Goal: Task Accomplishment & Management: Manage account settings

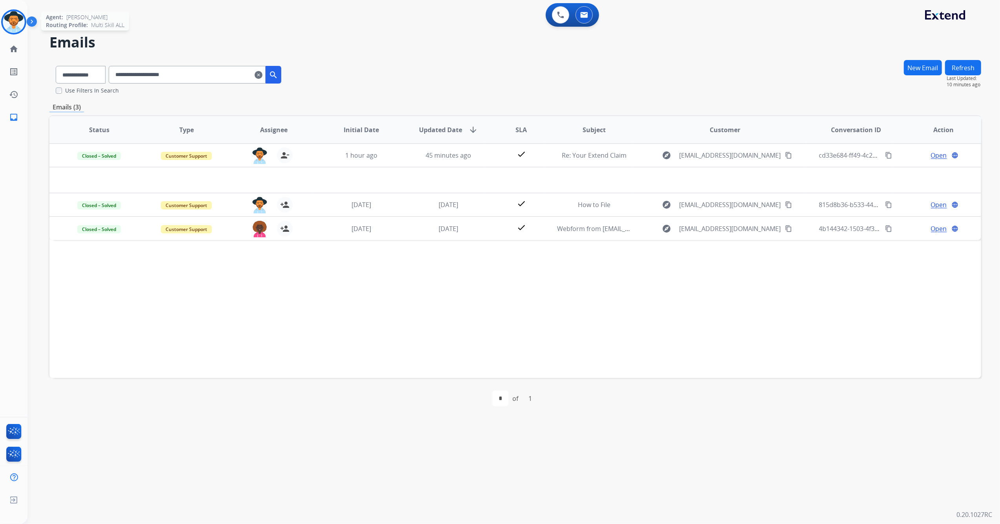
click at [8, 27] on img at bounding box center [14, 22] width 22 height 22
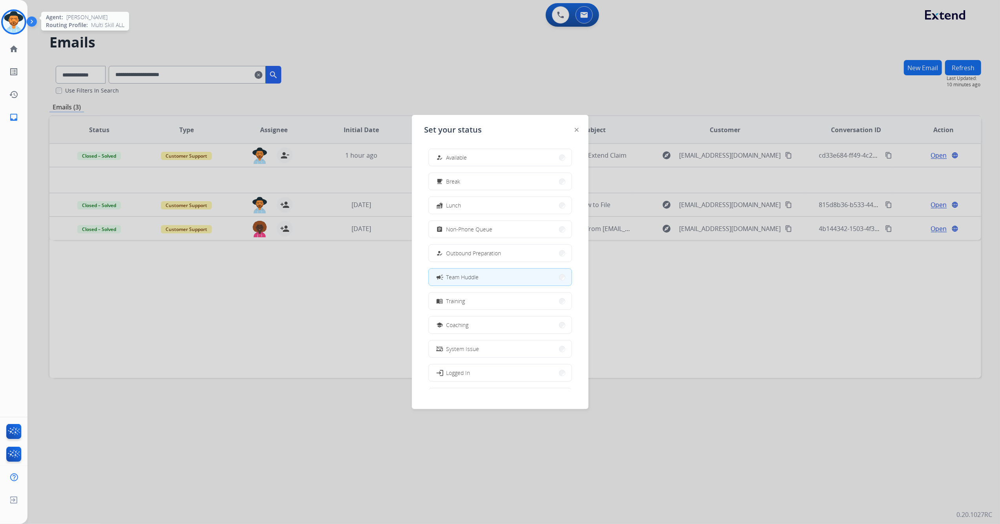
click at [8, 27] on img at bounding box center [14, 22] width 22 height 22
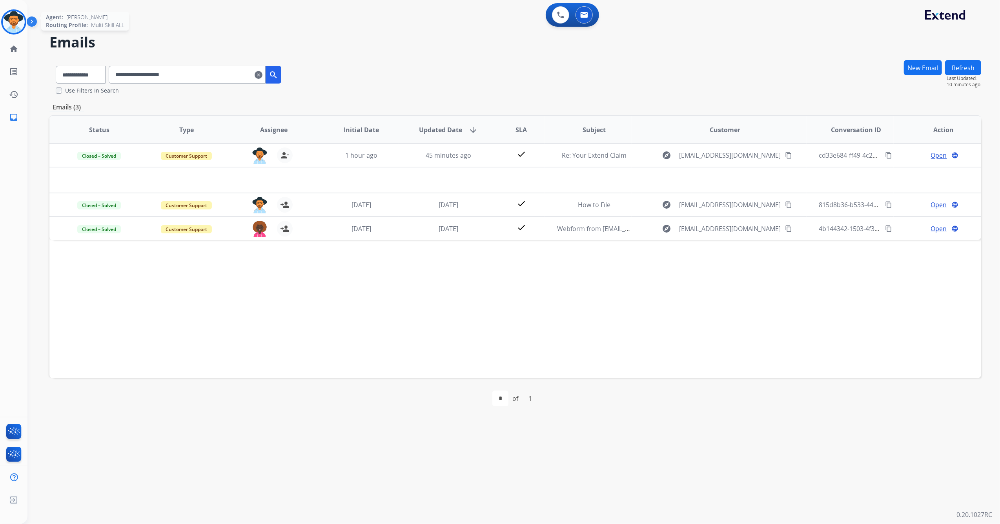
click at [7, 27] on img at bounding box center [14, 22] width 22 height 22
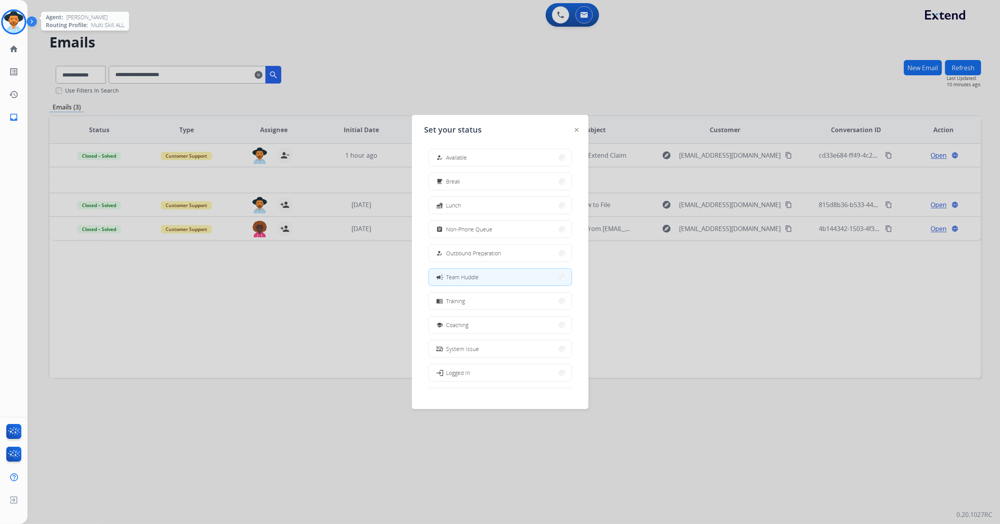
click at [7, 27] on img at bounding box center [14, 22] width 22 height 22
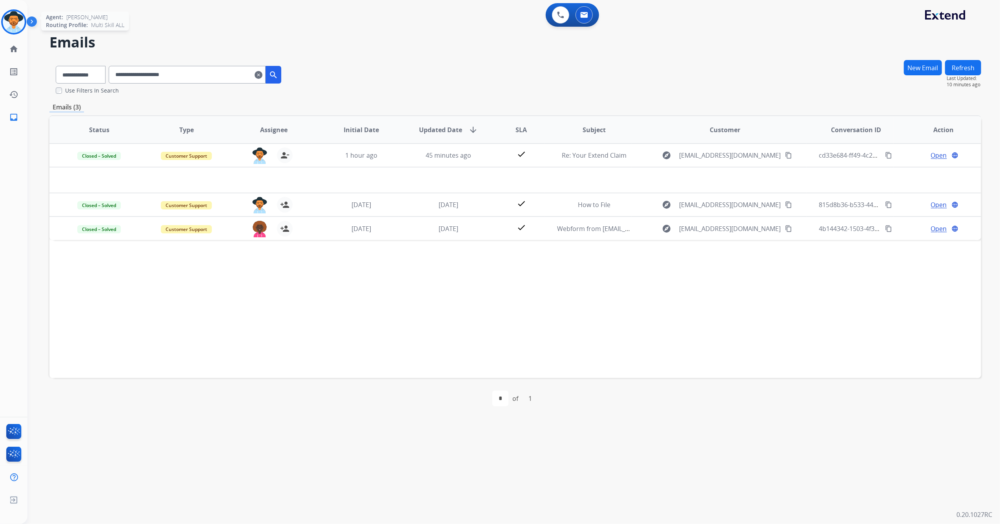
click at [7, 27] on img at bounding box center [14, 22] width 22 height 22
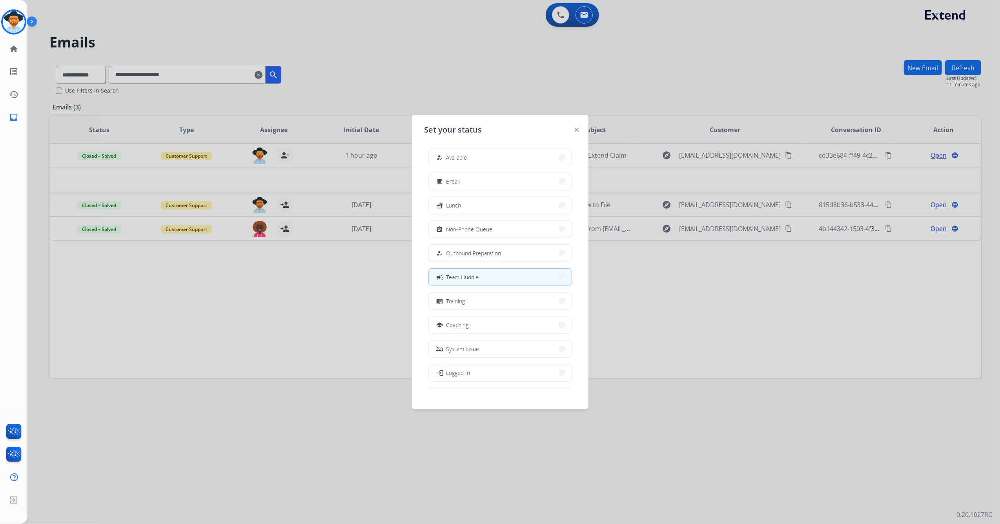
click at [143, 11] on div at bounding box center [500, 262] width 1000 height 524
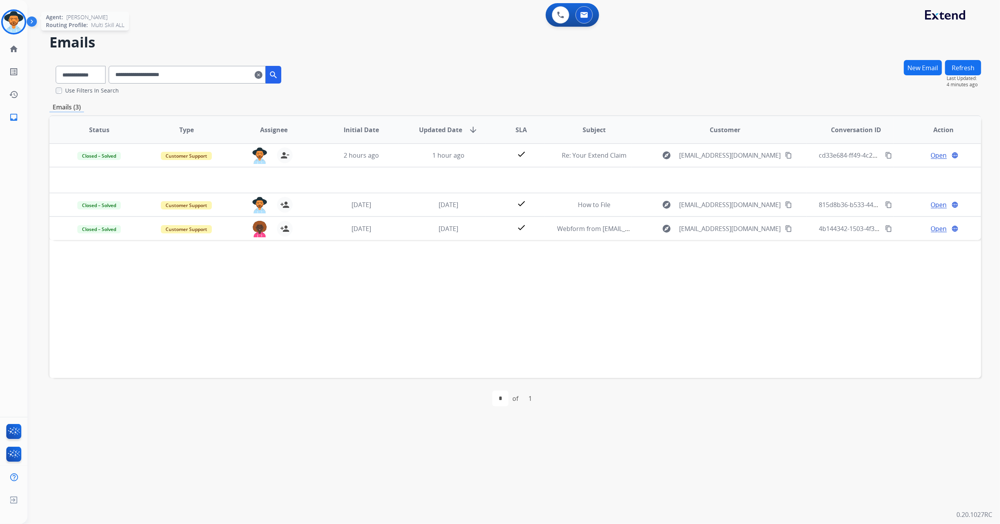
click at [20, 25] on img at bounding box center [14, 22] width 22 height 22
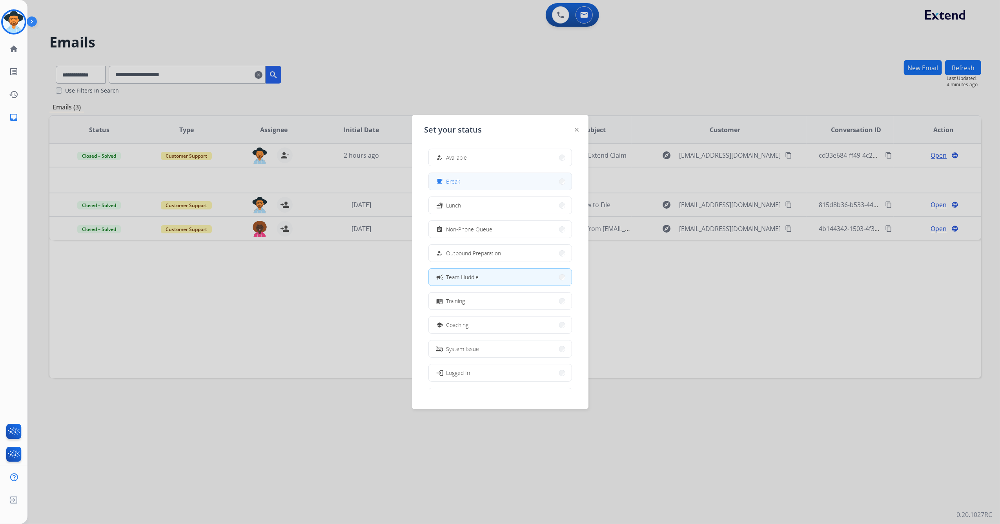
click at [469, 180] on button "free_breakfast Break" at bounding box center [500, 181] width 143 height 17
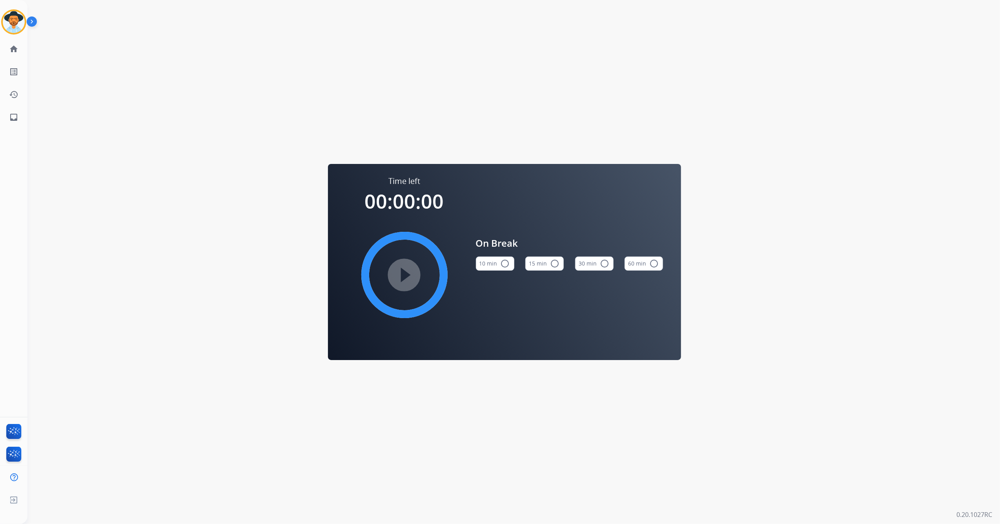
click at [542, 265] on button "15 min radio_button_unchecked" at bounding box center [544, 264] width 38 height 14
click at [404, 270] on mat-icon "play_circle_filled" at bounding box center [404, 274] width 9 height 9
click at [13, 18] on img at bounding box center [14, 22] width 22 height 22
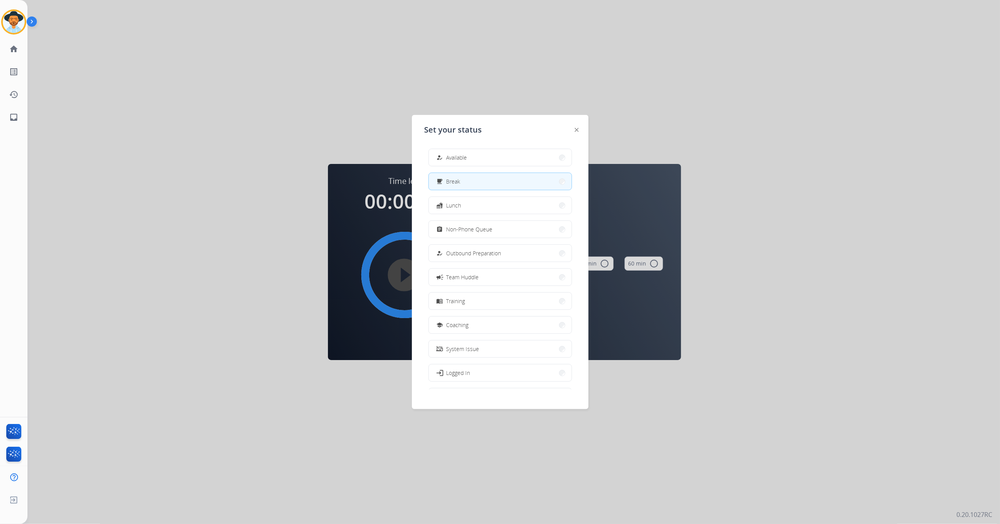
click at [496, 167] on div "how_to_reg Available free_breakfast Break fastfood Lunch assignment Non-Phone Q…" at bounding box center [499, 265] width 151 height 247
click at [496, 162] on button "how_to_reg Available" at bounding box center [500, 157] width 143 height 17
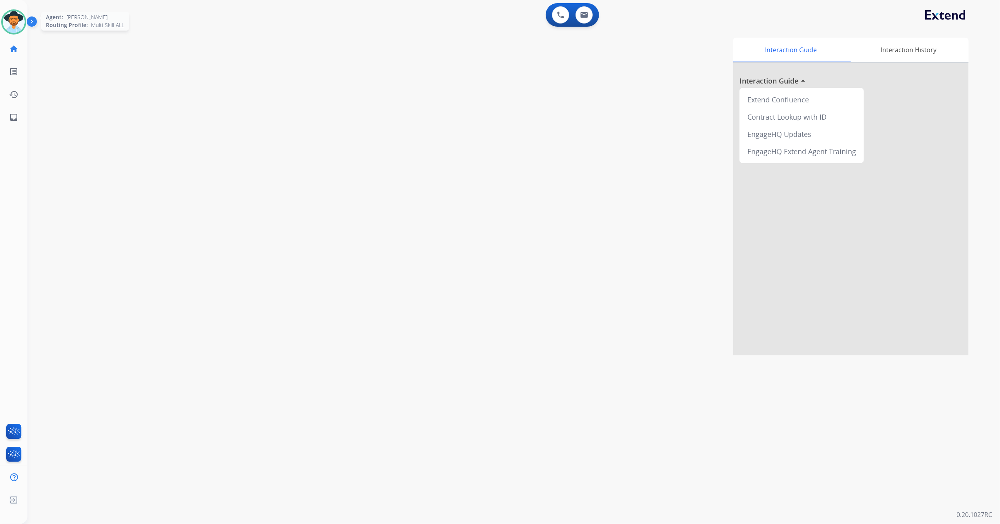
click at [16, 24] on img at bounding box center [14, 22] width 22 height 22
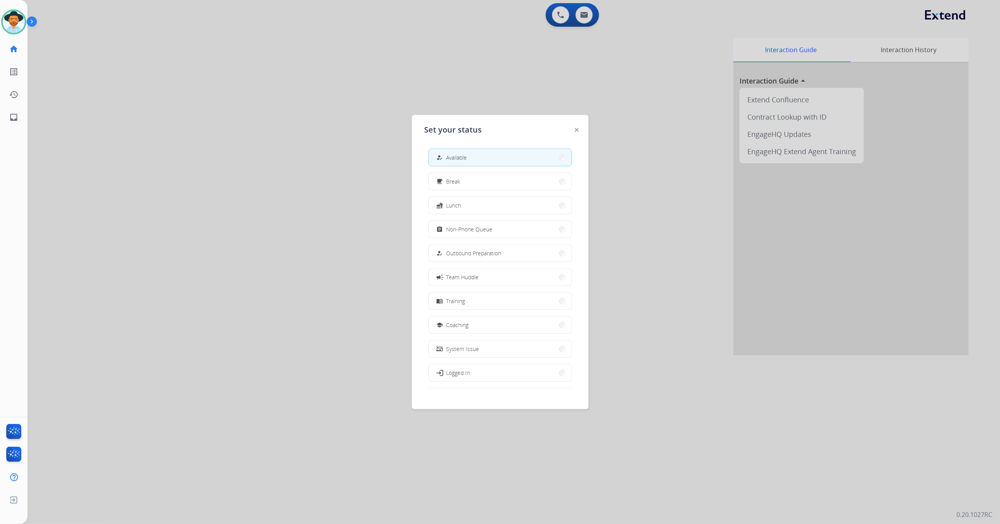
click at [242, 187] on div at bounding box center [500, 262] width 1000 height 524
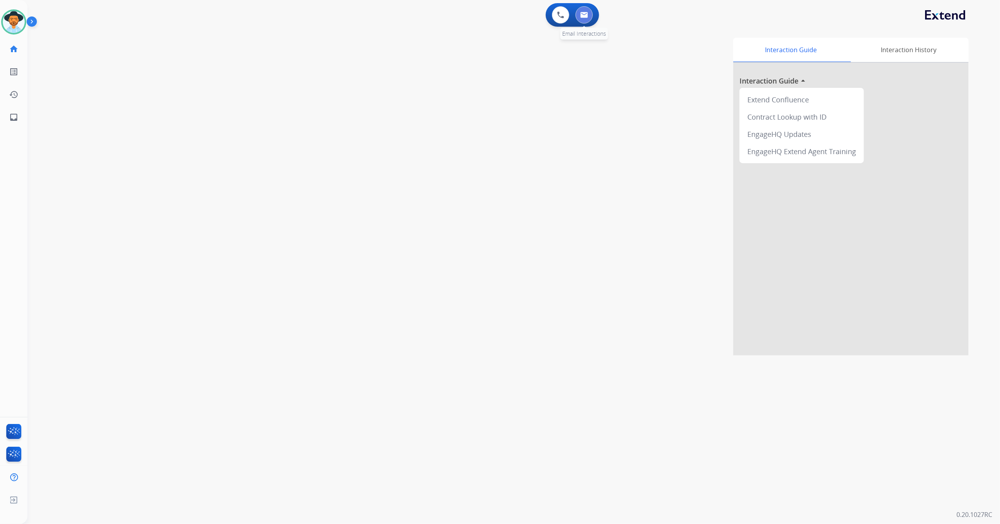
click at [591, 15] on button at bounding box center [583, 14] width 17 height 17
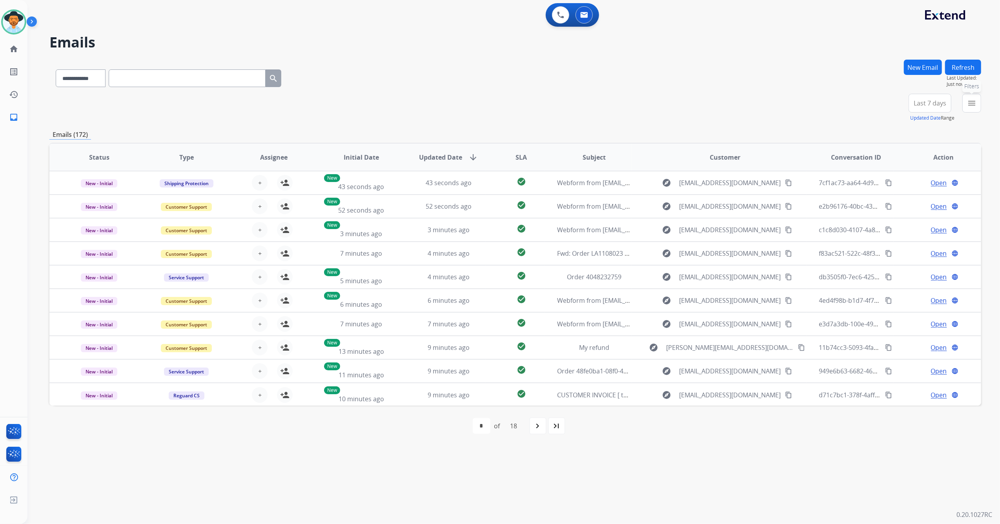
click at [976, 102] on mat-icon "menu" at bounding box center [971, 102] width 9 height 9
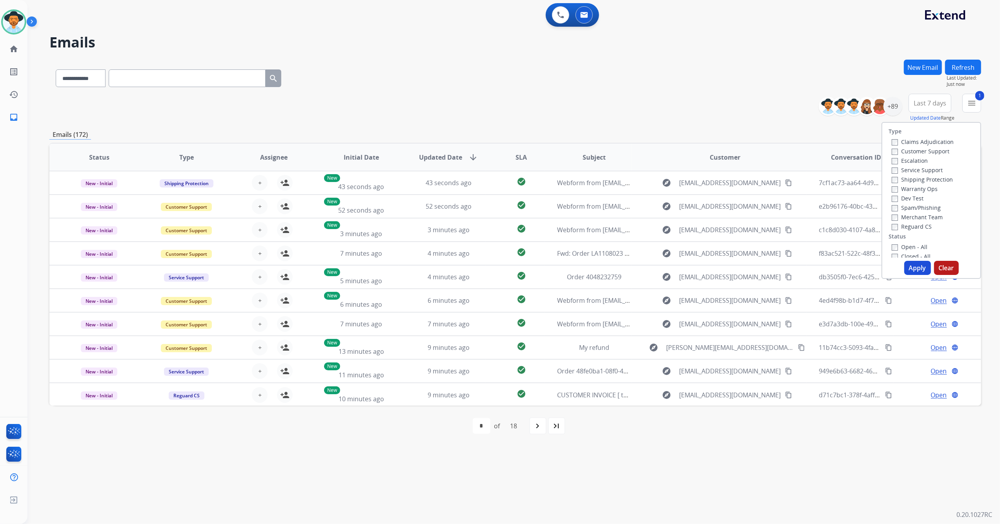
click at [912, 267] on button "Apply" at bounding box center [917, 268] width 27 height 14
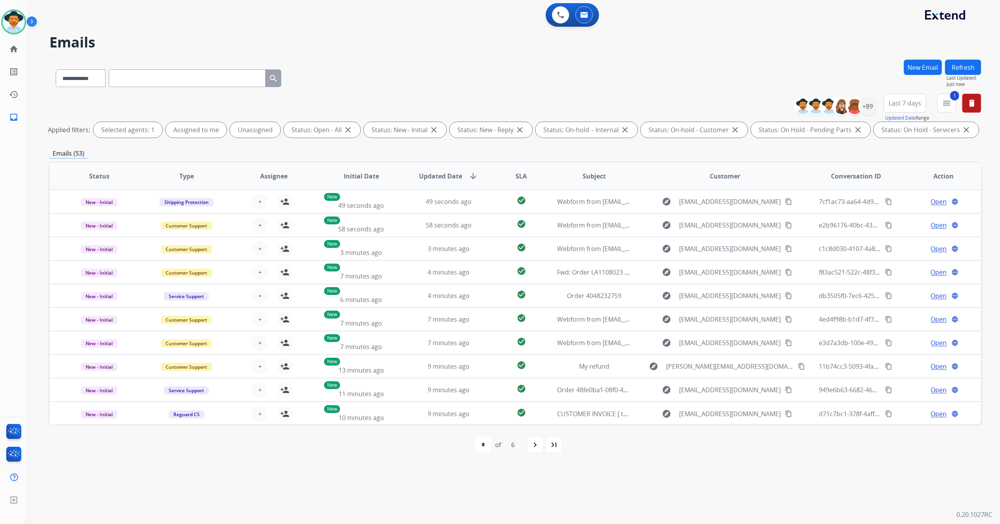
click at [907, 102] on span "Last 7 days" at bounding box center [904, 103] width 33 height 3
click at [864, 107] on div "+89" at bounding box center [867, 106] width 19 height 19
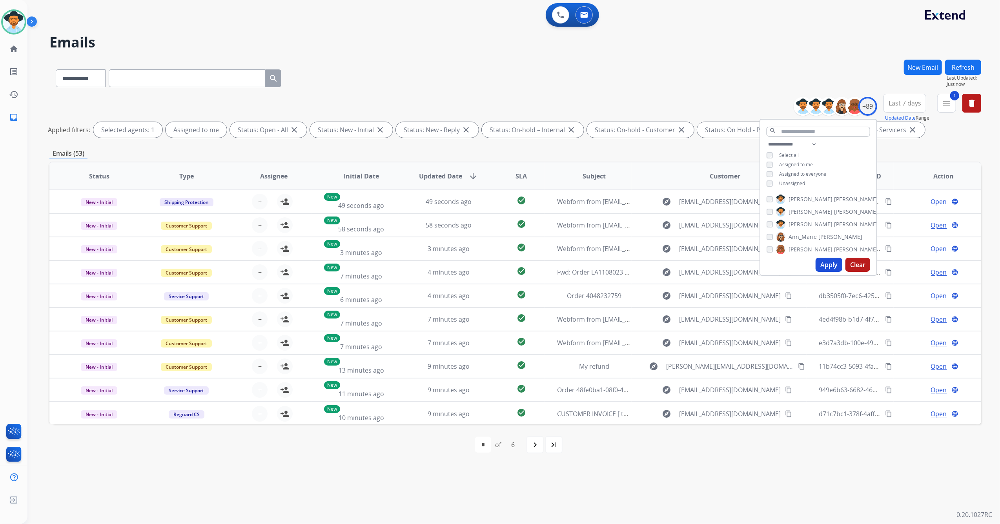
click at [829, 263] on button "Apply" at bounding box center [828, 265] width 27 height 14
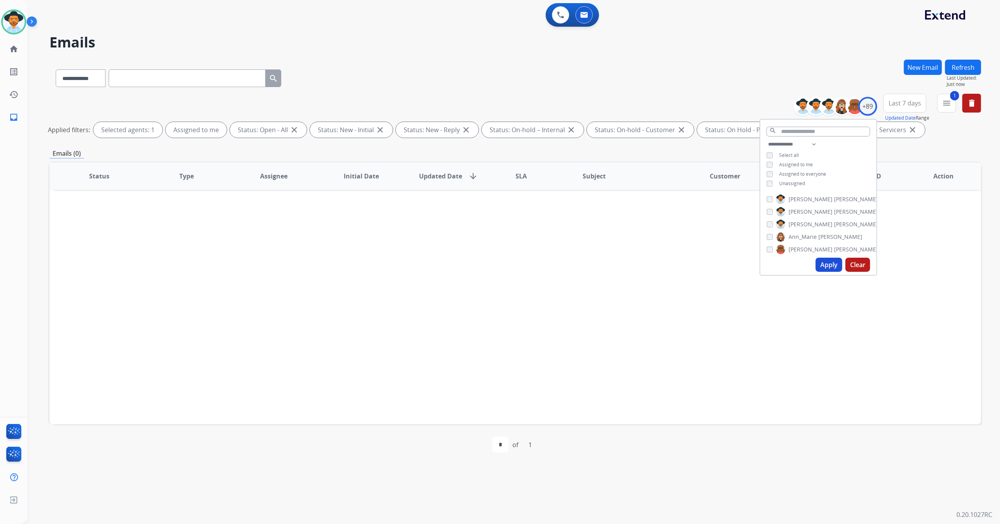
click at [634, 289] on div "Status Type Assignee Initial Date Updated Date arrow_downward SLA Subject Custo…" at bounding box center [515, 293] width 932 height 263
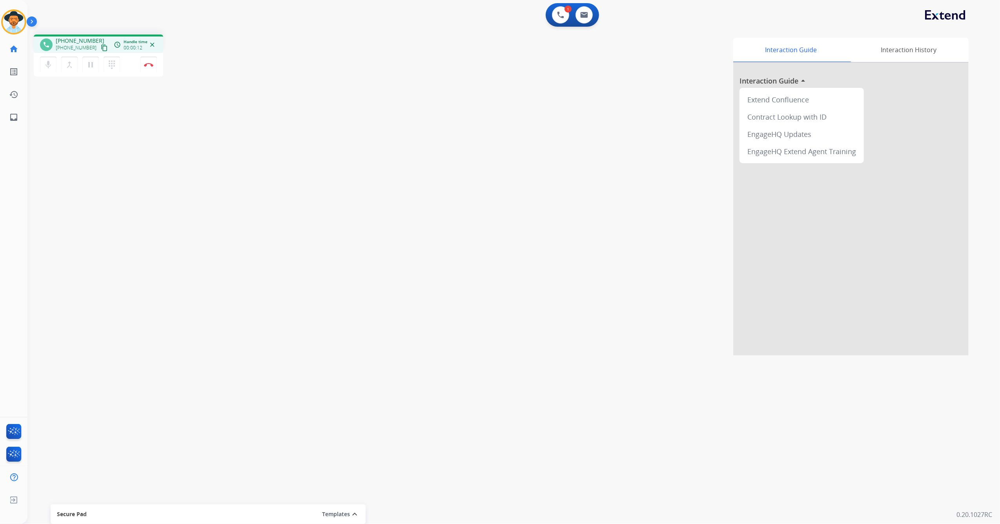
click at [100, 43] on button "content_copy" at bounding box center [104, 47] width 9 height 9
click at [148, 64] on img at bounding box center [148, 65] width 9 height 4
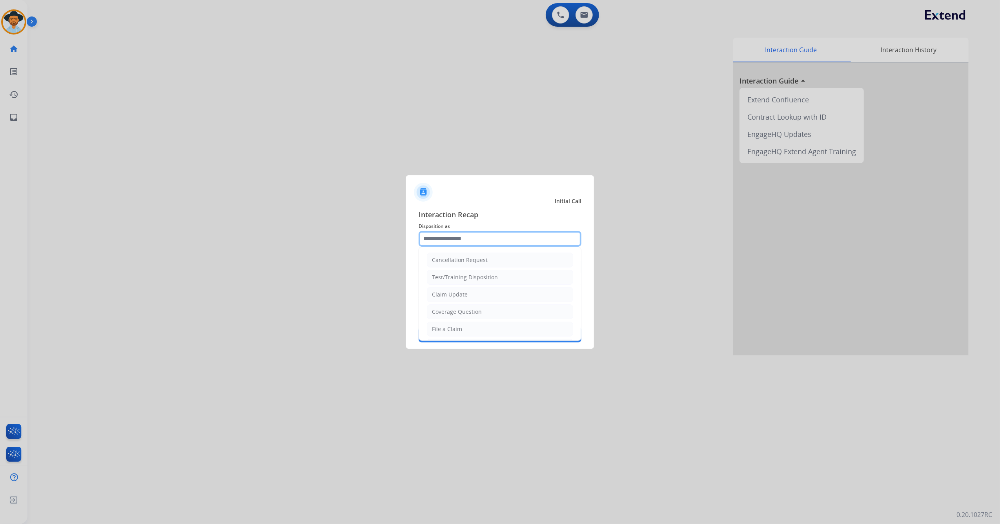
click at [467, 239] on input "text" at bounding box center [500, 239] width 163 height 16
click at [462, 309] on li "Other" at bounding box center [500, 310] width 146 height 15
type input "*****"
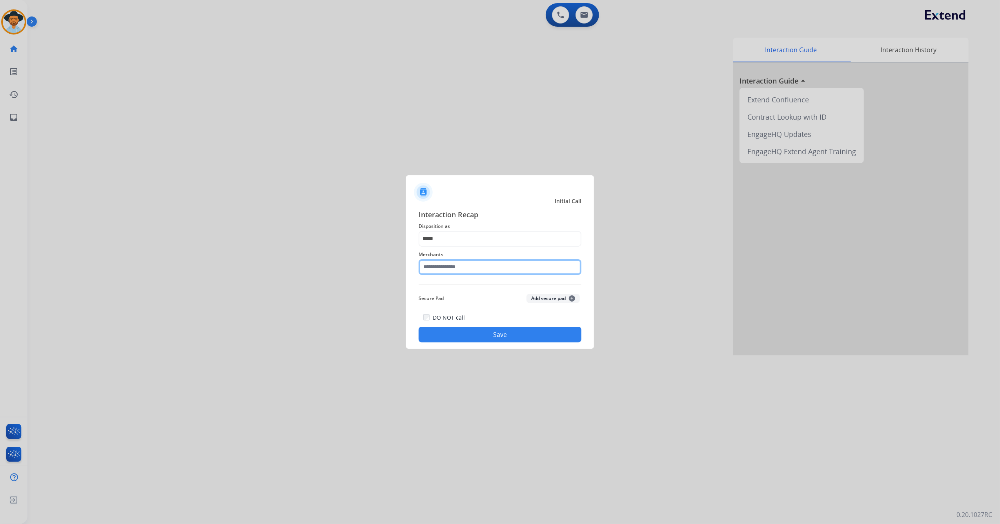
click at [460, 261] on input "text" at bounding box center [500, 267] width 163 height 16
click at [476, 291] on li "Not found" at bounding box center [501, 289] width 149 height 15
type input "*********"
click at [482, 338] on button "Save" at bounding box center [500, 335] width 163 height 16
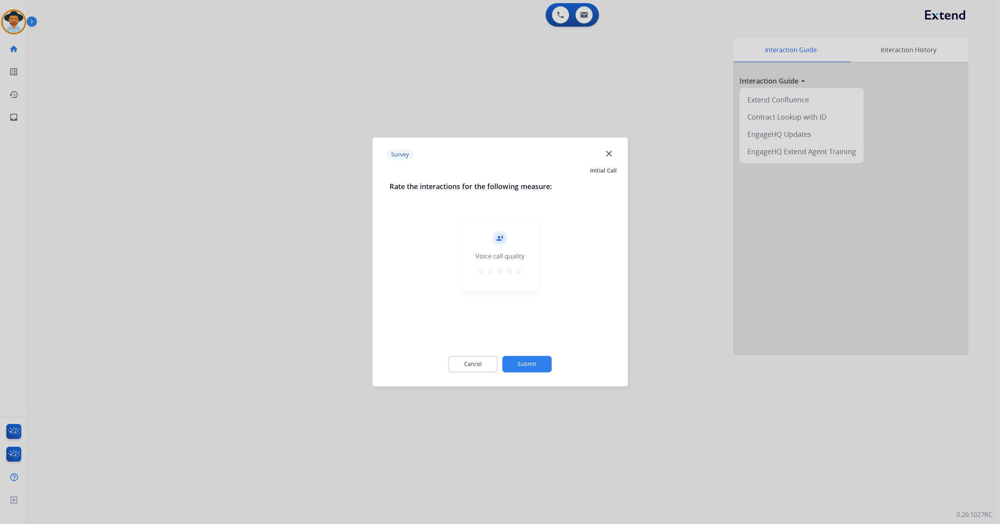
click at [520, 277] on button "star" at bounding box center [518, 273] width 9 height 12
click at [531, 373] on div "Cancel Submit" at bounding box center [499, 364] width 221 height 35
click at [534, 362] on button "Submit" at bounding box center [526, 364] width 49 height 16
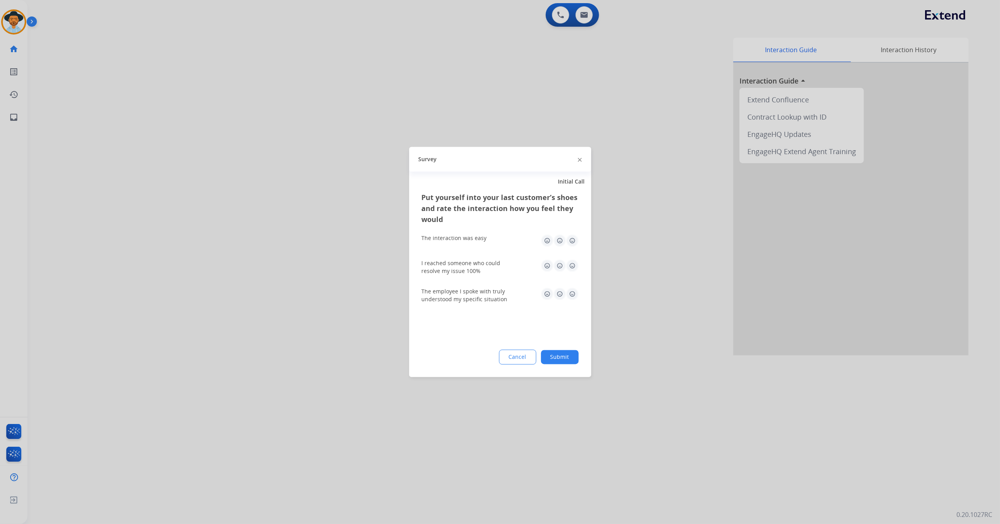
click at [571, 244] on img at bounding box center [572, 241] width 13 height 13
click at [571, 262] on img at bounding box center [572, 266] width 13 height 13
click at [573, 295] on img at bounding box center [572, 294] width 13 height 13
click at [562, 357] on button "Submit" at bounding box center [560, 357] width 38 height 14
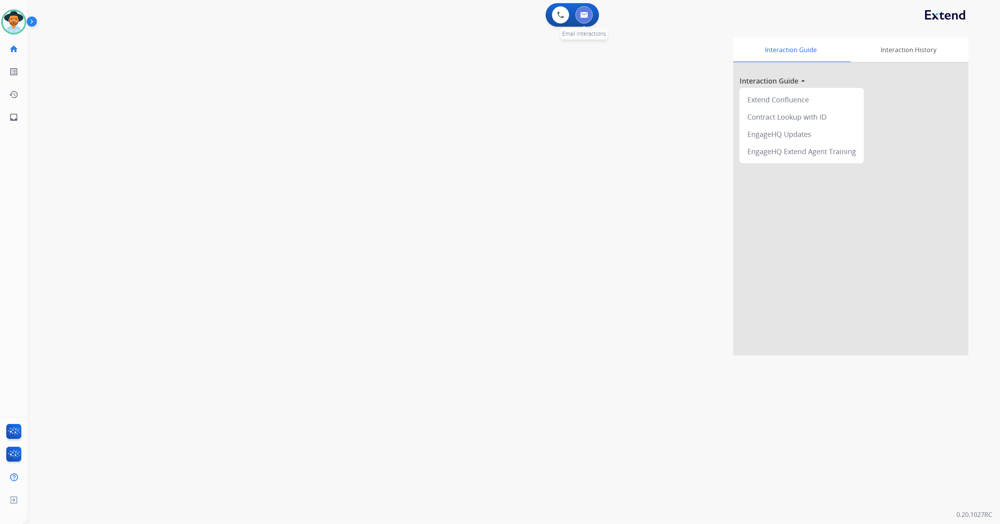
click at [584, 17] on img at bounding box center [584, 15] width 8 height 6
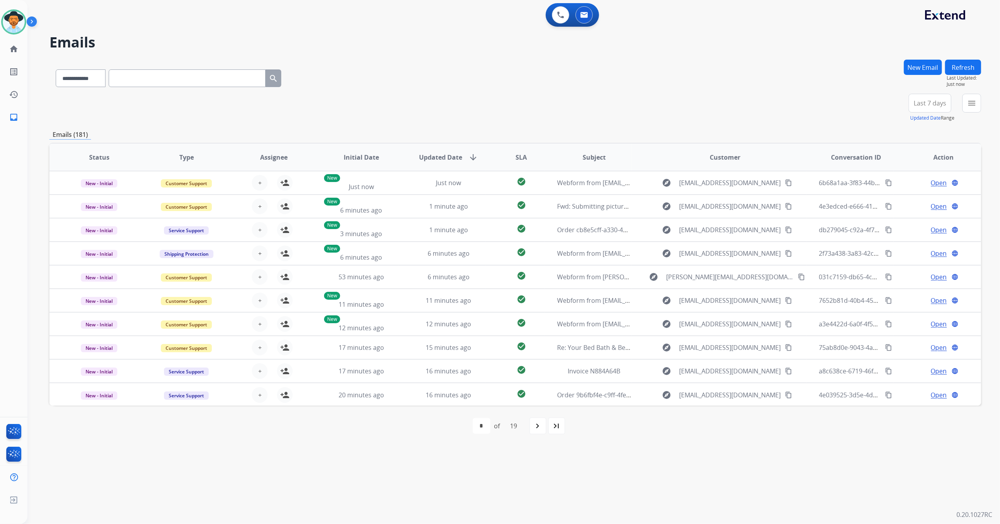
click at [927, 63] on button "New Email" at bounding box center [923, 67] width 38 height 15
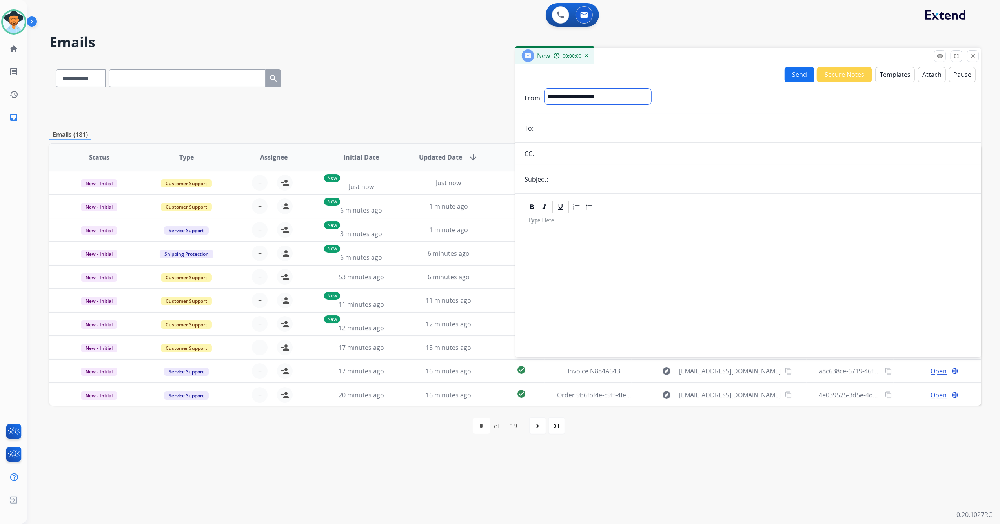
click at [606, 89] on select "**********" at bounding box center [597, 97] width 107 height 16
select select "**********"
click at [544, 89] on select "**********" at bounding box center [597, 97] width 107 height 16
click at [559, 131] on input "email" at bounding box center [754, 129] width 436 height 16
drag, startPoint x: 563, startPoint y: 128, endPoint x: 864, endPoint y: 295, distance: 343.8
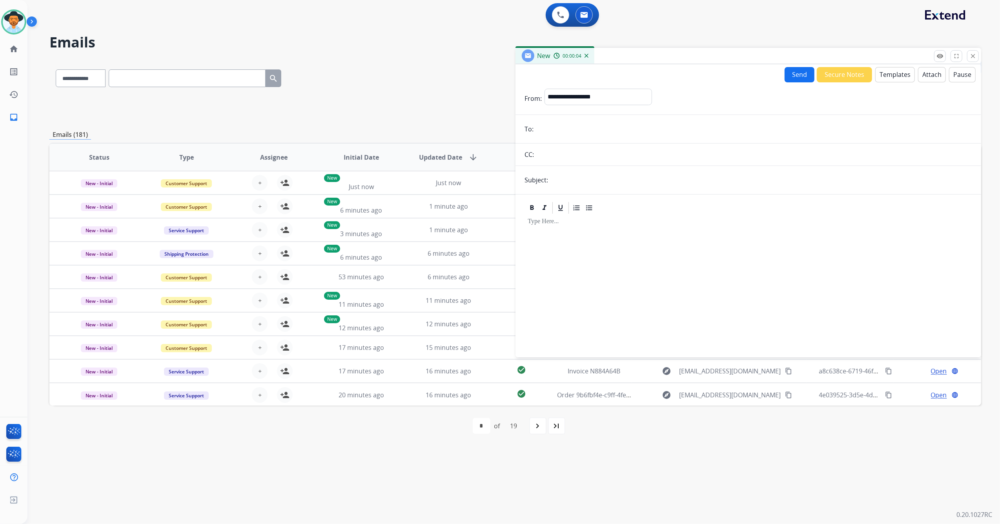
click at [864, 295] on div at bounding box center [748, 282] width 447 height 135
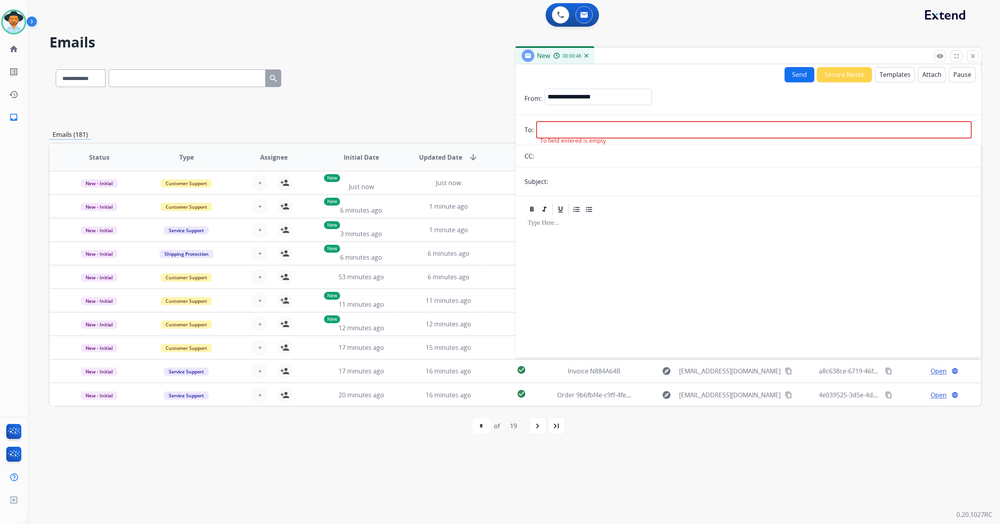
paste input "**********"
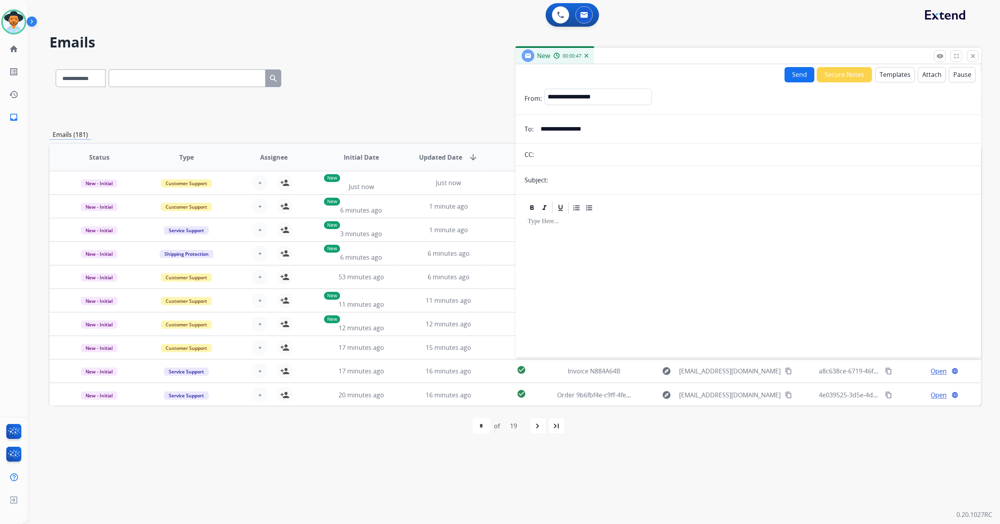
type input "**********"
click at [581, 155] on input "text" at bounding box center [754, 155] width 435 height 16
click at [579, 181] on input "text" at bounding box center [761, 180] width 421 height 16
type input "**********"
click at [877, 71] on button "Templates" at bounding box center [895, 74] width 40 height 15
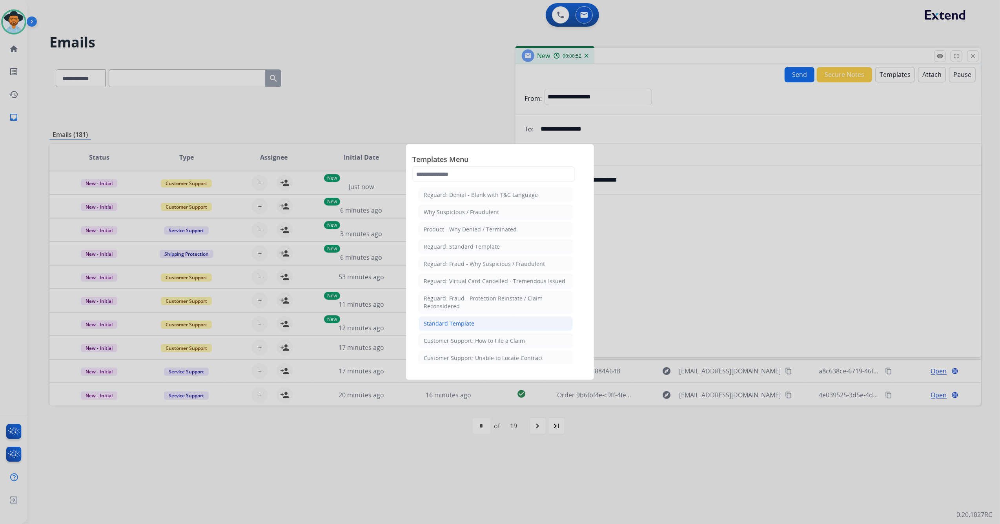
click at [460, 320] on li "Standard Template" at bounding box center [496, 323] width 154 height 15
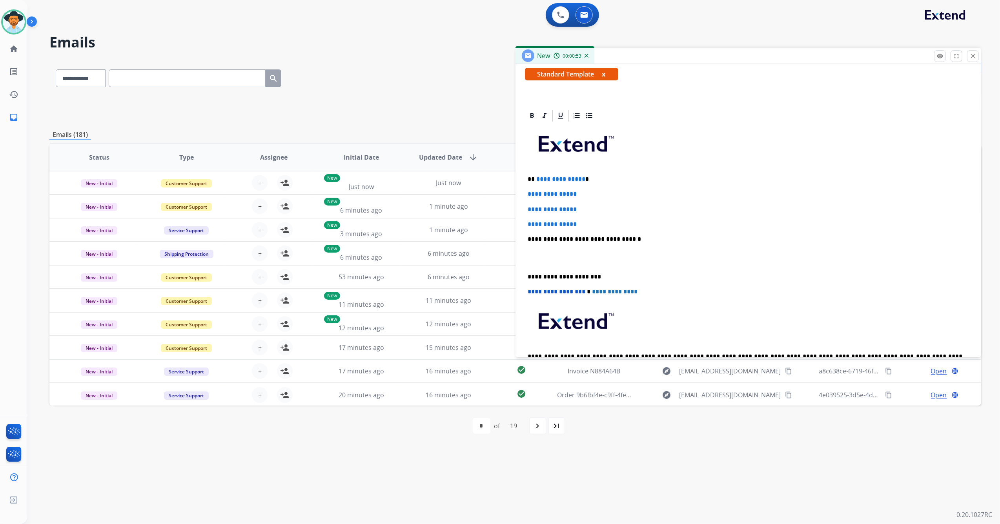
scroll to position [157, 0]
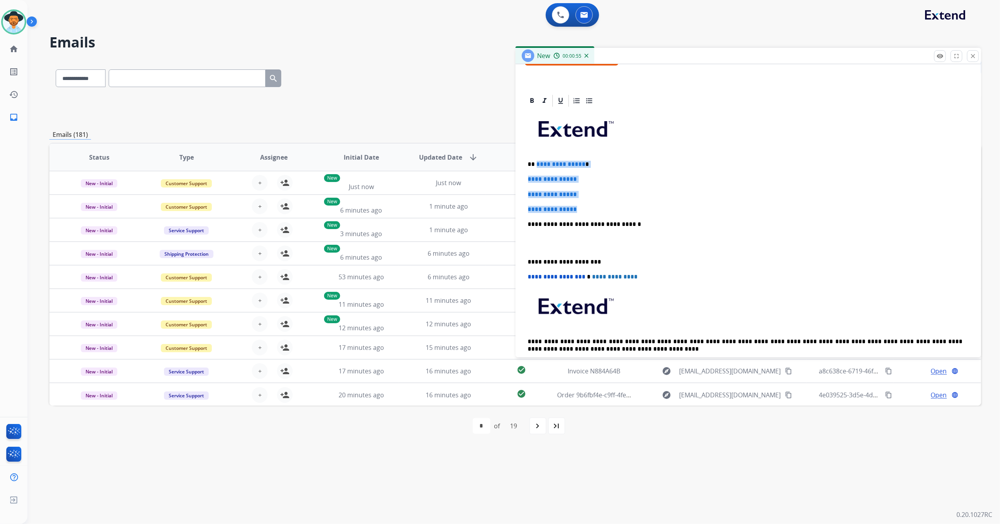
drag, startPoint x: 589, startPoint y: 212, endPoint x: 535, endPoint y: 159, distance: 75.4
click at [535, 159] on div "**********" at bounding box center [748, 243] width 447 height 270
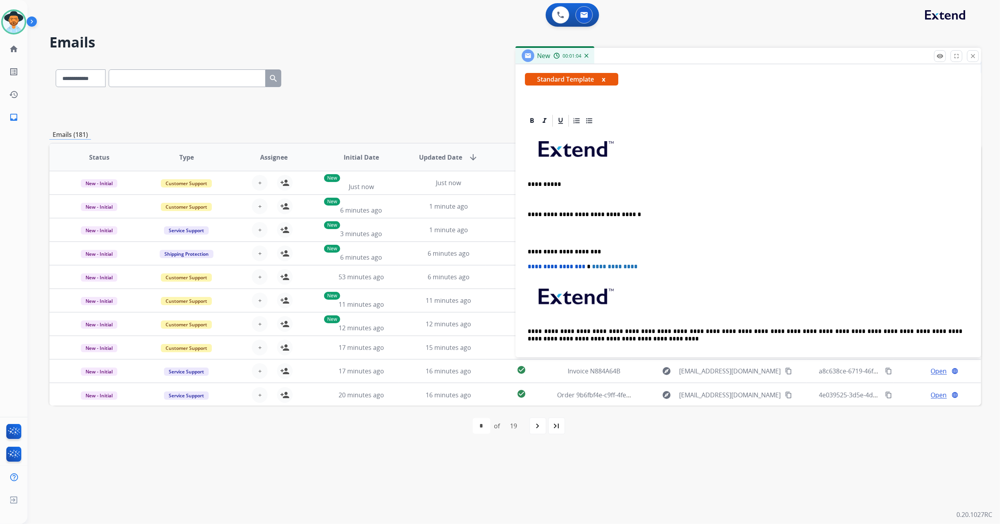
scroll to position [152, 0]
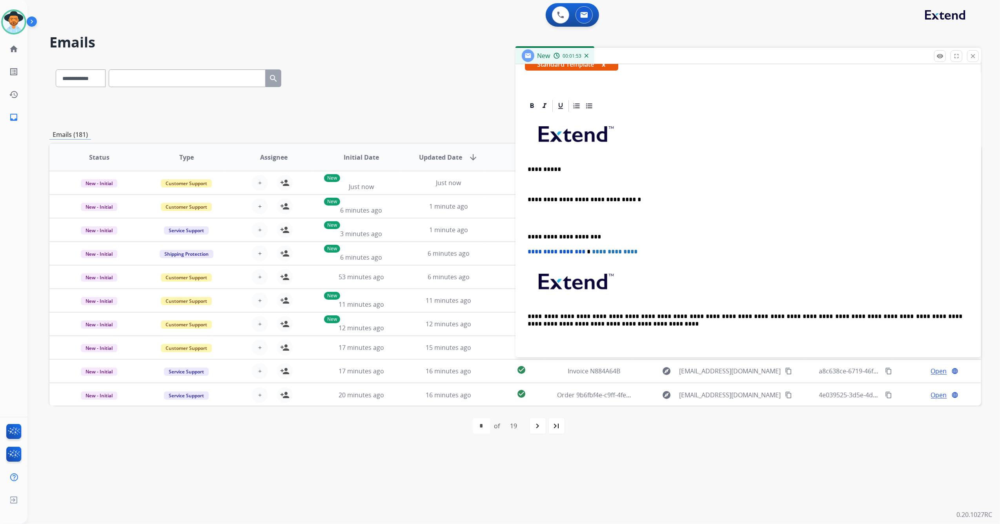
drag, startPoint x: 543, startPoint y: 214, endPoint x: 535, endPoint y: 181, distance: 33.5
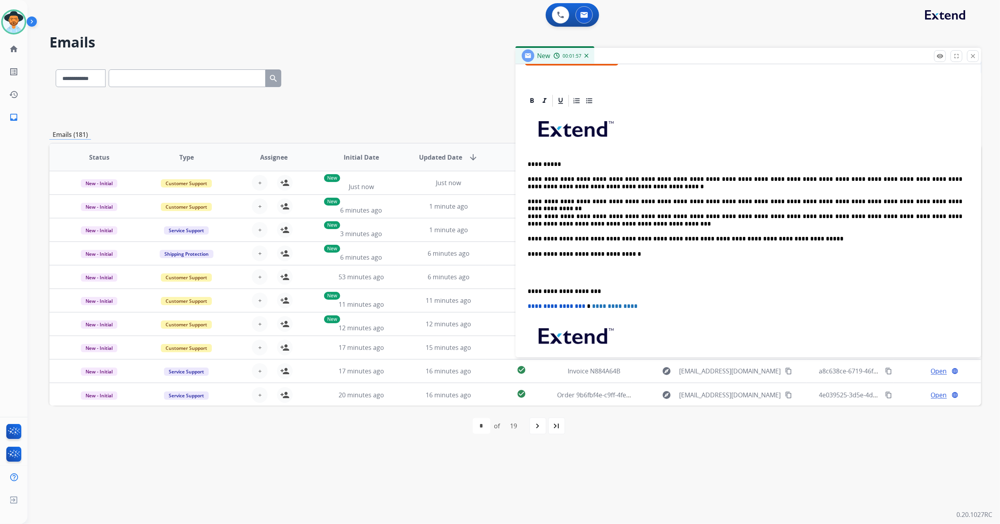
drag, startPoint x: 528, startPoint y: 177, endPoint x: 539, endPoint y: 175, distance: 11.2
click at [528, 177] on p "**********" at bounding box center [745, 183] width 435 height 15
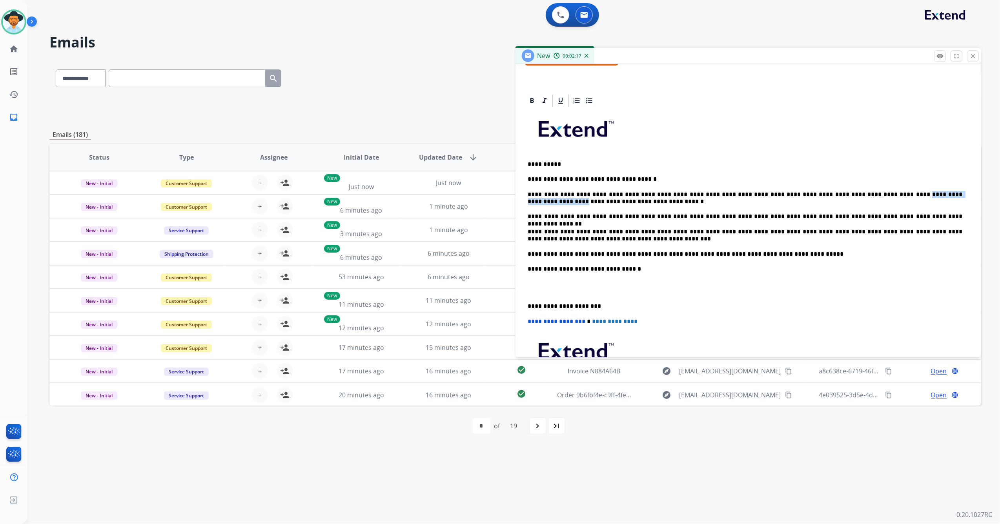
drag, startPoint x: 838, startPoint y: 194, endPoint x: 906, endPoint y: 195, distance: 68.3
click at [906, 195] on p "**********" at bounding box center [745, 198] width 435 height 15
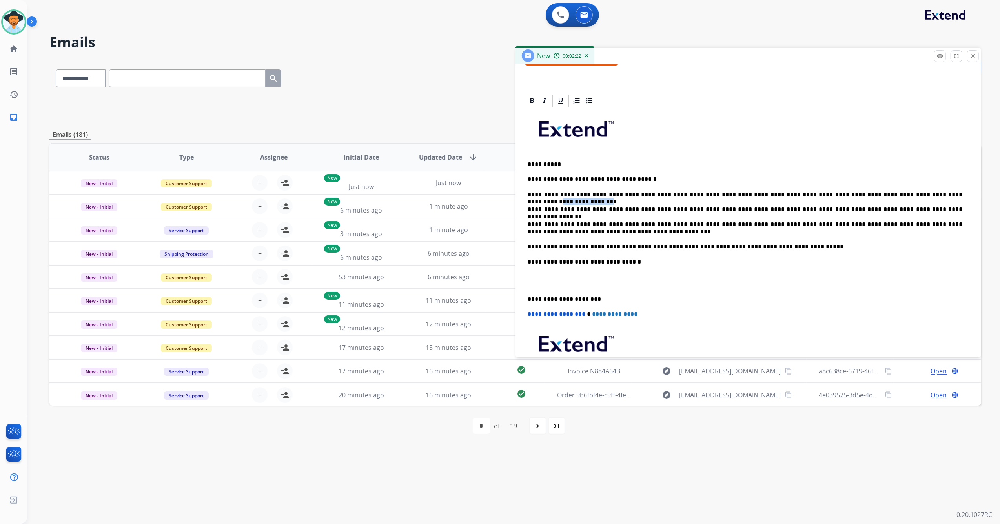
drag, startPoint x: 892, startPoint y: 192, endPoint x: 929, endPoint y: 197, distance: 37.5
click at [929, 197] on p "**********" at bounding box center [745, 194] width 435 height 7
click at [528, 289] on div "**********" at bounding box center [748, 261] width 447 height 307
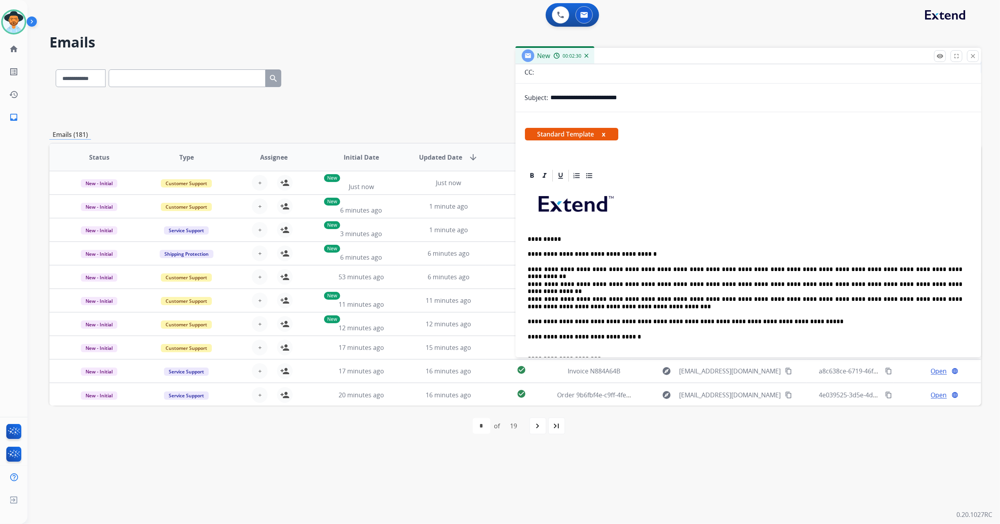
scroll to position [0, 0]
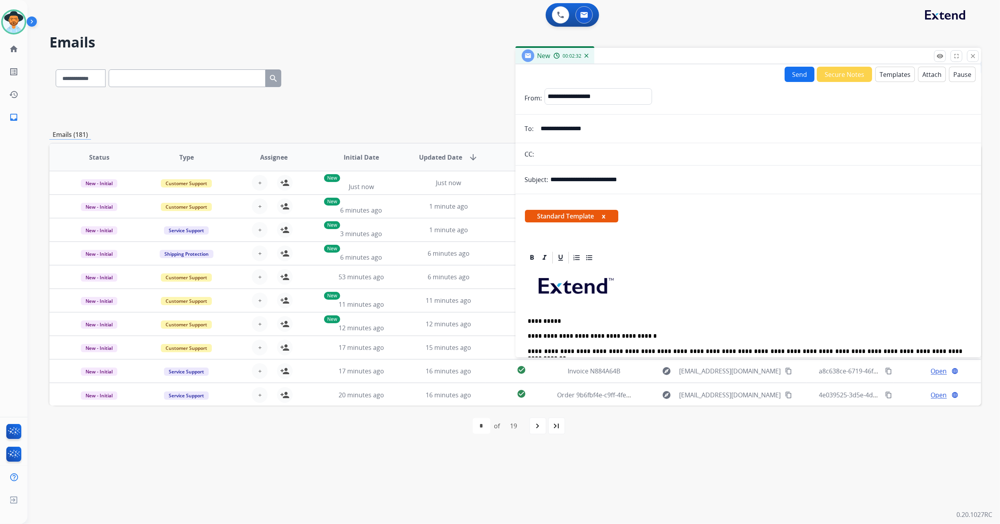
click at [797, 71] on button "Send" at bounding box center [799, 74] width 30 height 15
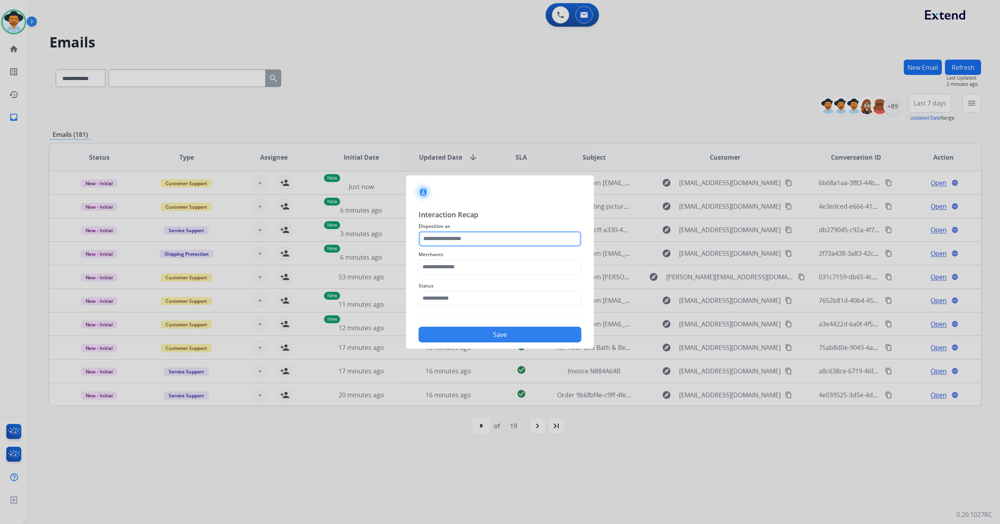
click at [478, 245] on input "text" at bounding box center [500, 239] width 163 height 16
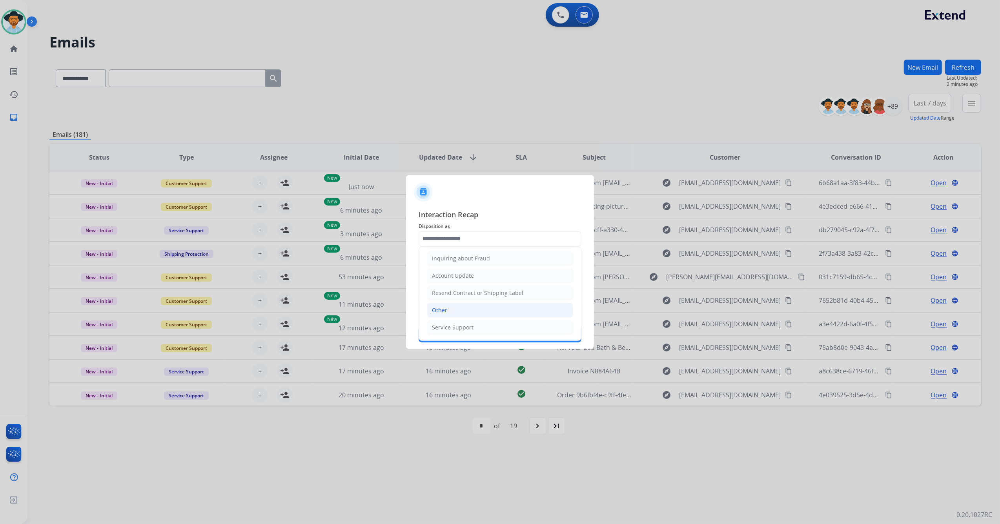
click at [453, 308] on li "Other" at bounding box center [500, 310] width 146 height 15
type input "*****"
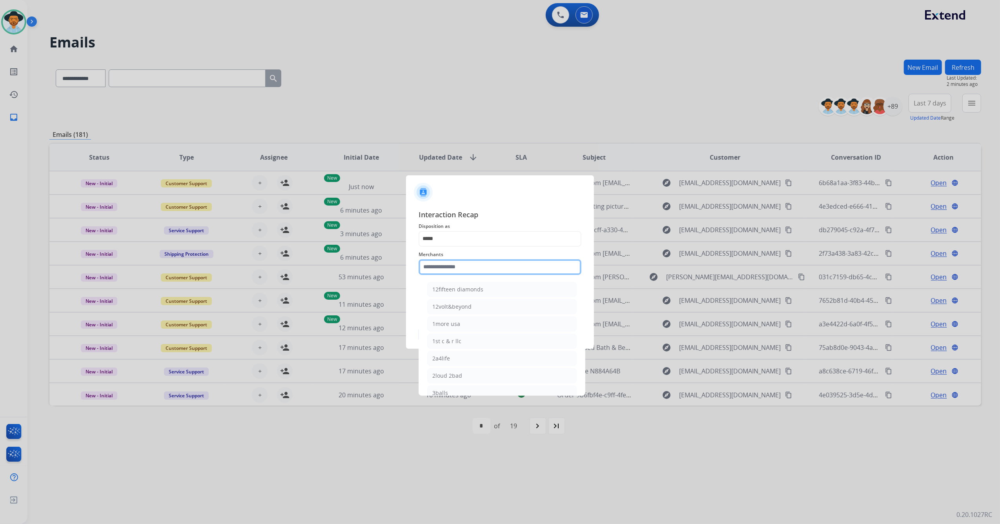
click at [455, 269] on input "text" at bounding box center [500, 267] width 163 height 16
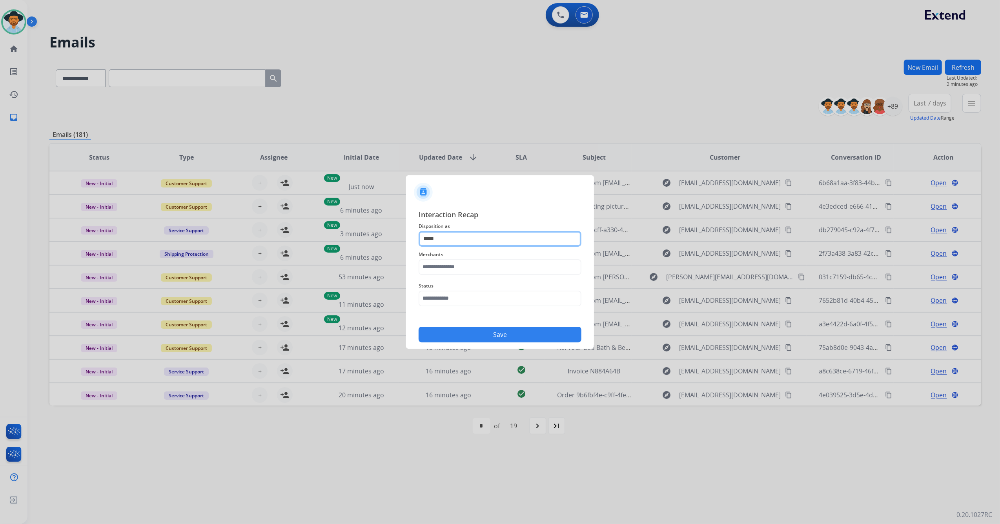
click at [437, 237] on input "*****" at bounding box center [500, 239] width 163 height 16
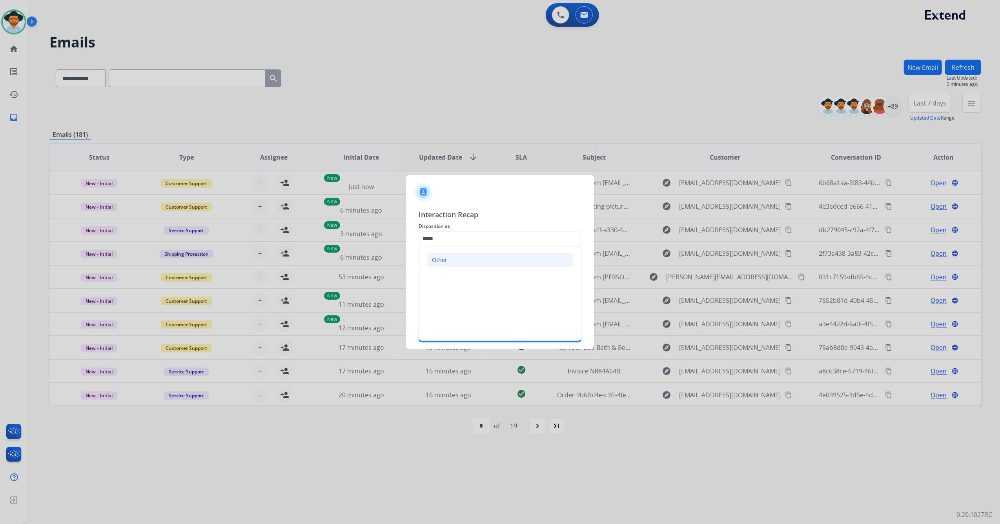
click at [442, 258] on div "Other" at bounding box center [439, 260] width 15 height 8
click at [446, 265] on input "text" at bounding box center [500, 267] width 163 height 16
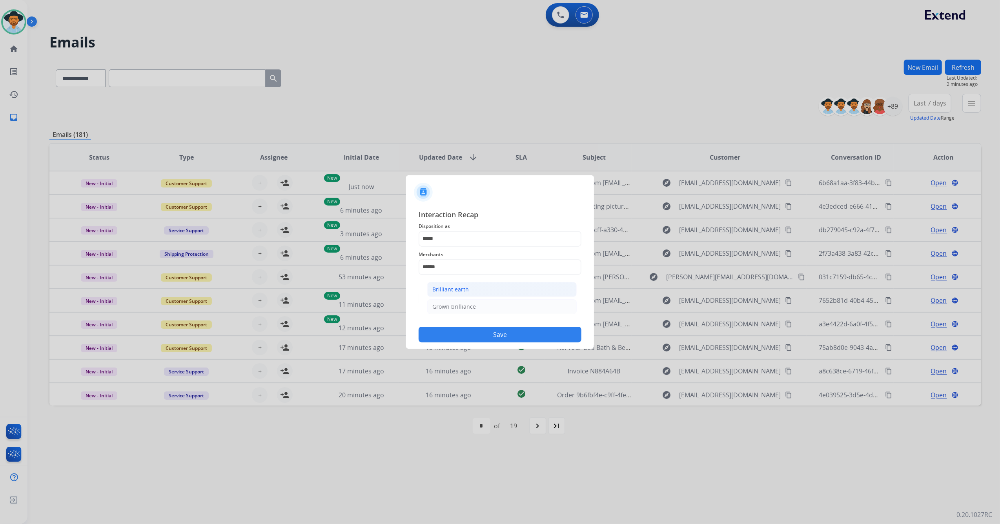
click at [443, 287] on div "Brilliant earth" at bounding box center [450, 290] width 36 height 8
type input "**********"
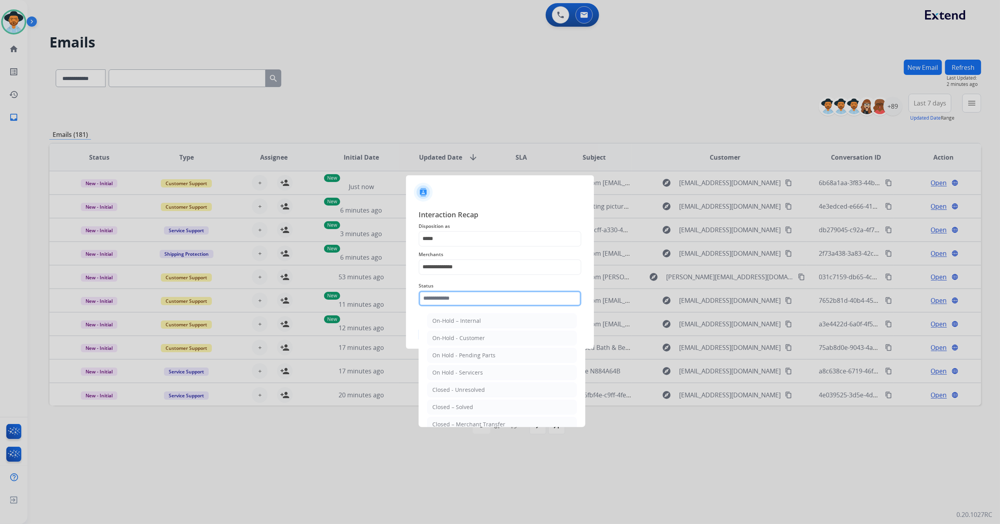
click at [444, 297] on input "text" at bounding box center [500, 299] width 163 height 16
click at [464, 408] on div "Closed – Solved" at bounding box center [452, 407] width 41 height 8
type input "**********"
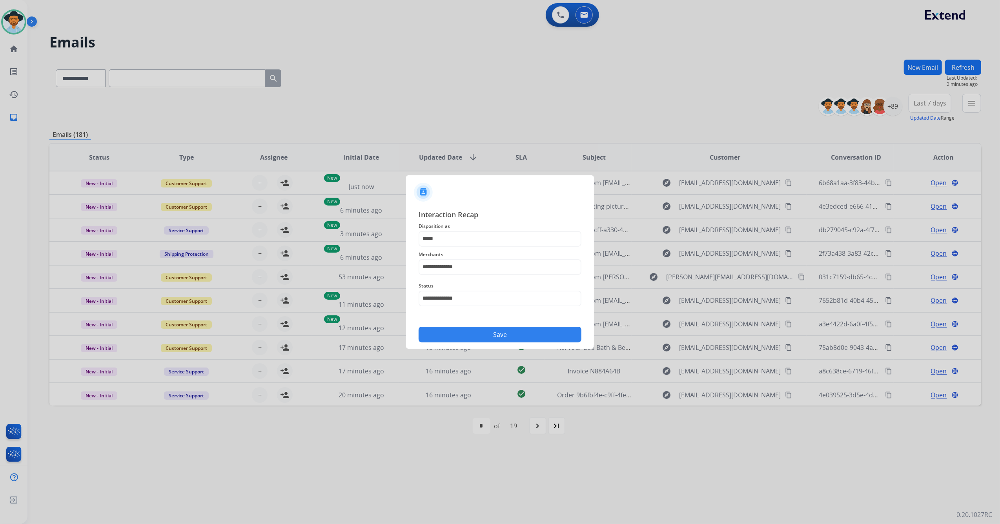
click at [488, 334] on button "Save" at bounding box center [500, 335] width 163 height 16
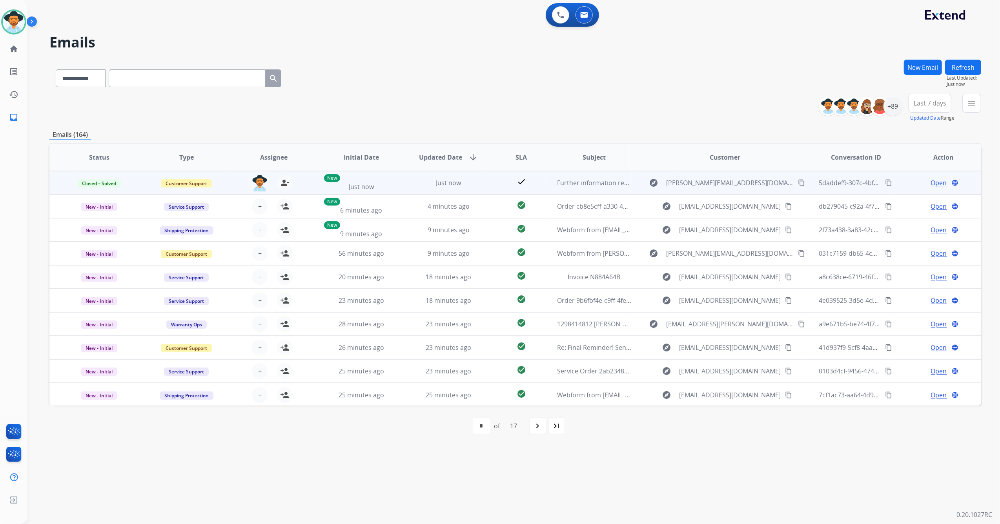
click at [885, 182] on mat-icon "content_copy" at bounding box center [888, 182] width 7 height 7
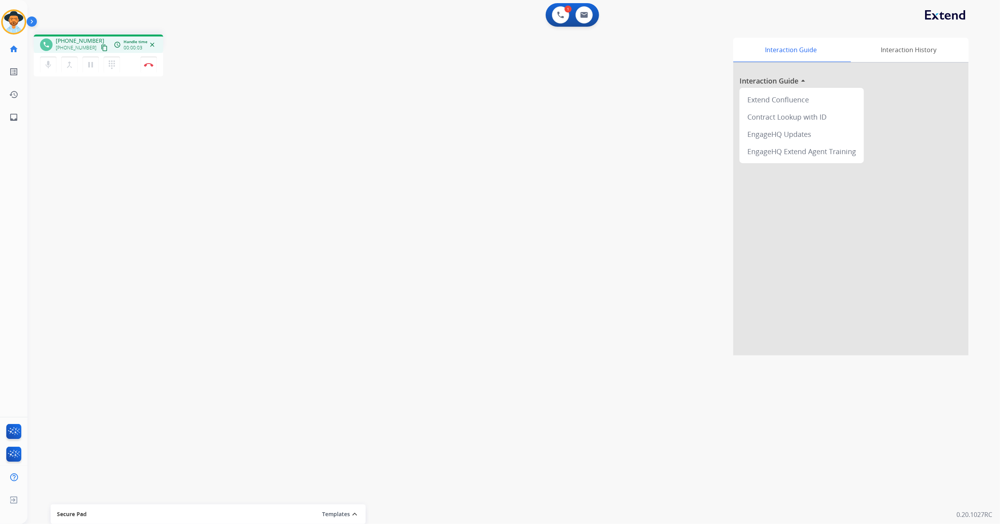
click at [101, 47] on mat-icon "content_copy" at bounding box center [104, 47] width 7 height 7
click at [149, 63] on img at bounding box center [148, 65] width 9 height 4
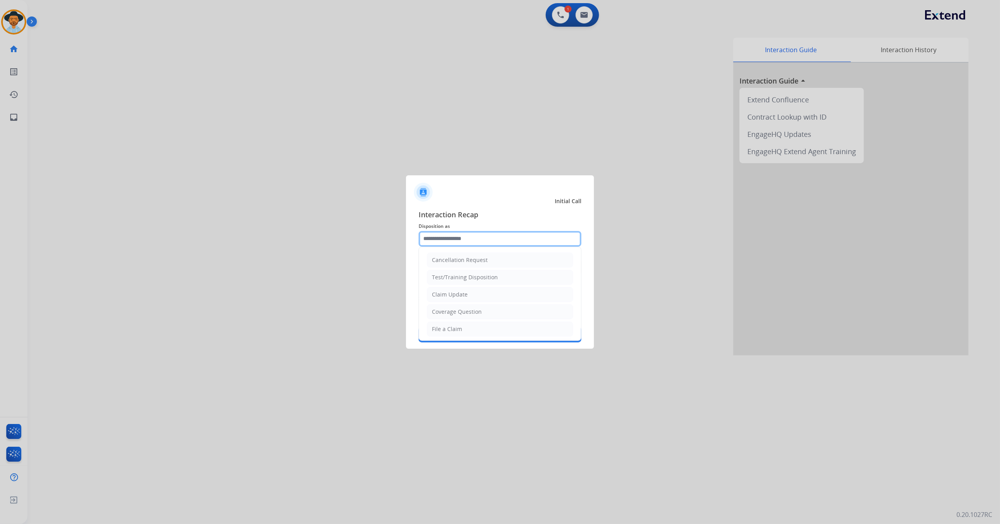
click at [468, 238] on input "text" at bounding box center [500, 239] width 163 height 16
click at [479, 328] on li "Service Support" at bounding box center [500, 327] width 146 height 15
type input "**********"
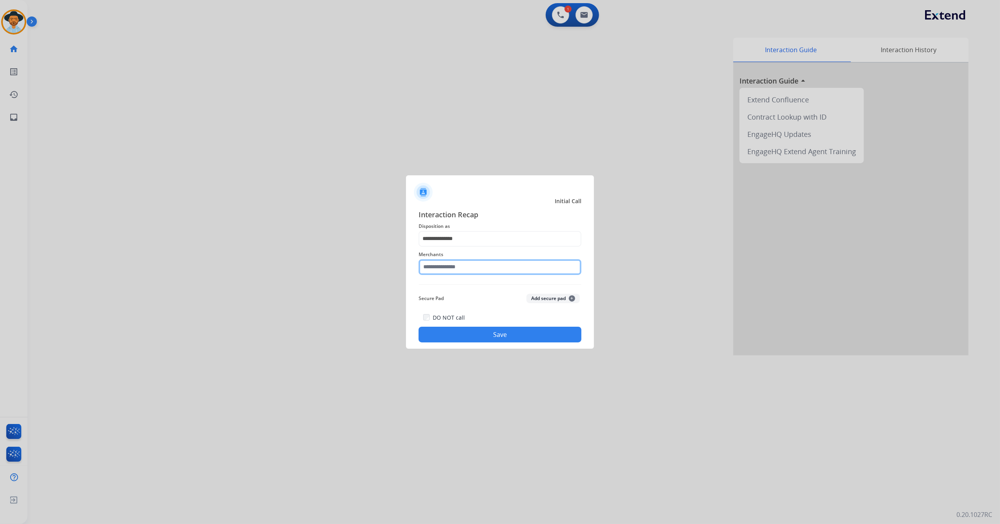
click at [476, 265] on input "text" at bounding box center [500, 267] width 163 height 16
click at [475, 291] on li "[PERSON_NAME]" at bounding box center [501, 289] width 149 height 15
type input "**********"
click at [487, 333] on button "Save" at bounding box center [500, 335] width 163 height 16
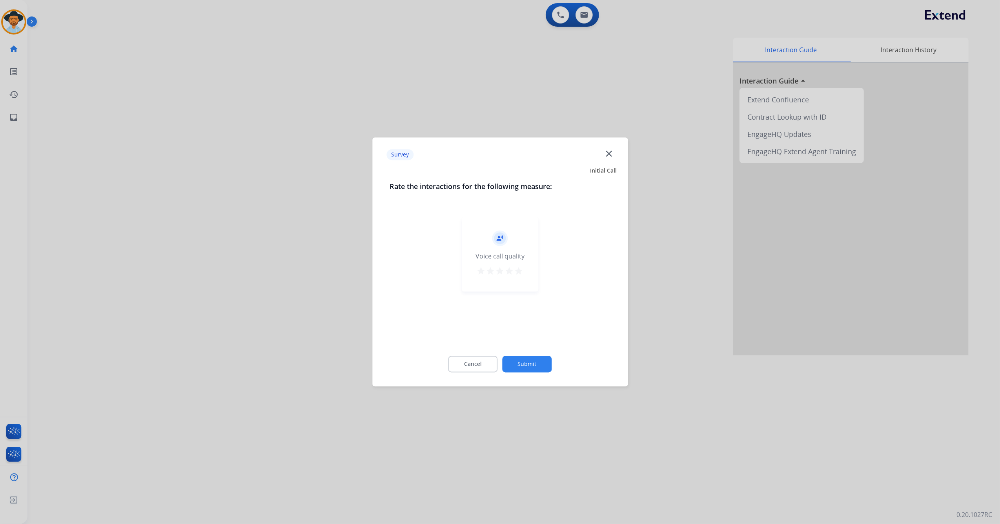
click at [519, 277] on button "star" at bounding box center [518, 273] width 9 height 12
click at [528, 369] on button "Submit" at bounding box center [526, 364] width 49 height 16
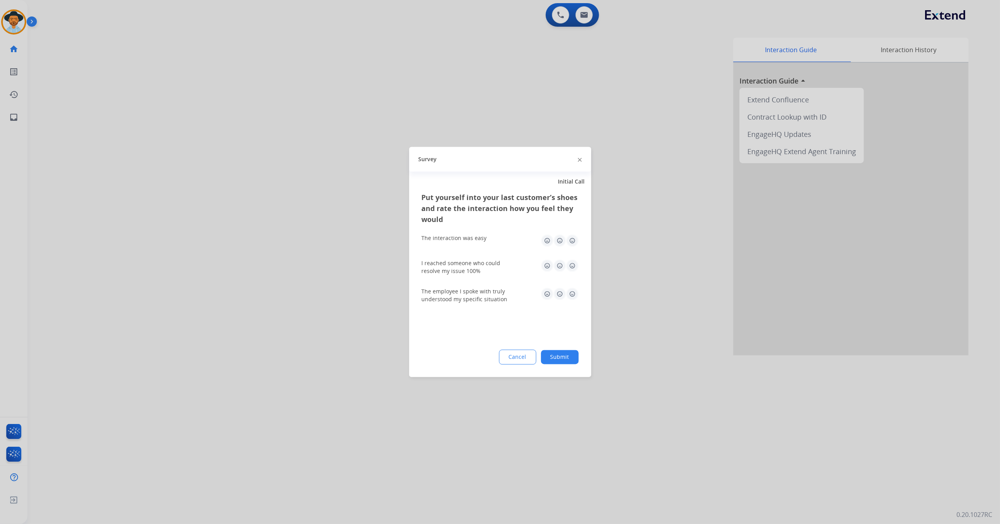
drag, startPoint x: 572, startPoint y: 234, endPoint x: 572, endPoint y: 242, distance: 8.2
click at [573, 235] on img at bounding box center [572, 241] width 13 height 13
click at [573, 262] on img at bounding box center [572, 266] width 13 height 13
click at [570, 302] on div "The employee I spoke with truly understood my specific situation" at bounding box center [500, 296] width 157 height 16
click at [570, 301] on div "The employee I spoke with truly understood my specific situation" at bounding box center [500, 296] width 157 height 16
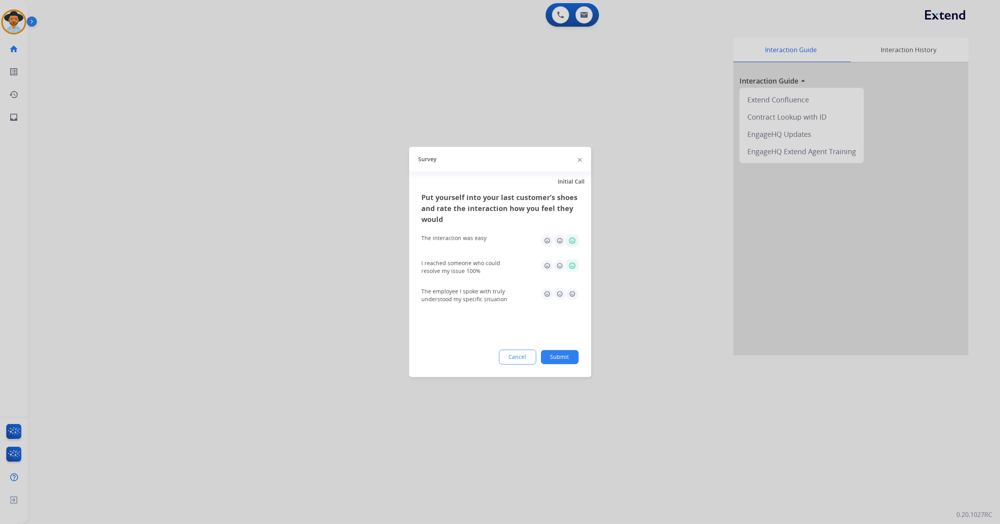
click at [561, 320] on div "Put yourself into your last customer’s shoes and rate the interaction how you f…" at bounding box center [500, 284] width 182 height 185
click at [508, 321] on div "Put yourself into your last customer’s shoes and rate the interaction how you f…" at bounding box center [500, 284] width 182 height 185
click at [502, 291] on div "The employee I spoke with truly understood my specific situation" at bounding box center [469, 296] width 94 height 16
click at [570, 294] on img at bounding box center [572, 294] width 13 height 13
click at [566, 352] on button "Submit" at bounding box center [560, 357] width 38 height 14
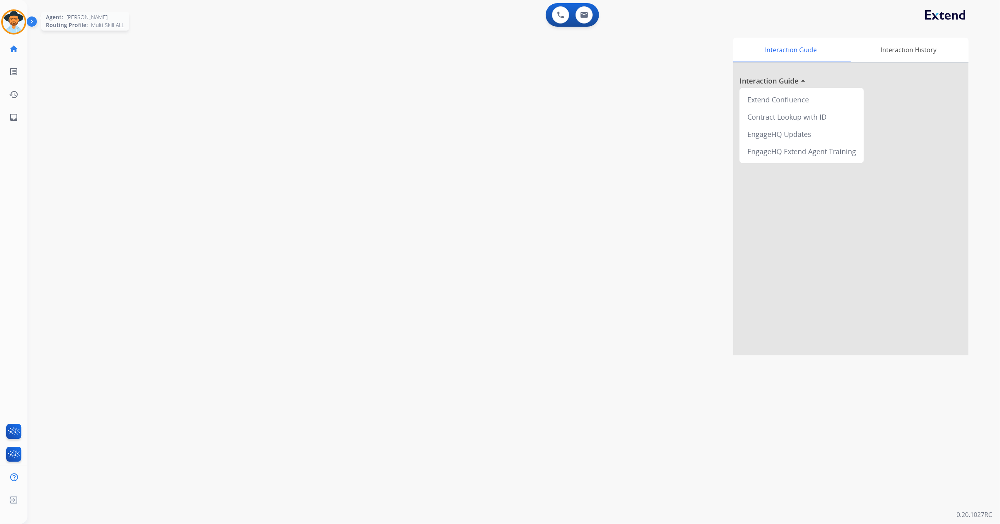
click at [15, 18] on img at bounding box center [14, 22] width 22 height 22
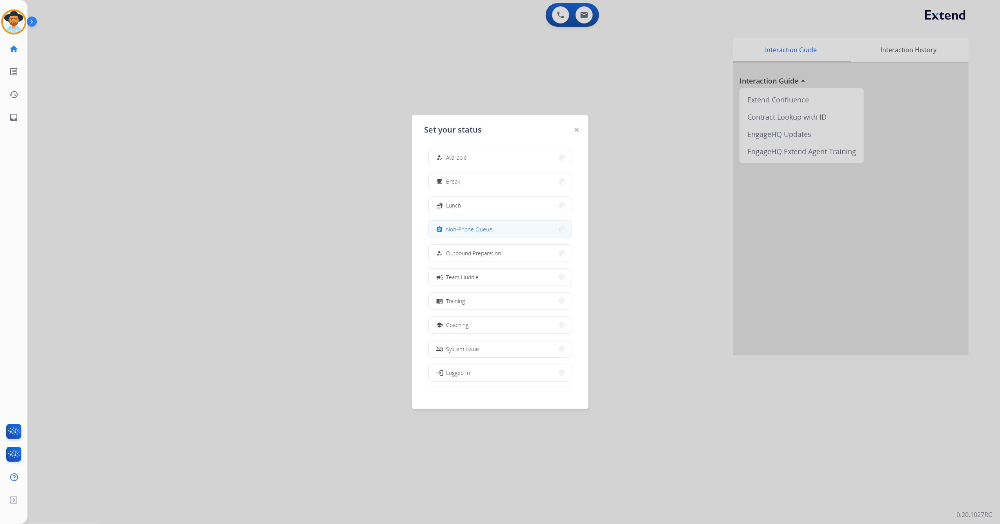
click at [483, 223] on button "assignment Non-Phone Queue" at bounding box center [500, 229] width 143 height 17
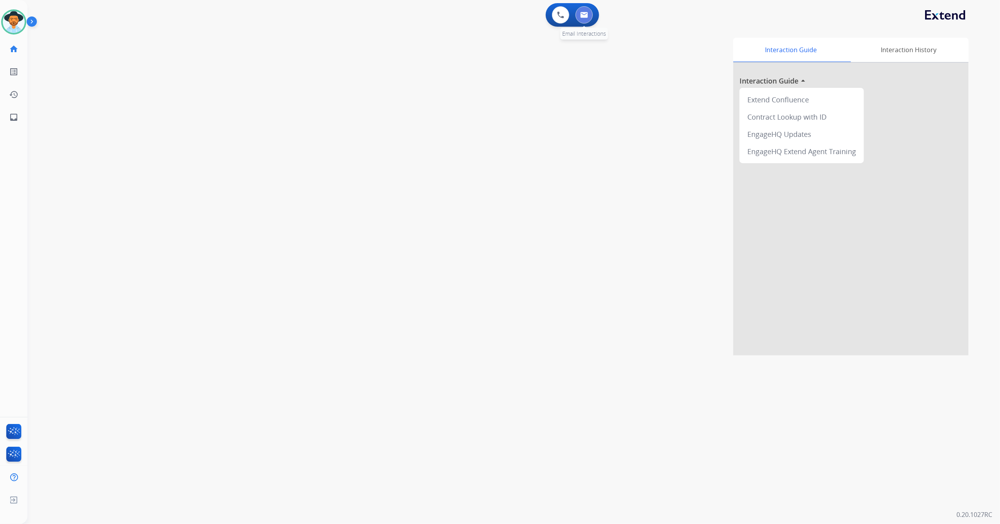
click at [584, 12] on img at bounding box center [584, 15] width 8 height 6
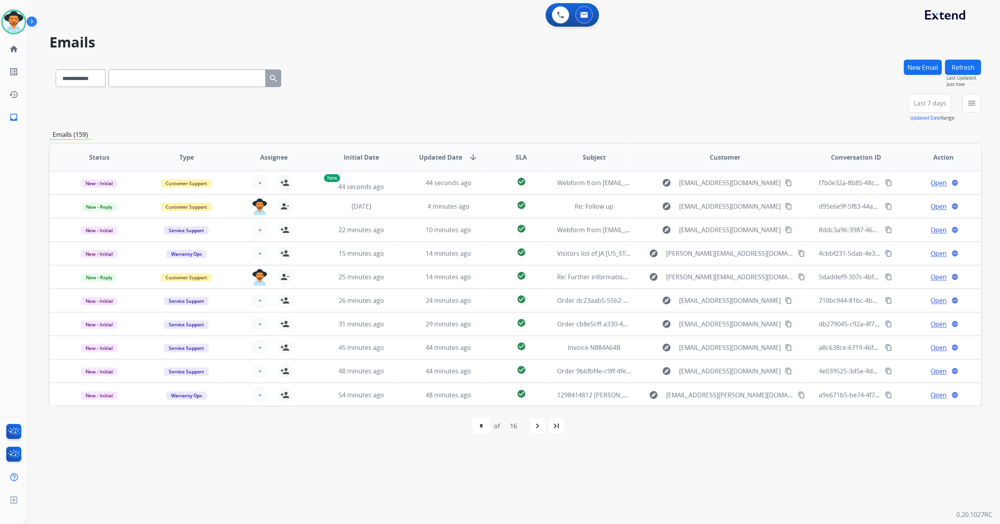
click at [926, 67] on button "New Email" at bounding box center [923, 67] width 38 height 15
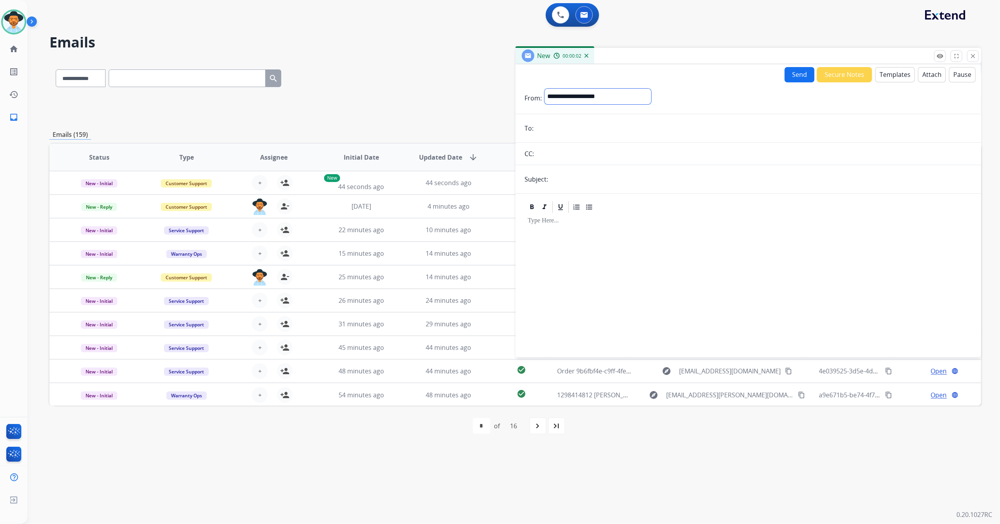
drag, startPoint x: 587, startPoint y: 98, endPoint x: 575, endPoint y: 98, distance: 12.6
click at [575, 98] on select "**********" at bounding box center [597, 97] width 107 height 16
select select "**********"
click at [544, 89] on select "**********" at bounding box center [597, 97] width 107 height 16
paste input "**********"
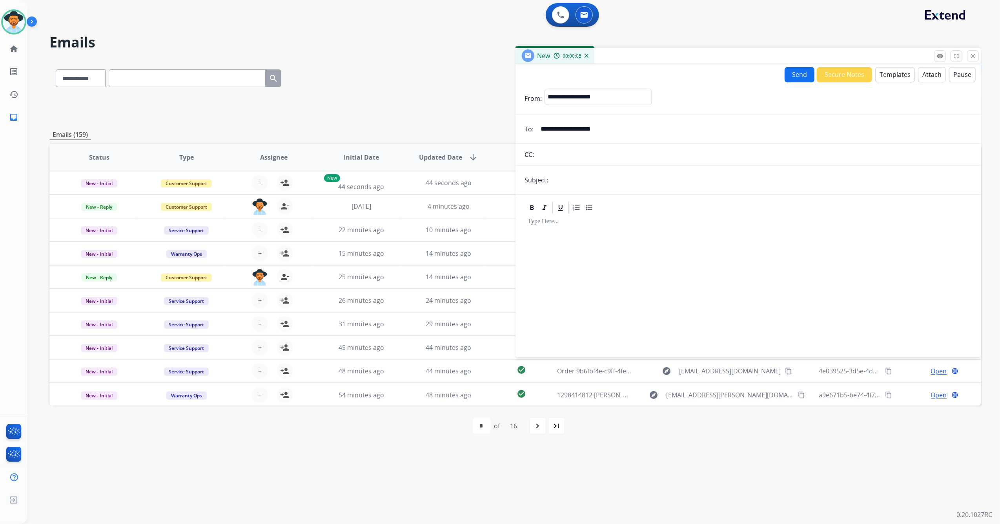
type input "**********"
click at [584, 153] on input "text" at bounding box center [754, 155] width 435 height 16
click at [581, 173] on input "text" at bounding box center [761, 180] width 421 height 16
type input "**********"
click at [883, 74] on button "Templates" at bounding box center [895, 74] width 40 height 15
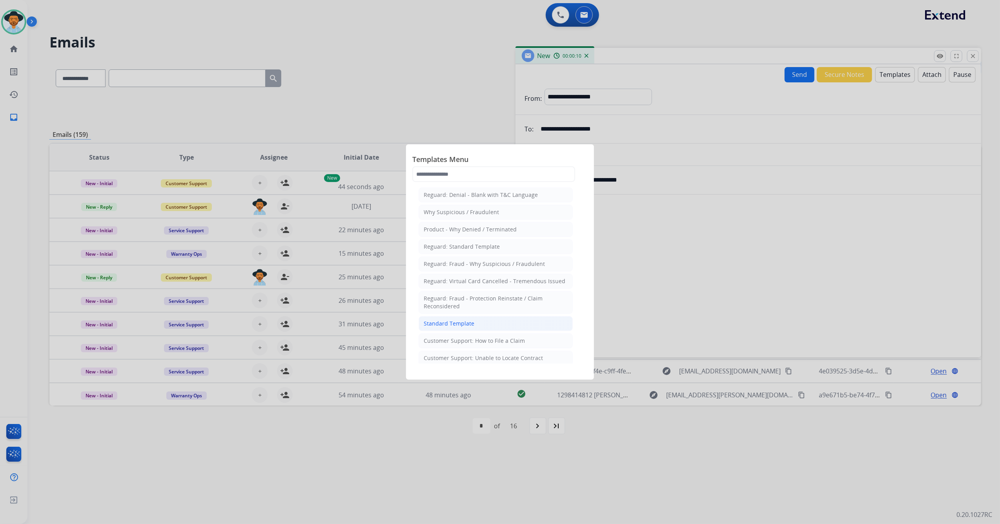
click at [491, 324] on li "Standard Template" at bounding box center [496, 323] width 154 height 15
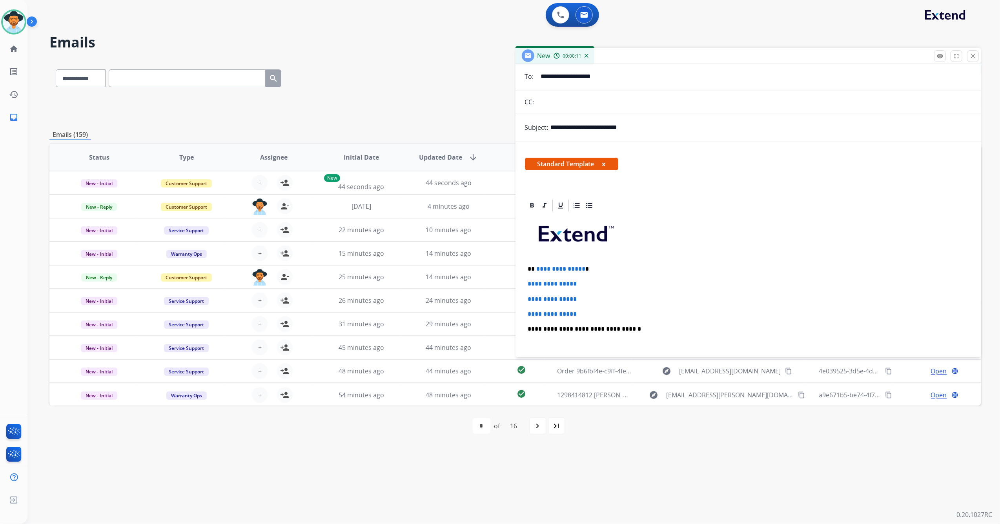
scroll to position [157, 0]
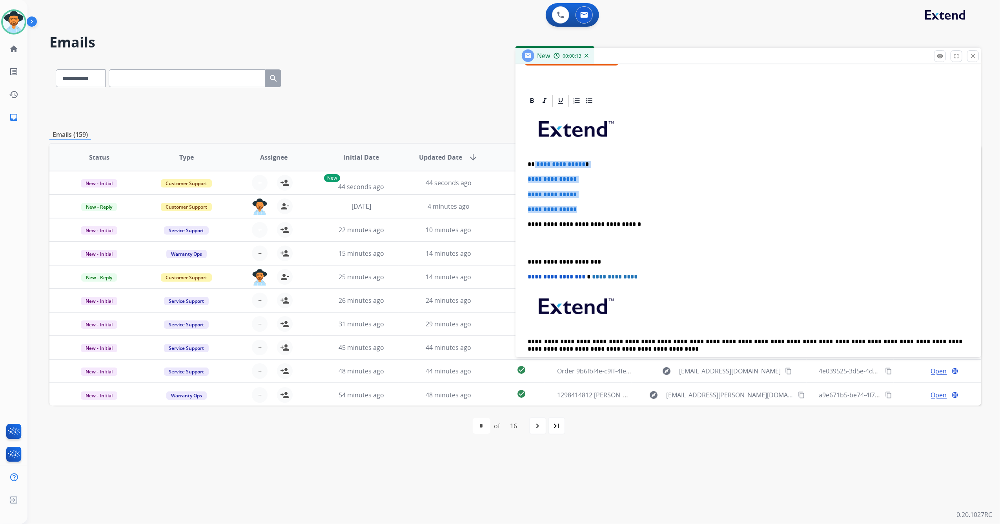
drag, startPoint x: 584, startPoint y: 209, endPoint x: 533, endPoint y: 157, distance: 72.4
click at [533, 157] on div "**********" at bounding box center [748, 243] width 447 height 270
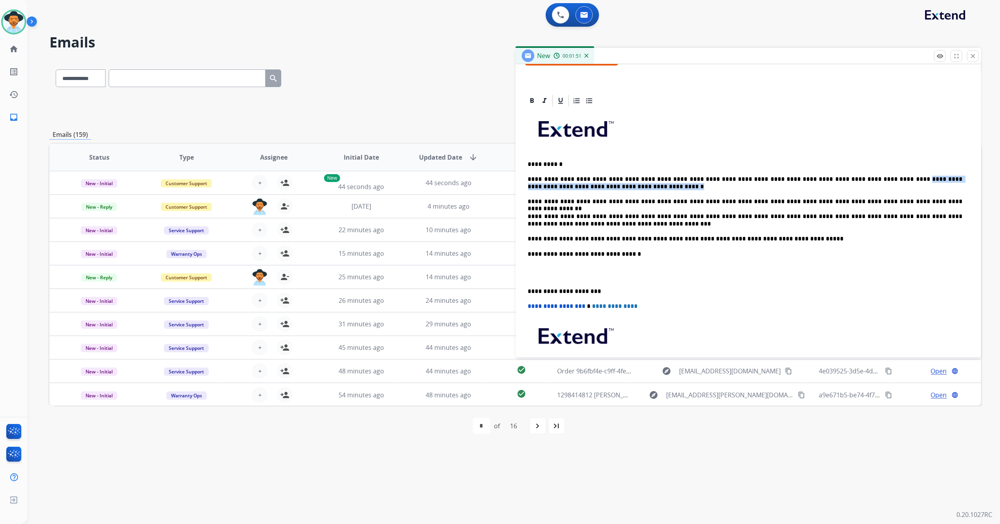
drag, startPoint x: 837, startPoint y: 177, endPoint x: 748, endPoint y: 190, distance: 90.4
click at [748, 190] on p "**********" at bounding box center [745, 183] width 435 height 15
click at [567, 164] on p "**********" at bounding box center [745, 164] width 435 height 7
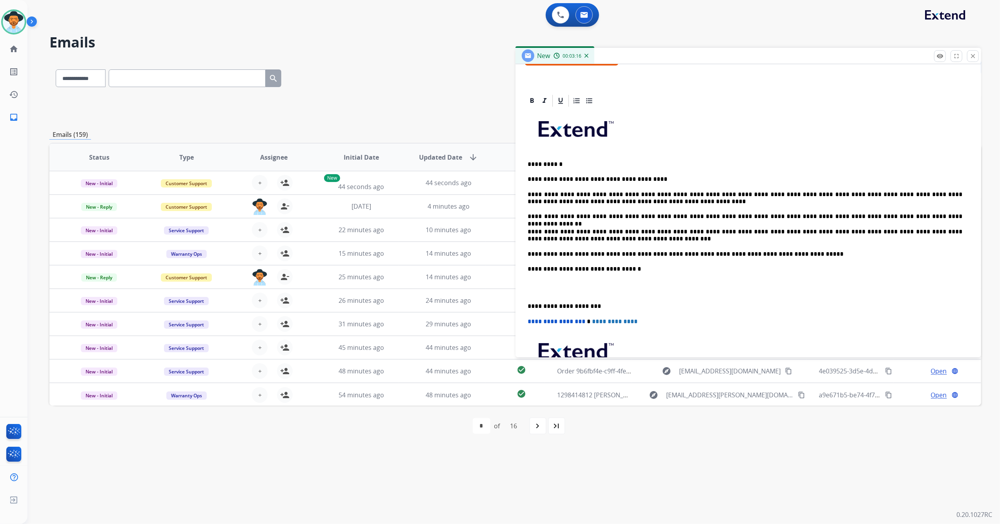
click at [561, 164] on p "**********" at bounding box center [745, 164] width 435 height 7
click at [558, 165] on p "**********" at bounding box center [745, 164] width 435 height 7
click at [719, 198] on p "**********" at bounding box center [745, 198] width 435 height 15
click at [749, 195] on p "**********" at bounding box center [745, 198] width 435 height 15
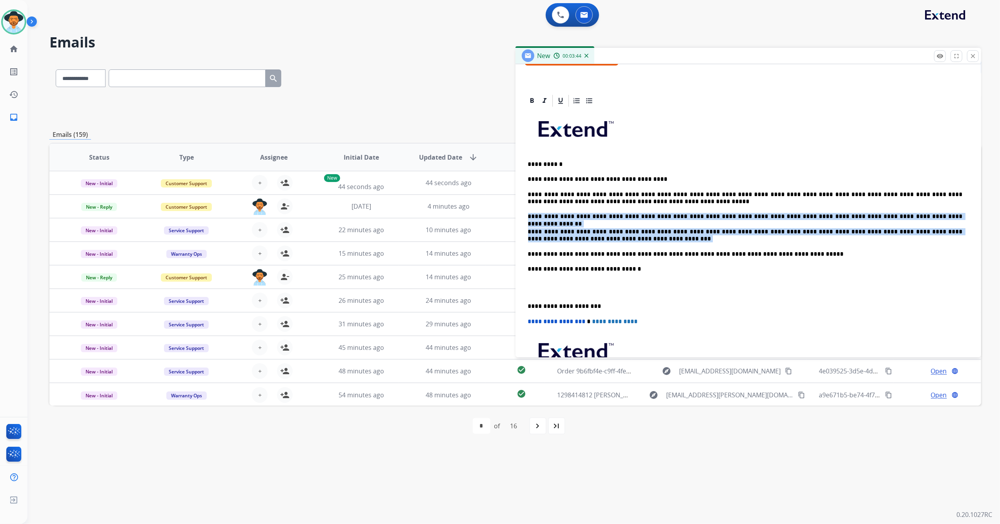
drag, startPoint x: 528, startPoint y: 216, endPoint x: 828, endPoint y: 238, distance: 301.3
click at [828, 238] on div "**********" at bounding box center [748, 265] width 447 height 315
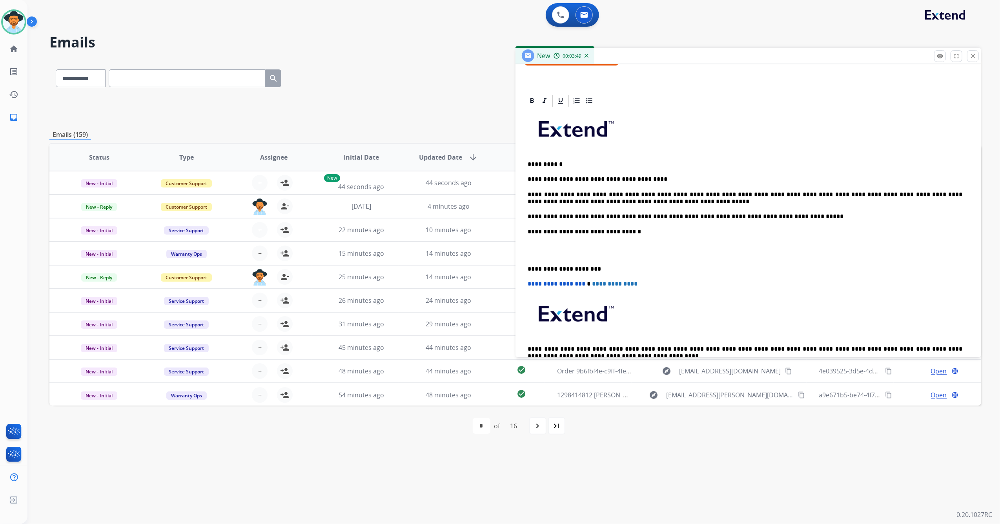
click at [528, 267] on p "**********" at bounding box center [745, 269] width 435 height 7
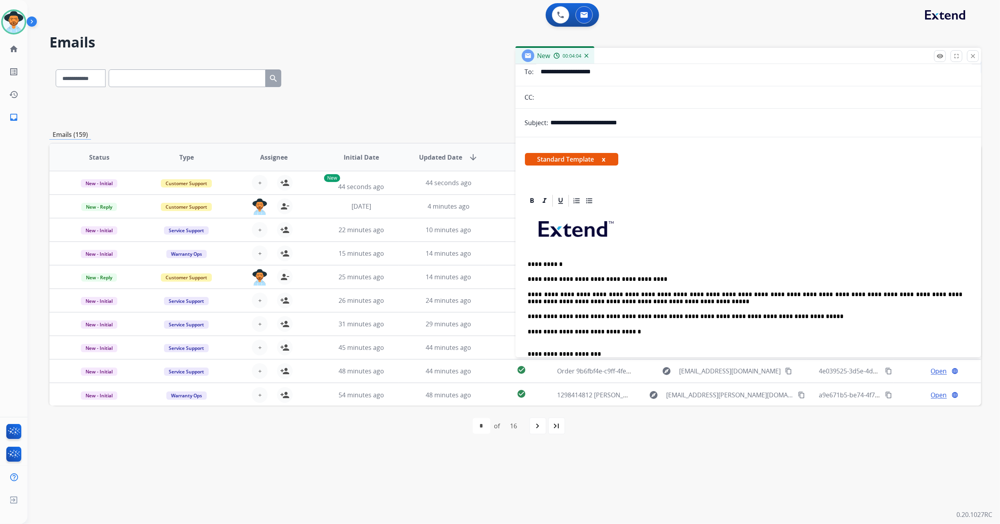
scroll to position [0, 0]
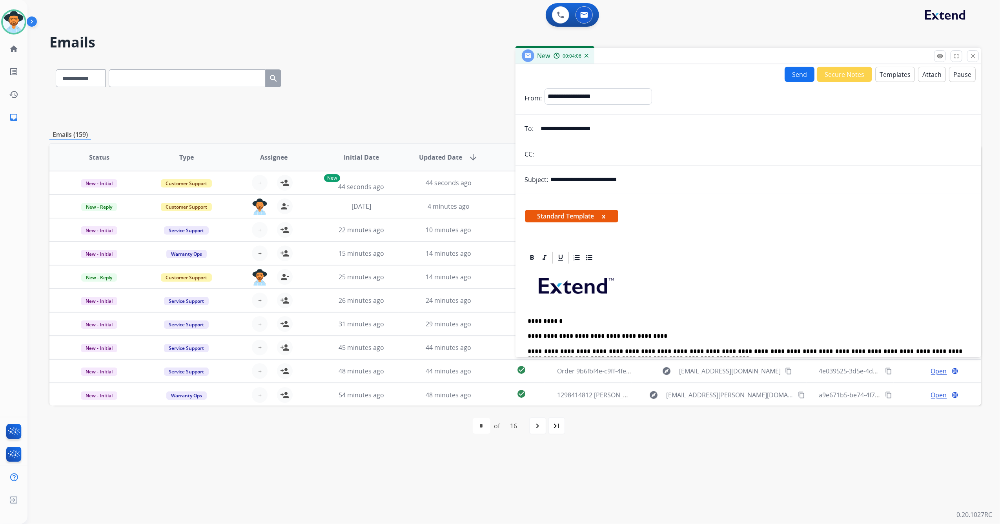
click at [793, 71] on button "Send" at bounding box center [799, 74] width 30 height 15
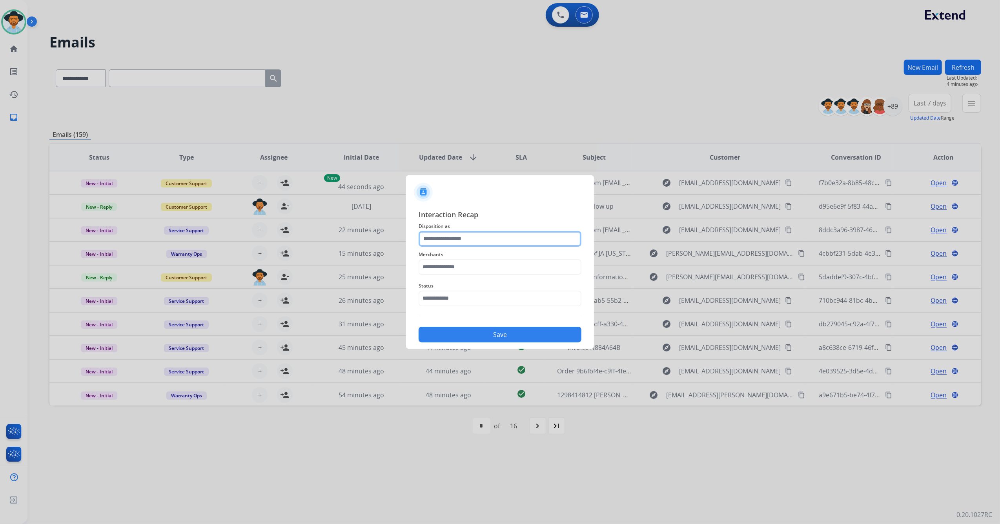
click at [454, 236] on input "text" at bounding box center [500, 239] width 163 height 16
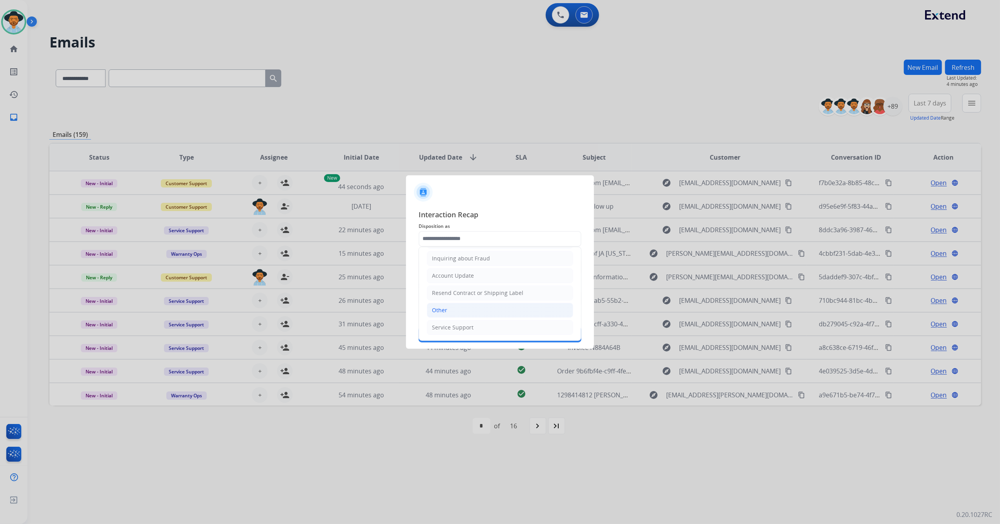
click at [457, 309] on li "Other" at bounding box center [500, 310] width 146 height 15
type input "*****"
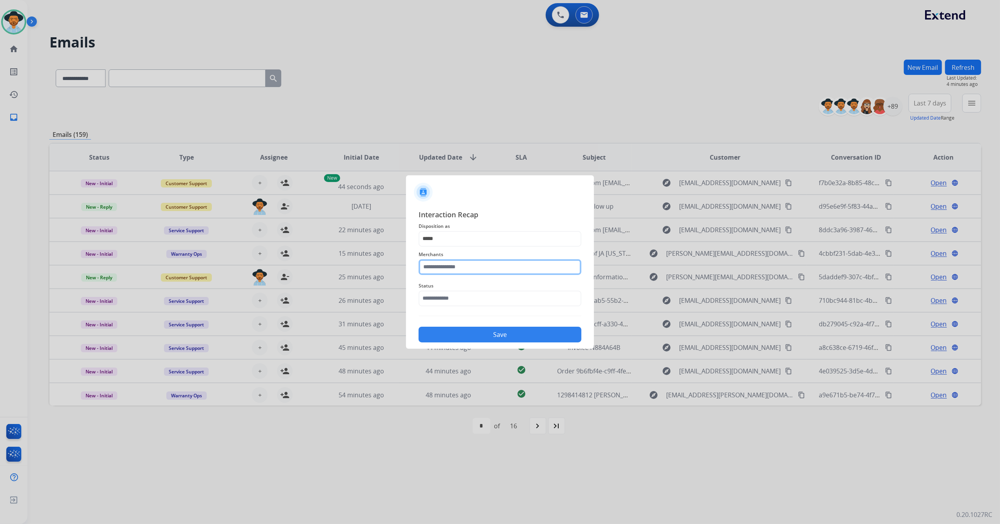
click at [445, 270] on input "text" at bounding box center [500, 267] width 163 height 16
click at [460, 294] on li "Realtruck" at bounding box center [501, 289] width 149 height 15
type input "*********"
click at [451, 303] on input "text" at bounding box center [500, 299] width 163 height 16
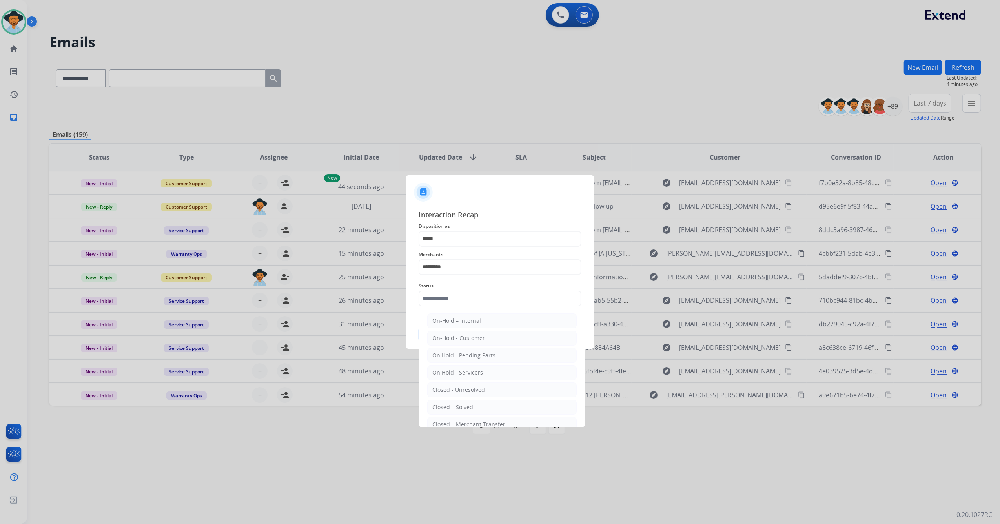
click at [452, 402] on li "Closed – Solved" at bounding box center [501, 407] width 149 height 15
type input "**********"
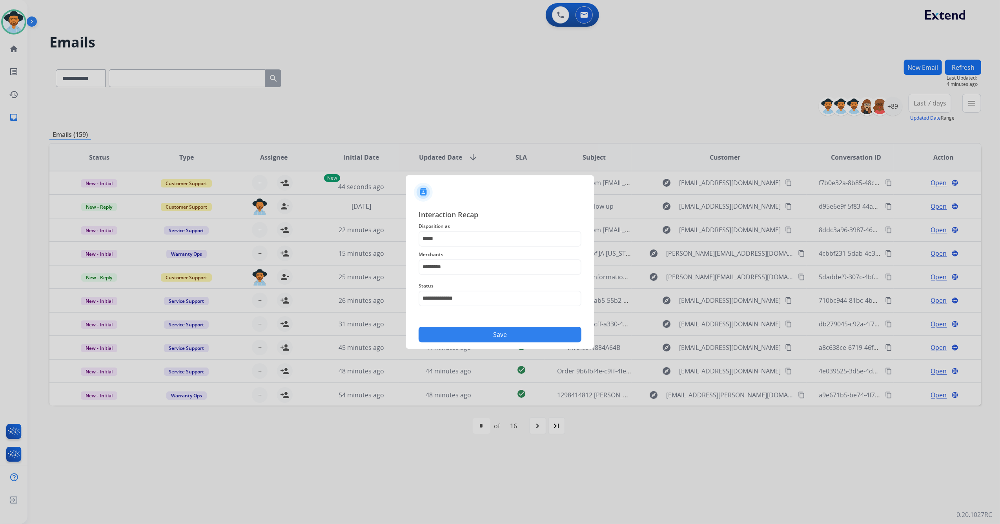
click at [469, 335] on button "Save" at bounding box center [500, 335] width 163 height 16
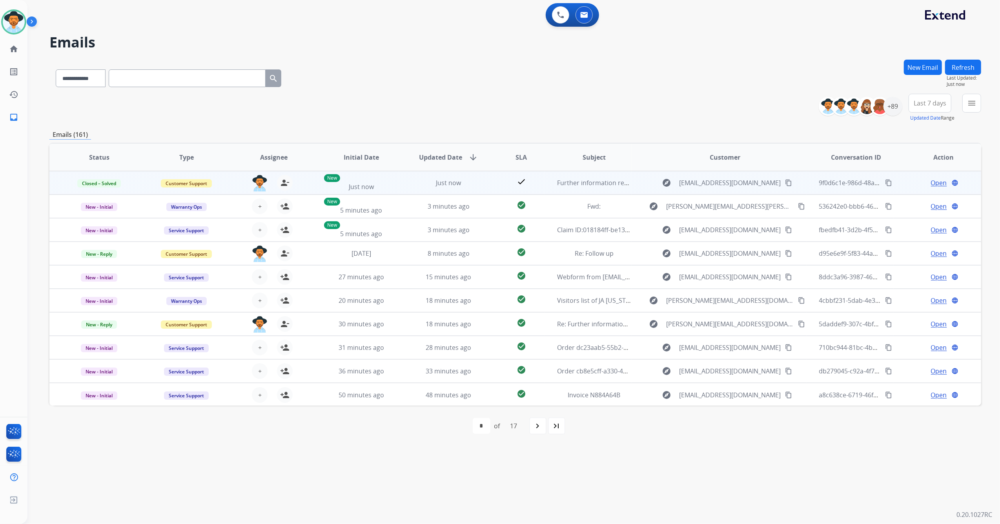
click at [885, 182] on mat-icon "content_copy" at bounding box center [888, 182] width 7 height 7
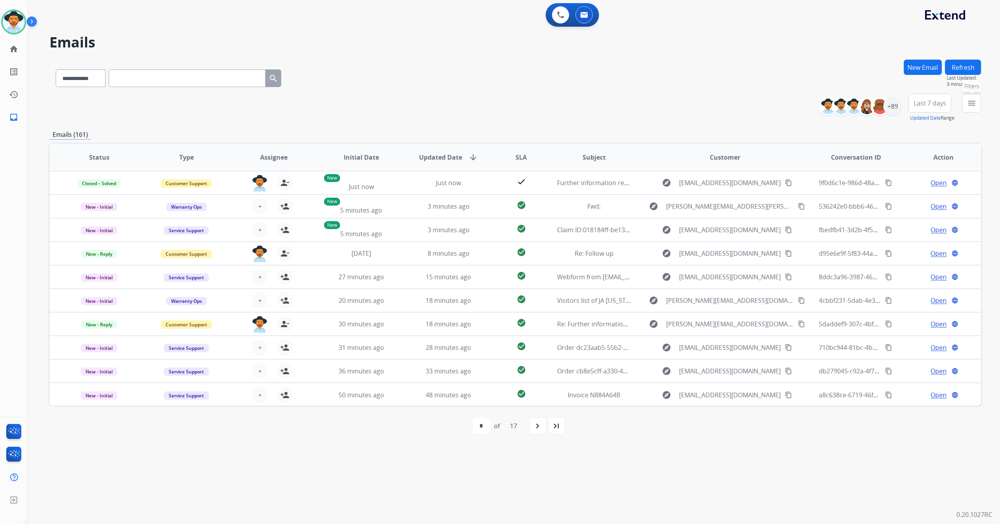
click at [968, 96] on button "menu Filters" at bounding box center [971, 103] width 19 height 19
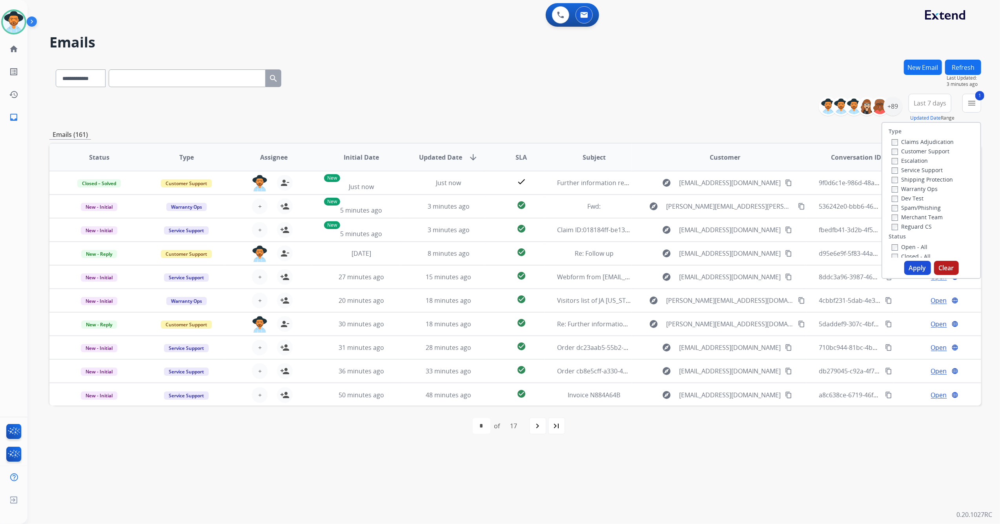
click at [916, 267] on button "Apply" at bounding box center [917, 268] width 27 height 14
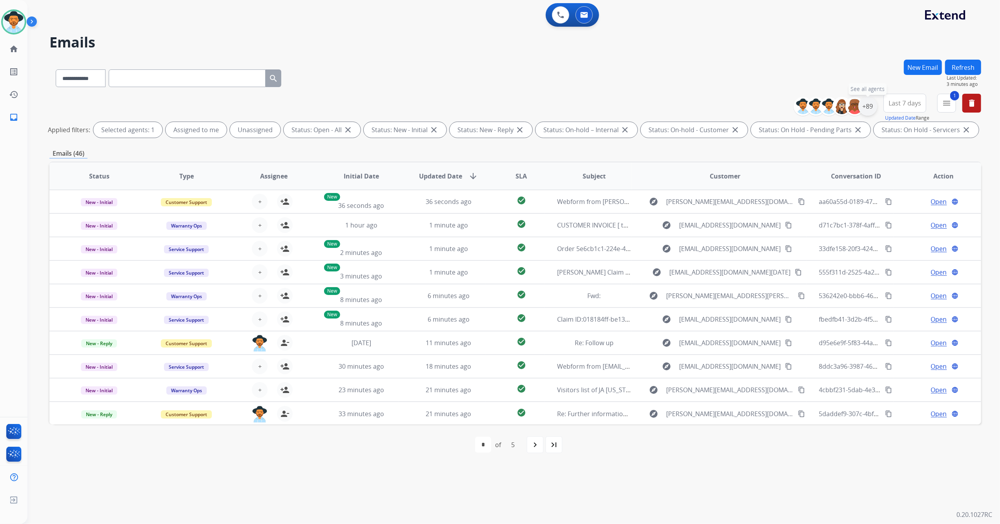
click at [868, 104] on div "+89" at bounding box center [867, 106] width 19 height 19
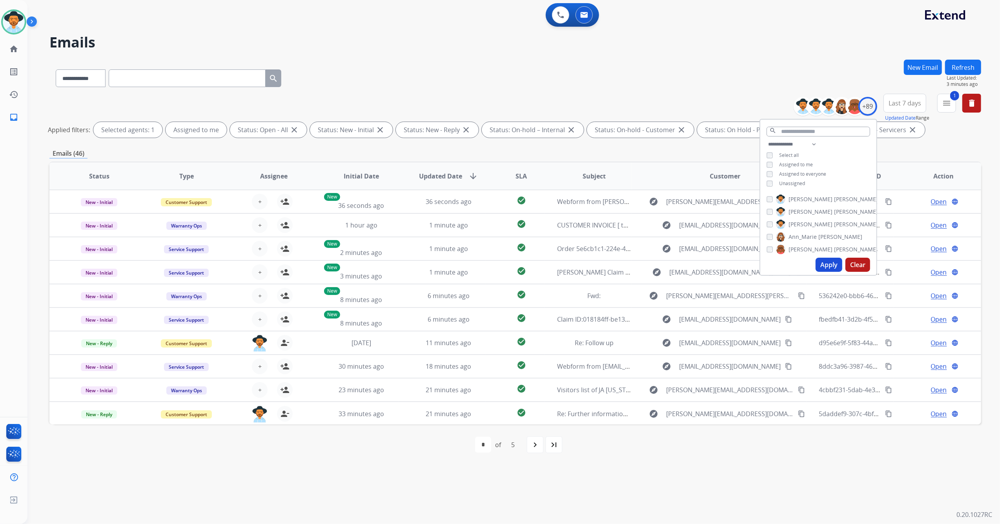
click at [825, 267] on button "Apply" at bounding box center [828, 265] width 27 height 14
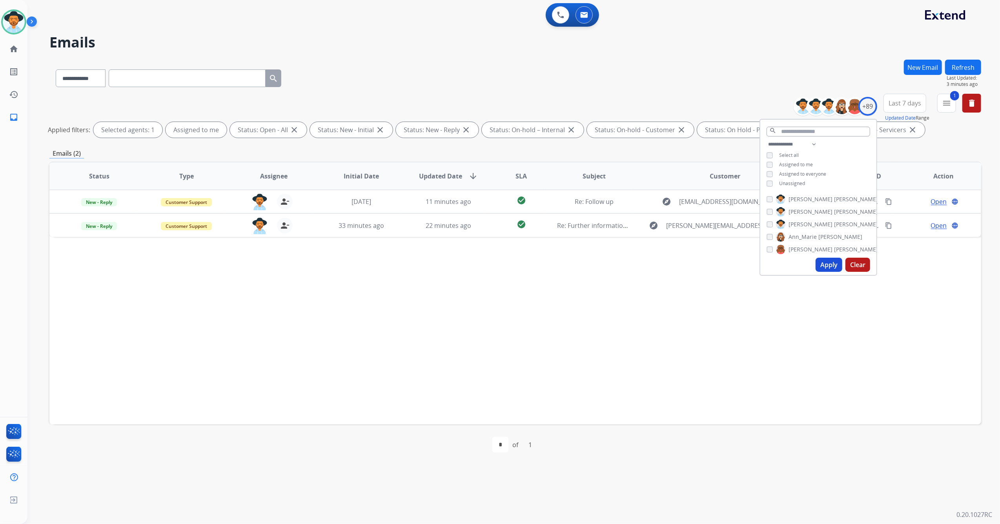
click at [680, 335] on div "Status Type Assignee Initial Date Updated Date arrow_downward SLA Subject Custo…" at bounding box center [515, 293] width 932 height 263
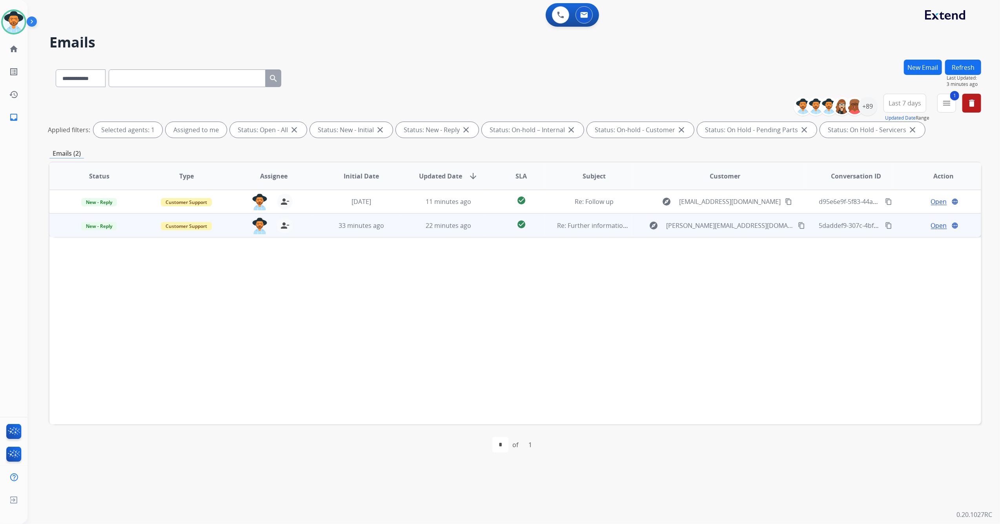
click at [388, 234] on td "33 minutes ago" at bounding box center [354, 225] width 87 height 24
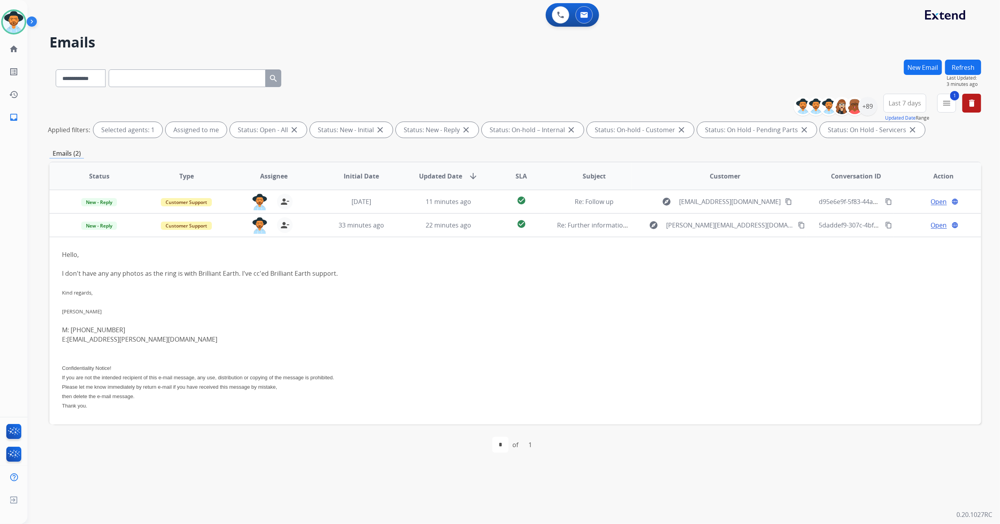
scroll to position [16, 0]
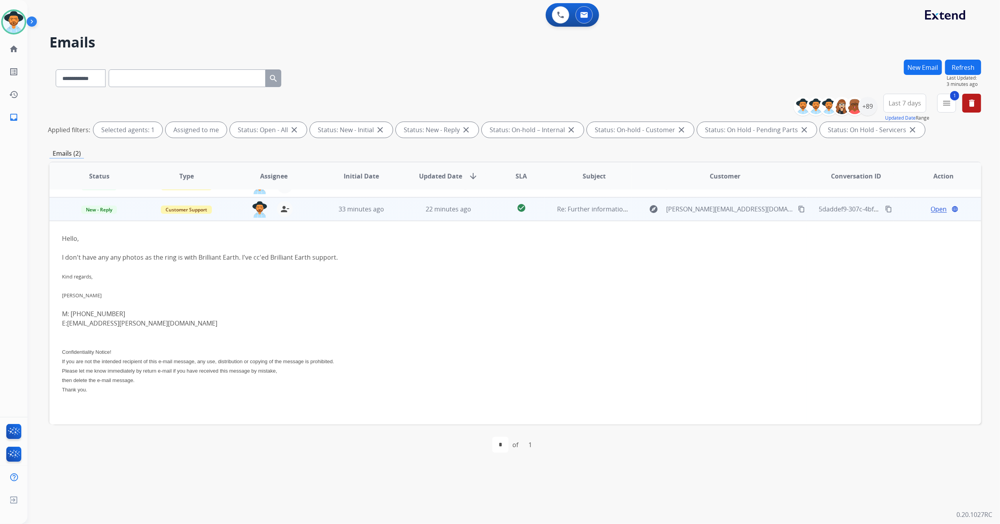
click at [932, 207] on span "Open" at bounding box center [939, 208] width 16 height 9
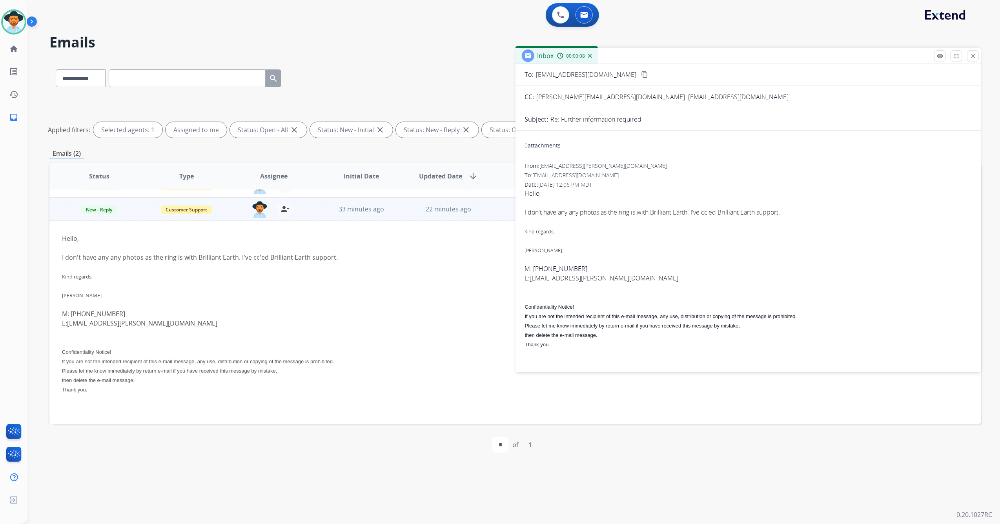
scroll to position [0, 0]
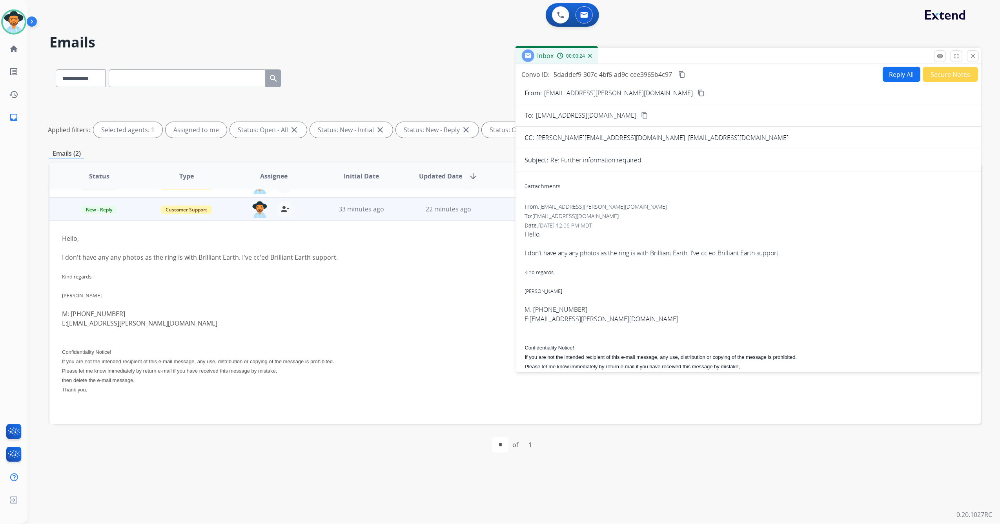
click at [697, 90] on mat-icon "content_copy" at bounding box center [700, 92] width 7 height 7
click at [973, 54] on mat-icon "close" at bounding box center [972, 56] width 7 height 7
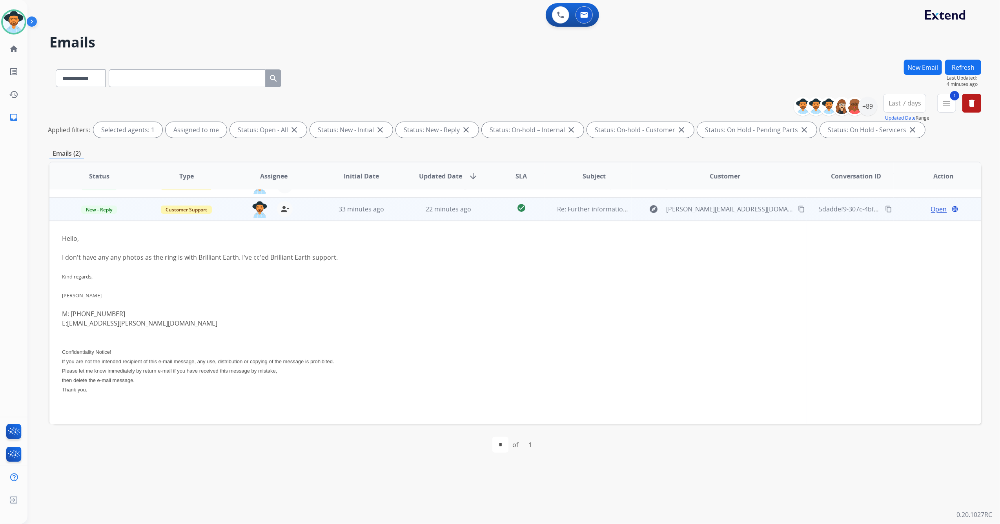
click at [934, 212] on span "Open" at bounding box center [939, 208] width 16 height 9
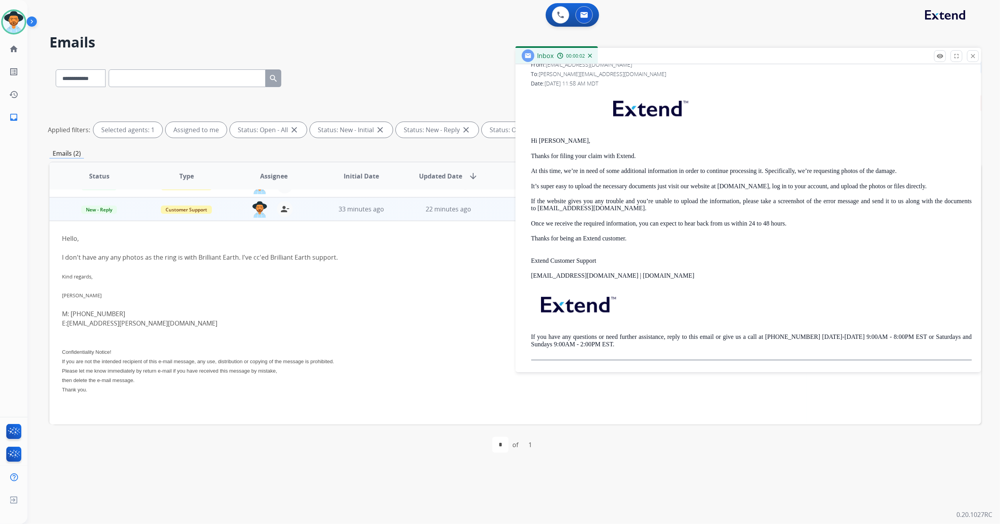
scroll to position [302, 0]
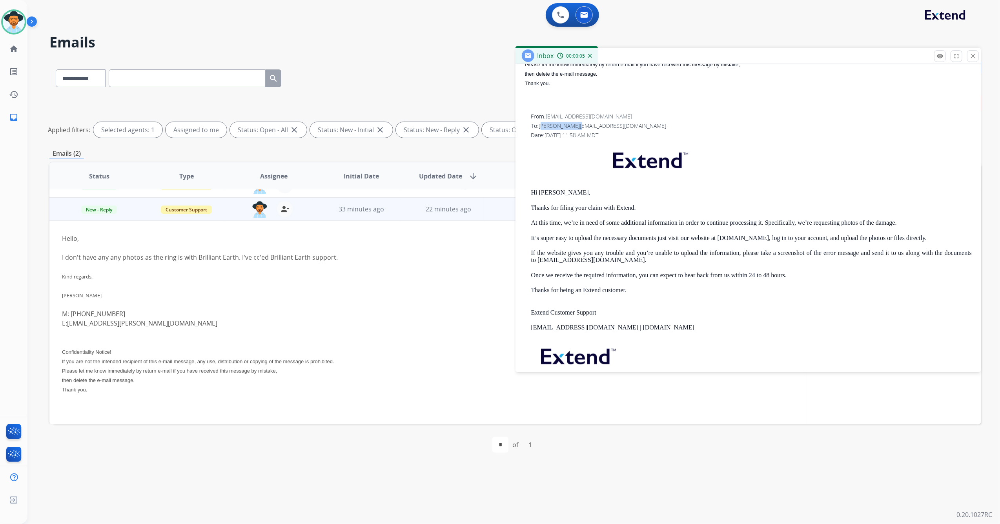
drag, startPoint x: 542, startPoint y: 124, endPoint x: 576, endPoint y: 126, distance: 34.6
click at [576, 126] on span "adrian@jeadjo.com" at bounding box center [602, 125] width 127 height 7
drag, startPoint x: 576, startPoint y: 126, endPoint x: 604, endPoint y: 126, distance: 27.9
click at [604, 127] on div "To: adrian@jeadjo.com" at bounding box center [751, 126] width 441 height 8
drag, startPoint x: 542, startPoint y: 126, endPoint x: 568, endPoint y: 127, distance: 26.7
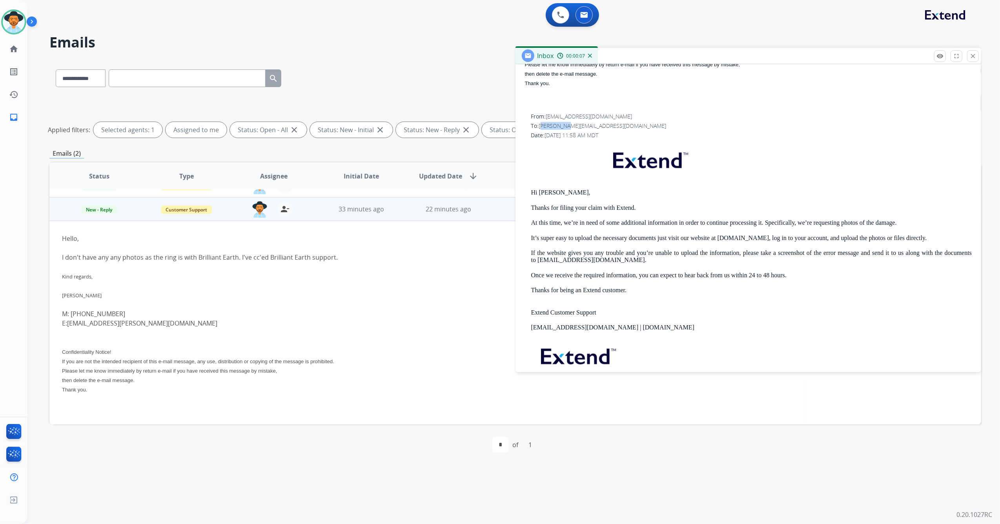
click at [568, 127] on span "adrian@jeadjo.com" at bounding box center [602, 125] width 127 height 7
drag, startPoint x: 568, startPoint y: 127, endPoint x: 591, endPoint y: 126, distance: 22.4
click at [591, 126] on div "To: adrian@jeadjo.com" at bounding box center [751, 126] width 441 height 8
copy span "adrian@jeadjo.com"
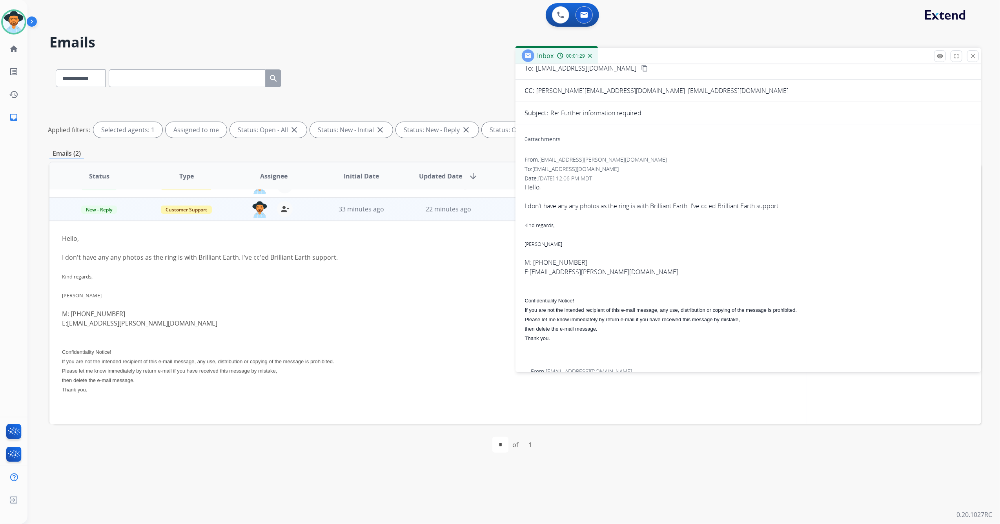
scroll to position [0, 0]
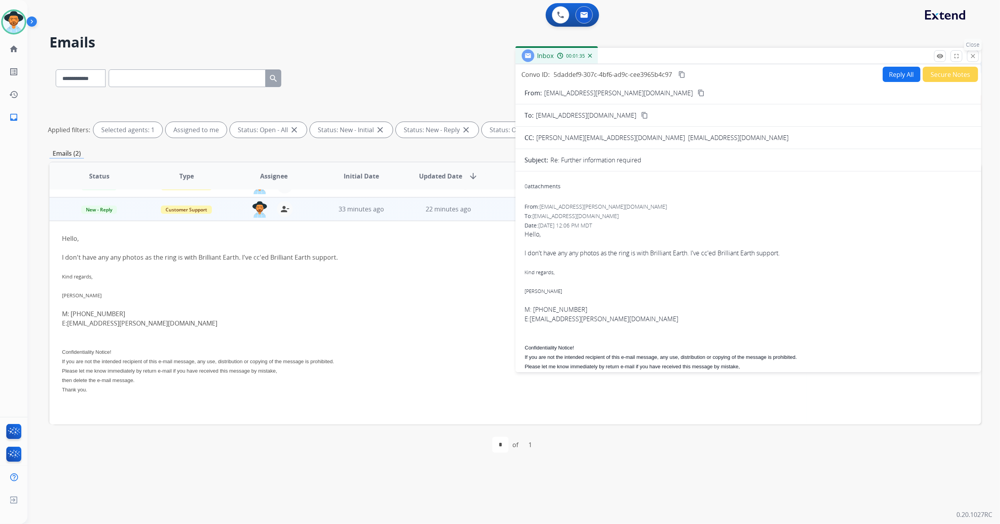
click at [973, 60] on mat-icon "close" at bounding box center [972, 56] width 7 height 7
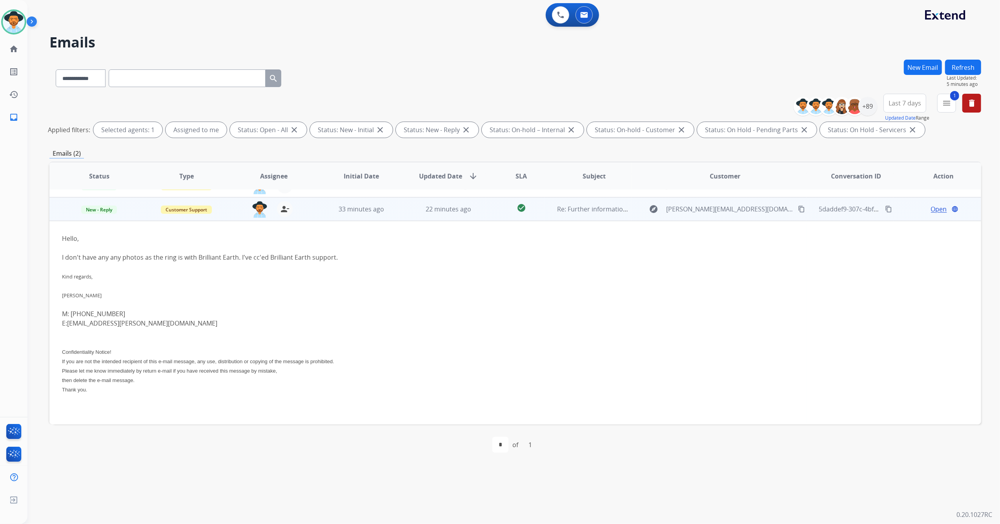
click at [885, 207] on mat-icon "content_copy" at bounding box center [888, 209] width 7 height 7
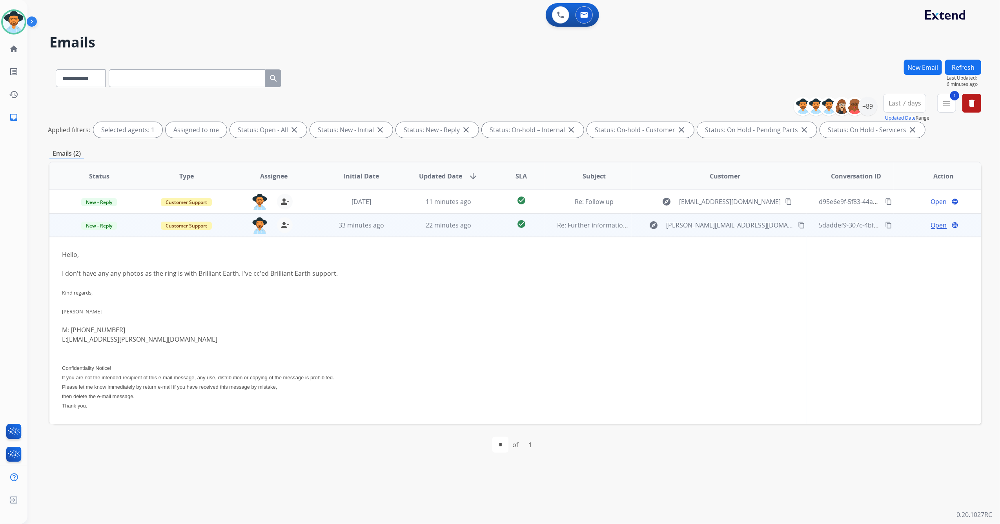
click at [934, 225] on span "Open" at bounding box center [939, 224] width 16 height 9
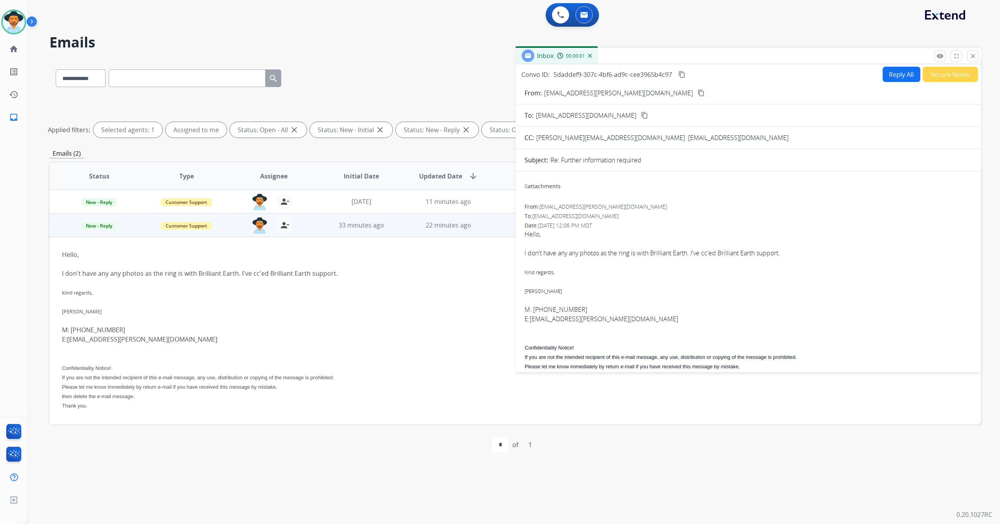
click at [884, 73] on button "Reply All" at bounding box center [902, 74] width 38 height 15
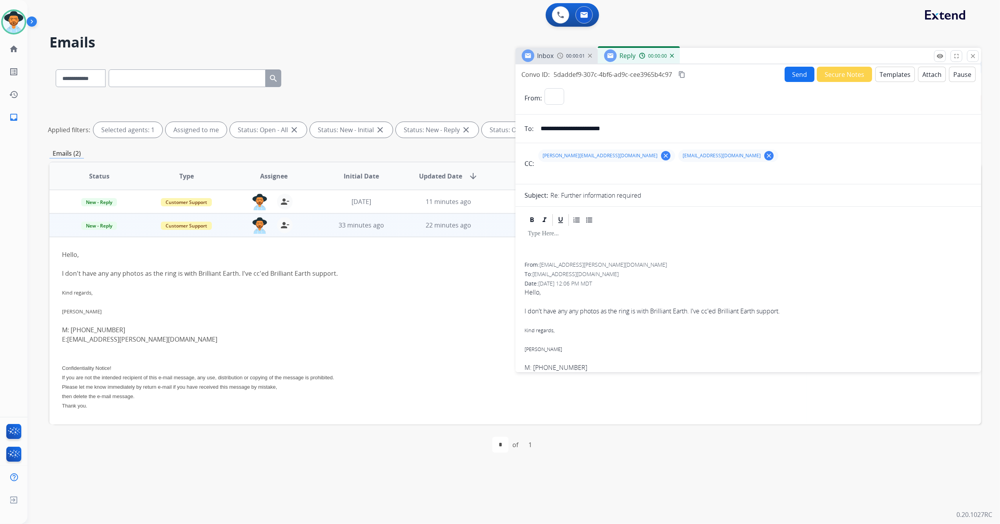
select select "**********"
click at [879, 72] on button "Templates" at bounding box center [895, 74] width 40 height 15
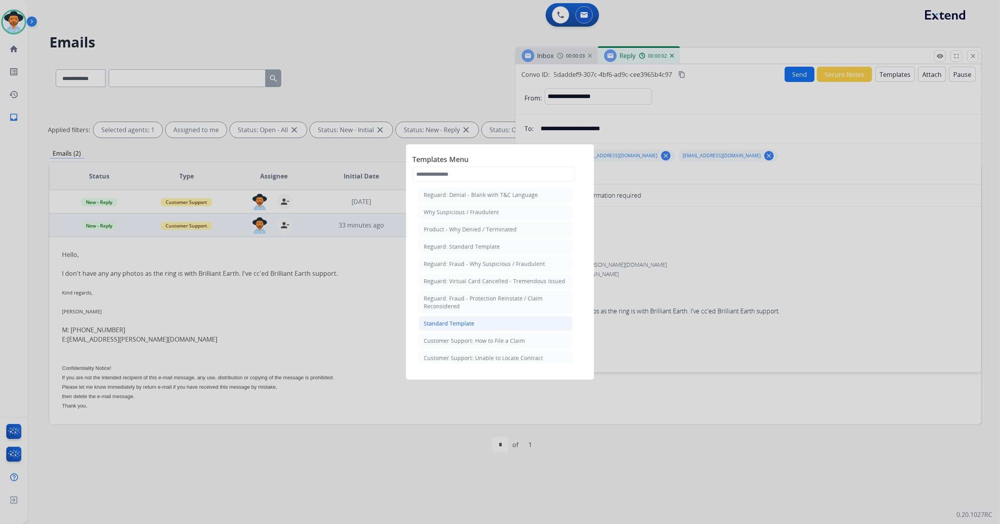
click at [471, 325] on div "Standard Template" at bounding box center [449, 324] width 51 height 8
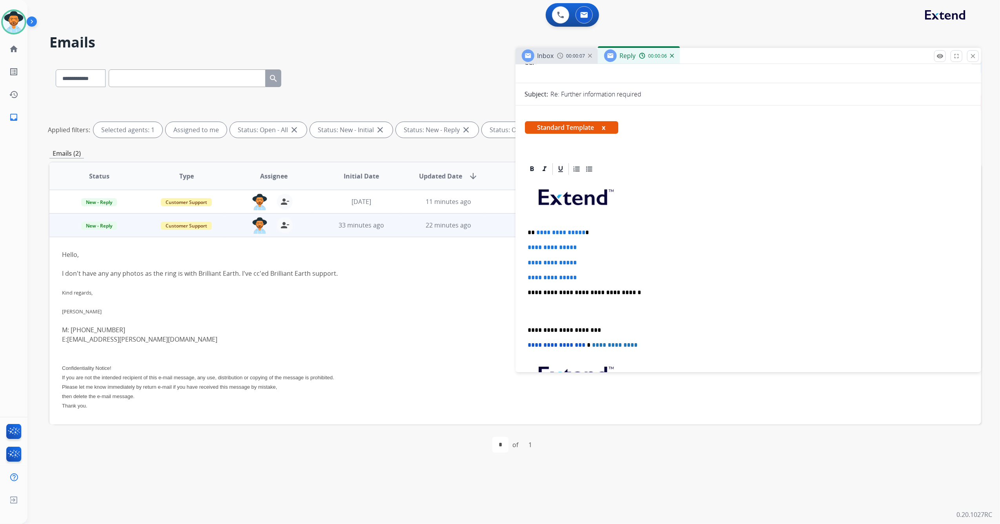
scroll to position [104, 0]
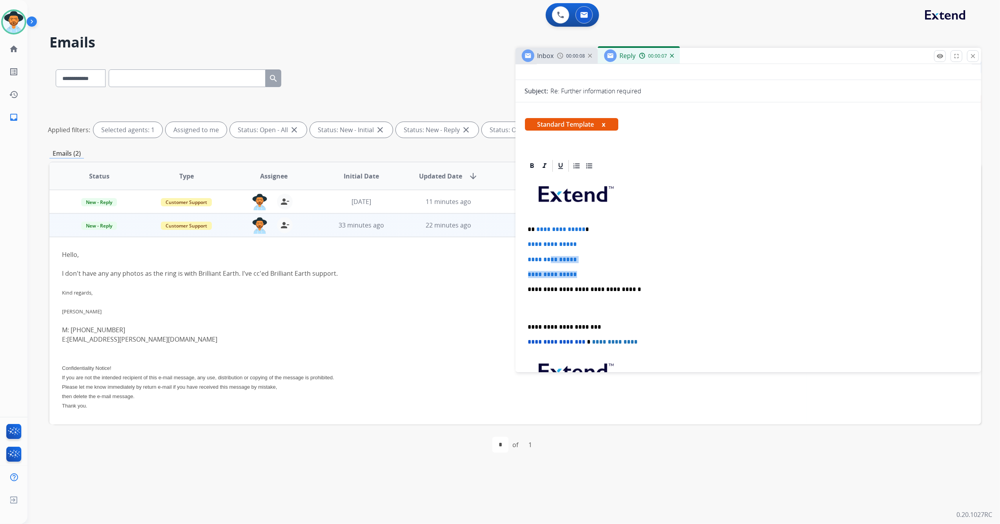
drag, startPoint x: 592, startPoint y: 273, endPoint x: 546, endPoint y: 244, distance: 54.3
click at [547, 247] on div "**********" at bounding box center [748, 308] width 447 height 270
click at [589, 275] on p "**********" at bounding box center [748, 274] width 441 height 7
click at [588, 275] on p "**********" at bounding box center [748, 274] width 441 height 7
drag, startPoint x: 588, startPoint y: 275, endPoint x: 552, endPoint y: 248, distance: 45.3
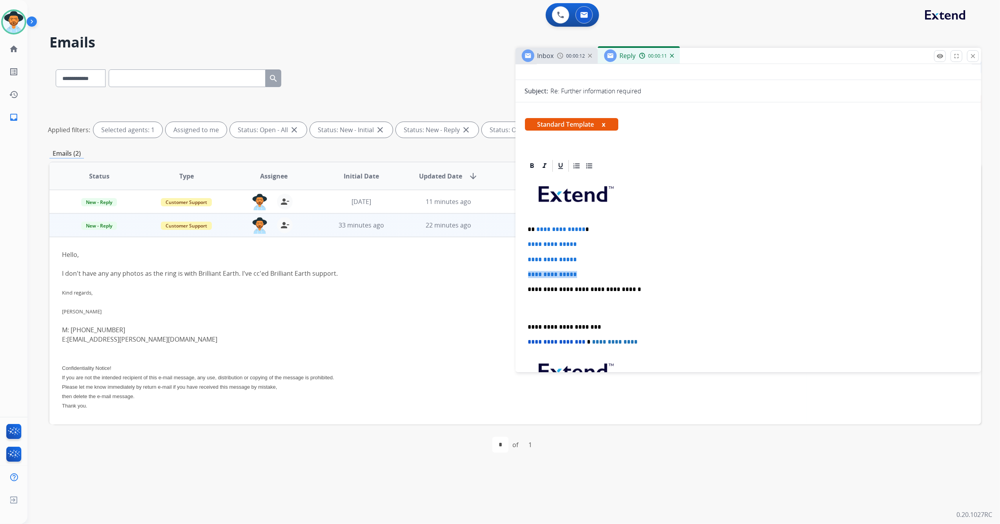
click at [550, 245] on div "**********" at bounding box center [748, 308] width 447 height 270
drag, startPoint x: 581, startPoint y: 277, endPoint x: 589, endPoint y: 277, distance: 7.8
click at [582, 277] on p "**********" at bounding box center [748, 274] width 441 height 7
click at [589, 277] on p "**********" at bounding box center [748, 274] width 441 height 7
click at [591, 275] on p "**********" at bounding box center [748, 274] width 441 height 7
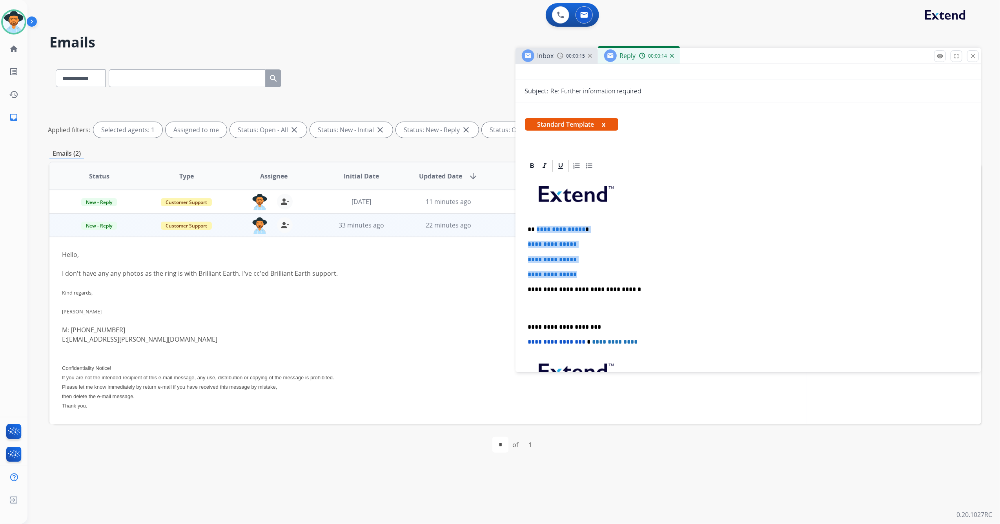
drag, startPoint x: 586, startPoint y: 274, endPoint x: 537, endPoint y: 226, distance: 68.2
click at [537, 226] on div "**********" at bounding box center [748, 308] width 447 height 270
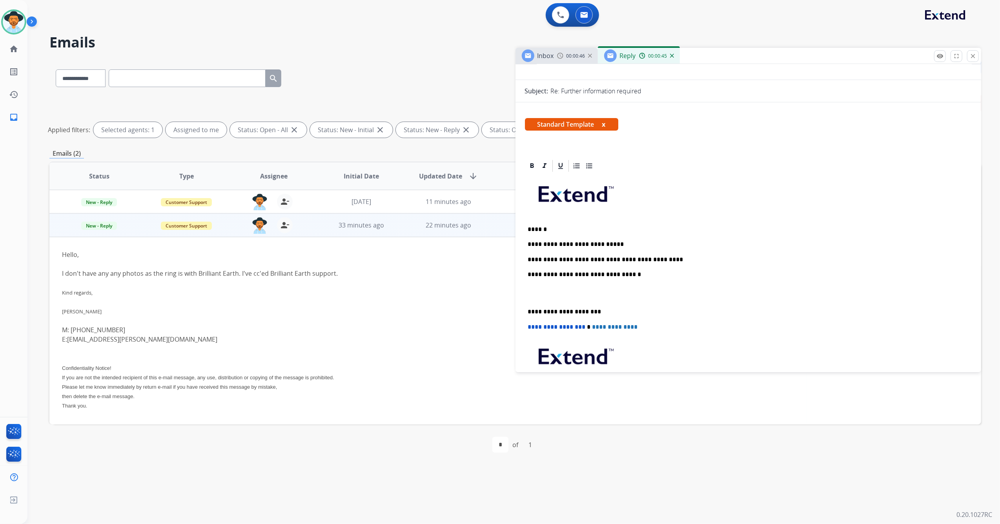
click at [657, 258] on p "**********" at bounding box center [745, 259] width 435 height 7
click at [526, 311] on div "**********" at bounding box center [748, 300] width 447 height 255
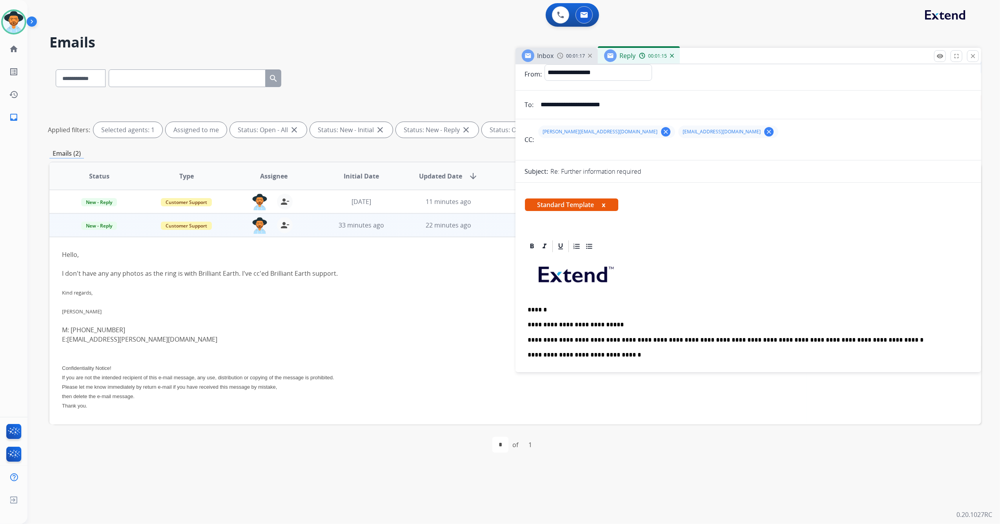
scroll to position [0, 0]
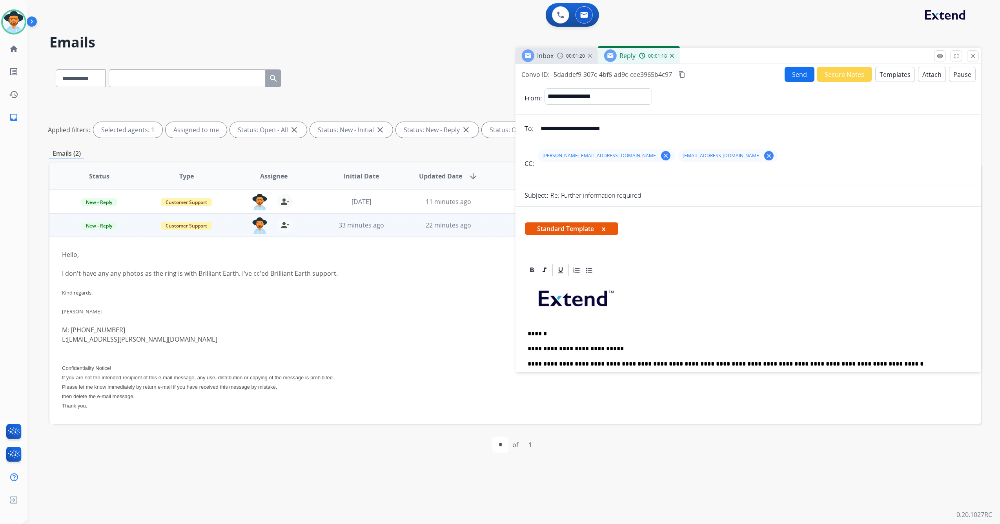
click at [772, 156] on mat-icon "clear" at bounding box center [768, 155] width 7 height 7
click at [791, 73] on button "Send" at bounding box center [799, 74] width 30 height 15
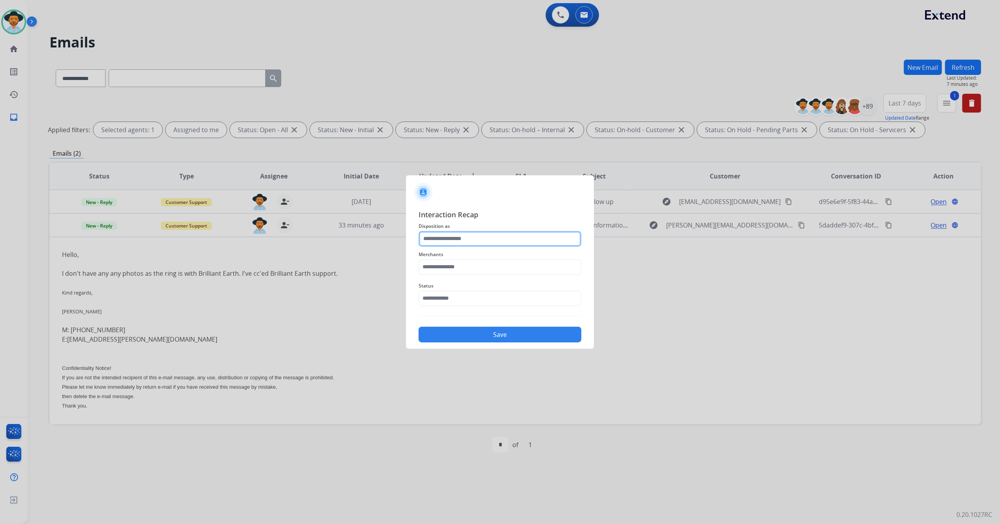
click at [491, 242] on input "text" at bounding box center [500, 239] width 163 height 16
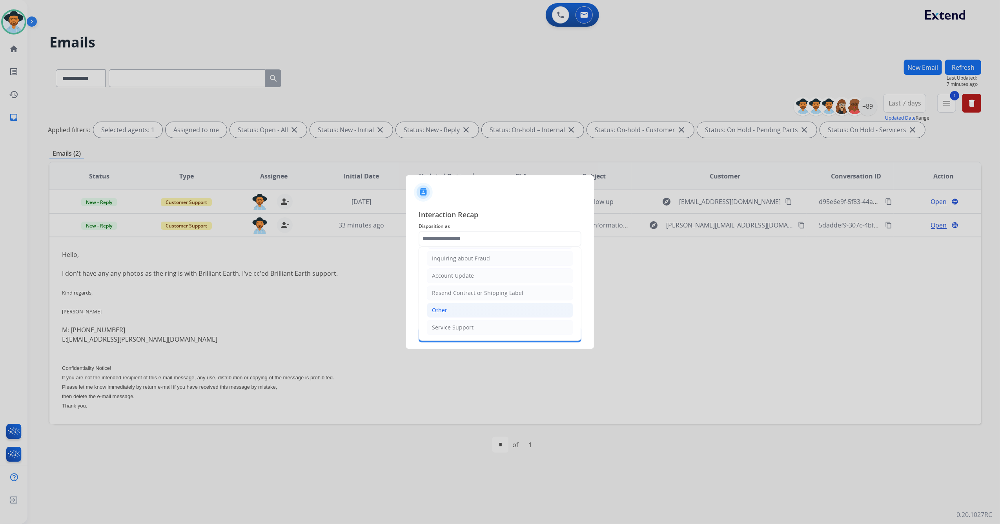
click at [453, 311] on li "Other" at bounding box center [500, 310] width 146 height 15
type input "*****"
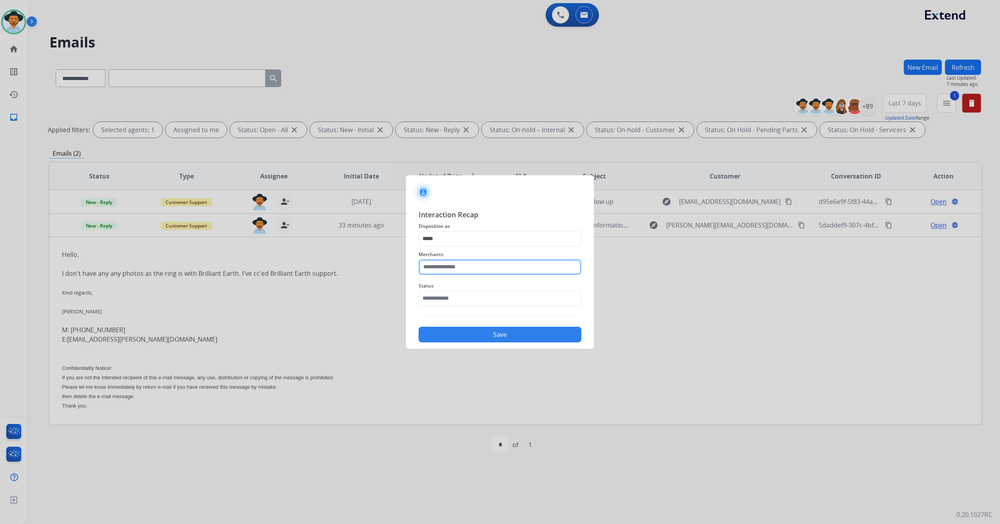
drag, startPoint x: 450, startPoint y: 261, endPoint x: 451, endPoint y: 271, distance: 9.5
click at [451, 262] on input "text" at bounding box center [500, 267] width 163 height 16
click at [463, 294] on li "Brilliant earth" at bounding box center [501, 289] width 149 height 15
type input "**********"
drag, startPoint x: 465, startPoint y: 299, endPoint x: 465, endPoint y: 305, distance: 6.3
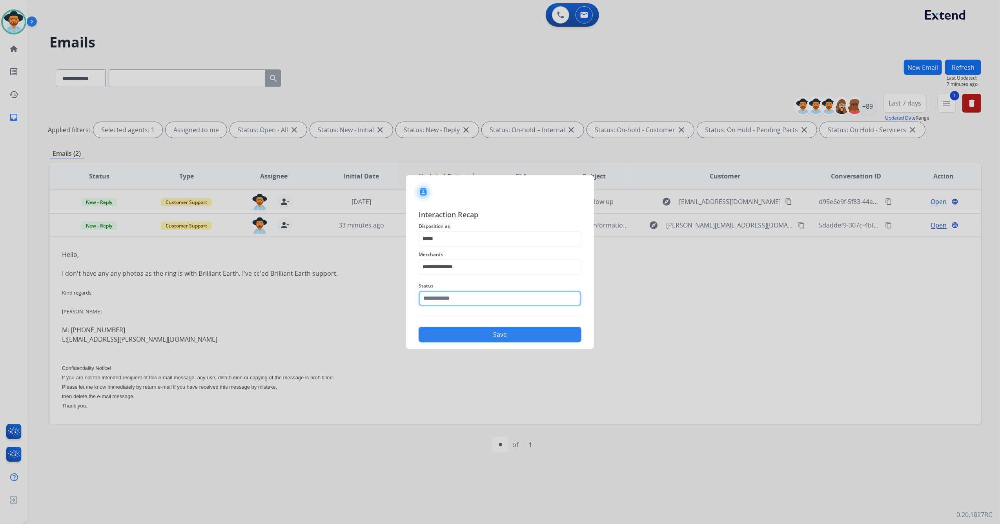
click at [465, 298] on input "text" at bounding box center [500, 299] width 163 height 16
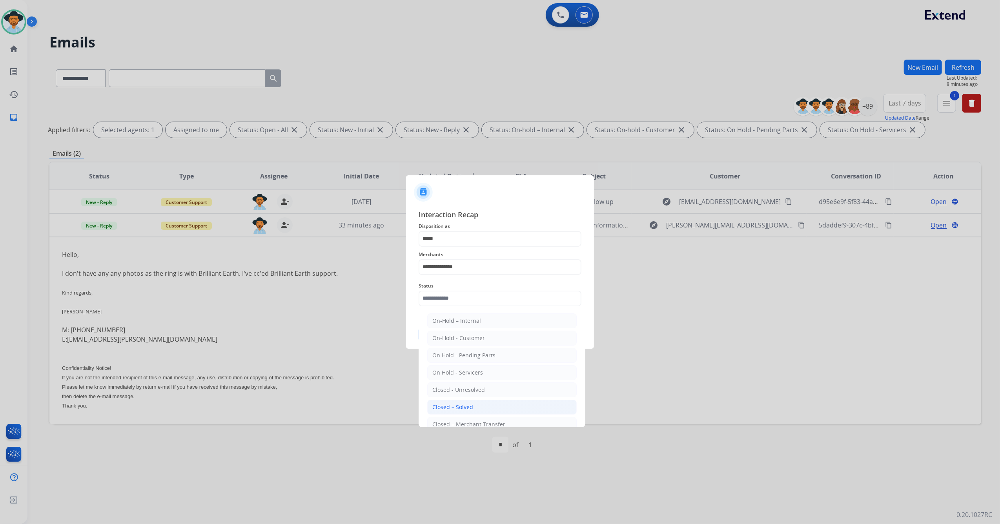
click at [459, 408] on div "Closed – Solved" at bounding box center [452, 407] width 41 height 8
type input "**********"
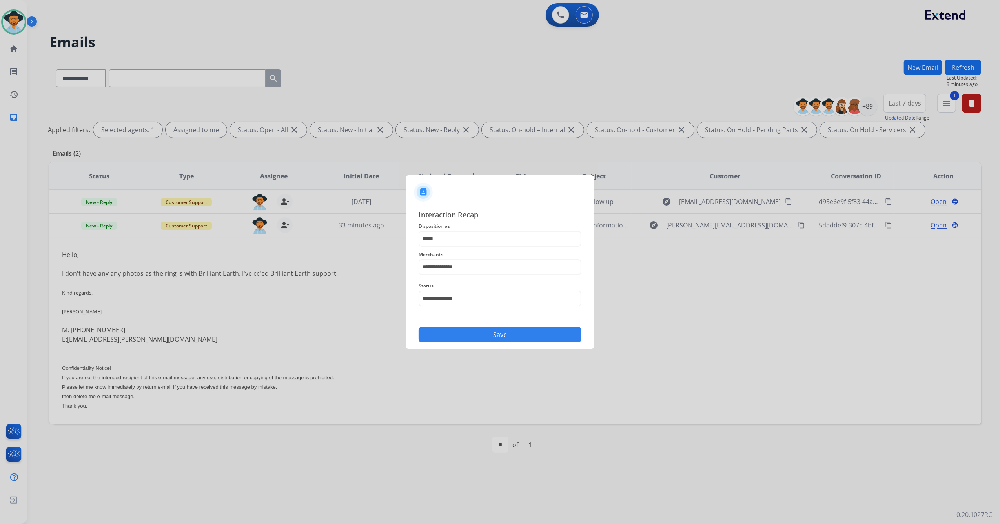
click at [476, 336] on button "Save" at bounding box center [500, 335] width 163 height 16
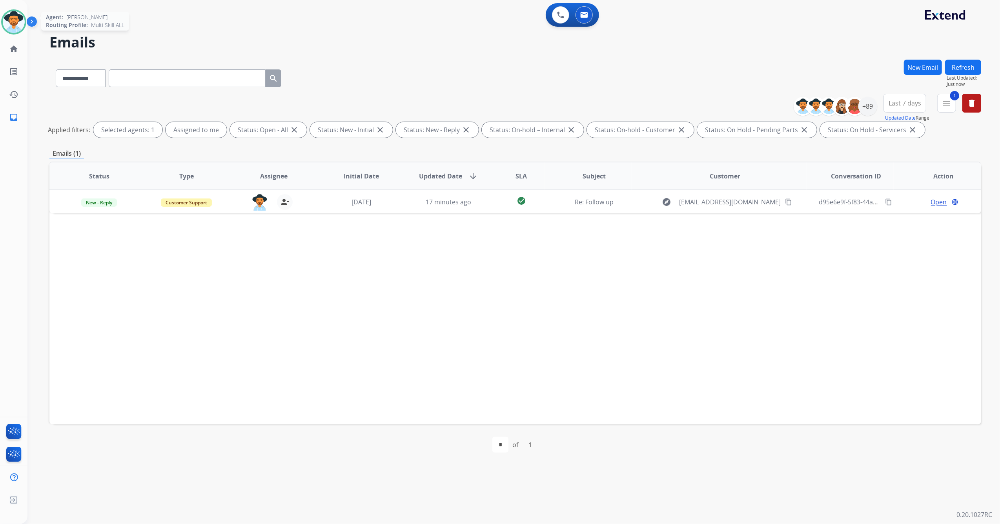
click at [11, 23] on img at bounding box center [14, 22] width 22 height 22
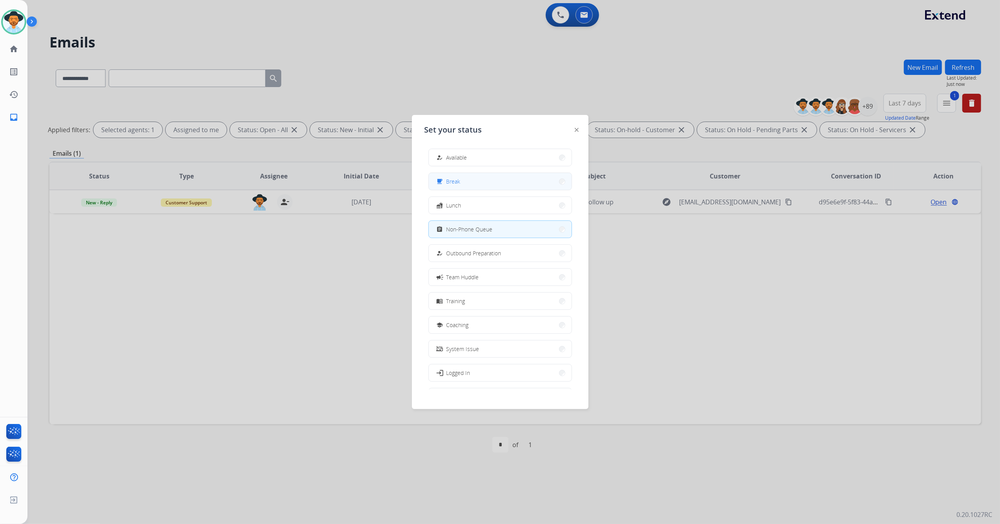
click at [466, 181] on button "free_breakfast Break" at bounding box center [500, 181] width 143 height 17
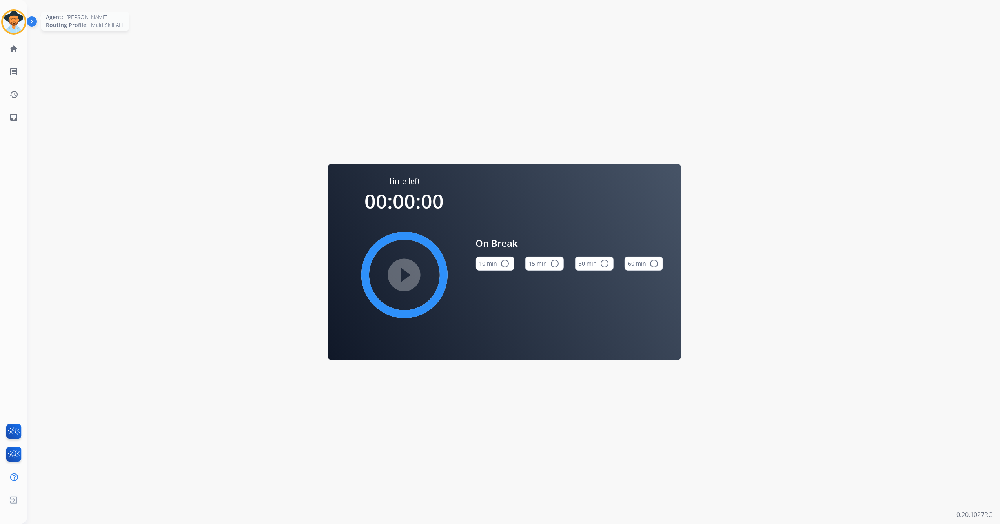
click at [7, 24] on img at bounding box center [14, 22] width 22 height 22
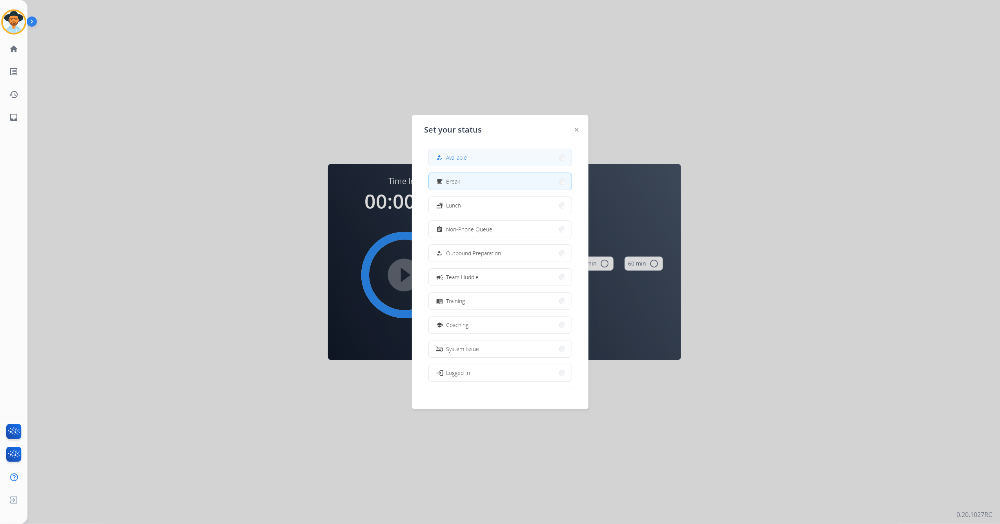
click at [477, 160] on button "how_to_reg Available" at bounding box center [500, 157] width 143 height 17
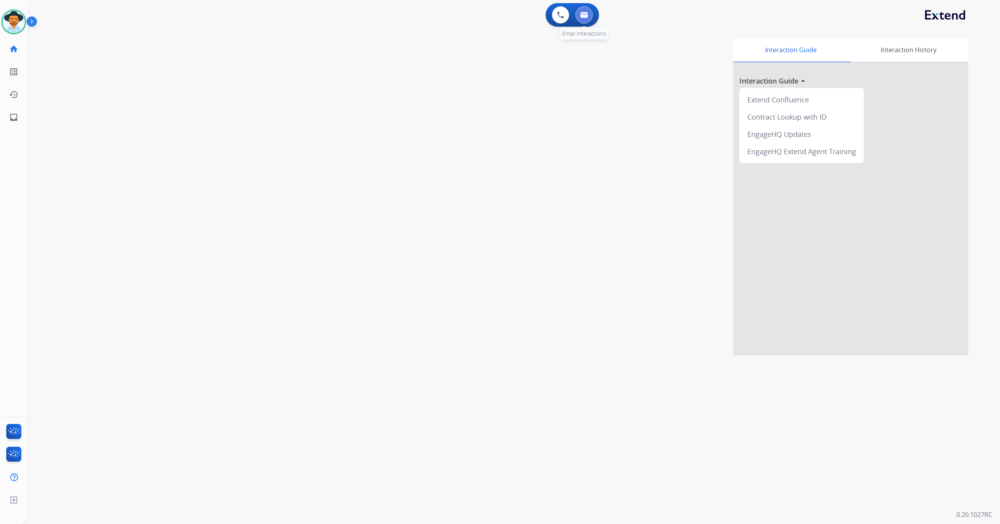
click at [589, 10] on button at bounding box center [583, 14] width 17 height 17
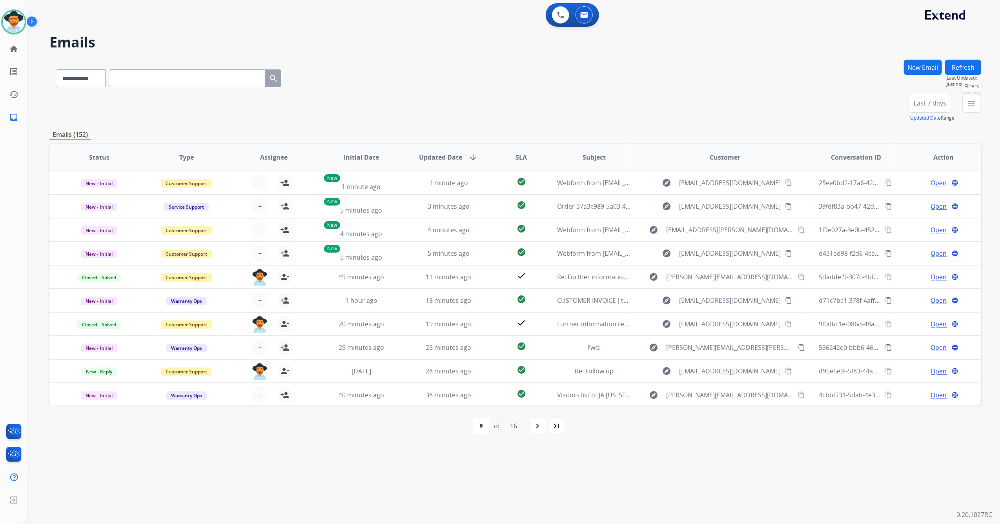
click at [973, 101] on mat-icon "menu" at bounding box center [971, 102] width 9 height 9
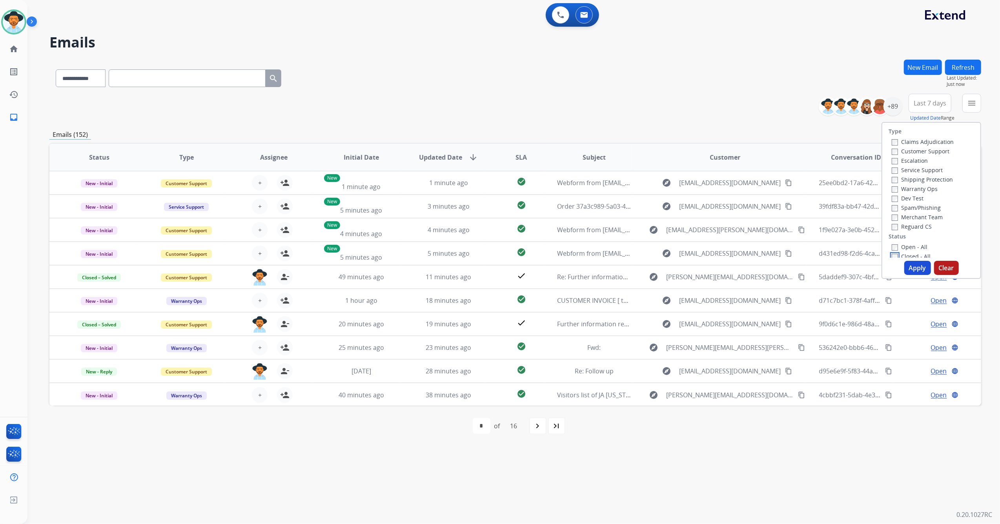
click at [892, 253] on label "Closed - All" at bounding box center [911, 256] width 39 height 7
click at [917, 264] on button "Apply" at bounding box center [917, 268] width 27 height 14
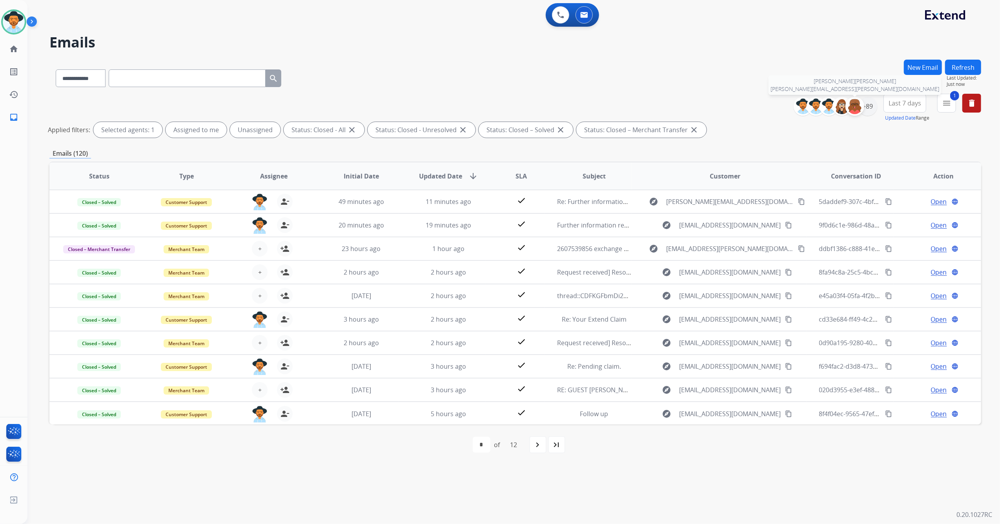
click at [861, 106] on img at bounding box center [855, 106] width 16 height 16
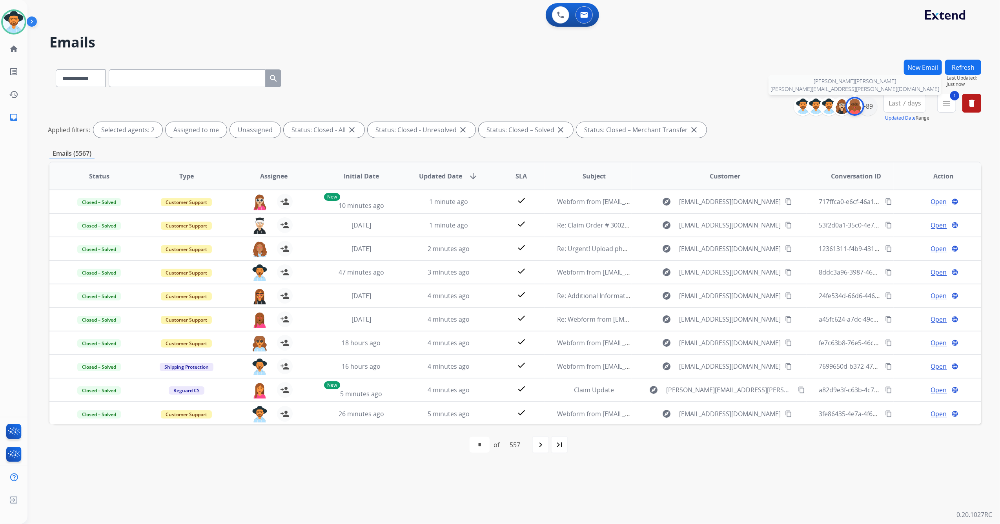
click at [855, 109] on img at bounding box center [855, 106] width 16 height 16
click at [864, 107] on div "+89" at bounding box center [867, 106] width 19 height 19
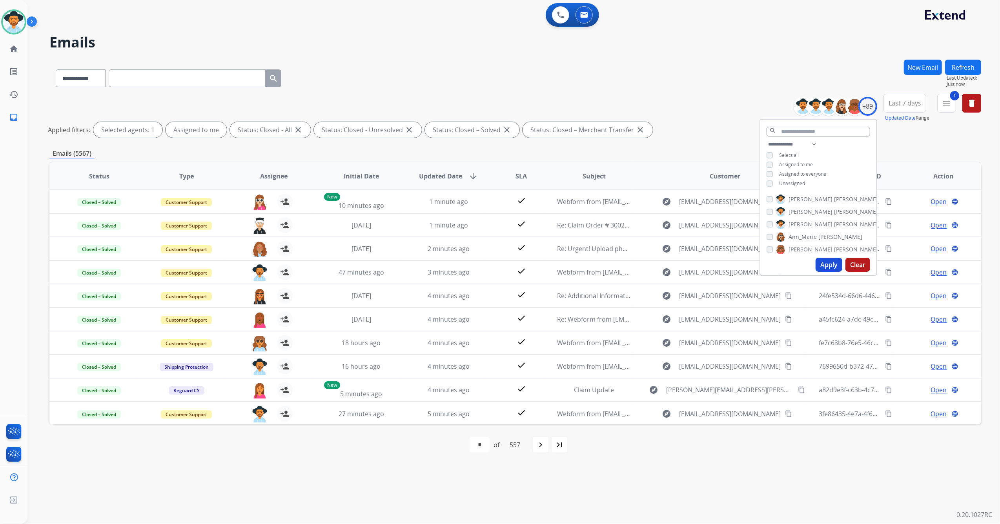
click at [823, 266] on button "Apply" at bounding box center [828, 265] width 27 height 14
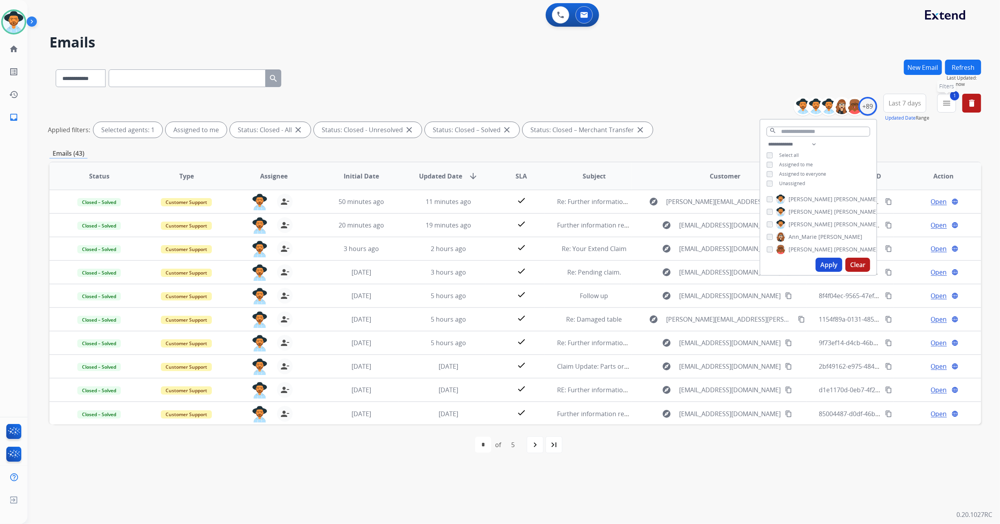
click at [950, 107] on button "1 menu Filters" at bounding box center [946, 103] width 19 height 19
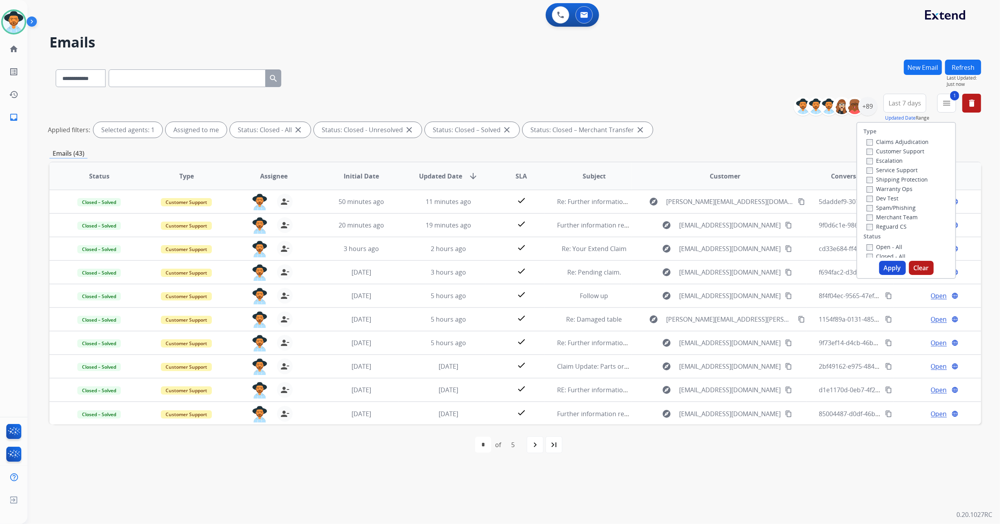
click at [724, 129] on div "Applied filters: Selected agents: 1 Assigned to me Status: Closed - All close S…" at bounding box center [514, 130] width 932 height 16
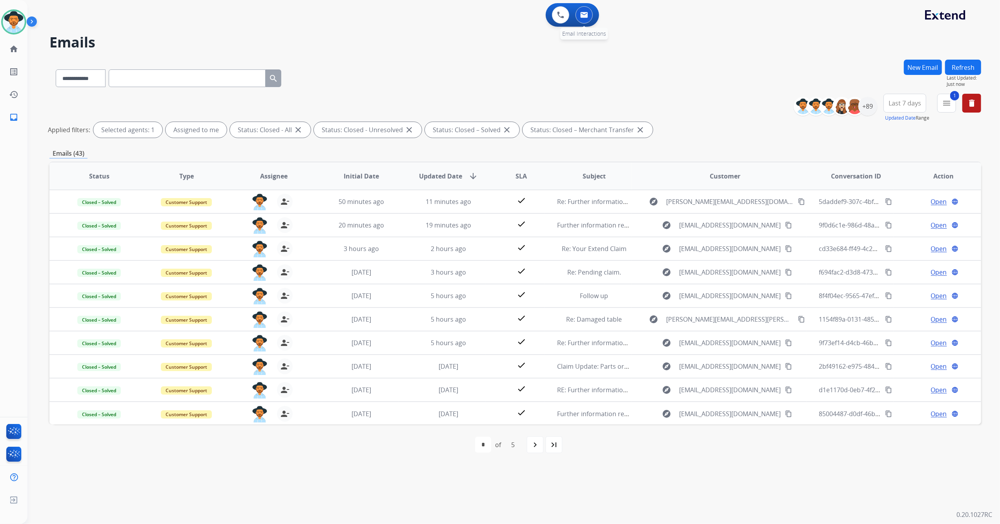
click at [584, 9] on button at bounding box center [583, 14] width 17 height 17
click at [587, 20] on button at bounding box center [583, 14] width 17 height 17
click at [871, 106] on div "+89" at bounding box center [867, 106] width 19 height 19
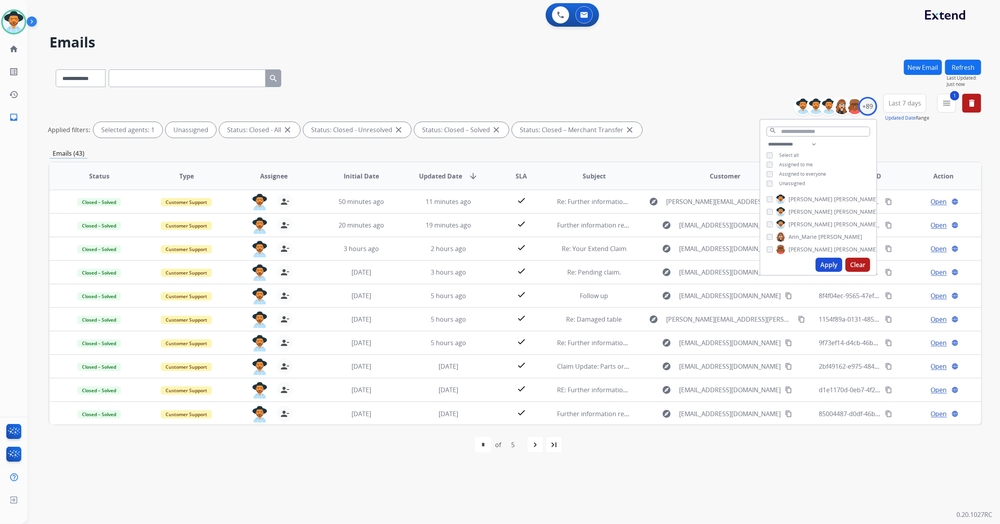
click at [822, 269] on button "Apply" at bounding box center [828, 265] width 27 height 14
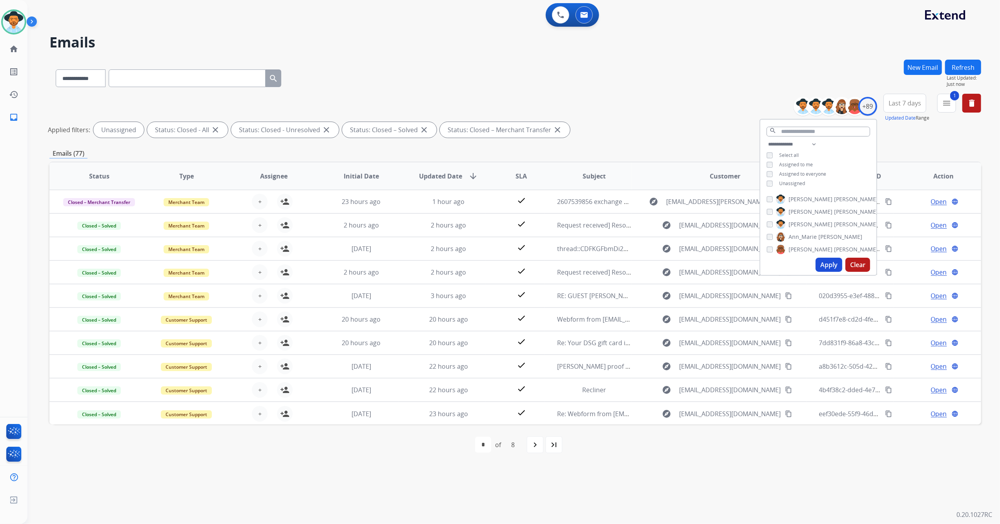
click at [666, 85] on div "**********" at bounding box center [515, 77] width 932 height 34
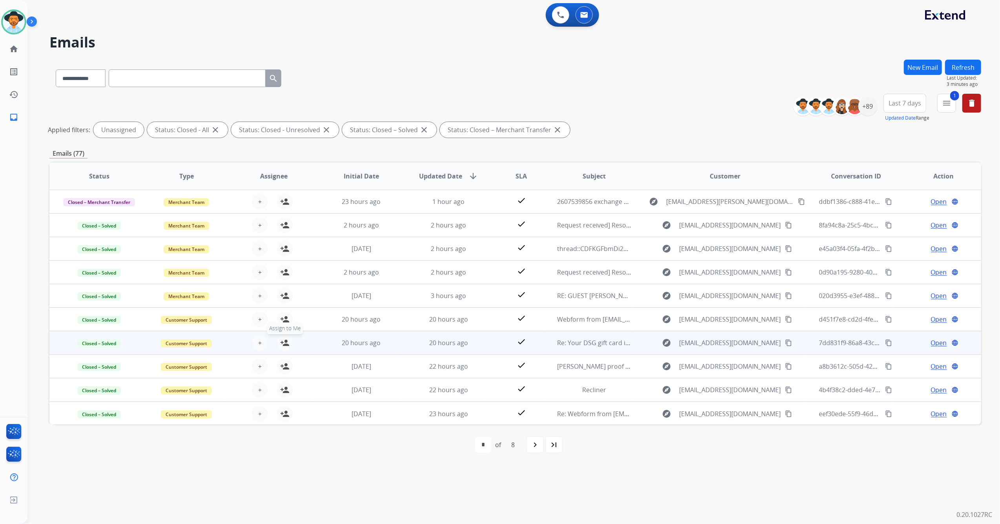
click at [281, 339] on mat-icon "person_add" at bounding box center [284, 342] width 9 height 9
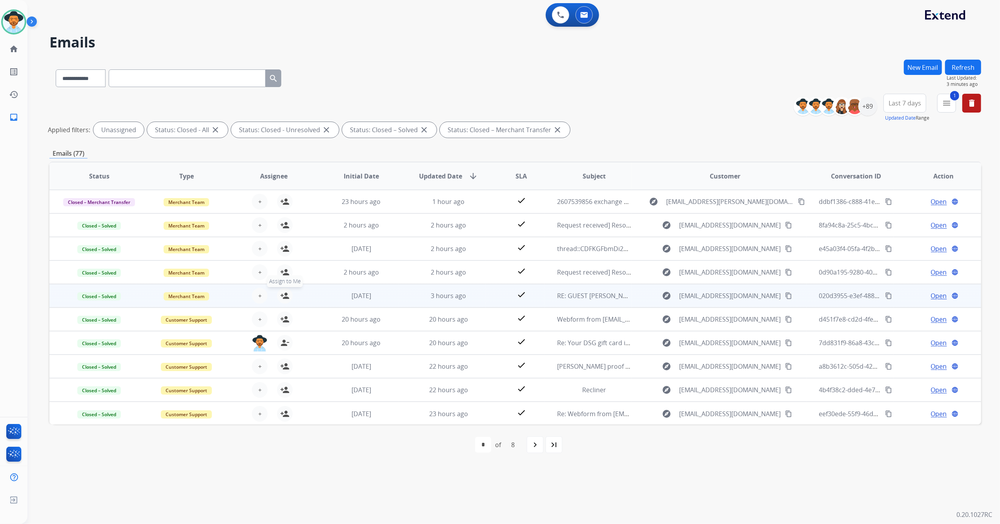
click at [286, 292] on mat-icon "person_add" at bounding box center [284, 295] width 9 height 9
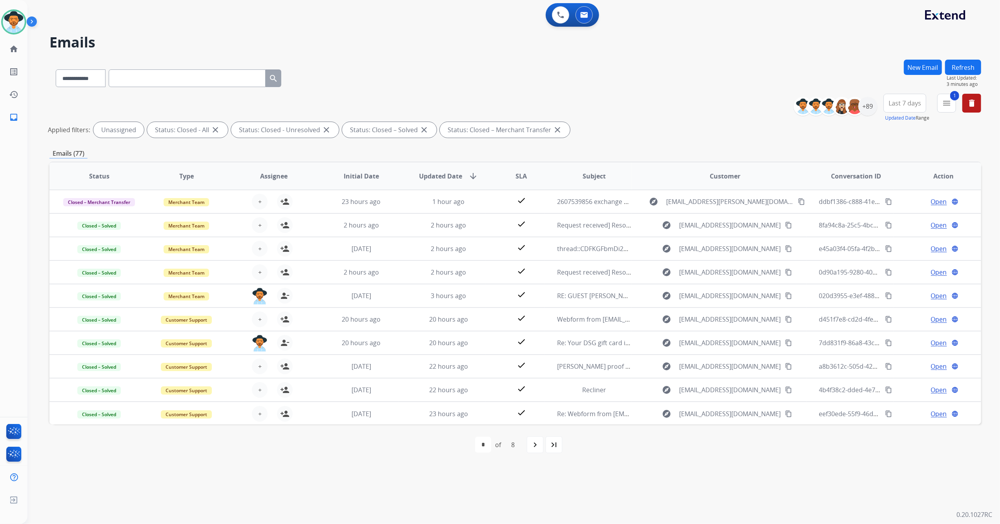
click at [529, 446] on div "navigate_next" at bounding box center [534, 444] width 17 height 17
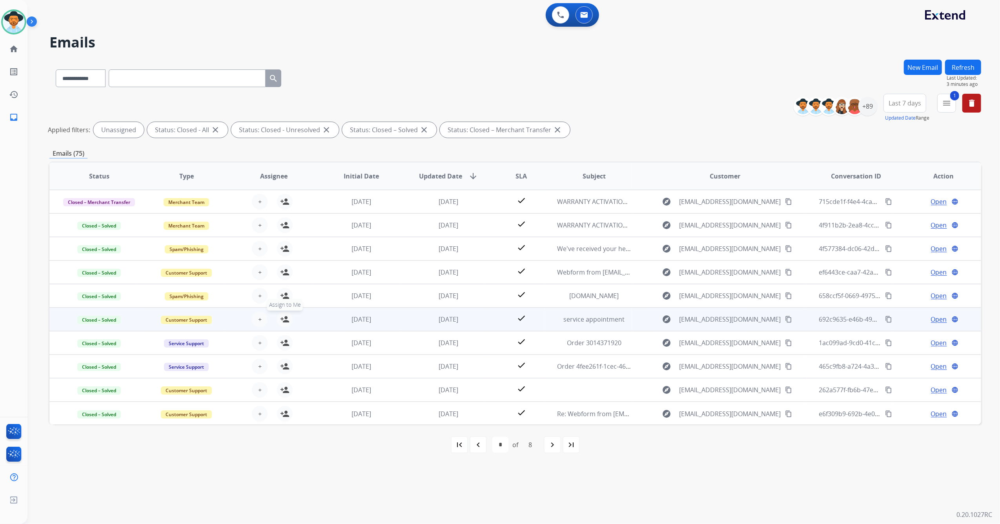
click at [284, 320] on mat-icon "person_add" at bounding box center [284, 319] width 9 height 9
click at [283, 322] on mat-icon "person_remove" at bounding box center [284, 319] width 9 height 9
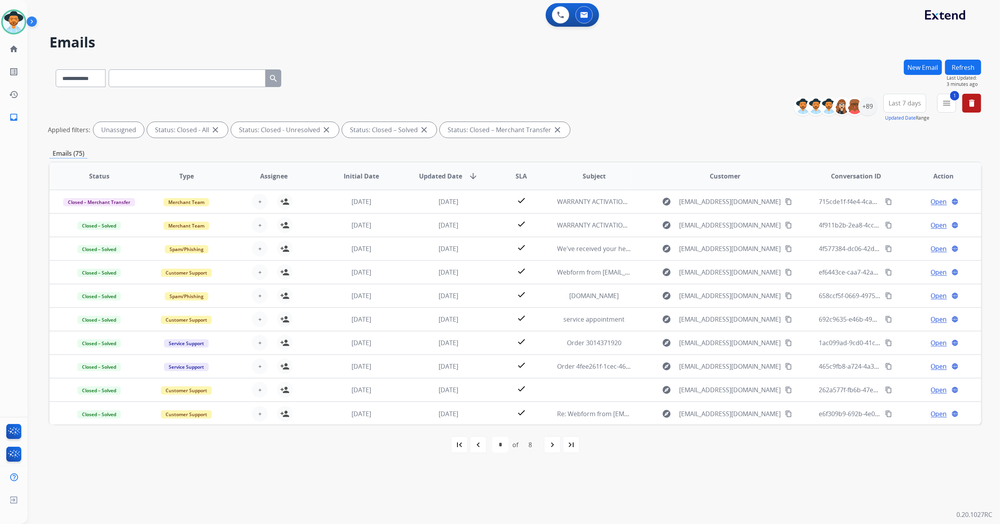
click at [485, 446] on div "navigate_before" at bounding box center [478, 444] width 17 height 17
select select "*"
click at [945, 102] on mat-icon "menu" at bounding box center [946, 102] width 9 height 9
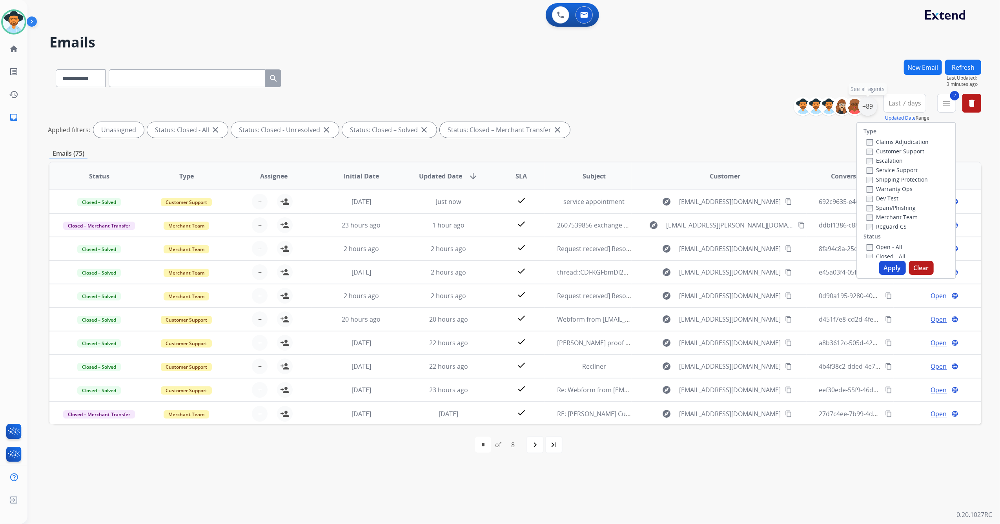
click at [867, 104] on div "+89" at bounding box center [867, 106] width 19 height 19
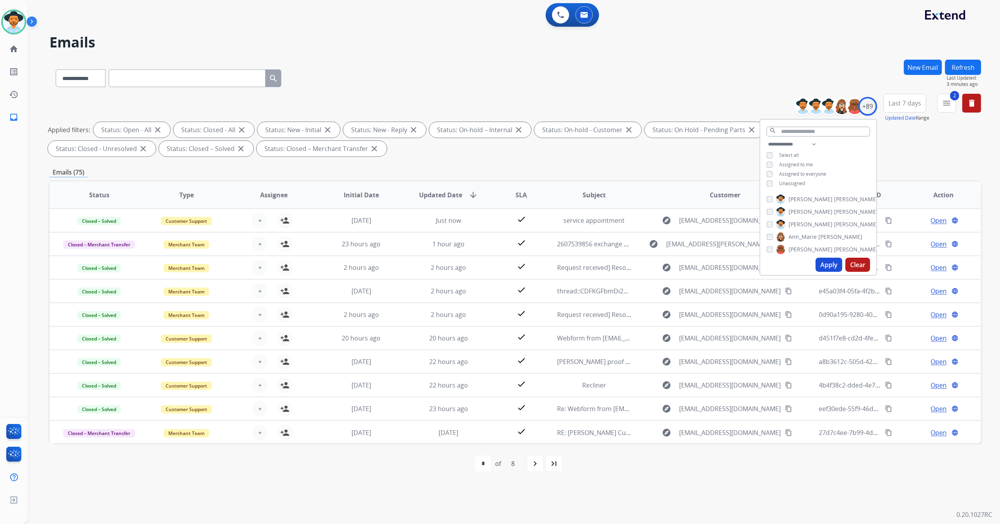
click at [766, 160] on div "**********" at bounding box center [818, 165] width 116 height 50
click at [824, 265] on button "Apply" at bounding box center [828, 265] width 27 height 14
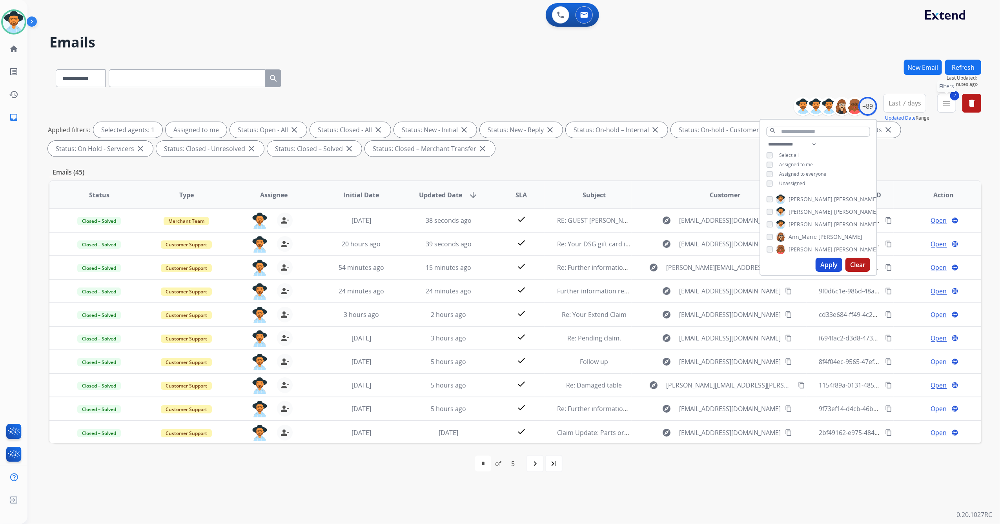
click at [952, 104] on button "2 menu Filters" at bounding box center [946, 103] width 19 height 19
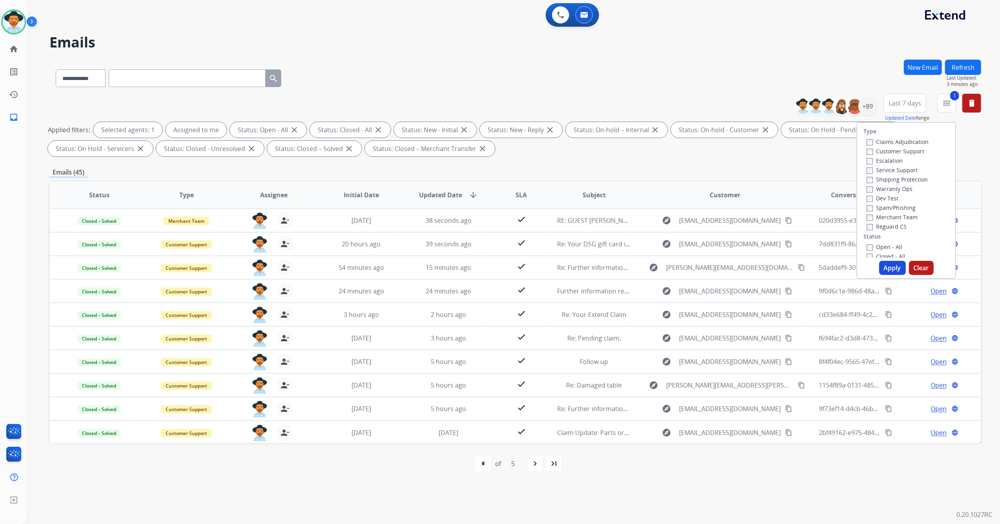
click at [885, 266] on button "Apply" at bounding box center [892, 268] width 27 height 14
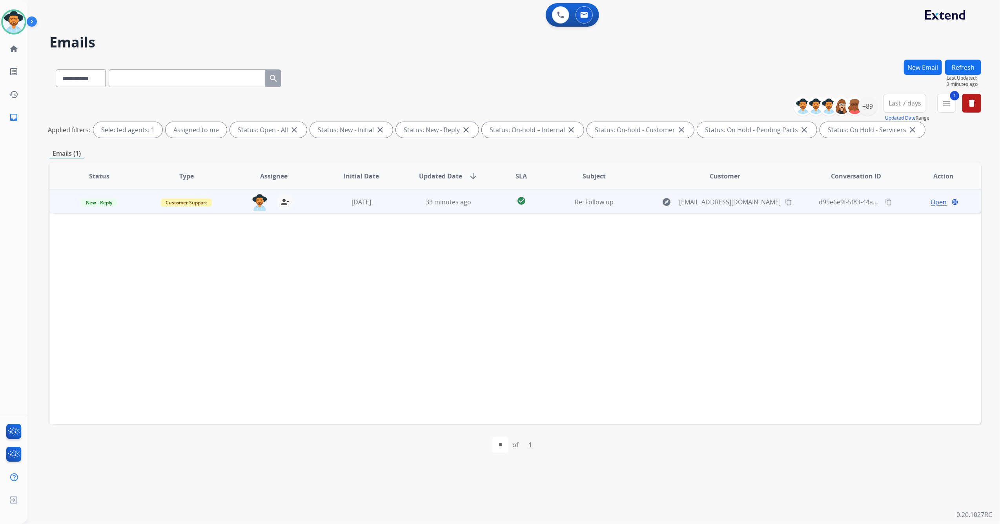
click at [447, 209] on td "33 minutes ago" at bounding box center [442, 202] width 87 height 24
click at [931, 201] on span "Open" at bounding box center [939, 201] width 16 height 9
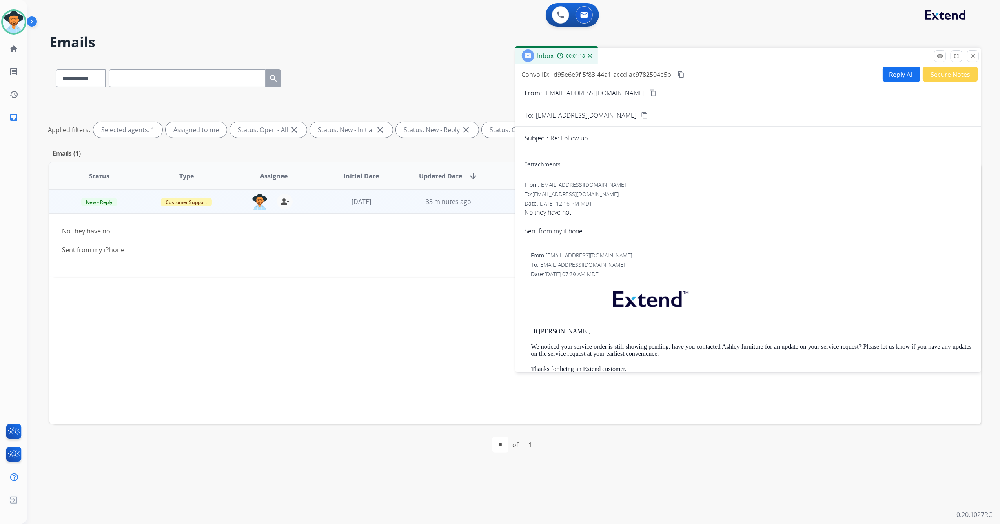
click at [893, 74] on button "Reply All" at bounding box center [902, 74] width 38 height 15
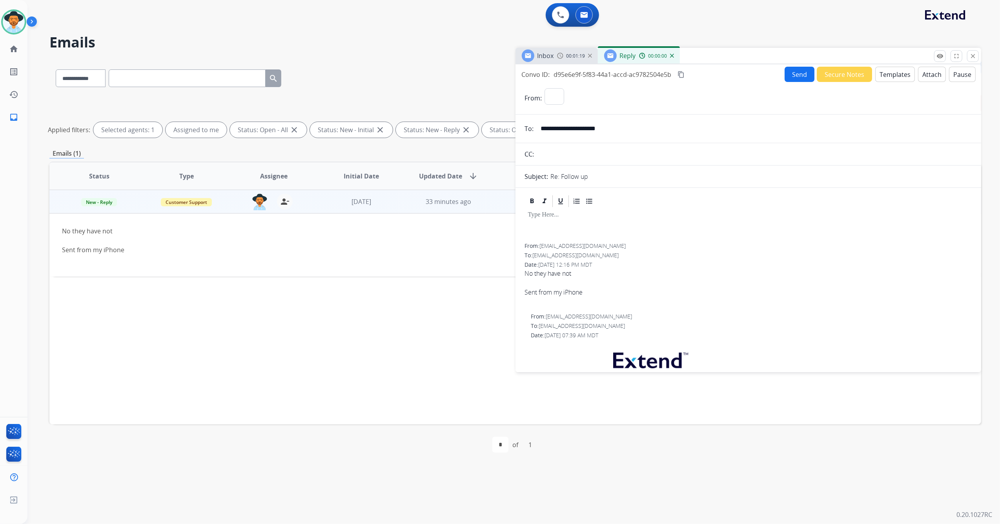
select select "**********"
click at [889, 71] on button "Templates" at bounding box center [895, 74] width 40 height 15
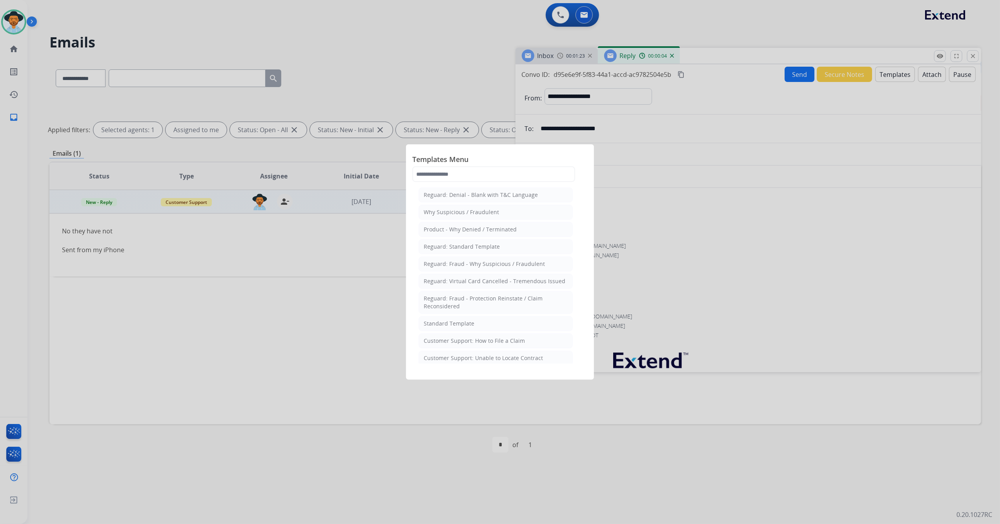
click at [511, 327] on li "Standard Template" at bounding box center [496, 323] width 154 height 15
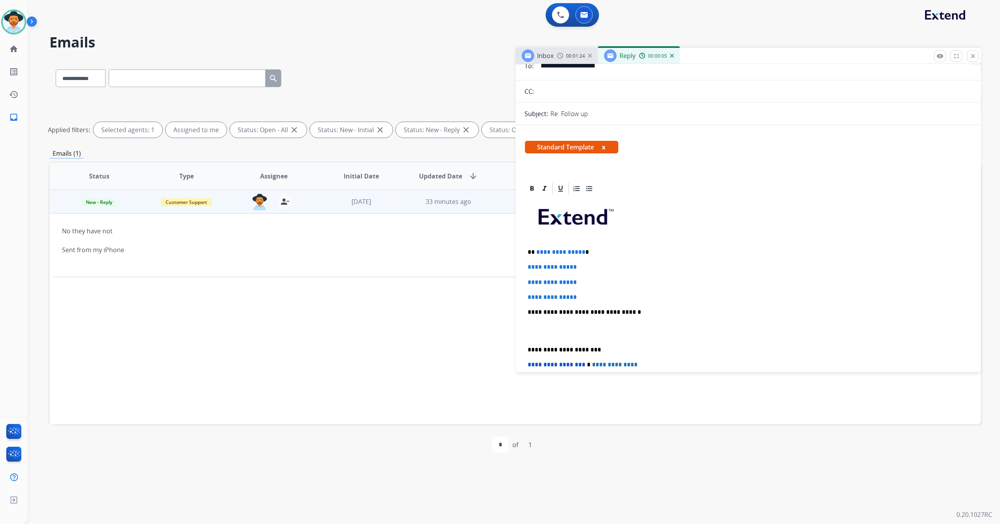
scroll to position [157, 0]
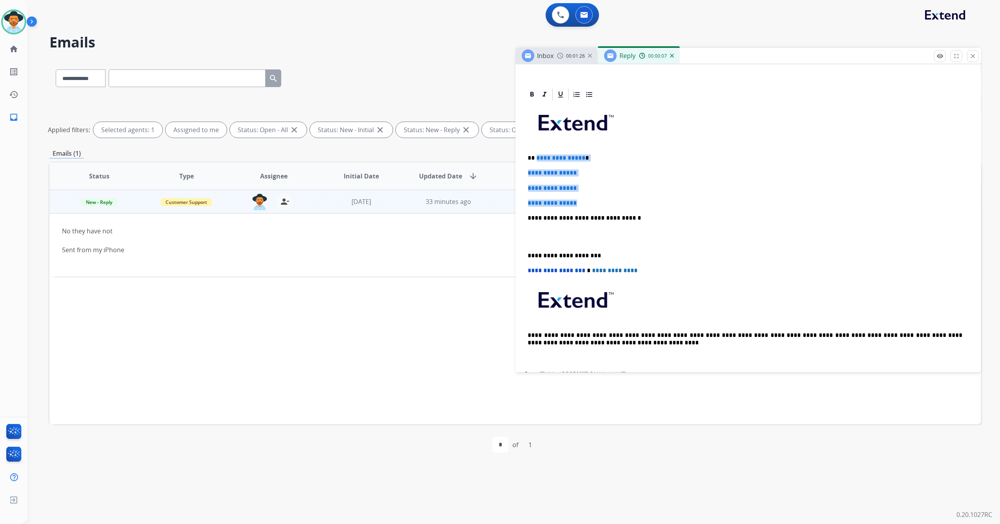
drag, startPoint x: 593, startPoint y: 200, endPoint x: 535, endPoint y: 154, distance: 73.7
click at [535, 154] on div "**********" at bounding box center [748, 237] width 447 height 270
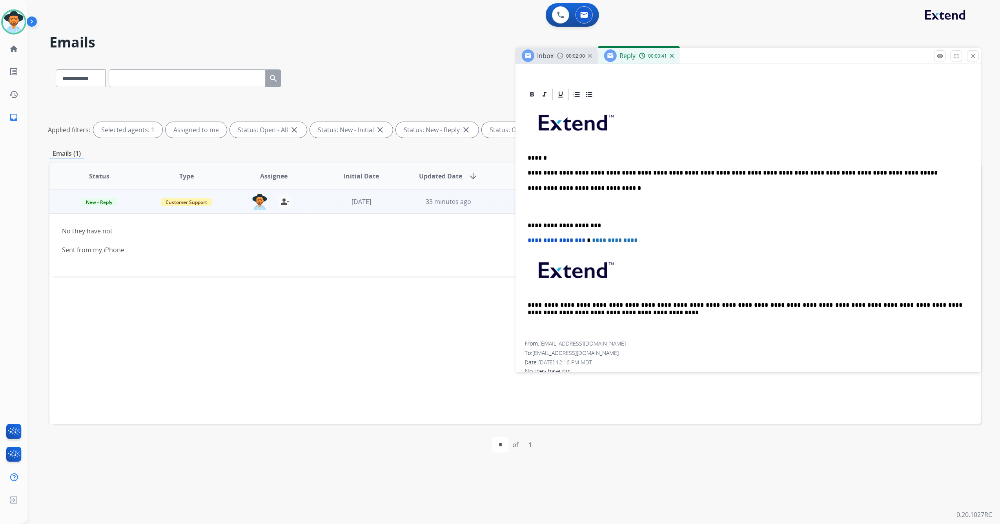
click at [528, 220] on div "**********" at bounding box center [748, 222] width 447 height 240
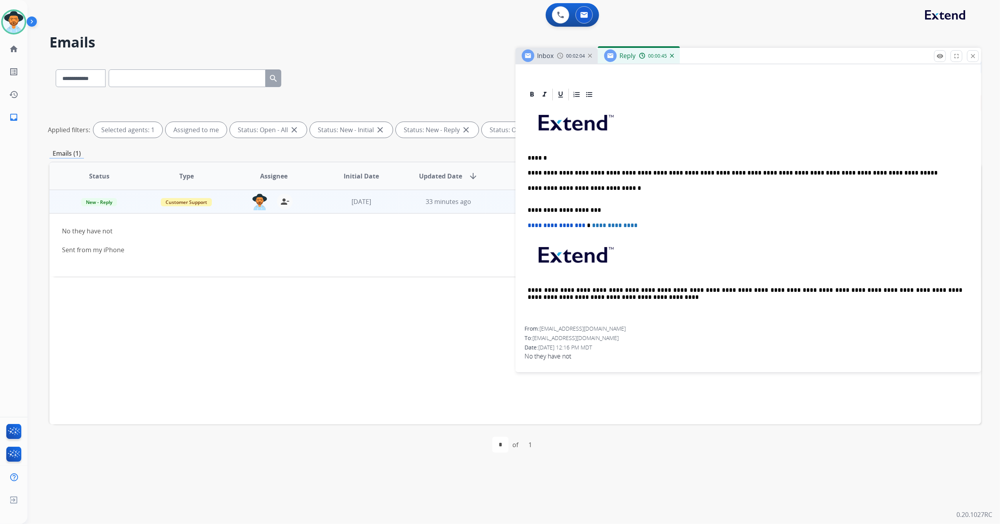
click at [639, 200] on p "**********" at bounding box center [745, 207] width 435 height 15
click at [600, 171] on p "**********" at bounding box center [745, 172] width 435 height 7
click at [606, 191] on p "**********" at bounding box center [745, 188] width 435 height 7
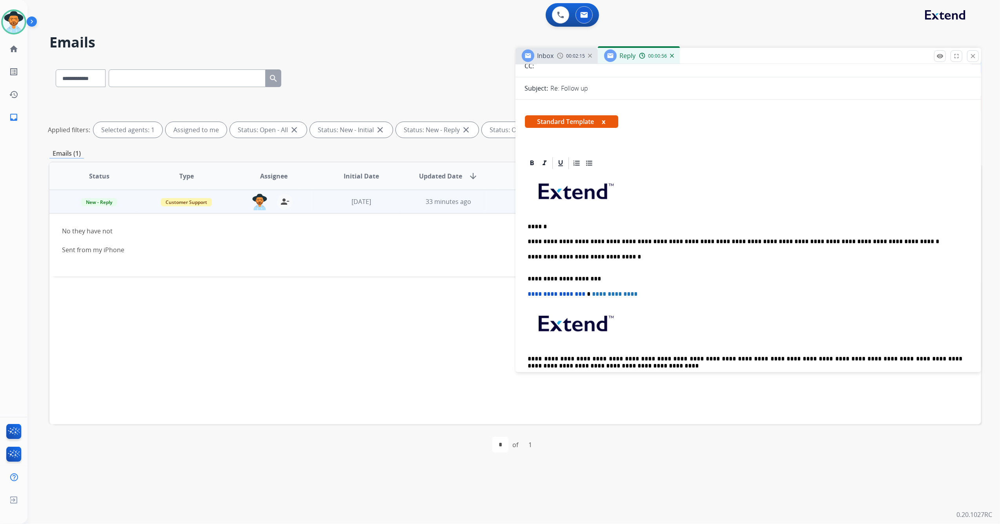
scroll to position [0, 0]
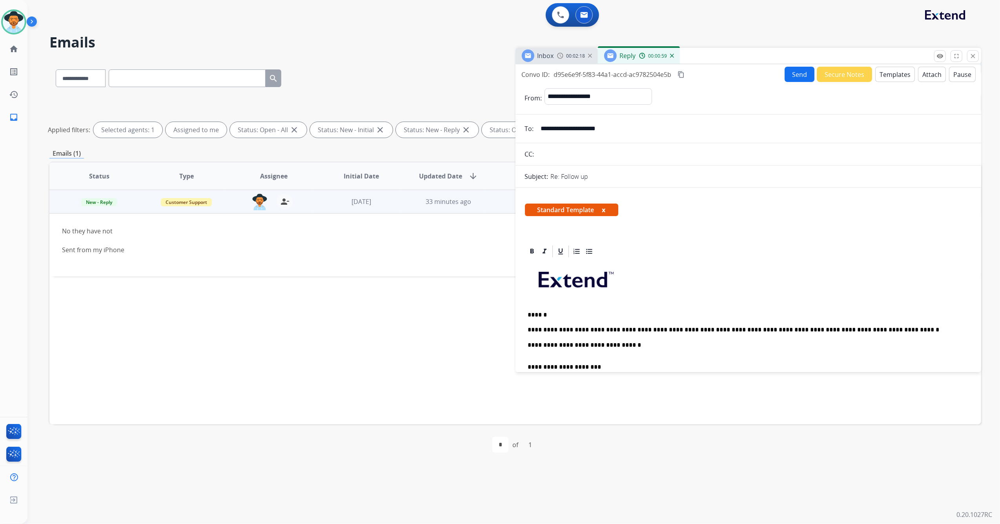
click at [804, 75] on button "Send" at bounding box center [799, 74] width 30 height 15
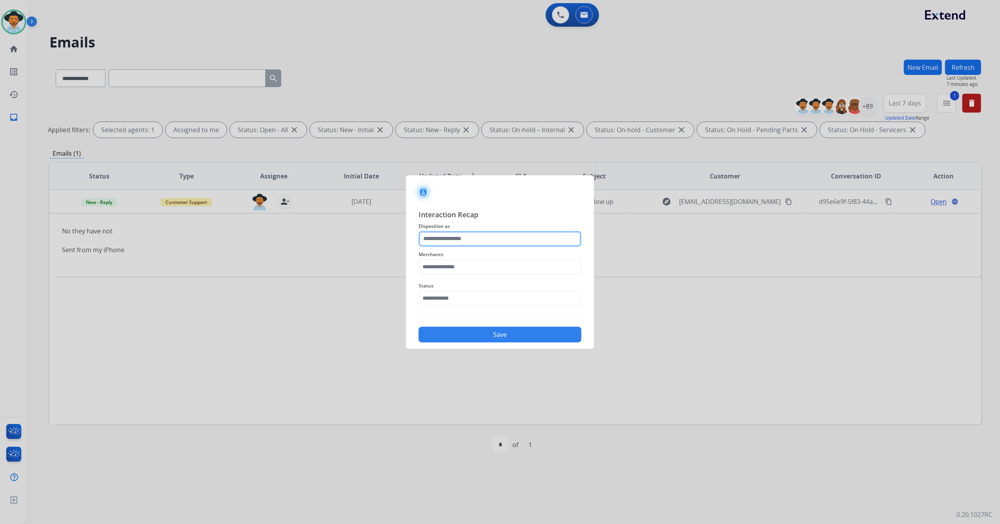
click at [482, 236] on input "text" at bounding box center [500, 239] width 163 height 16
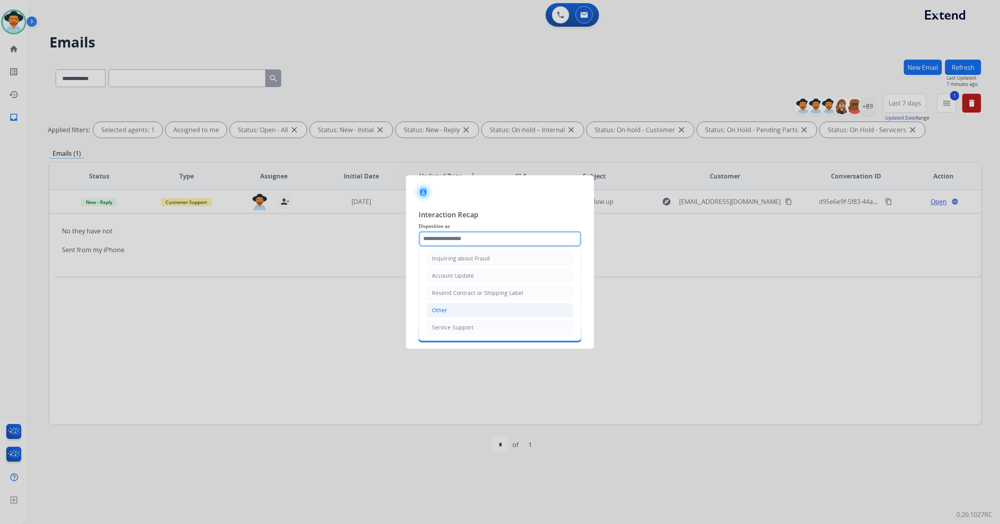
scroll to position [126, 0]
click at [461, 311] on li "Other" at bounding box center [500, 310] width 146 height 15
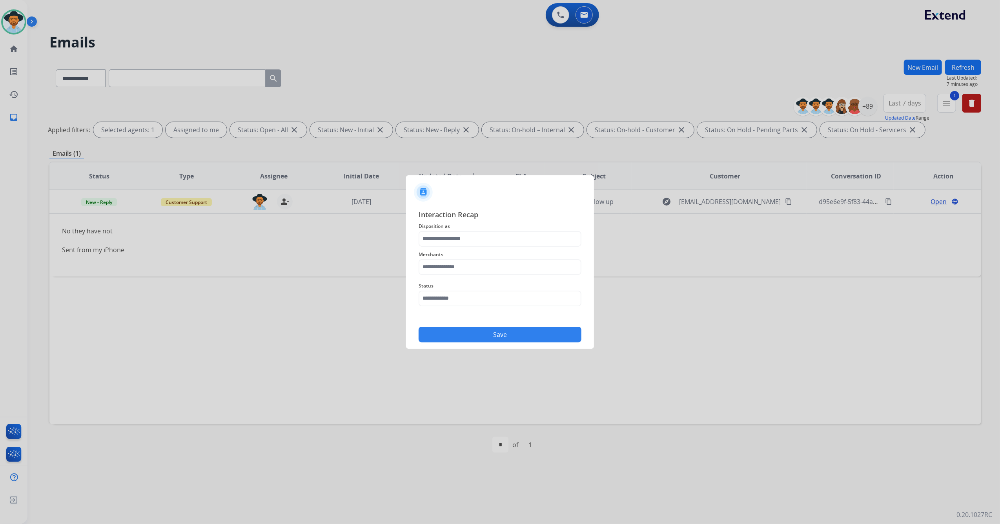
type input "*****"
click at [454, 264] on input "text" at bounding box center [500, 267] width 163 height 16
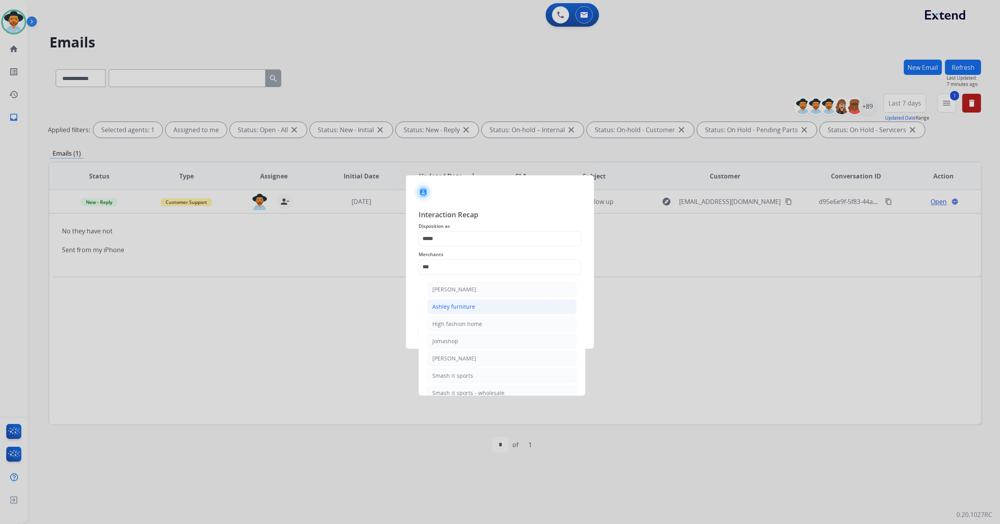
click at [499, 306] on li "Ashley furniture" at bounding box center [501, 306] width 149 height 15
type input "**********"
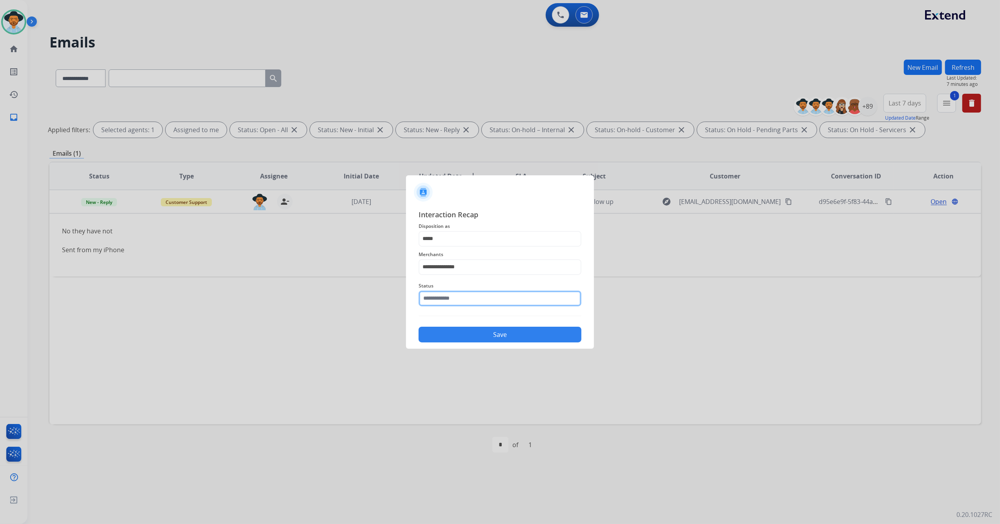
click at [474, 294] on input "text" at bounding box center [500, 299] width 163 height 16
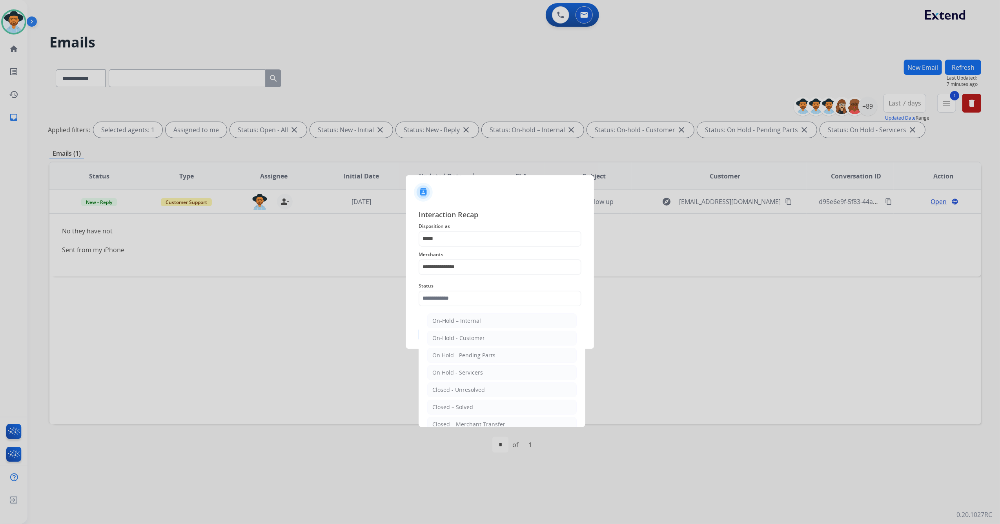
click at [468, 405] on div "Closed – Solved" at bounding box center [452, 407] width 41 height 8
type input "**********"
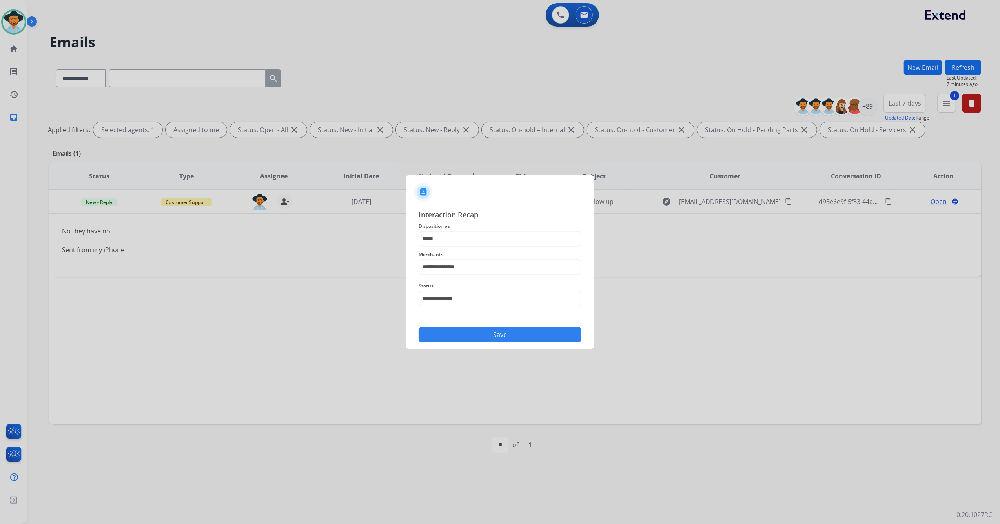
click at [482, 338] on button "Save" at bounding box center [500, 335] width 163 height 16
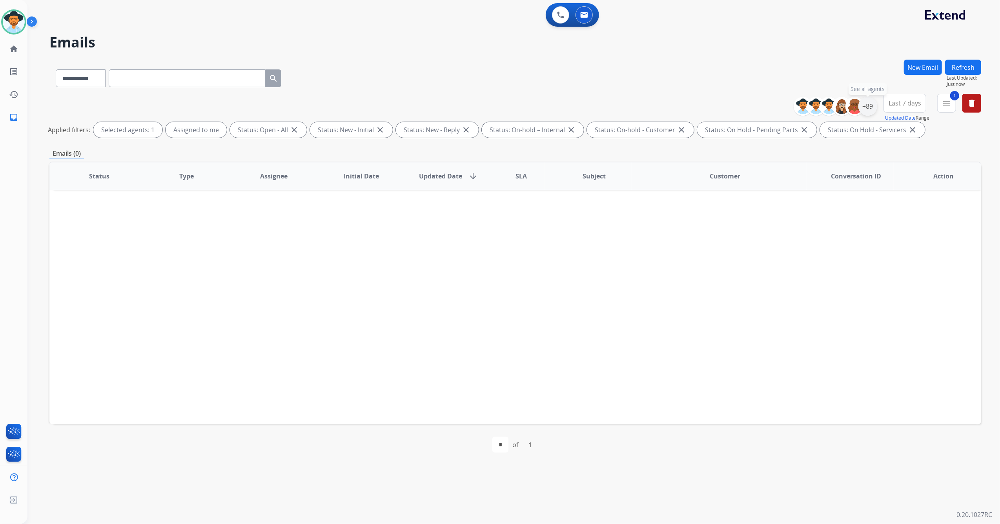
click at [872, 107] on div "+89" at bounding box center [867, 106] width 19 height 19
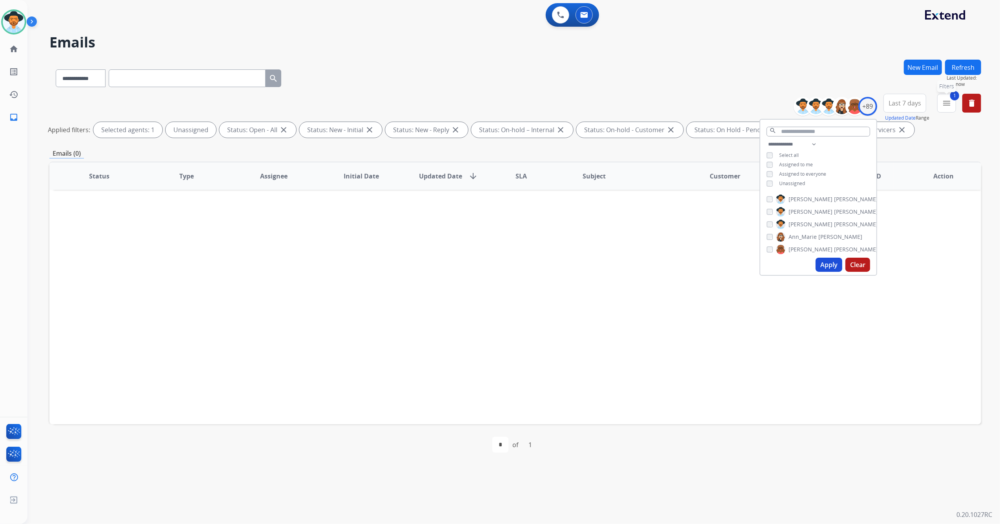
click at [945, 107] on button "1 menu Filters" at bounding box center [946, 103] width 19 height 19
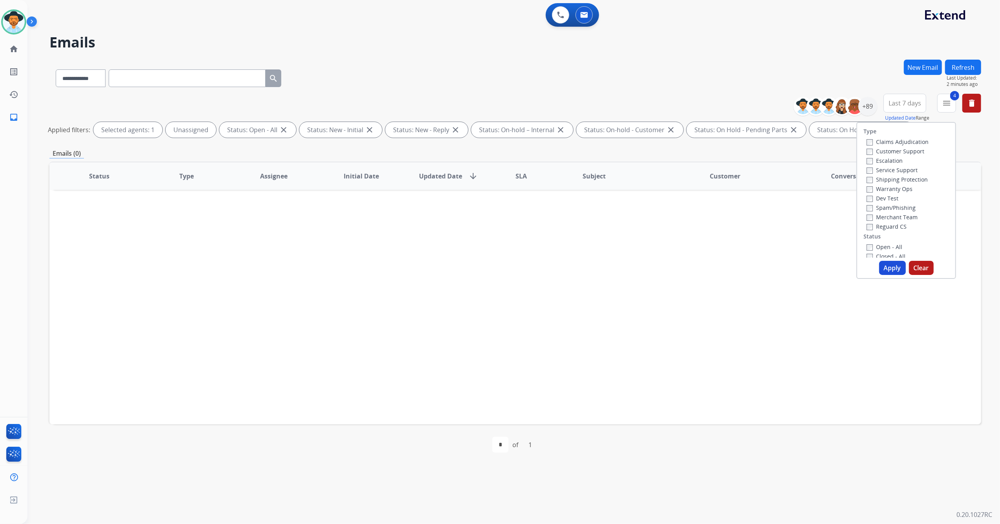
click at [887, 268] on button "Apply" at bounding box center [892, 268] width 27 height 14
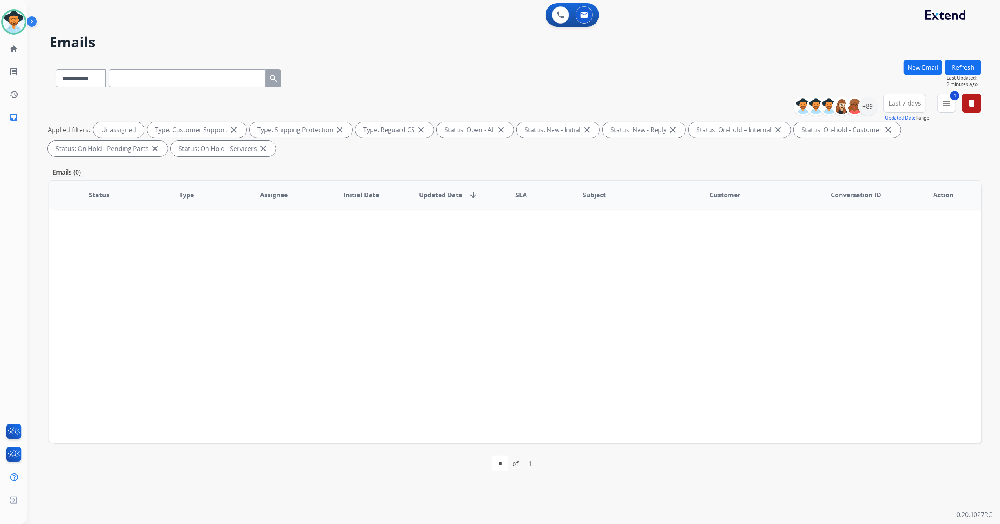
click at [893, 107] on button "Last 7 days" at bounding box center [904, 103] width 43 height 19
click at [893, 194] on div "Last 90 days" at bounding box center [902, 199] width 43 height 12
click at [872, 106] on div "+89" at bounding box center [867, 106] width 19 height 19
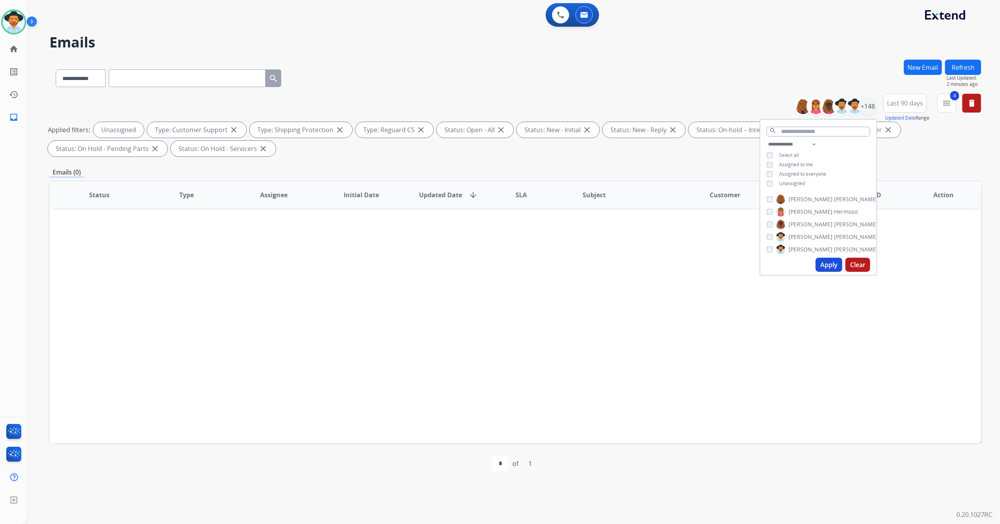
click at [832, 262] on button "Apply" at bounding box center [828, 265] width 27 height 14
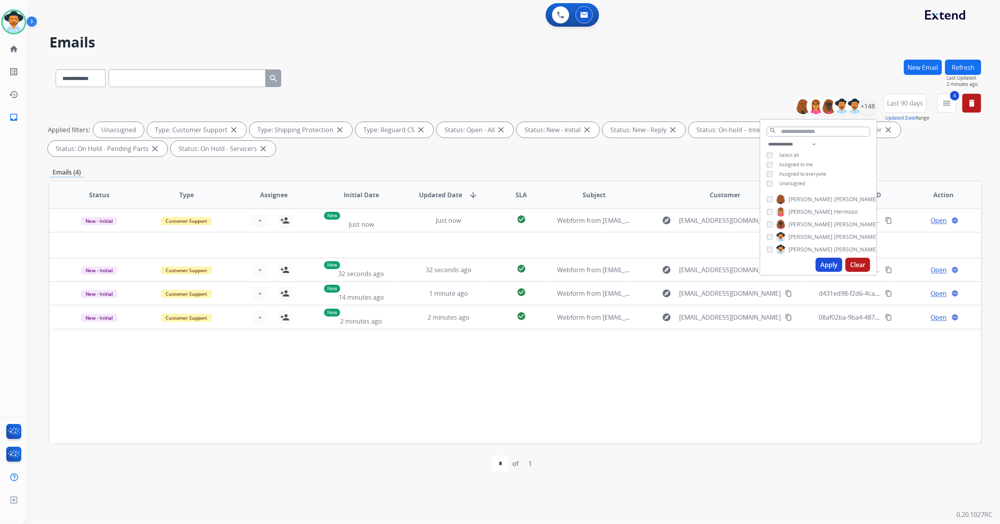
click at [779, 389] on div "Status Type Assignee Initial Date Updated Date arrow_downward SLA Subject Custo…" at bounding box center [515, 311] width 932 height 263
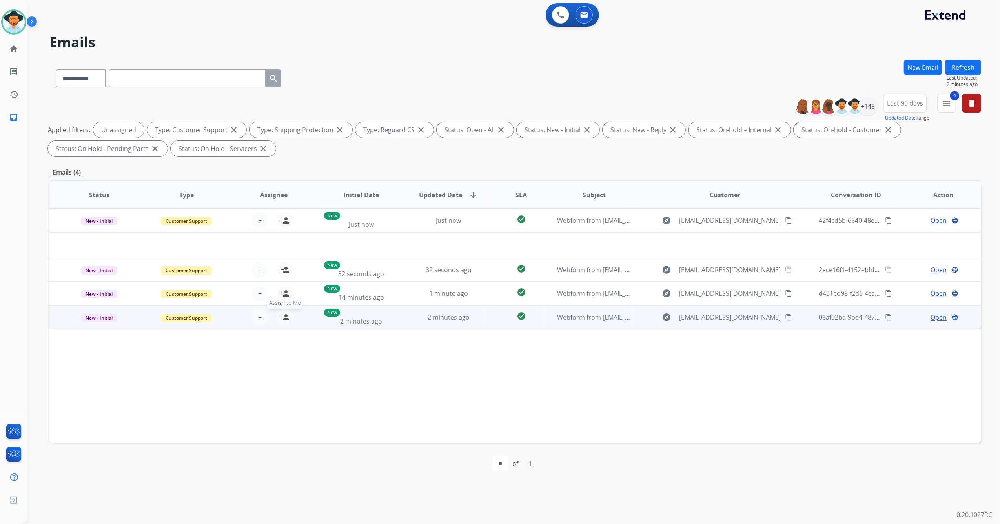
click at [283, 316] on mat-icon "person_add" at bounding box center [284, 317] width 9 height 9
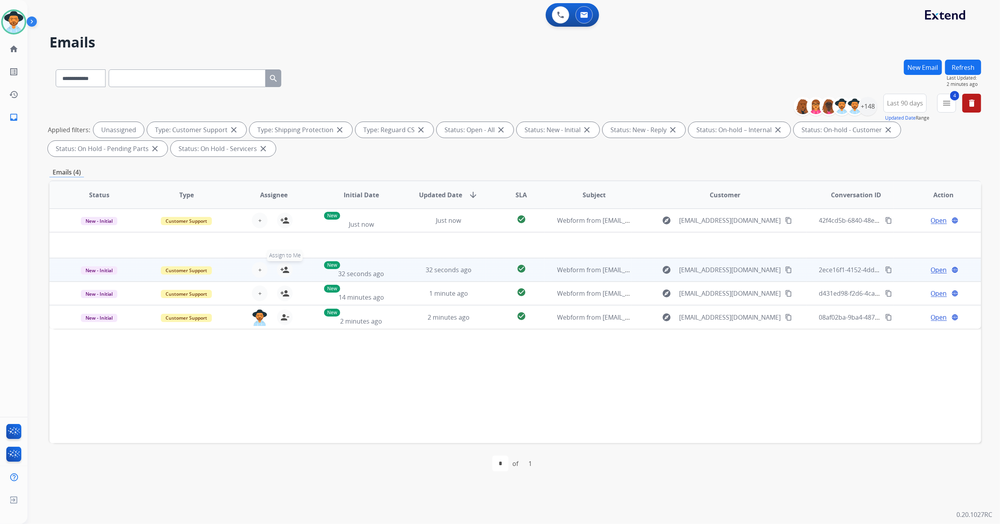
click at [287, 265] on mat-icon "person_add" at bounding box center [284, 269] width 9 height 9
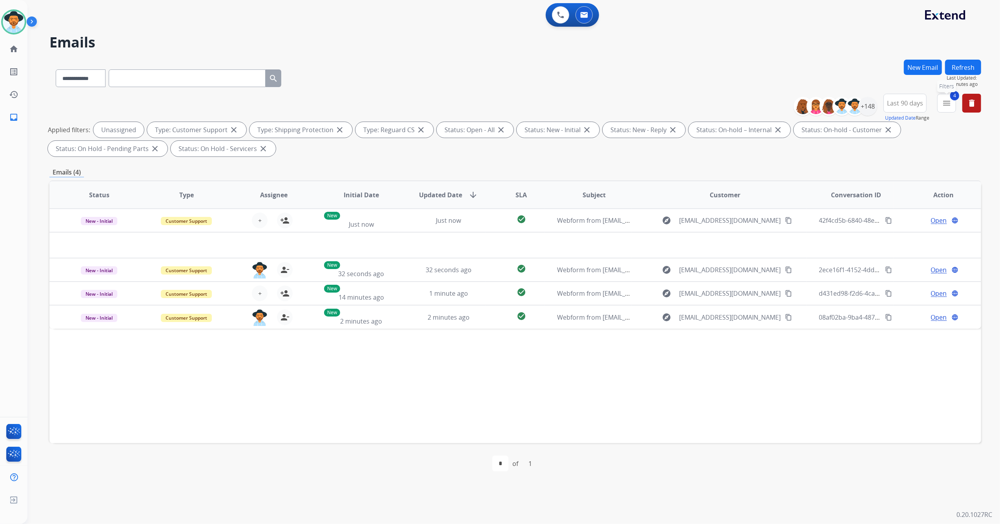
click at [946, 104] on mat-icon "menu" at bounding box center [946, 102] width 9 height 9
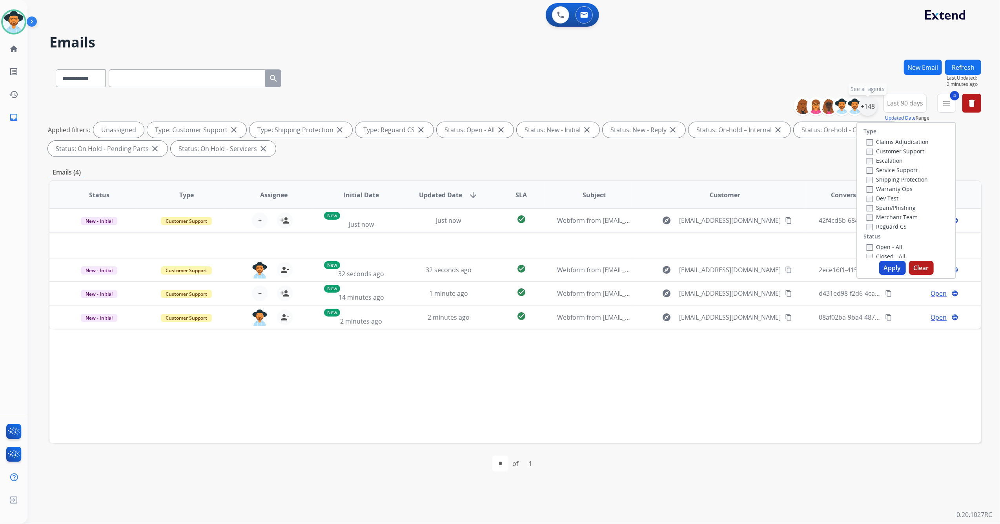
click at [866, 107] on div "+148" at bounding box center [867, 106] width 19 height 19
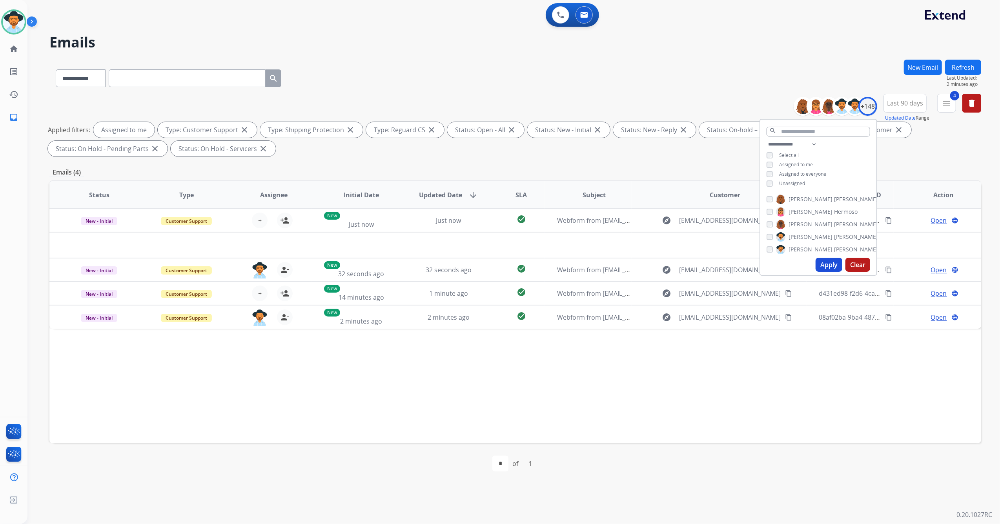
click at [823, 264] on button "Apply" at bounding box center [828, 265] width 27 height 14
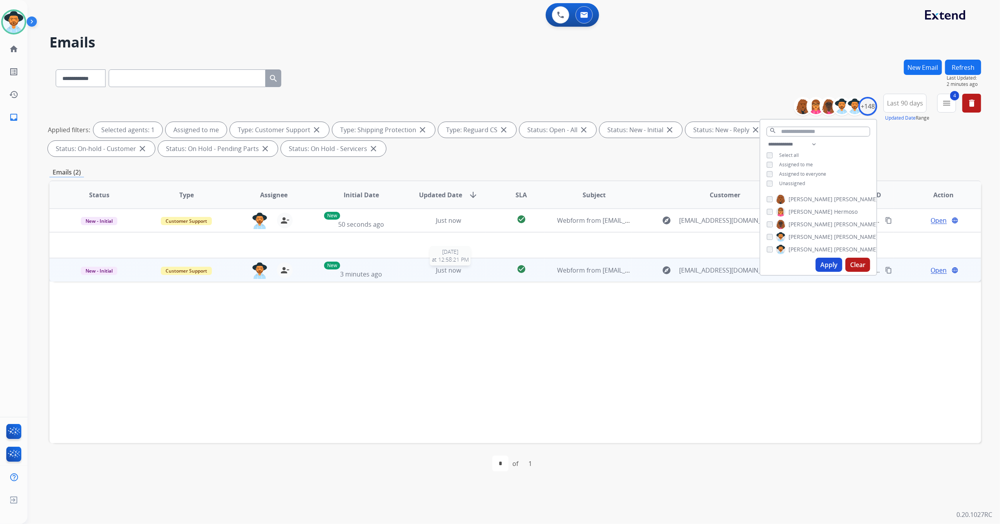
click at [460, 274] on div "Just now" at bounding box center [448, 270] width 75 height 9
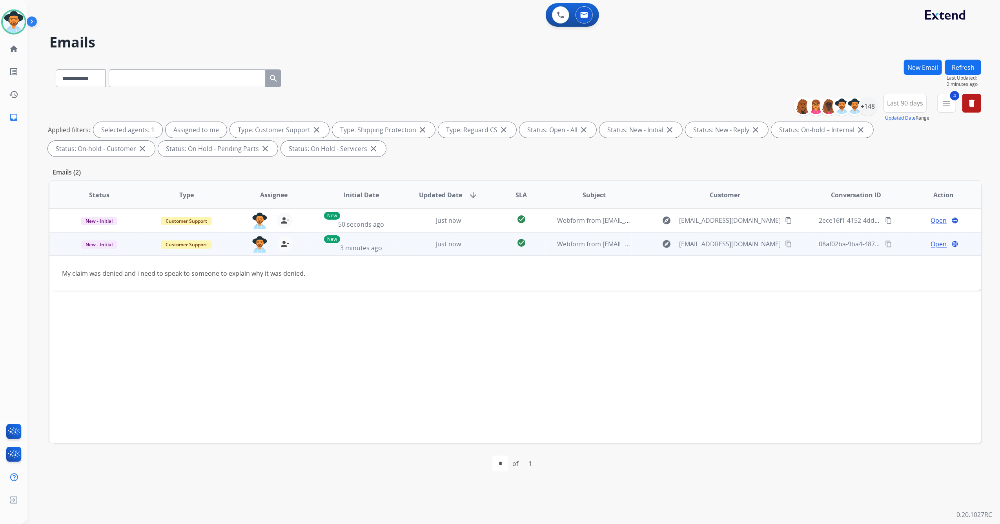
click at [934, 245] on span "Open" at bounding box center [939, 243] width 16 height 9
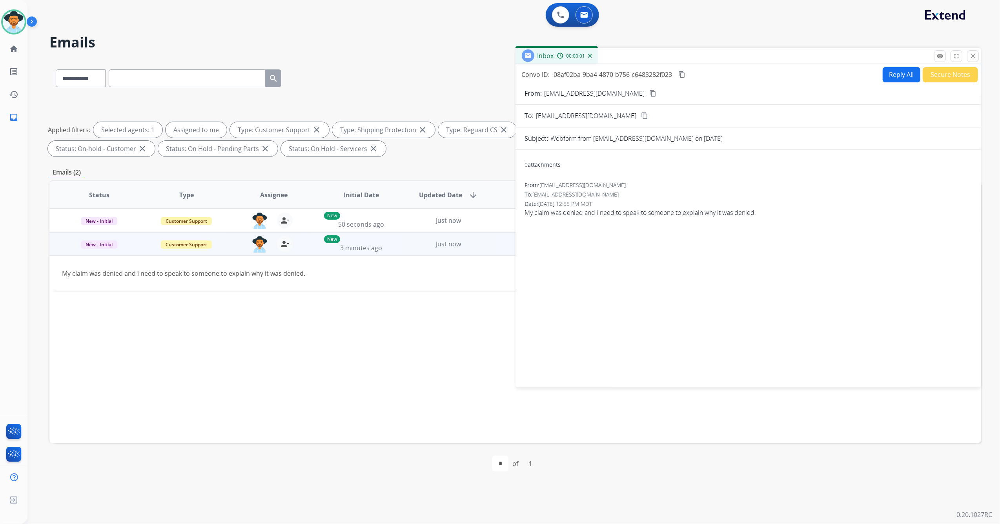
click at [648, 93] on button "content_copy" at bounding box center [652, 93] width 9 height 9
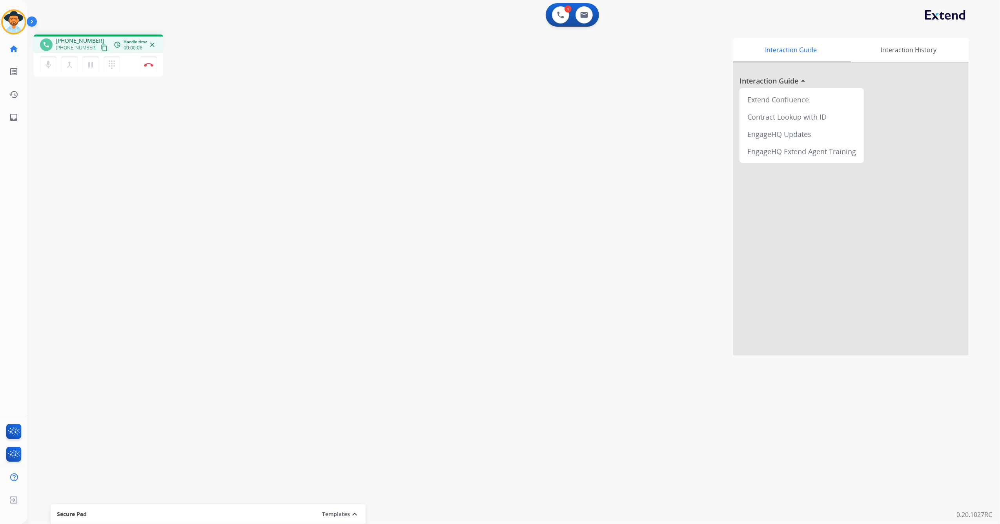
click at [101, 46] on mat-icon "content_copy" at bounding box center [104, 47] width 7 height 7
click at [101, 47] on mat-icon "content_copy" at bounding box center [104, 47] width 7 height 7
drag, startPoint x: 149, startPoint y: 62, endPoint x: 228, endPoint y: 169, distance: 133.6
click at [228, 169] on div "phone +19032297278 +19032297278 content_copy access_time Call metrics Queue 00:…" at bounding box center [504, 191] width 954 height 327
click at [151, 64] on img at bounding box center [148, 65] width 9 height 4
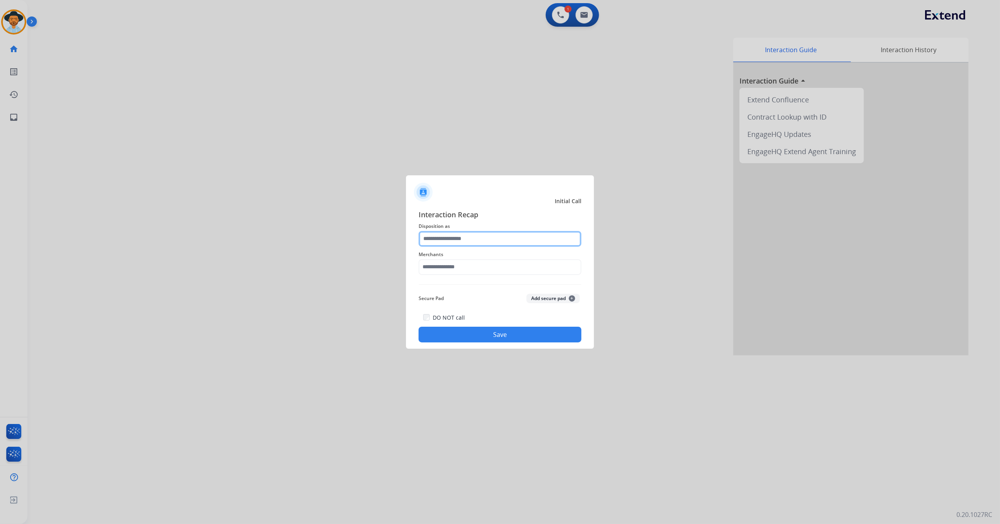
drag, startPoint x: 543, startPoint y: 244, endPoint x: 539, endPoint y: 243, distance: 4.4
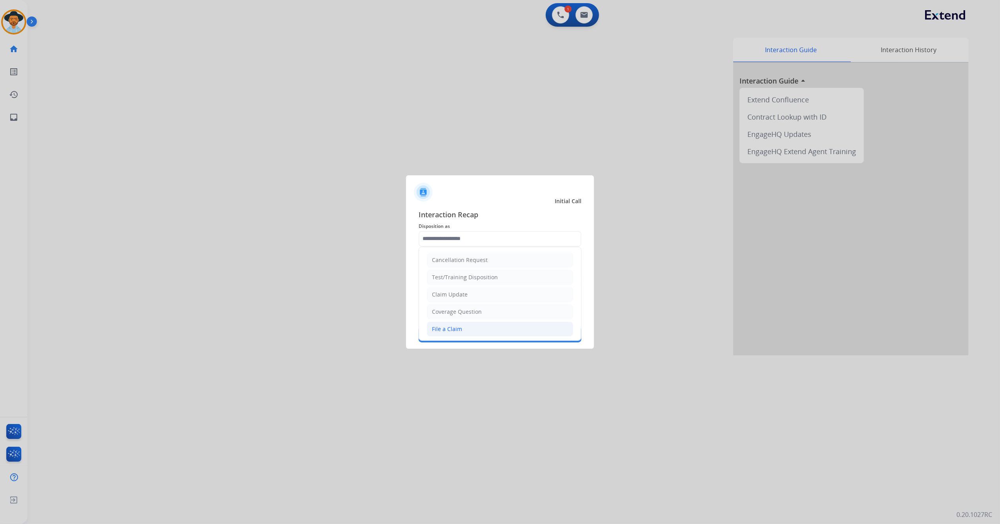
click at [461, 328] on li "File a Claim" at bounding box center [500, 329] width 146 height 15
type input "**********"
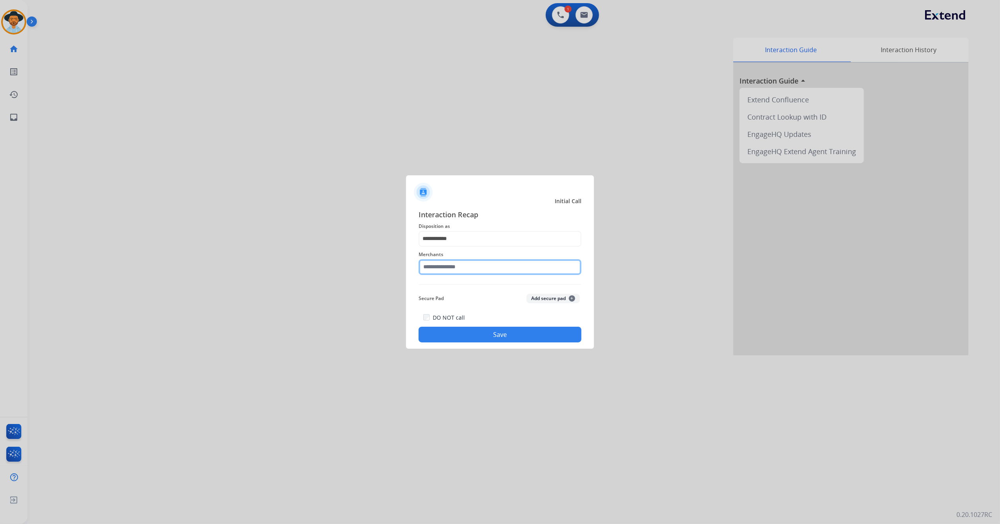
click at [468, 270] on input "text" at bounding box center [500, 267] width 163 height 16
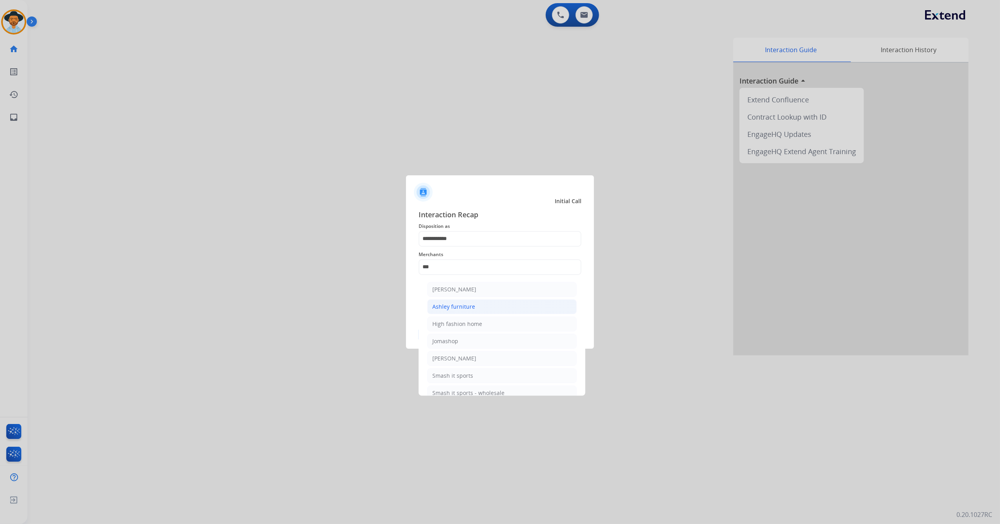
click at [504, 303] on li "Ashley furniture" at bounding box center [501, 306] width 149 height 15
type input "**********"
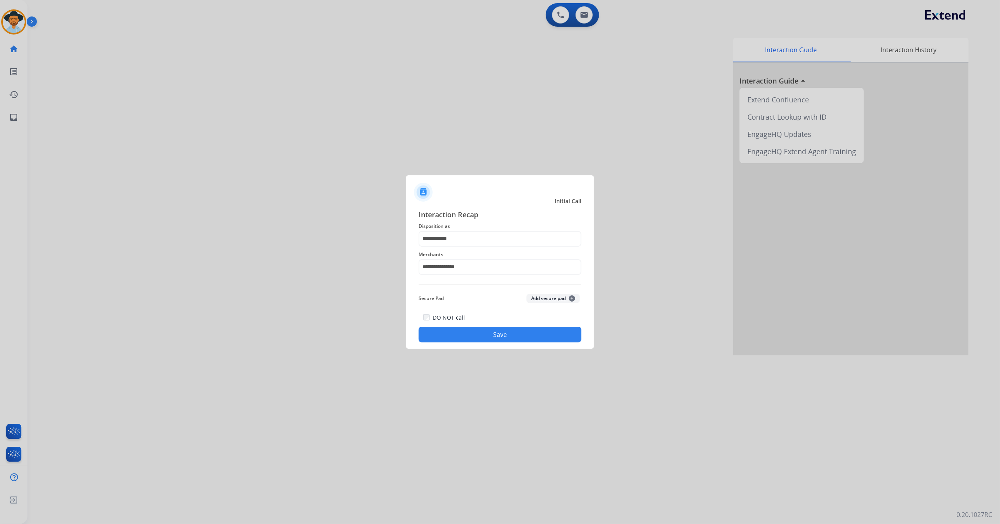
click at [474, 341] on button "Save" at bounding box center [500, 335] width 163 height 16
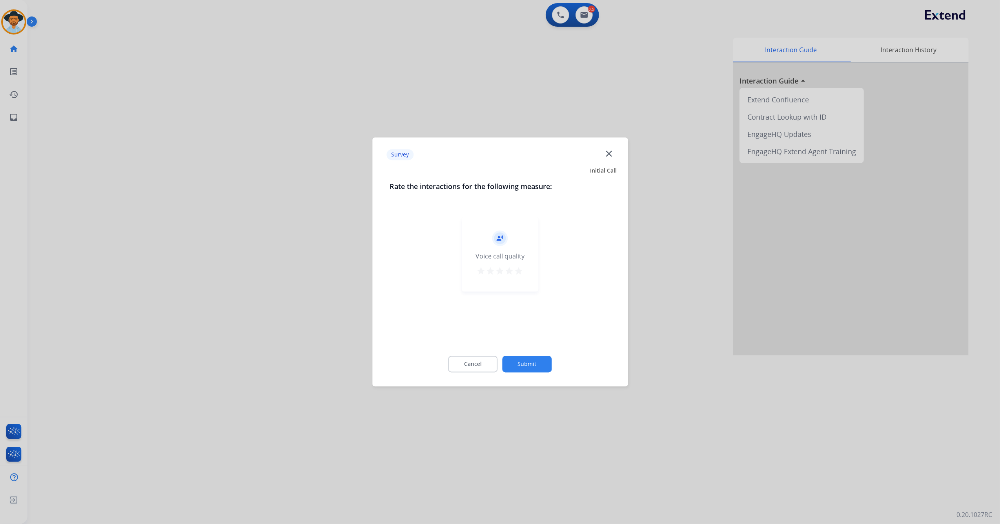
click at [517, 271] on mat-icon "star" at bounding box center [518, 271] width 9 height 9
click at [533, 364] on button "Submit" at bounding box center [526, 364] width 49 height 16
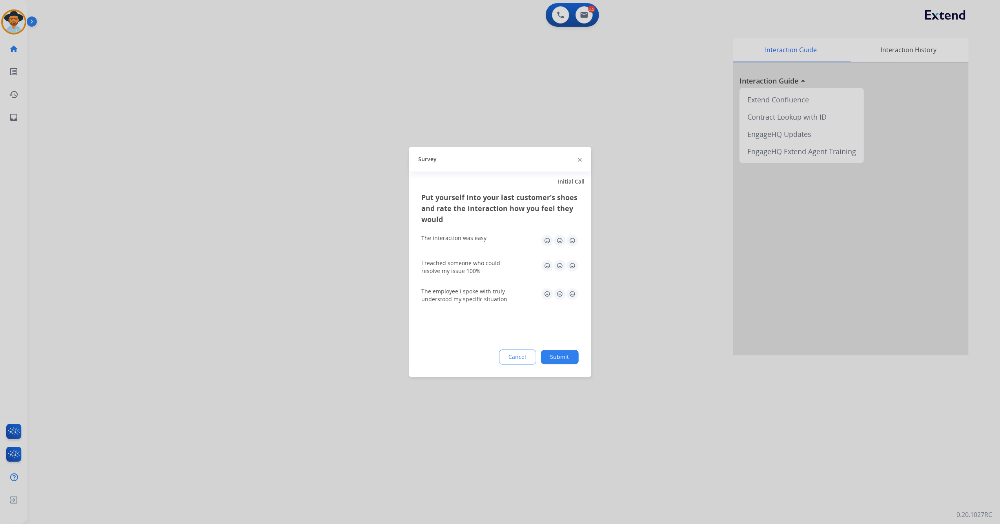
click at [572, 244] on img at bounding box center [572, 241] width 13 height 13
click at [575, 268] on img at bounding box center [572, 266] width 13 height 13
click at [570, 294] on img at bounding box center [572, 294] width 13 height 13
click at [562, 353] on button "Submit" at bounding box center [560, 357] width 38 height 14
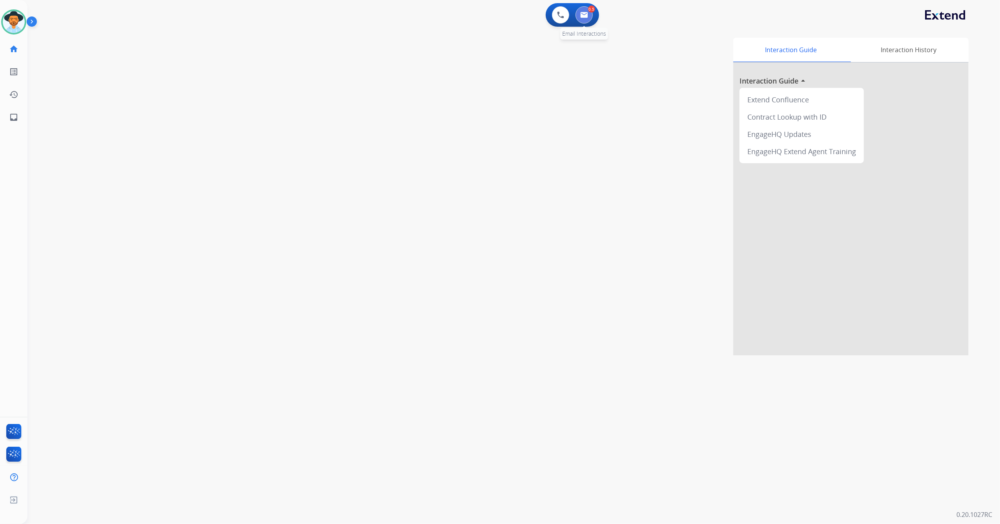
click at [588, 13] on button at bounding box center [583, 14] width 17 height 17
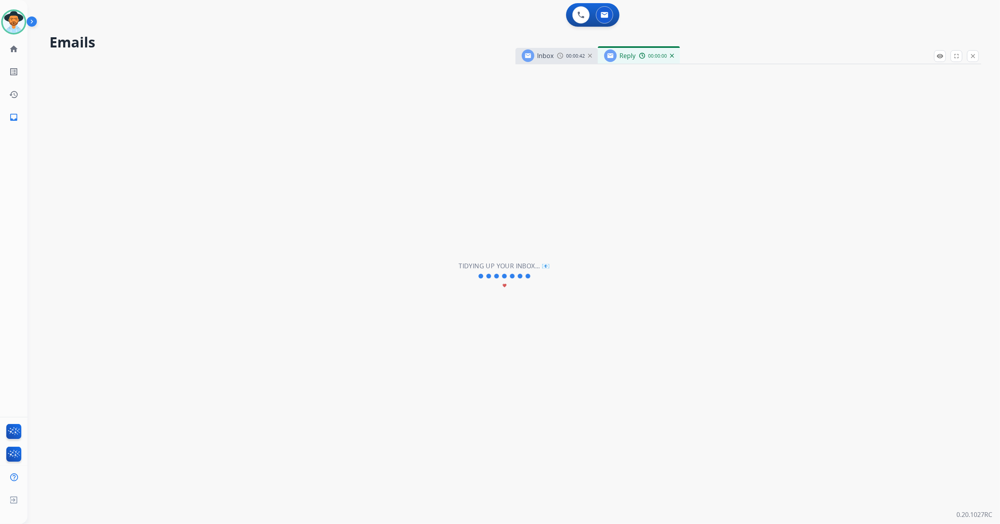
select select "**********"
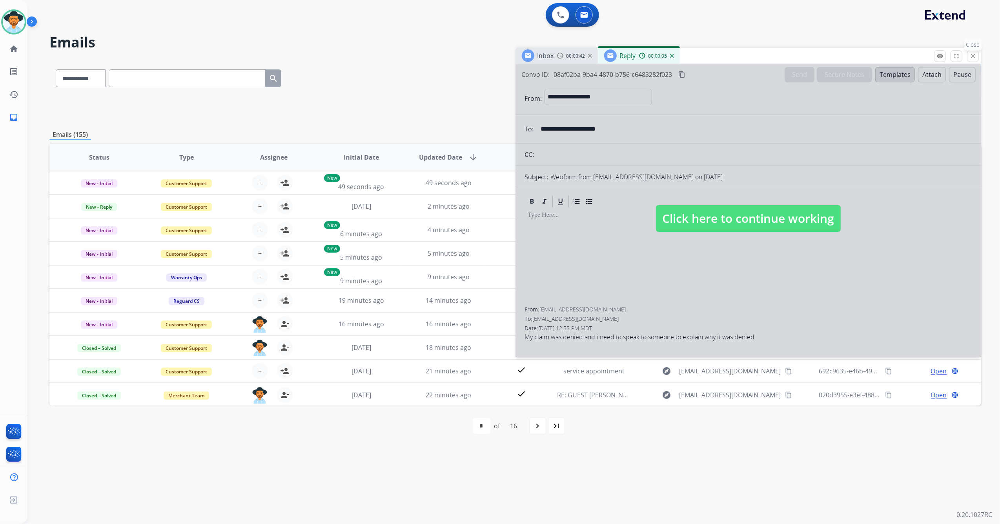
click at [974, 55] on mat-icon "close" at bounding box center [972, 56] width 7 height 7
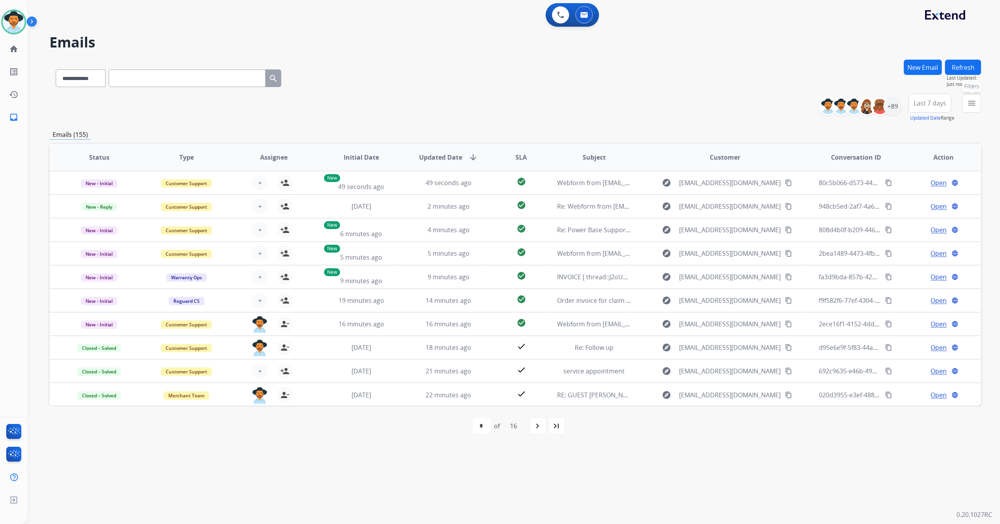
click at [972, 107] on mat-icon "menu" at bounding box center [971, 102] width 9 height 9
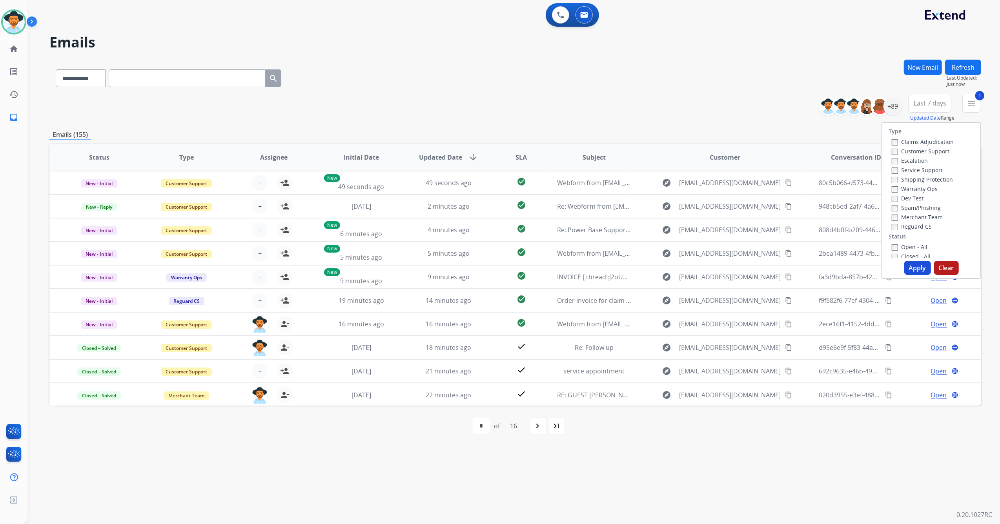
drag, startPoint x: 915, startPoint y: 276, endPoint x: 915, endPoint y: 272, distance: 4.3
click at [915, 275] on div "Type Claims Adjudication Customer Support Escalation Service Support Shipping P…" at bounding box center [931, 200] width 100 height 157
click at [913, 270] on button "Apply" at bounding box center [917, 268] width 27 height 14
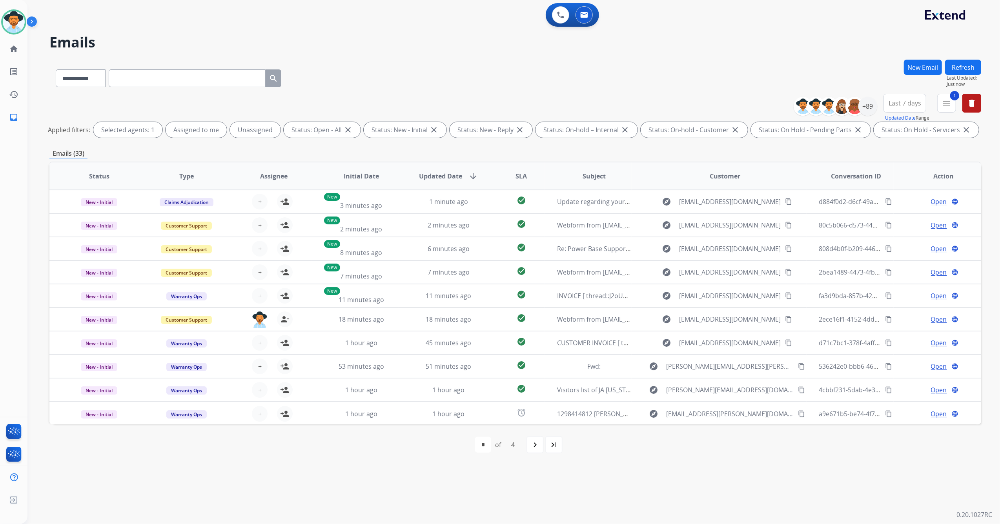
click at [903, 102] on span "Last 7 days" at bounding box center [904, 103] width 33 height 3
click at [890, 197] on div "Last 90 days" at bounding box center [902, 199] width 43 height 12
click at [860, 102] on img at bounding box center [855, 106] width 16 height 16
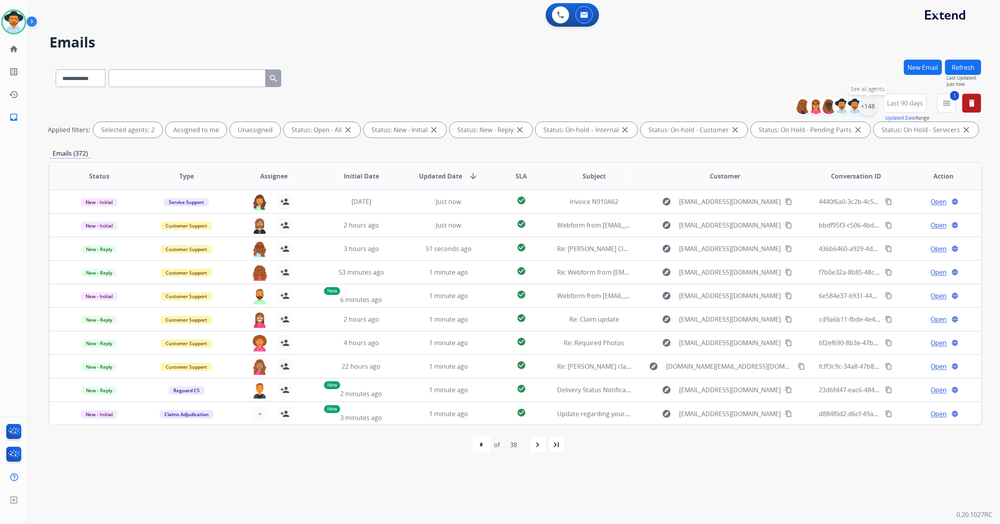
click at [866, 109] on div "+148" at bounding box center [867, 106] width 19 height 19
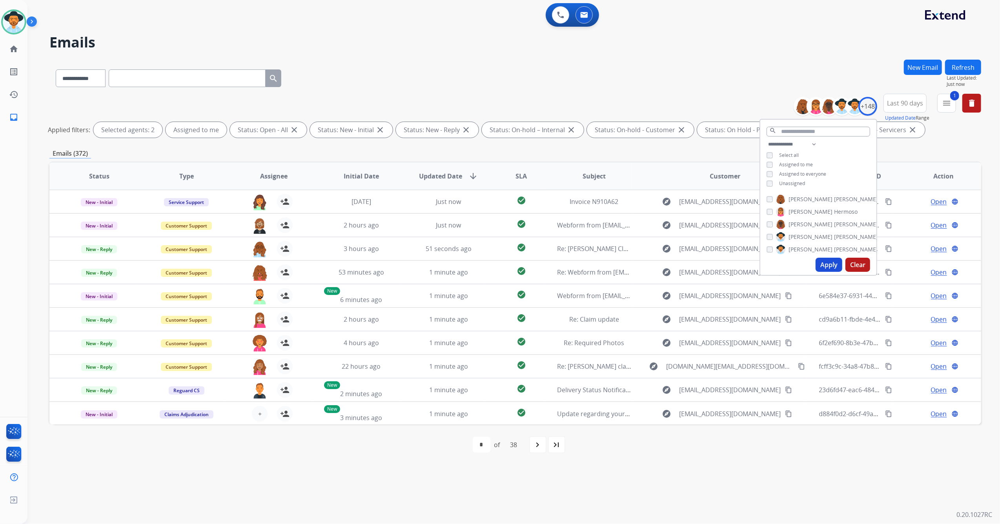
click at [829, 269] on button "Apply" at bounding box center [828, 265] width 27 height 14
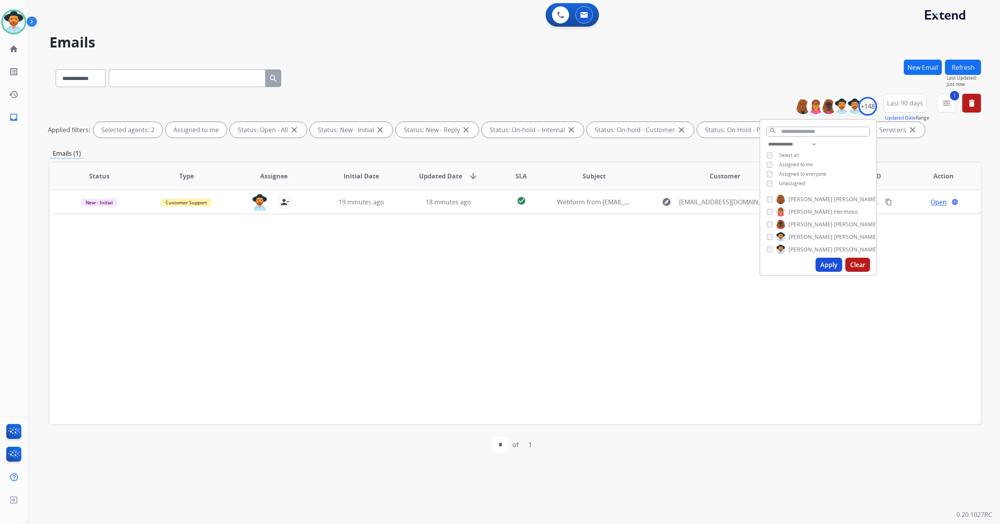
click at [819, 313] on div "Status Type Assignee Initial Date Updated Date arrow_downward SLA Subject Custo…" at bounding box center [515, 293] width 932 height 263
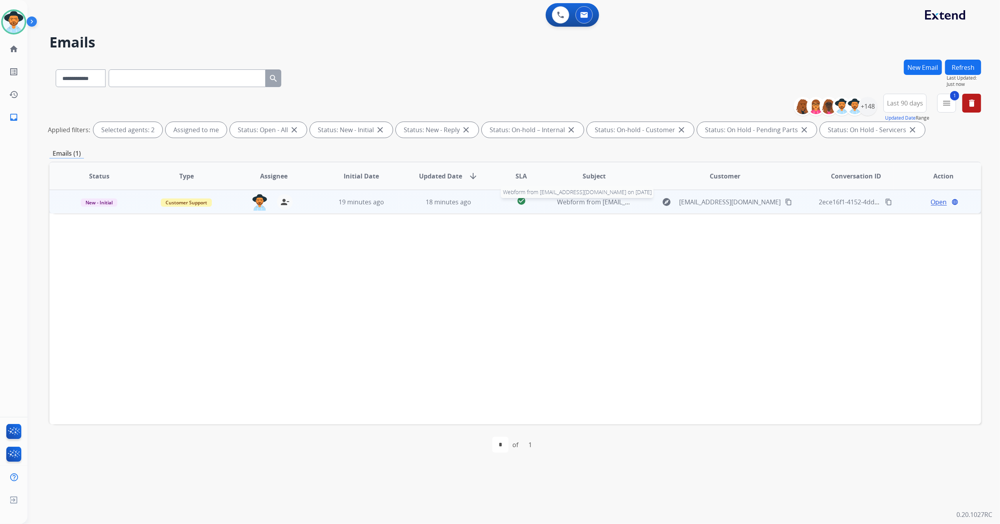
click at [600, 203] on span "Webform from Feriovsap1@gmail.com on 08/14/2025" at bounding box center [646, 202] width 178 height 9
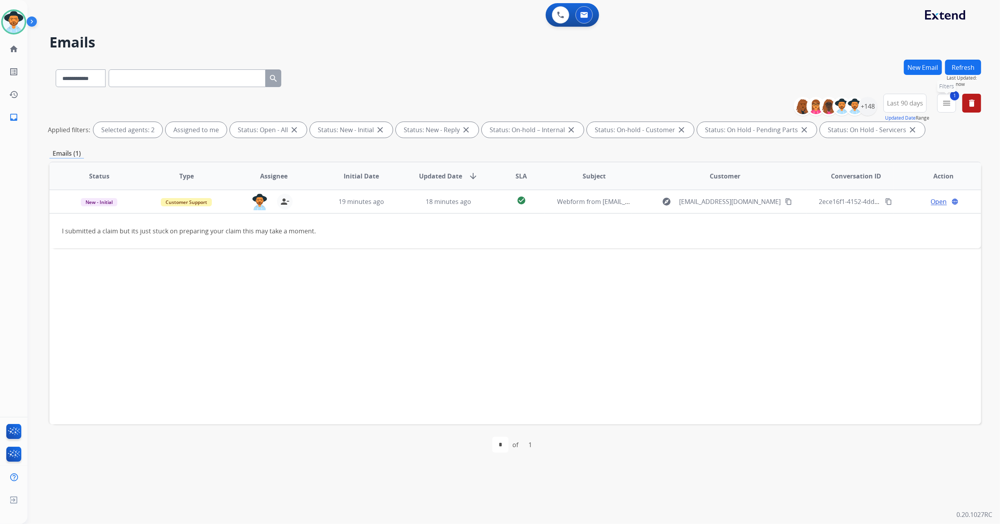
click at [954, 104] on button "1 menu Filters" at bounding box center [946, 103] width 19 height 19
click at [893, 266] on button "Apply" at bounding box center [892, 268] width 27 height 14
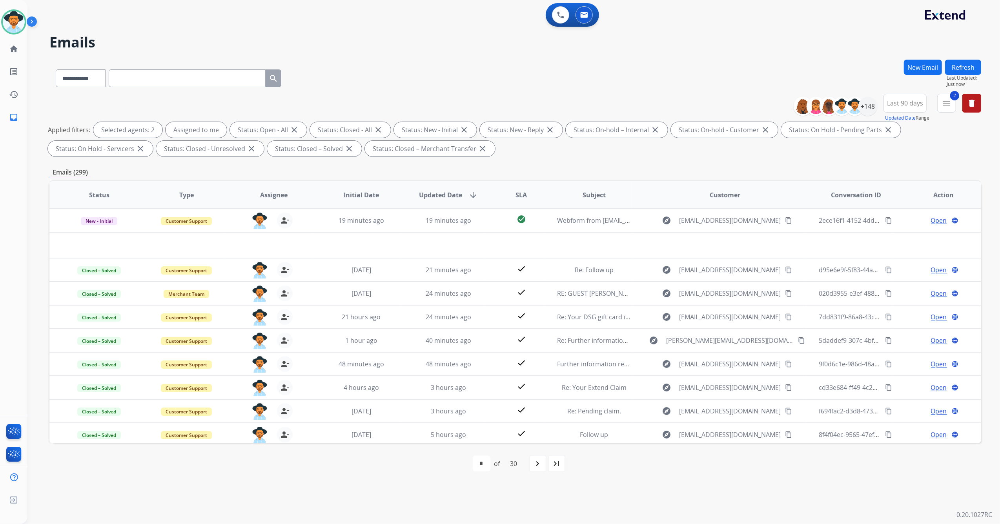
click at [963, 68] on button "Refresh" at bounding box center [963, 67] width 36 height 15
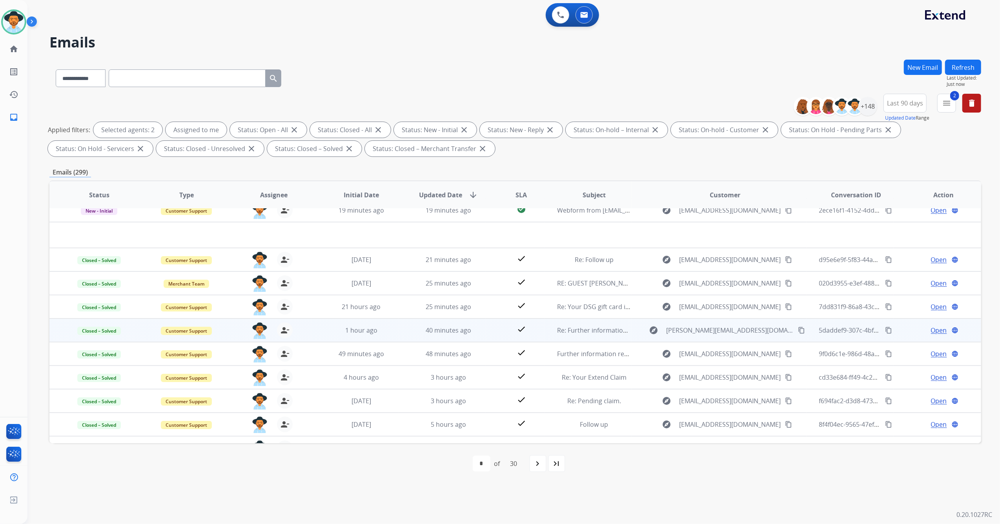
scroll to position [26, 0]
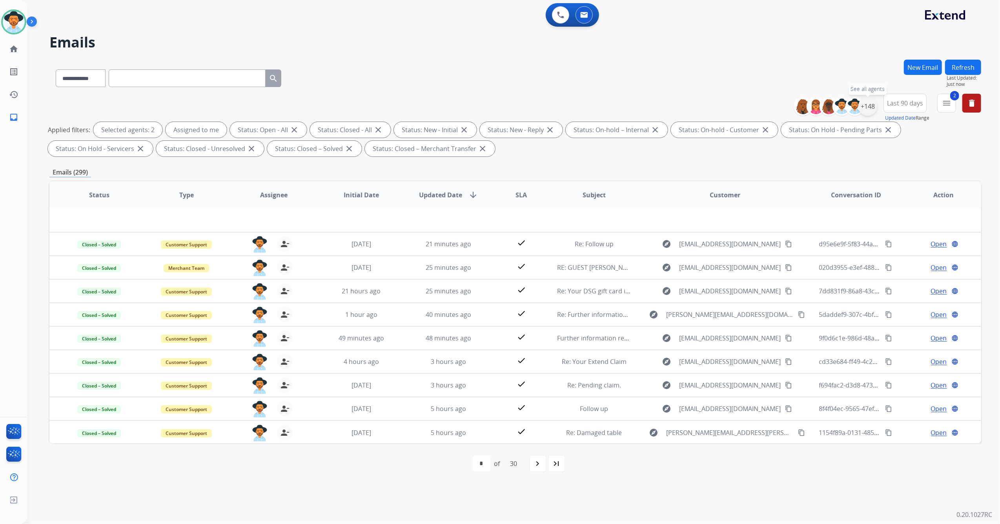
click at [865, 106] on div "+148" at bounding box center [867, 106] width 19 height 19
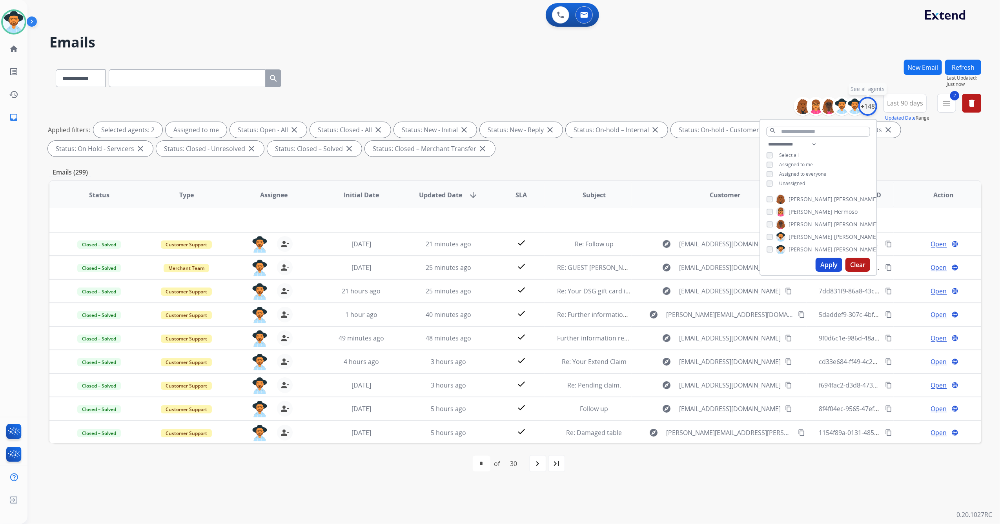
click at [865, 106] on div "+148" at bounding box center [867, 106] width 19 height 19
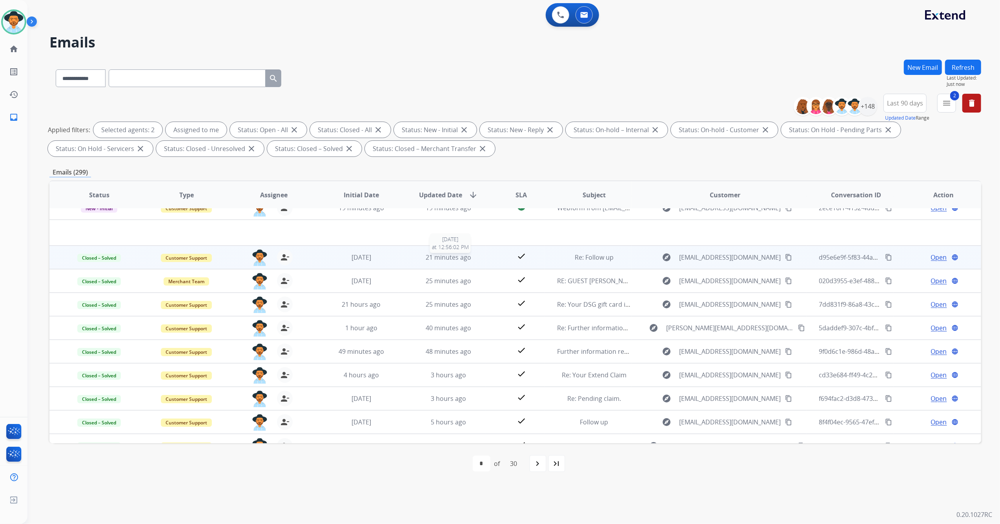
scroll to position [0, 0]
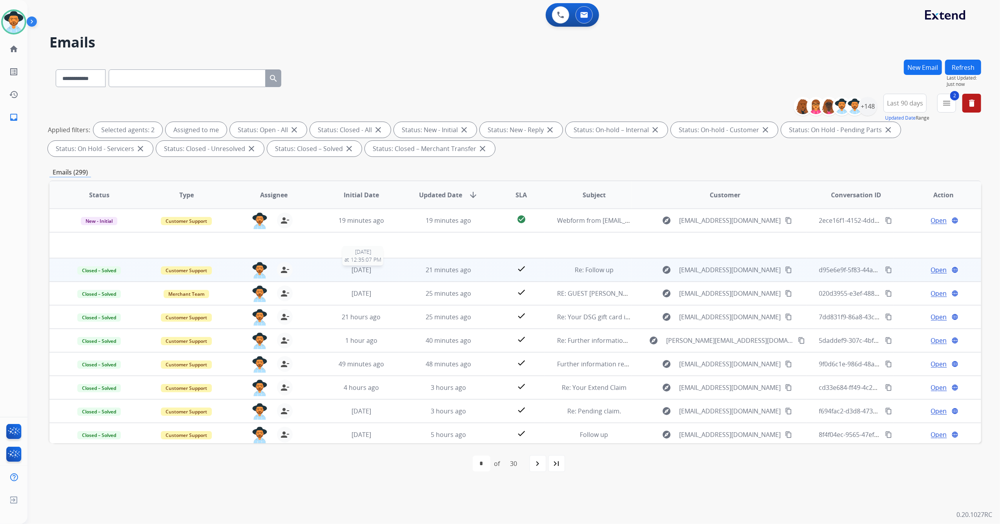
click at [388, 265] on div "2 weeks ago" at bounding box center [361, 269] width 75 height 9
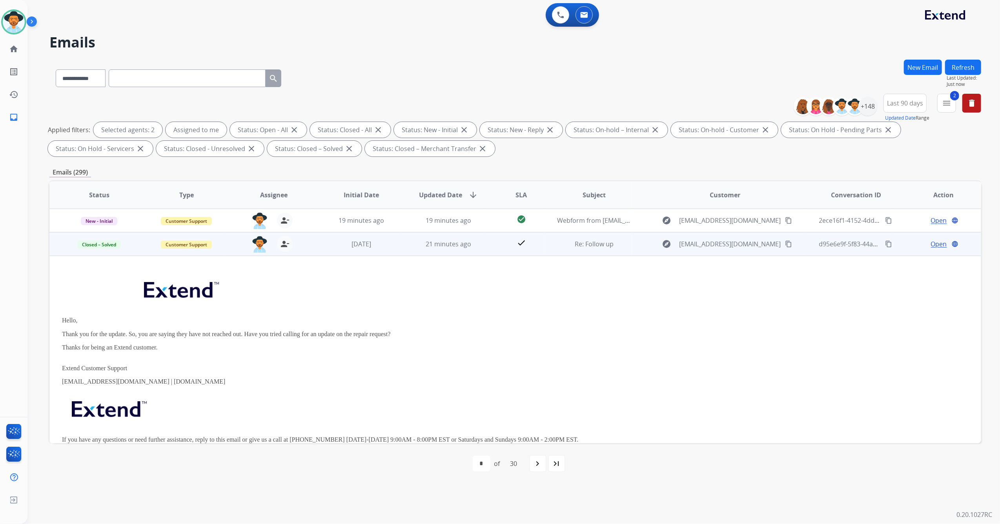
click at [402, 246] on td "21 minutes ago" at bounding box center [442, 244] width 87 height 24
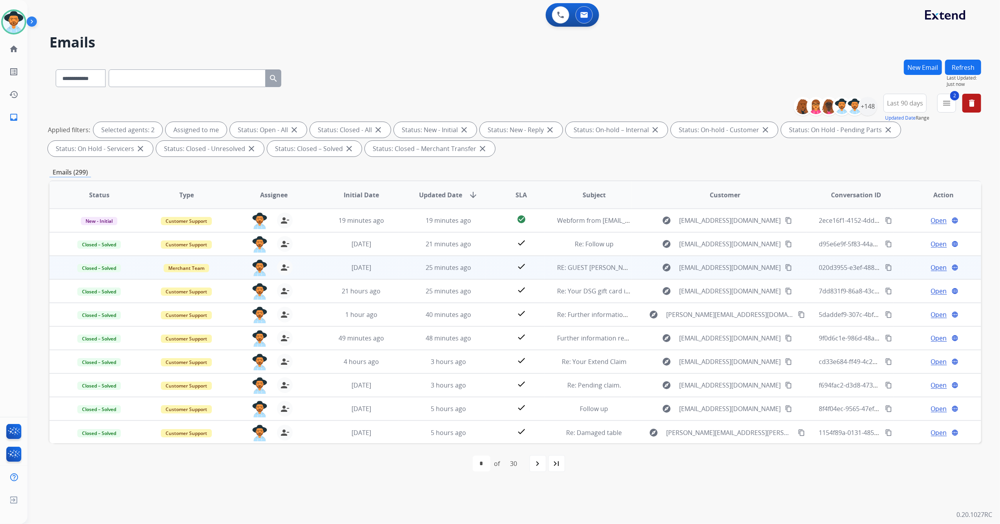
click at [402, 267] on td "25 minutes ago" at bounding box center [442, 268] width 87 height 24
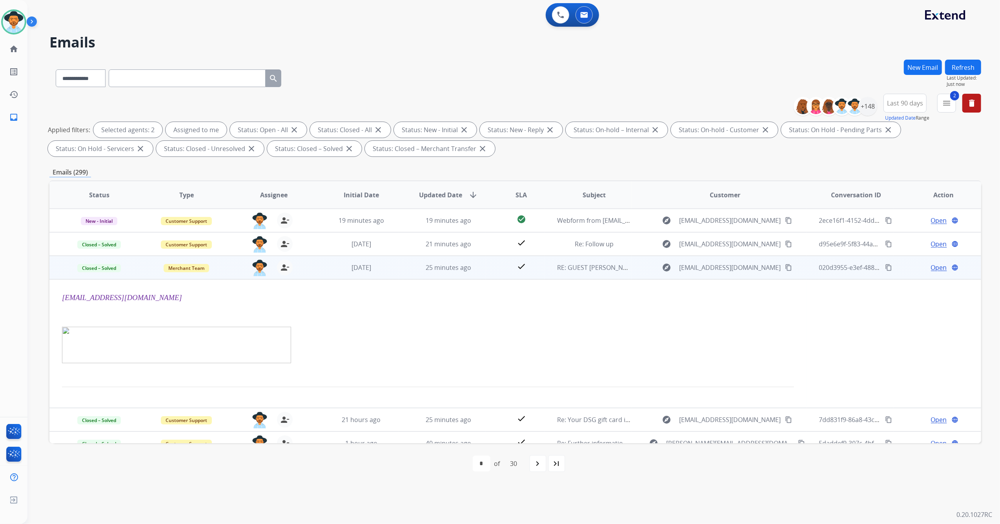
click at [931, 267] on span "Open" at bounding box center [939, 267] width 16 height 9
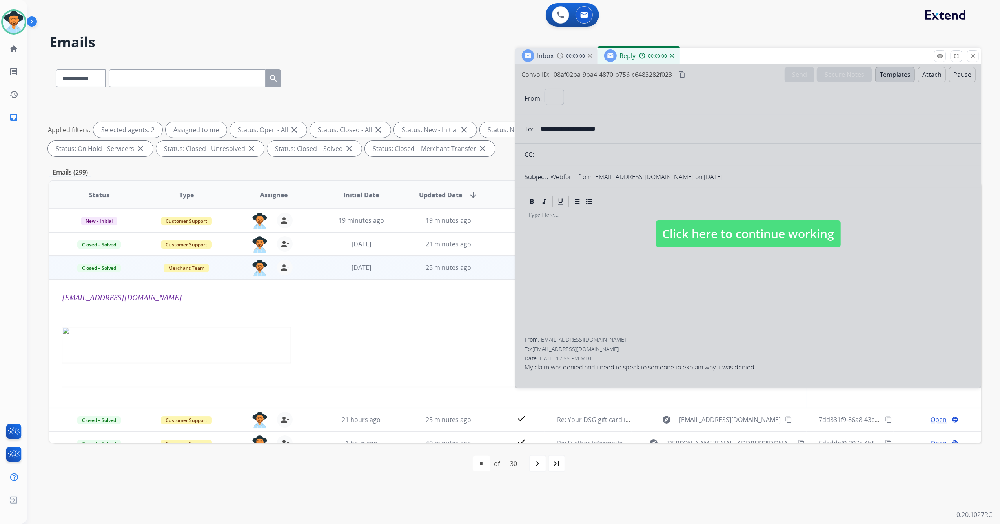
select select "**********"
click at [756, 229] on span "Click here to continue working" at bounding box center [748, 233] width 185 height 27
select select
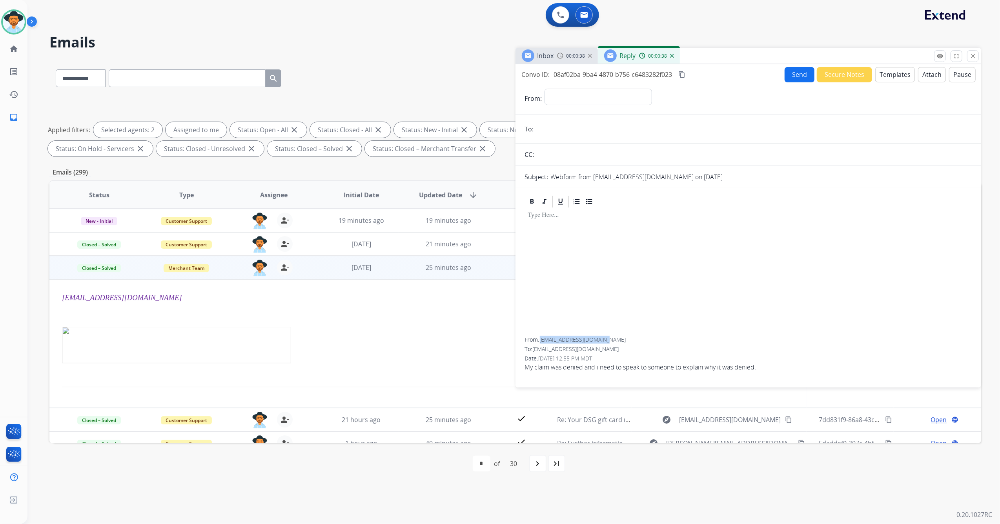
drag, startPoint x: 542, startPoint y: 338, endPoint x: 617, endPoint y: 339, distance: 75.7
click at [617, 339] on span "AMSANTOVENIA@ICLOUD.COM" at bounding box center [583, 339] width 86 height 7
copy span "AMSANTOVENIA@ICLOUD.COM"
click at [877, 79] on button "Templates" at bounding box center [895, 74] width 40 height 15
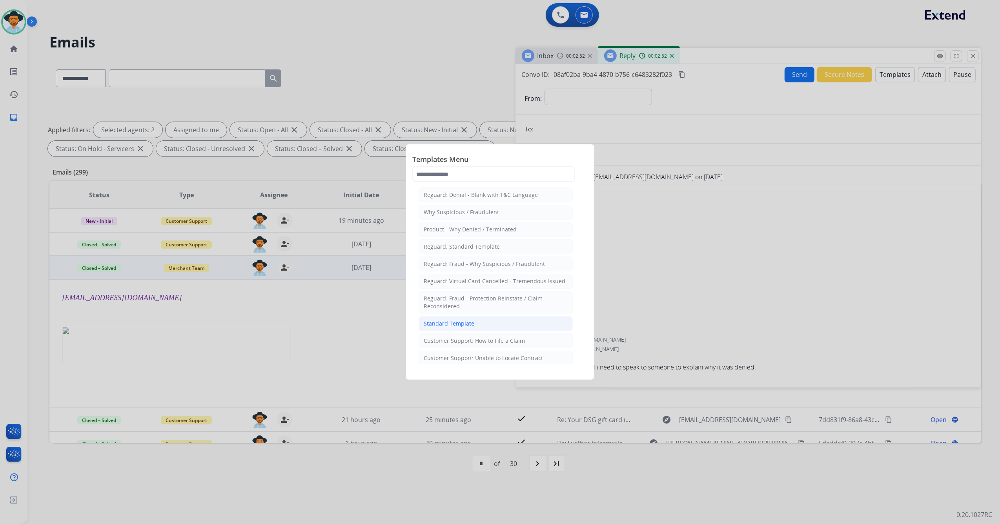
click at [469, 324] on div "Standard Template" at bounding box center [449, 324] width 51 height 8
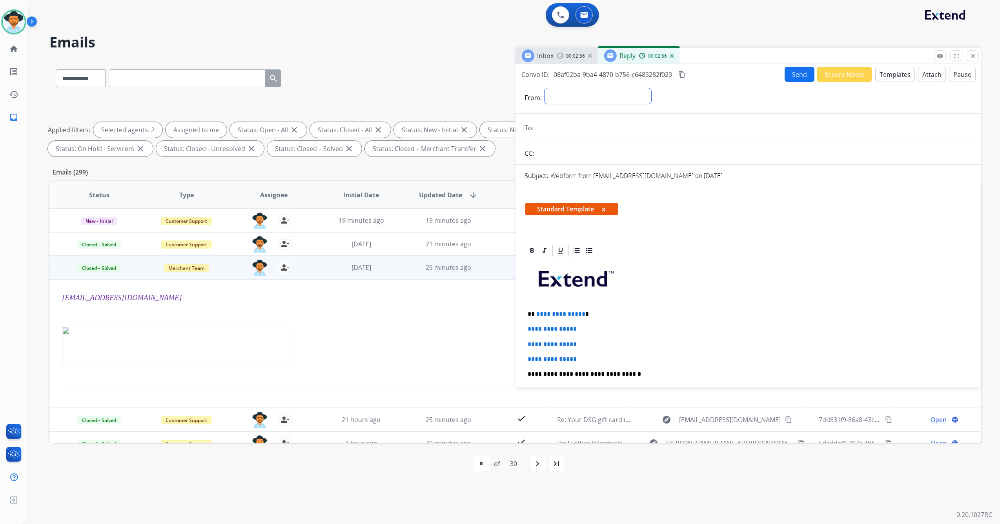
click at [577, 99] on select "**********" at bounding box center [597, 96] width 107 height 16
select select "**********"
click at [544, 88] on select "**********" at bounding box center [597, 96] width 107 height 16
drag, startPoint x: 573, startPoint y: 126, endPoint x: 813, endPoint y: 294, distance: 292.9
click at [813, 294] on p at bounding box center [748, 283] width 441 height 42
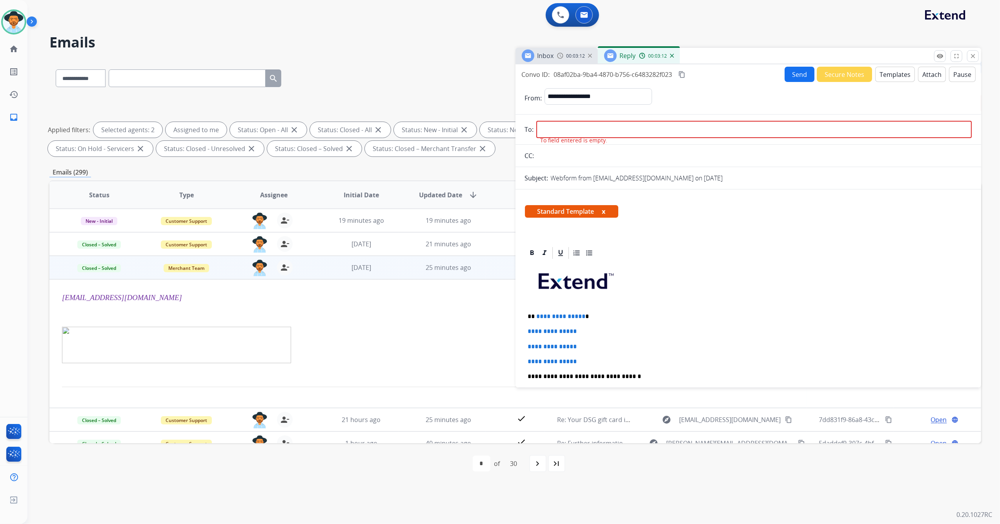
click at [969, 57] on button "close Close" at bounding box center [973, 56] width 12 height 12
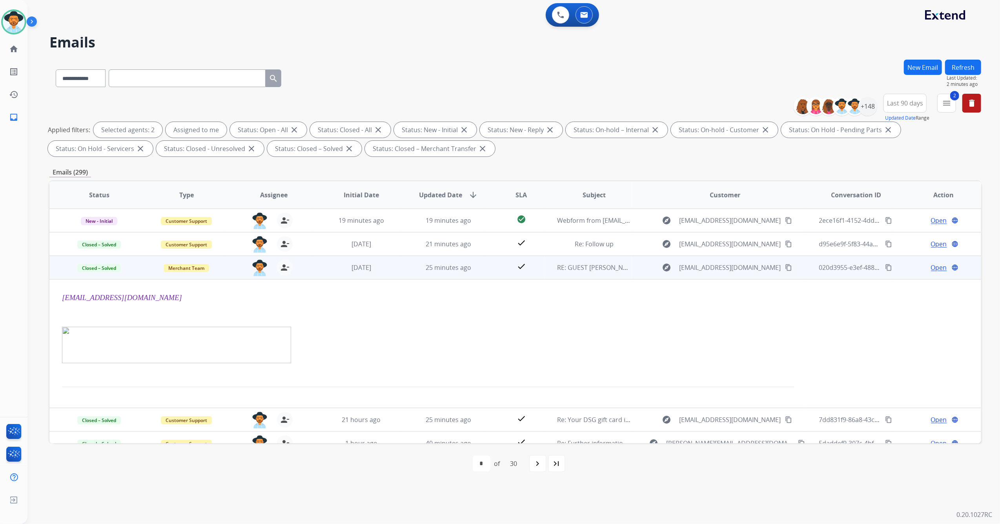
click at [919, 267] on div "Open language" at bounding box center [943, 267] width 75 height 9
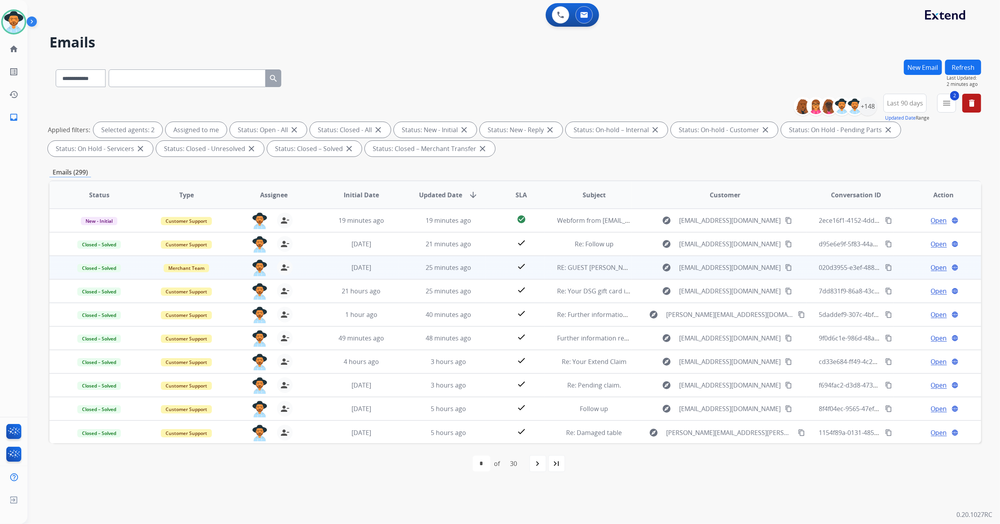
click at [931, 267] on span "Open" at bounding box center [939, 267] width 16 height 9
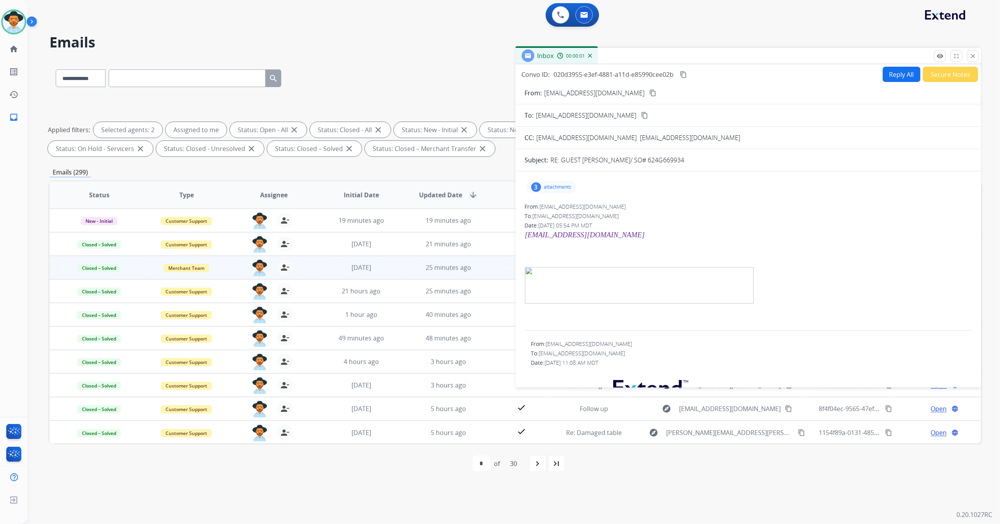
click at [901, 78] on button "Reply All" at bounding box center [902, 74] width 38 height 15
select select "**********"
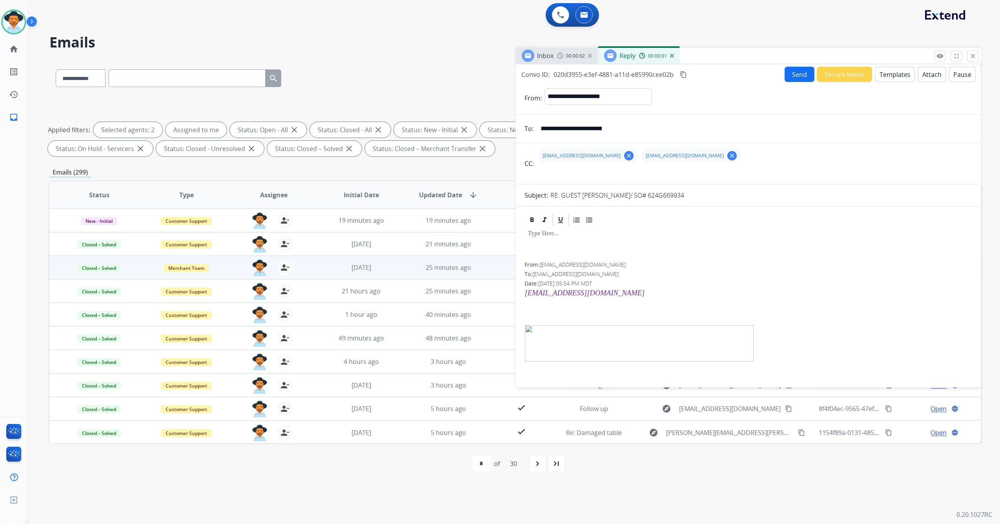
click at [901, 75] on button "Templates" at bounding box center [895, 74] width 40 height 15
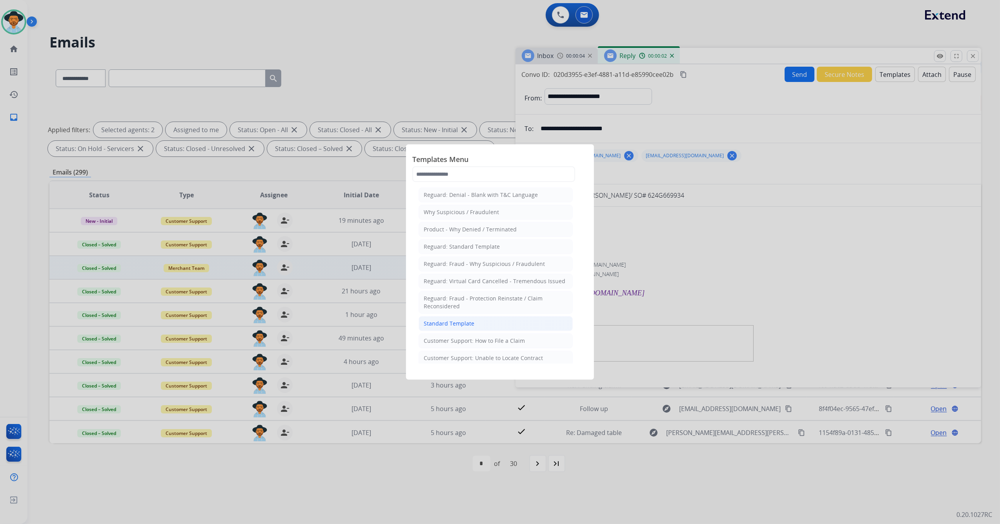
click at [450, 326] on div "Standard Template" at bounding box center [449, 324] width 51 height 8
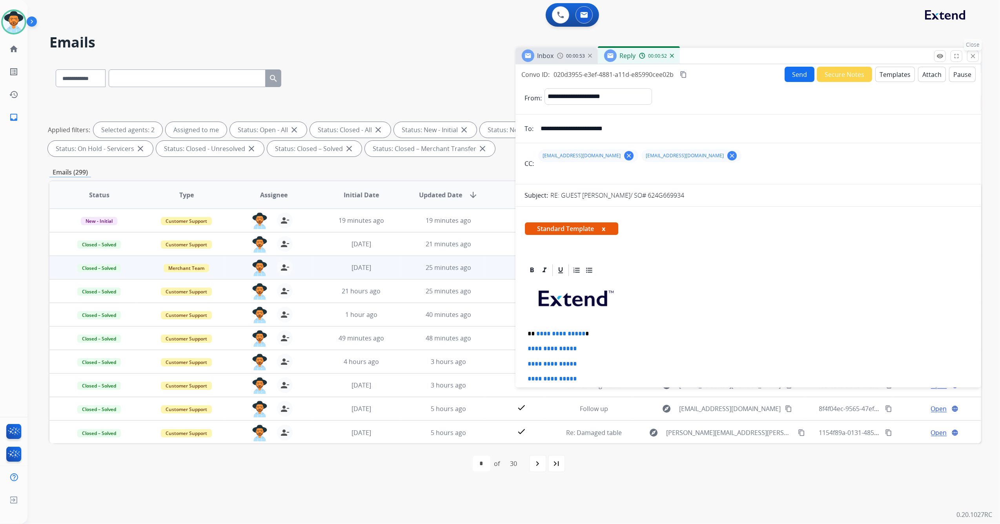
click at [971, 57] on mat-icon "close" at bounding box center [972, 56] width 7 height 7
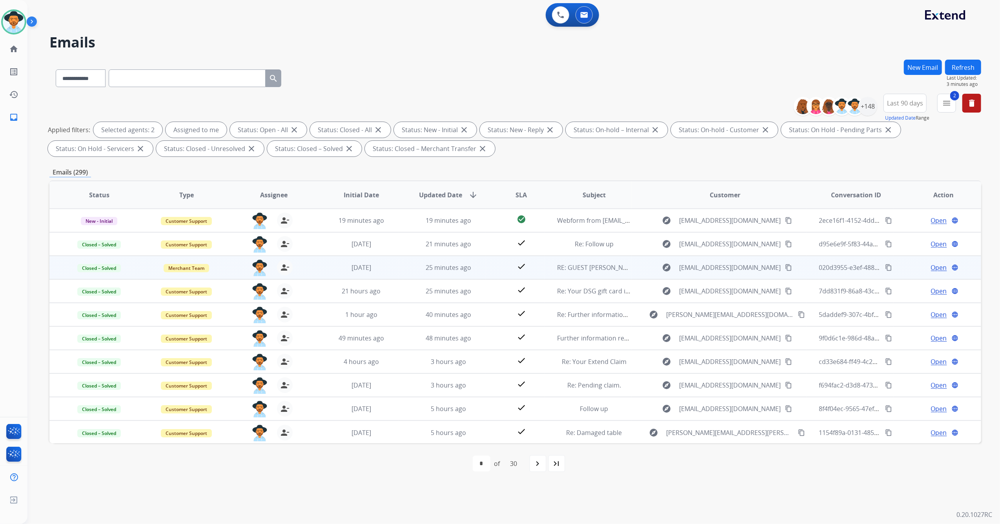
click at [934, 268] on span "Open" at bounding box center [939, 267] width 16 height 9
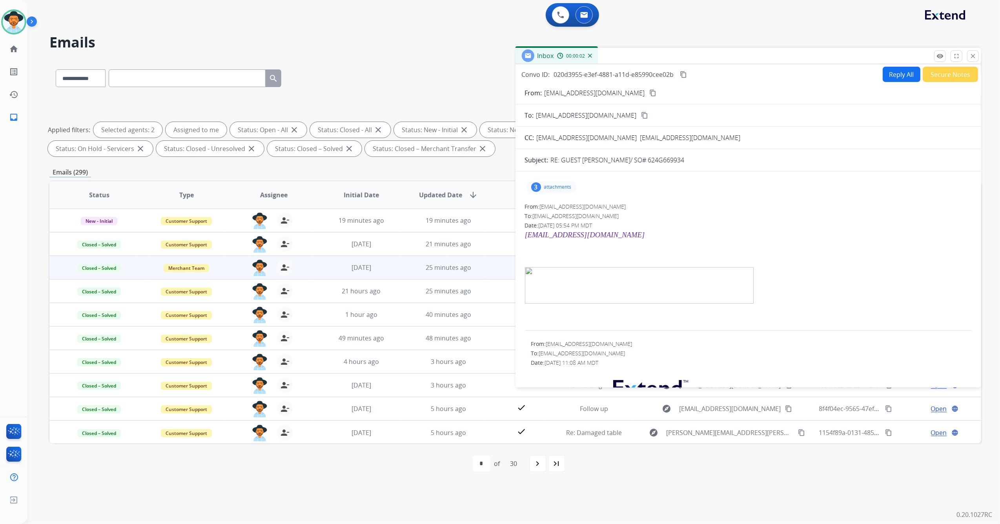
click at [941, 73] on button "Secure Notes" at bounding box center [950, 74] width 55 height 15
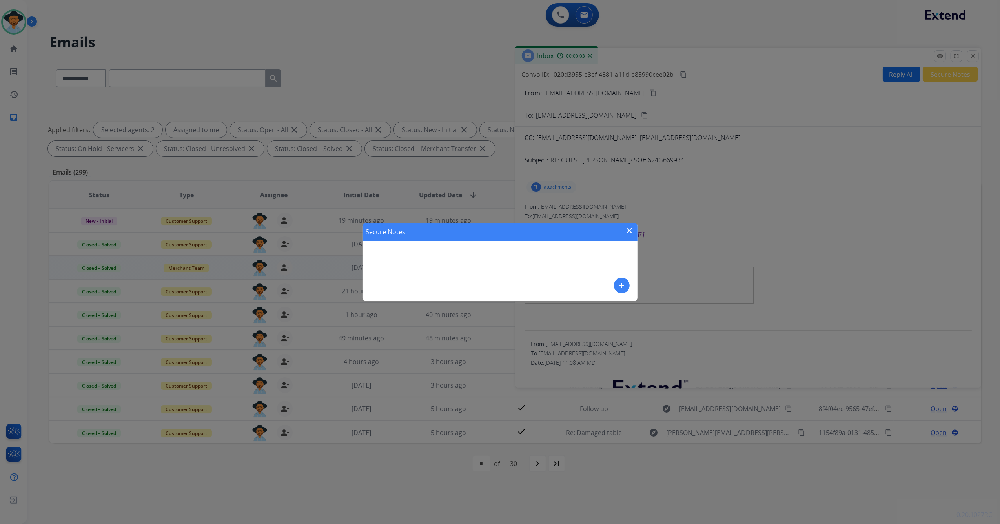
click at [621, 290] on button "add" at bounding box center [622, 286] width 16 height 16
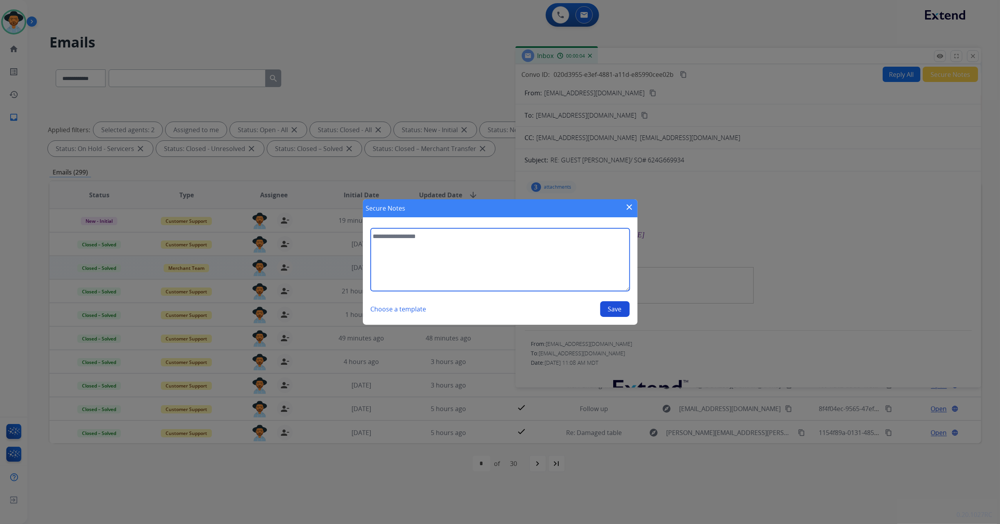
click at [493, 250] on textarea at bounding box center [500, 259] width 259 height 63
type textarea "**********"
click at [615, 311] on button "Save" at bounding box center [614, 309] width 29 height 16
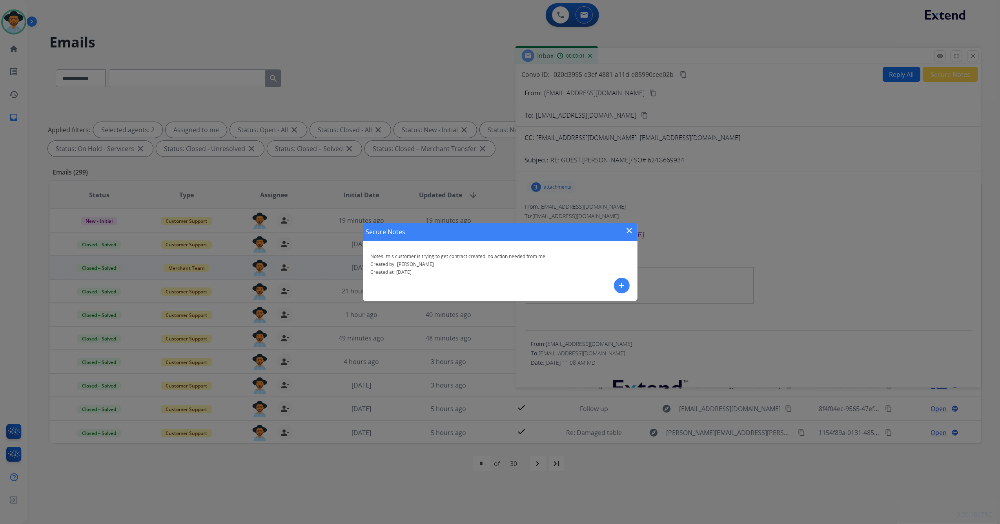
click at [633, 231] on mat-icon "close" at bounding box center [629, 230] width 9 height 9
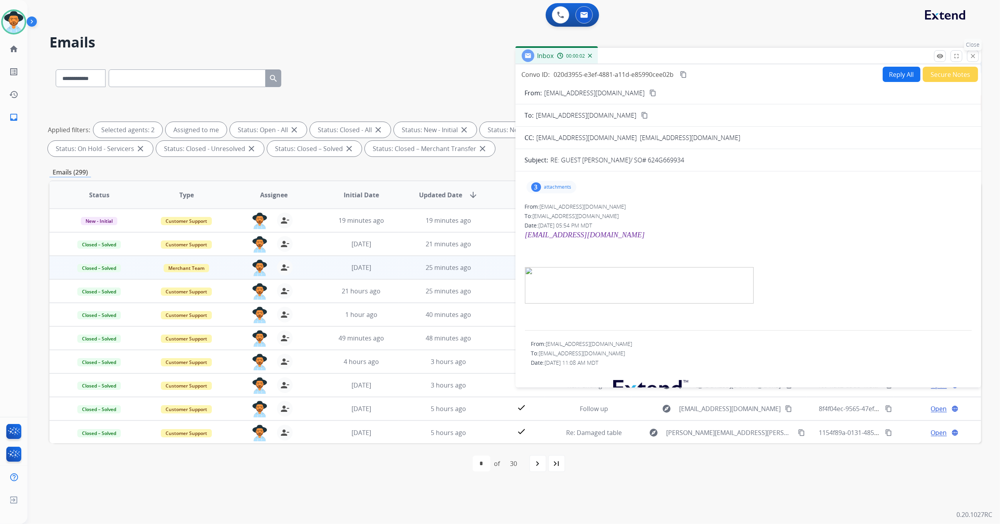
click at [975, 56] on mat-icon "close" at bounding box center [972, 56] width 7 height 7
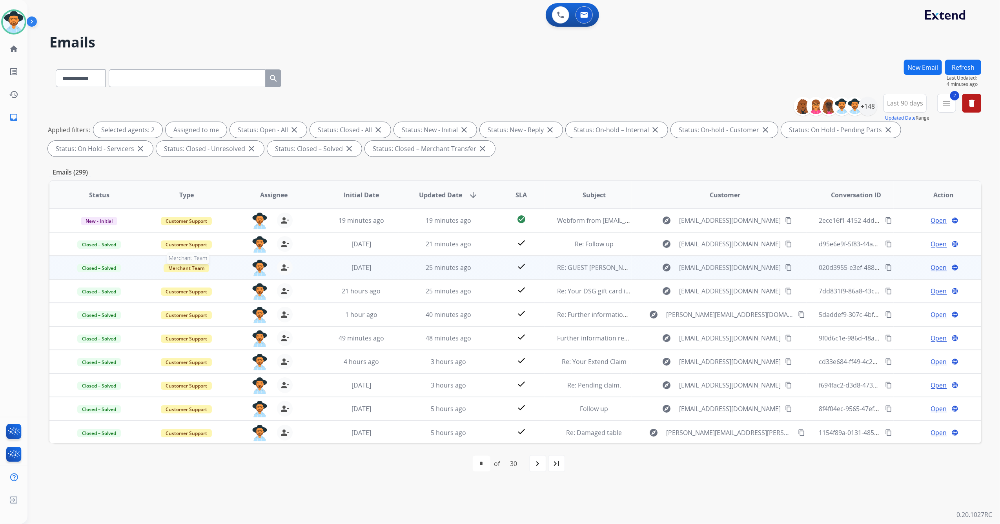
click at [197, 266] on span "Merchant Team" at bounding box center [186, 268] width 45 height 8
click at [243, 354] on p "Warranty Ops" at bounding box center [233, 354] width 40 height 11
click at [113, 268] on span "Closed – Solved" at bounding box center [99, 268] width 44 height 8
click at [151, 338] on p "Closed – Solved" at bounding box center [148, 340] width 45 height 11
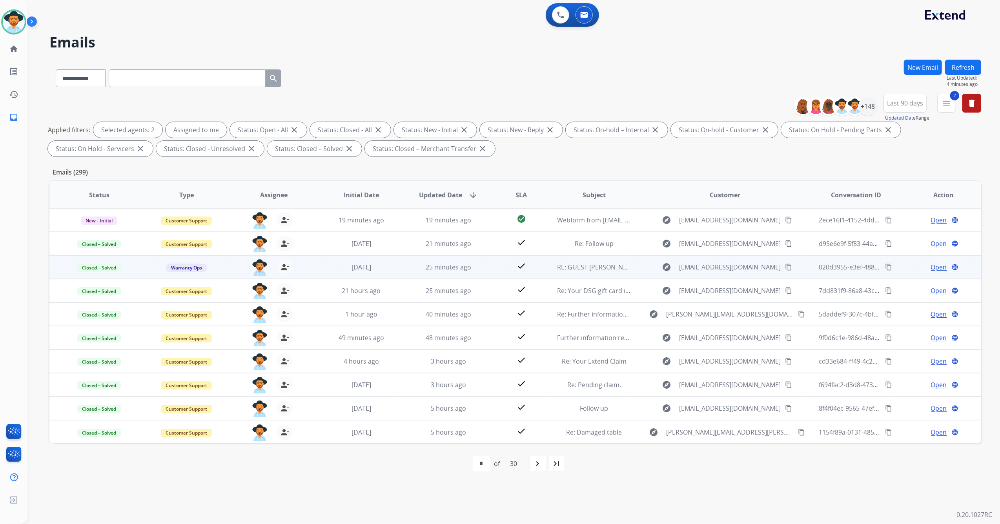
click at [959, 63] on button "Refresh" at bounding box center [963, 67] width 36 height 15
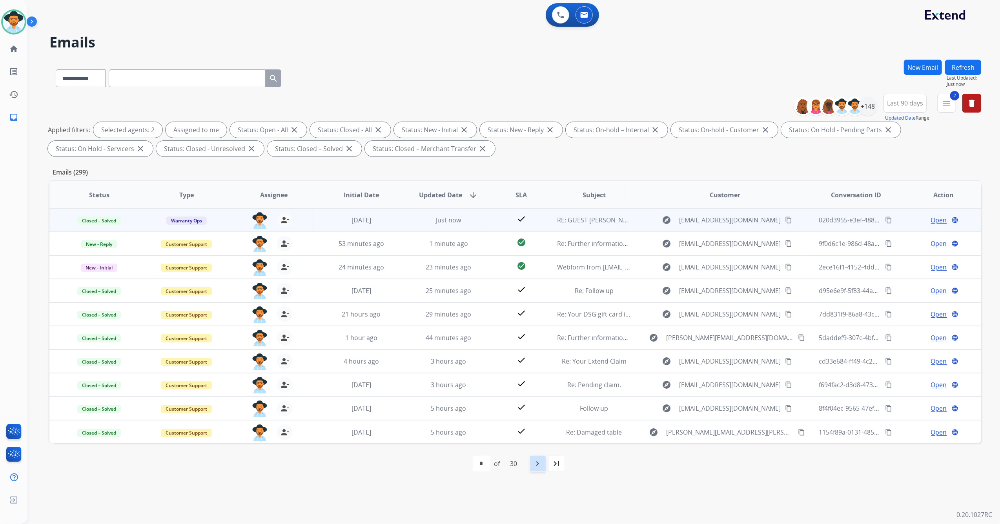
click at [538, 457] on div "navigate_next" at bounding box center [537, 463] width 17 height 17
select select "*"
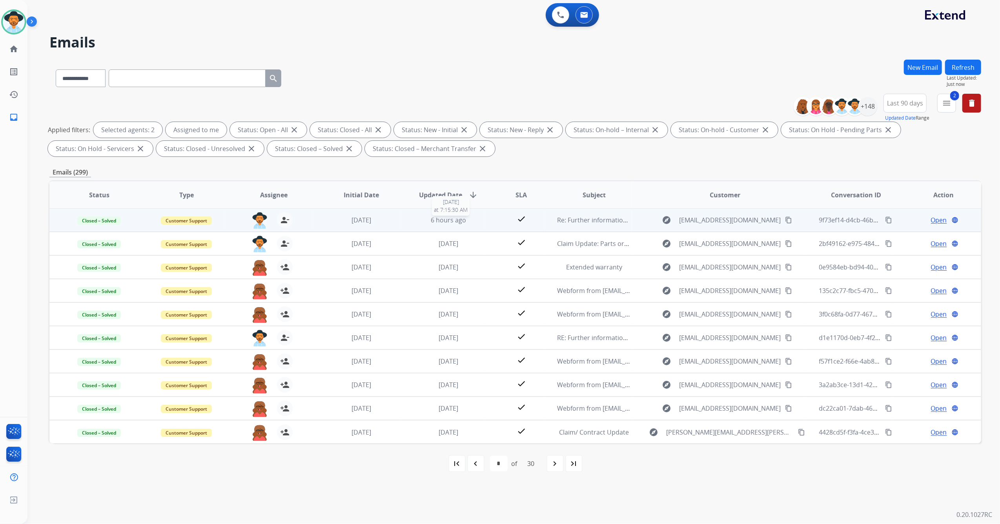
click at [455, 222] on span "6 hours ago" at bounding box center [448, 220] width 35 height 9
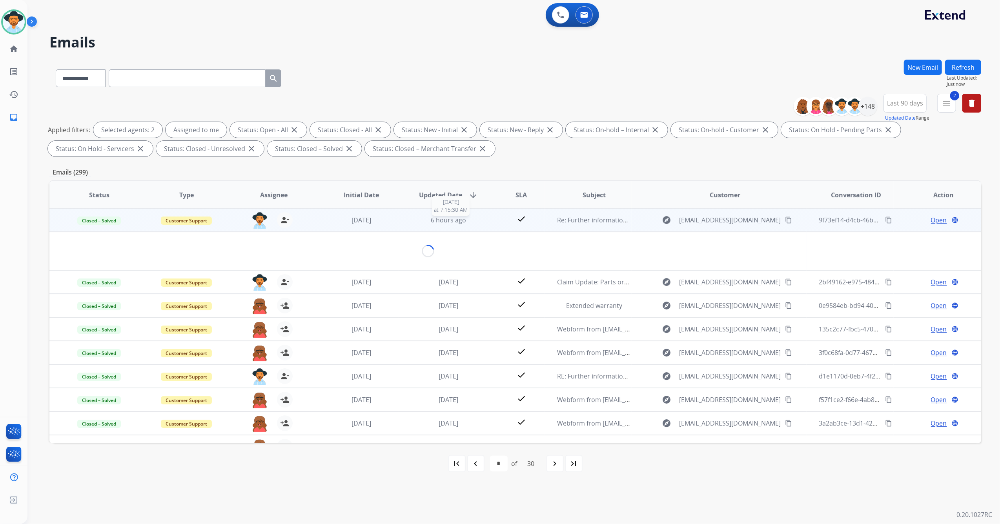
scroll to position [0, 0]
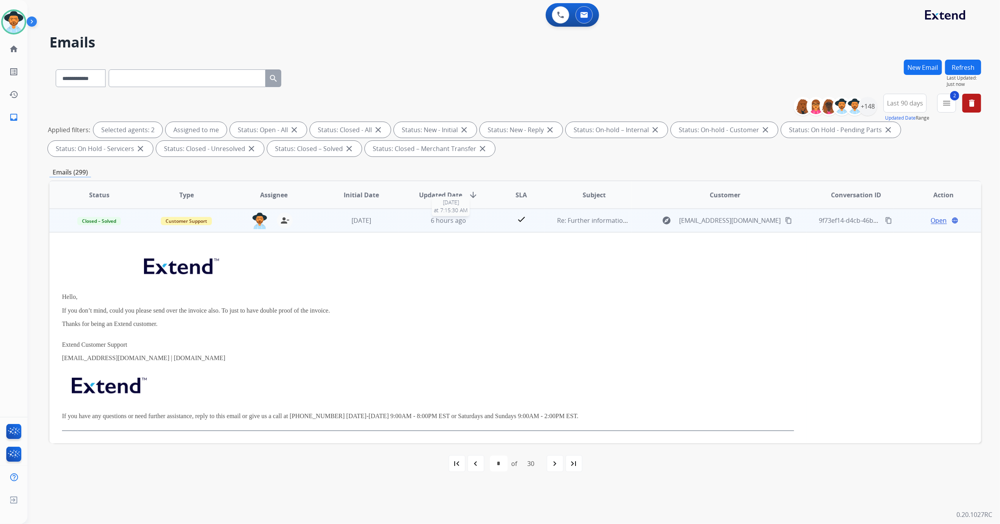
click at [455, 222] on span "6 hours ago" at bounding box center [448, 220] width 35 height 9
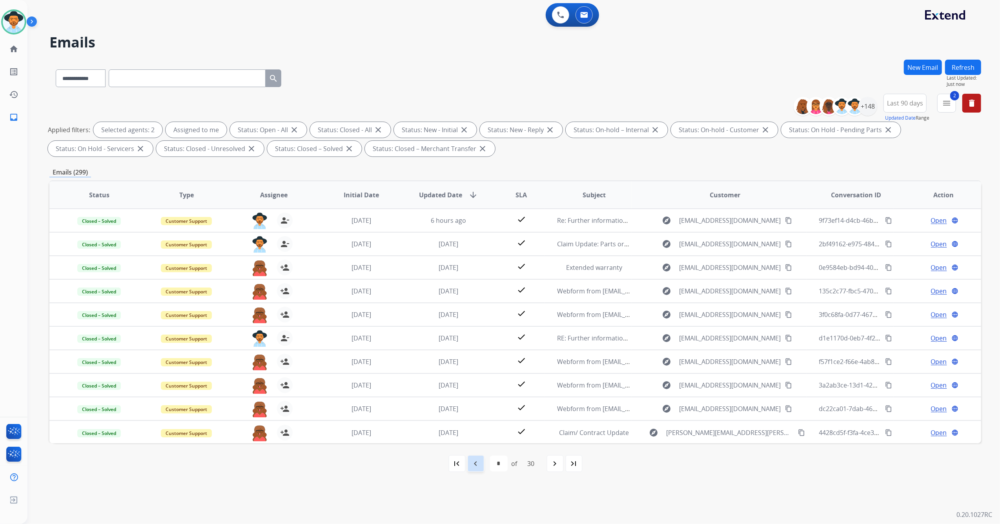
click at [478, 464] on mat-icon "navigate_before" at bounding box center [475, 463] width 9 height 9
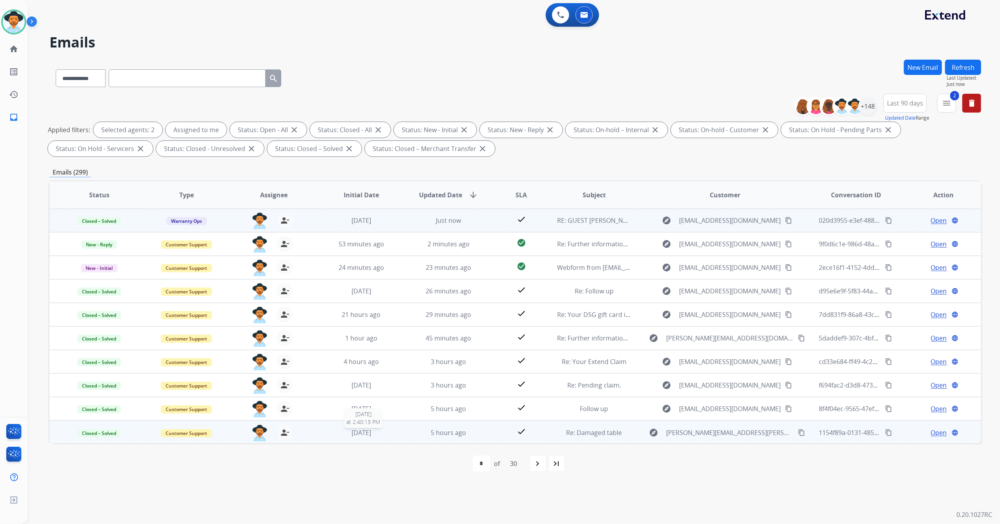
click at [384, 432] on div "1 month ago" at bounding box center [361, 432] width 75 height 9
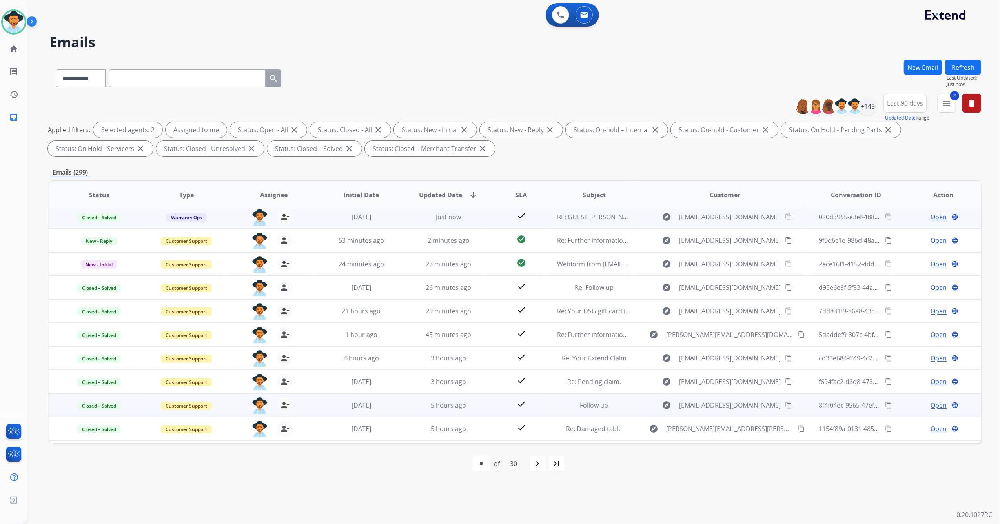
scroll to position [2, 0]
click at [392, 404] on div "2 weeks ago" at bounding box center [361, 406] width 75 height 9
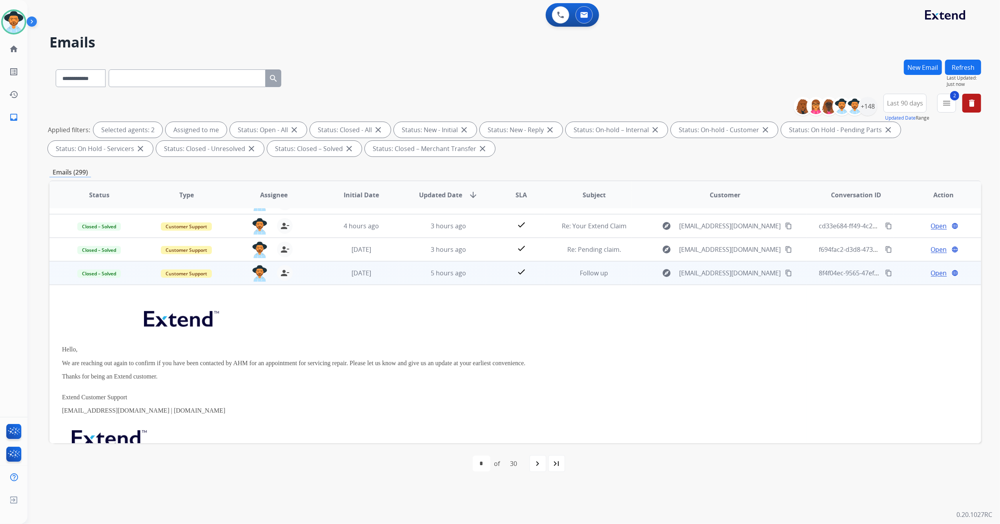
scroll to position [84, 0]
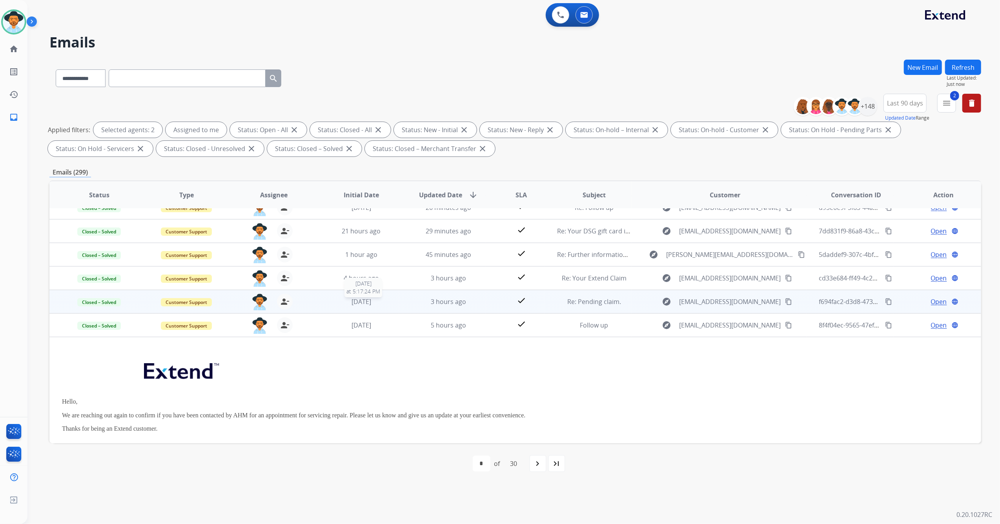
click at [379, 300] on div "1 week ago" at bounding box center [361, 301] width 75 height 9
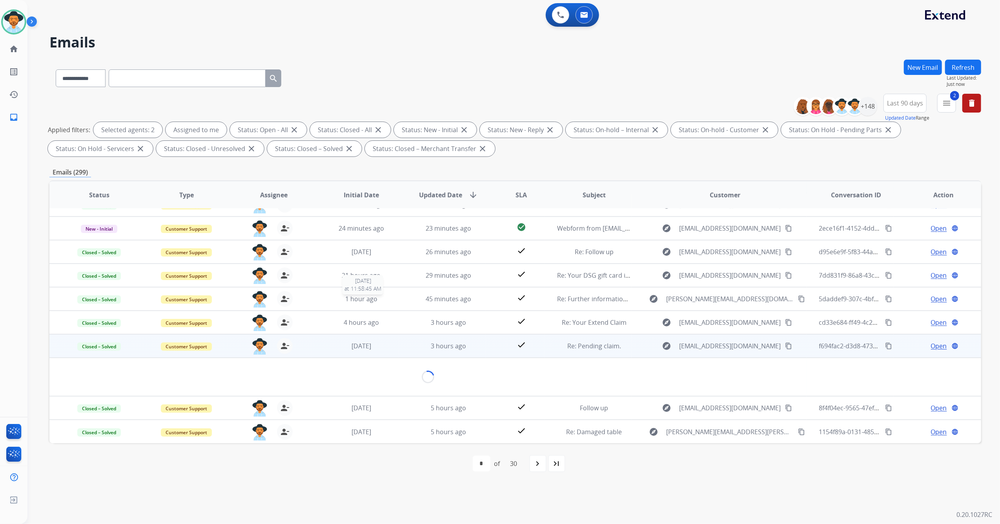
scroll to position [38, 0]
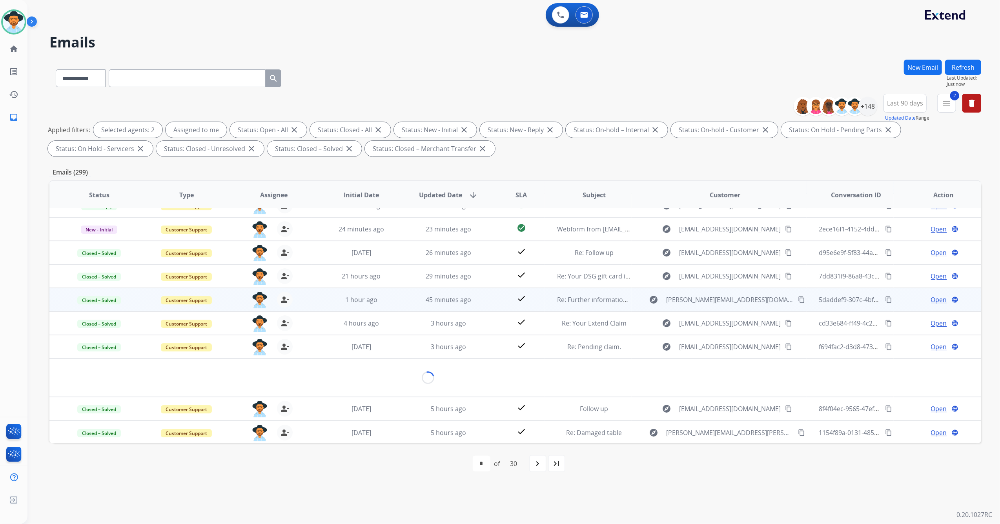
click at [401, 344] on td "3 hours ago" at bounding box center [442, 347] width 87 height 24
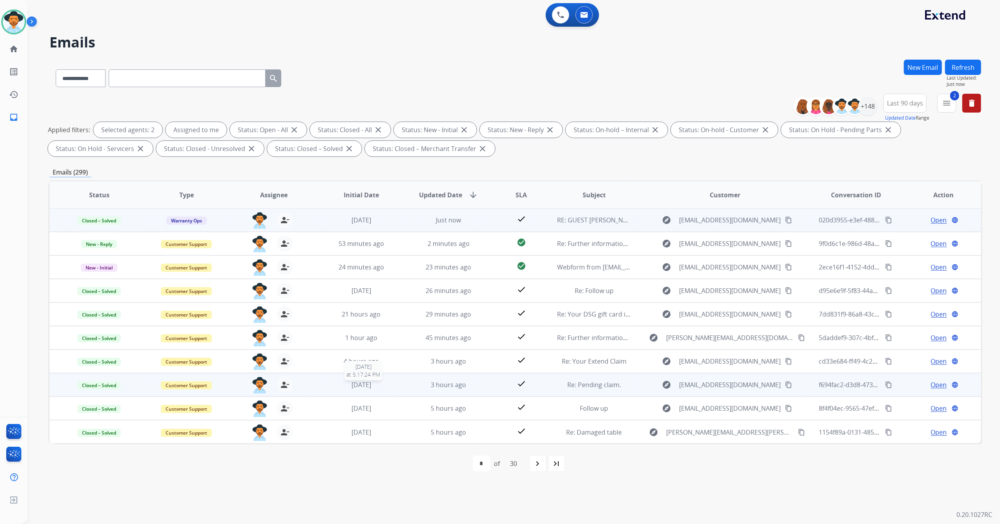
click at [394, 383] on div "1 week ago" at bounding box center [361, 384] width 75 height 9
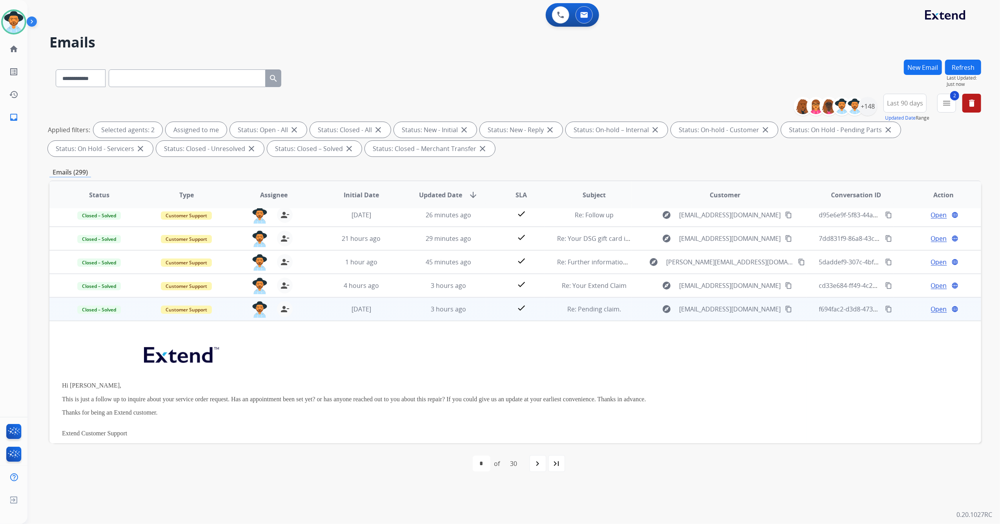
scroll to position [60, 0]
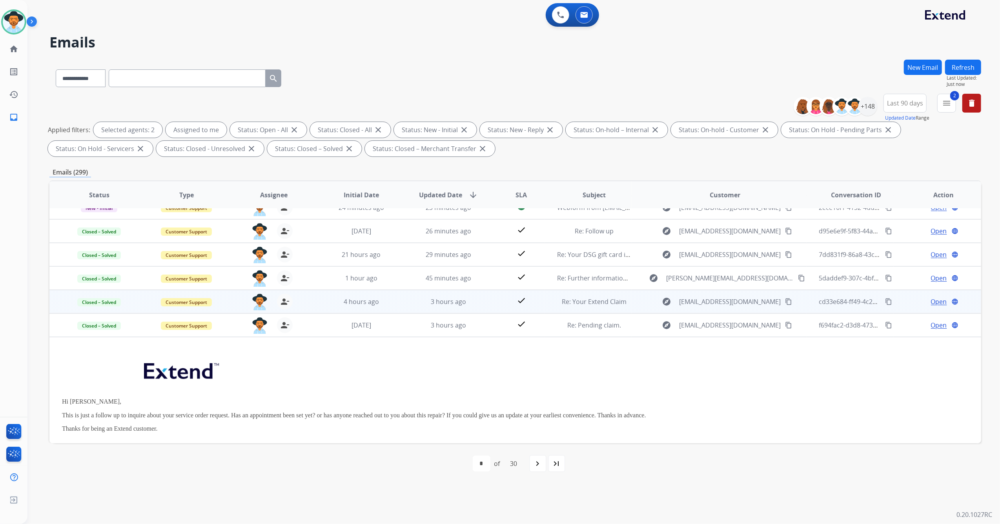
click at [305, 298] on div "jazmine.collins@mcibpo.com person_remove Unassign to Me" at bounding box center [267, 302] width 87 height 22
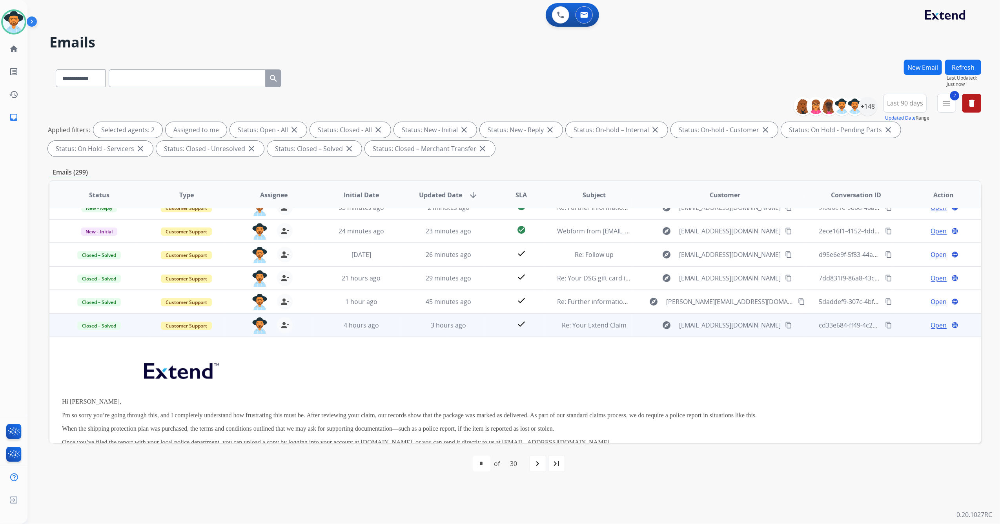
scroll to position [0, 0]
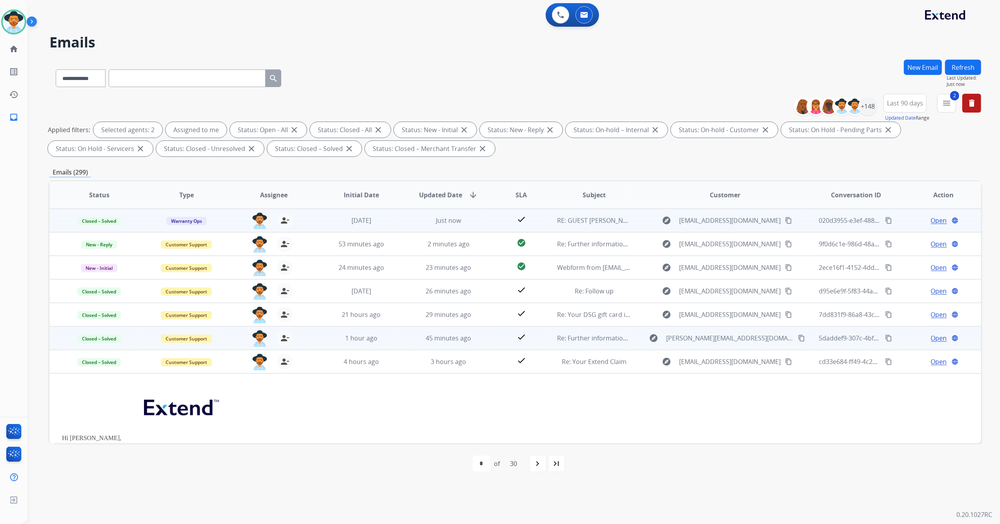
click at [309, 333] on div "jazmine.collins@mcibpo.com person_remove Unassign to Me" at bounding box center [267, 338] width 87 height 22
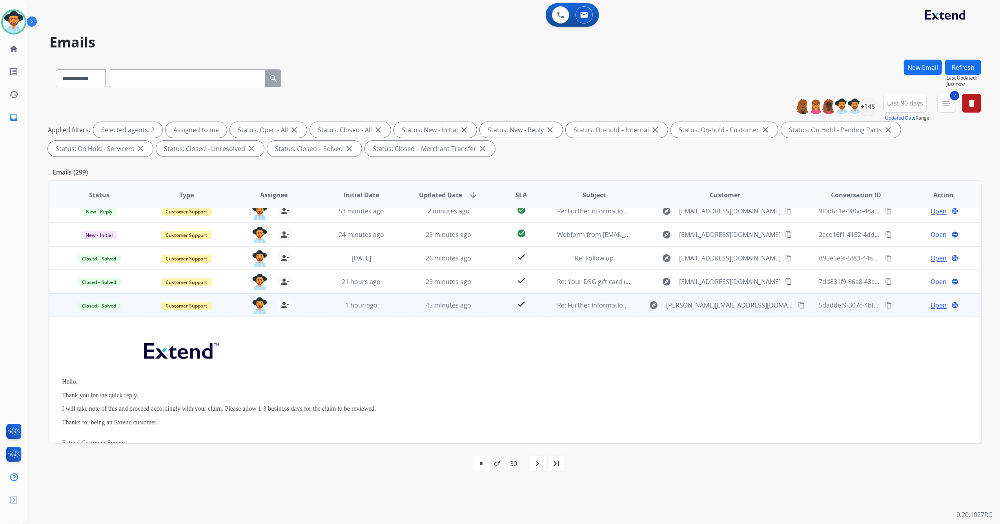
scroll to position [13, 0]
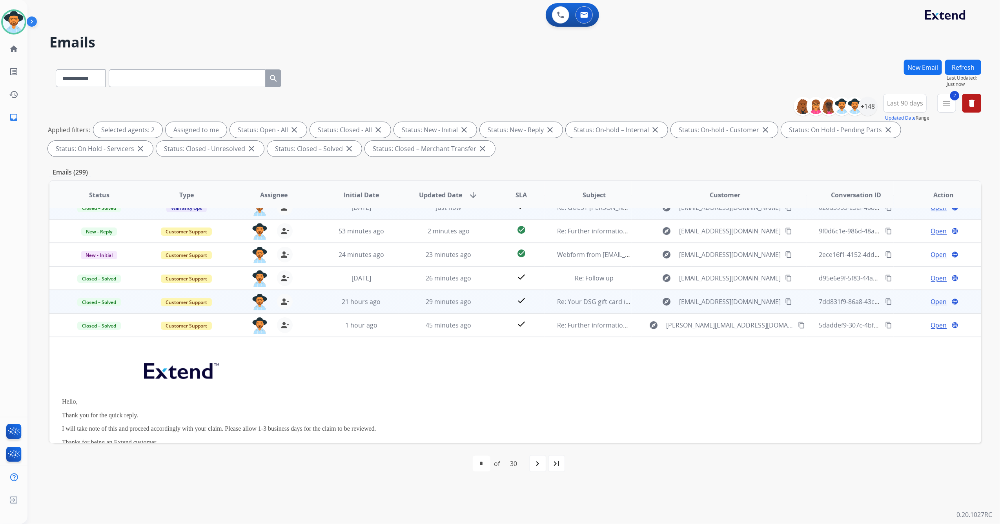
click at [316, 303] on td "21 hours ago" at bounding box center [354, 302] width 87 height 24
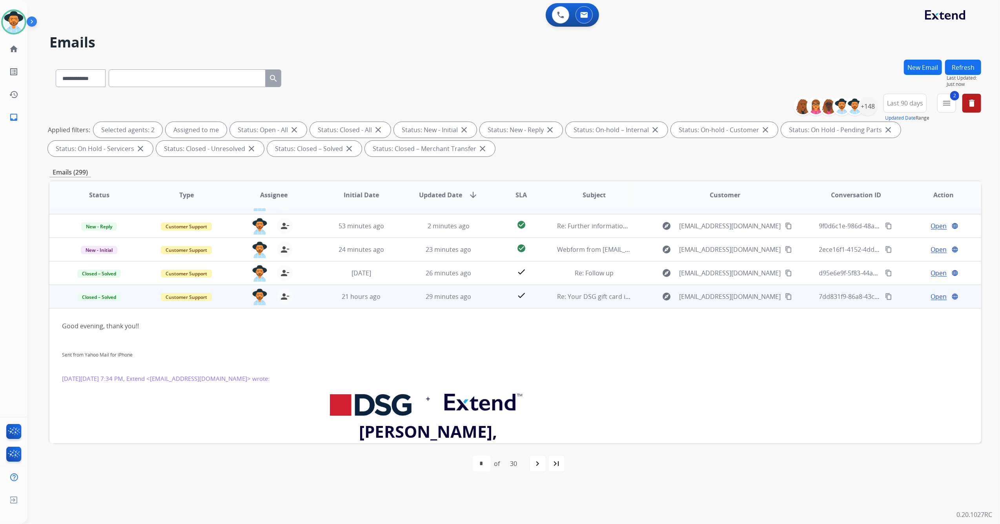
scroll to position [0, 0]
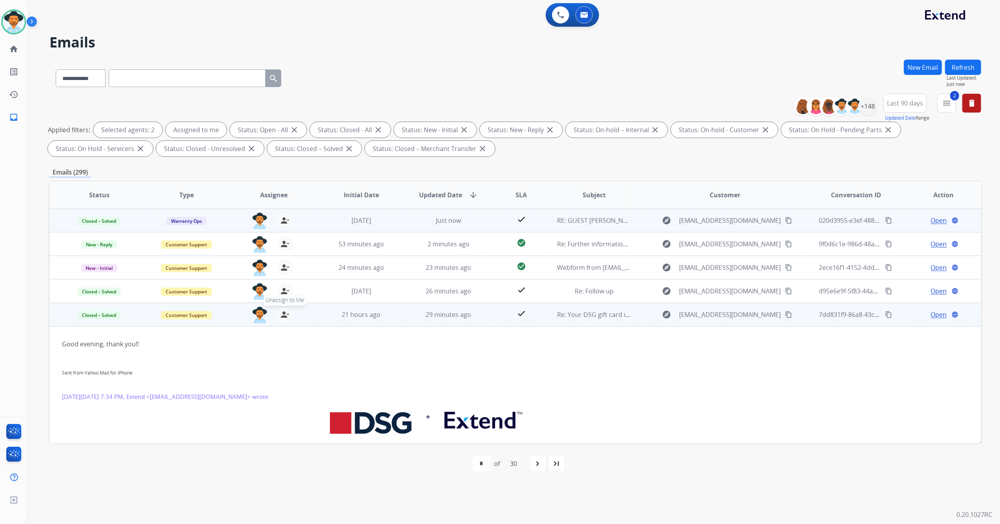
click at [286, 314] on mat-icon "person_remove" at bounding box center [284, 314] width 9 height 9
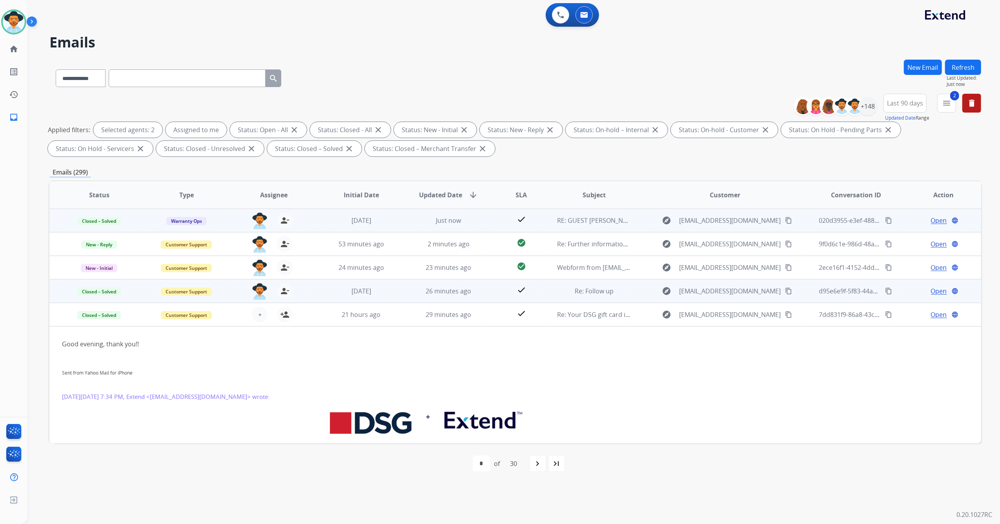
click at [321, 292] on td "2 weeks ago" at bounding box center [354, 291] width 87 height 24
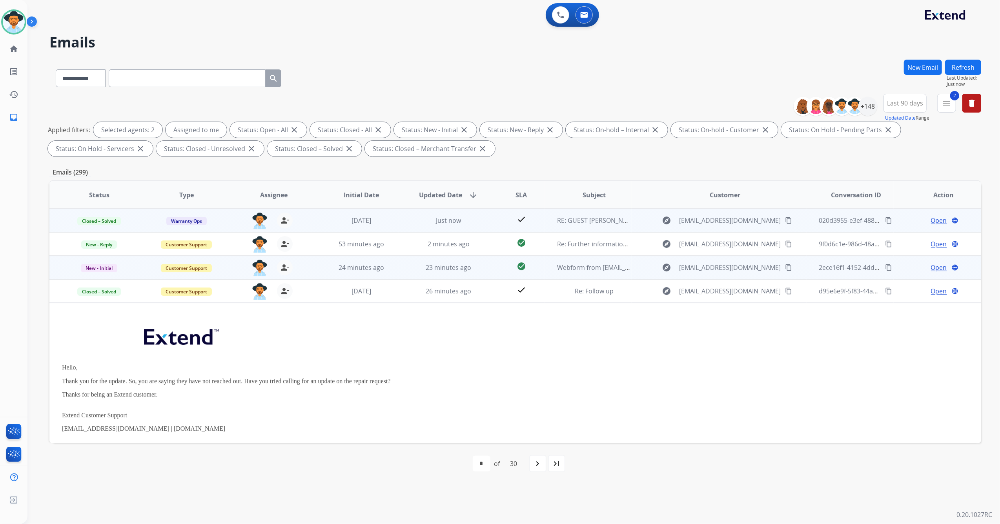
click at [320, 261] on td "24 minutes ago" at bounding box center [354, 268] width 87 height 24
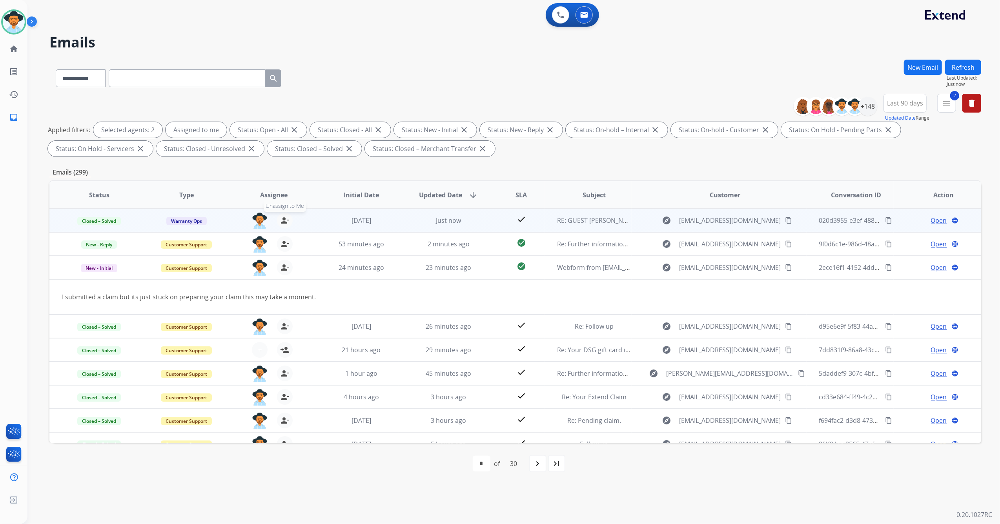
click at [288, 220] on mat-icon "person_remove" at bounding box center [284, 220] width 9 height 9
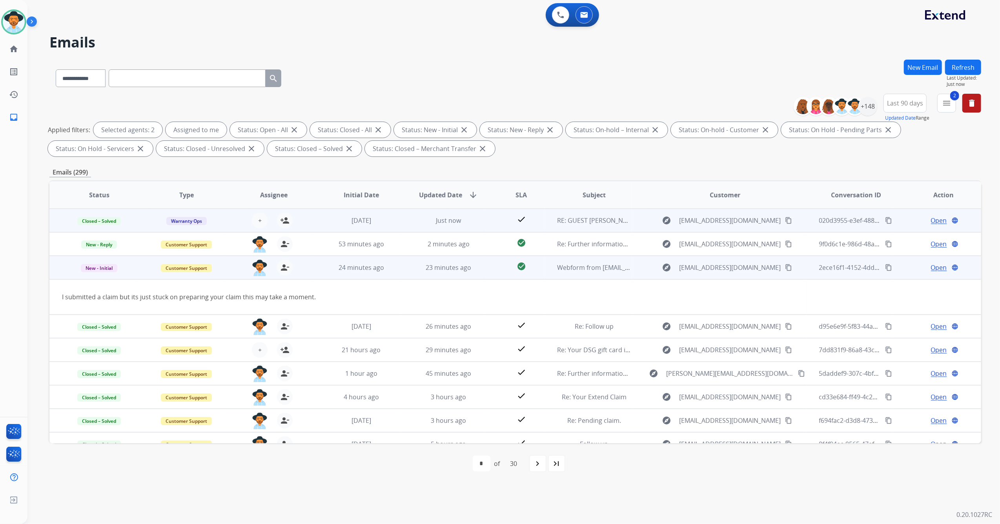
click at [940, 269] on span "Open" at bounding box center [939, 267] width 16 height 9
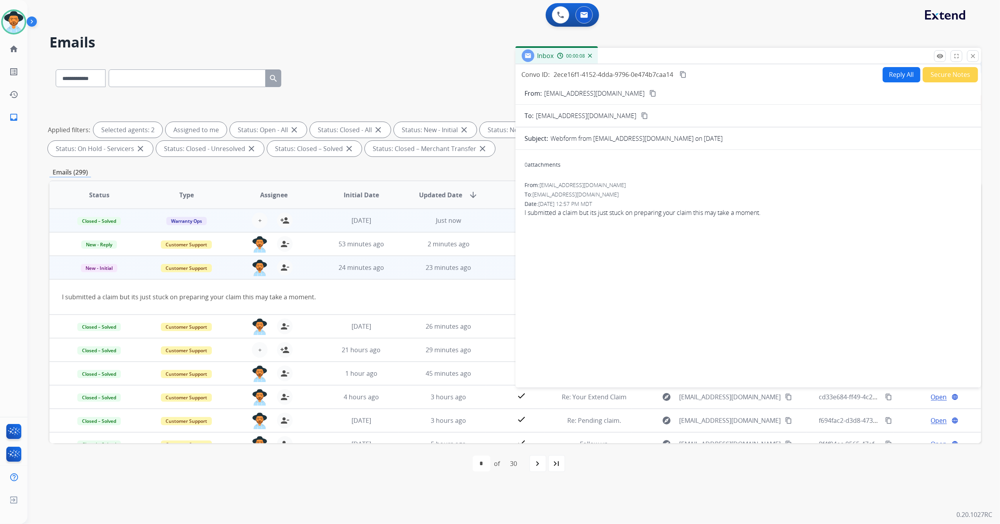
click at [649, 93] on mat-icon "content_copy" at bounding box center [652, 93] width 7 height 7
click at [973, 53] on mat-icon "close" at bounding box center [972, 56] width 7 height 7
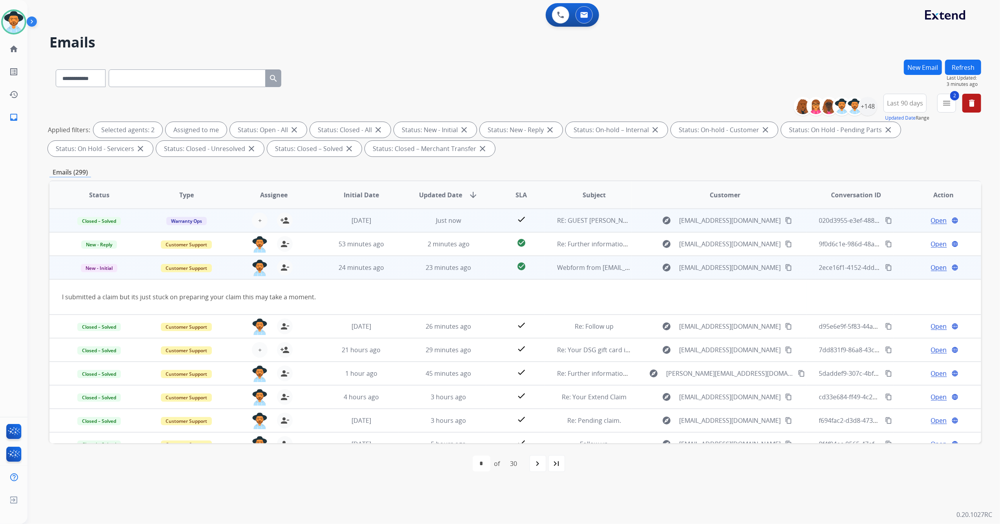
click at [935, 268] on span "Open" at bounding box center [939, 267] width 16 height 9
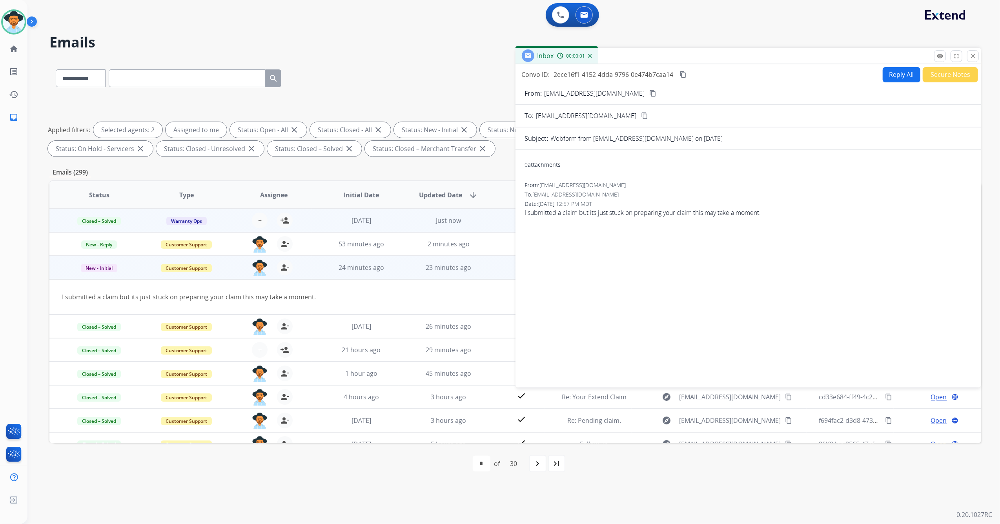
click at [886, 75] on button "Reply All" at bounding box center [902, 74] width 38 height 15
select select "**********"
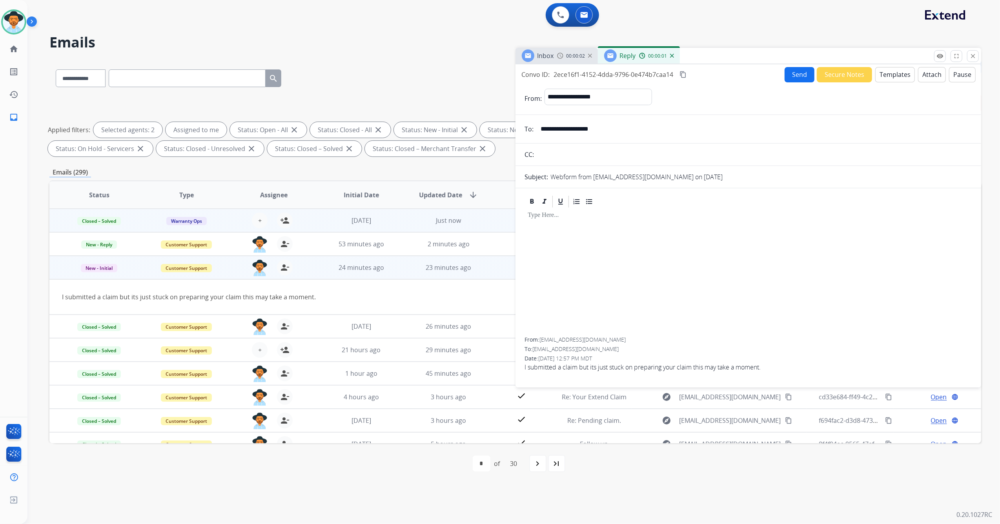
click at [887, 76] on button "Templates" at bounding box center [895, 74] width 40 height 15
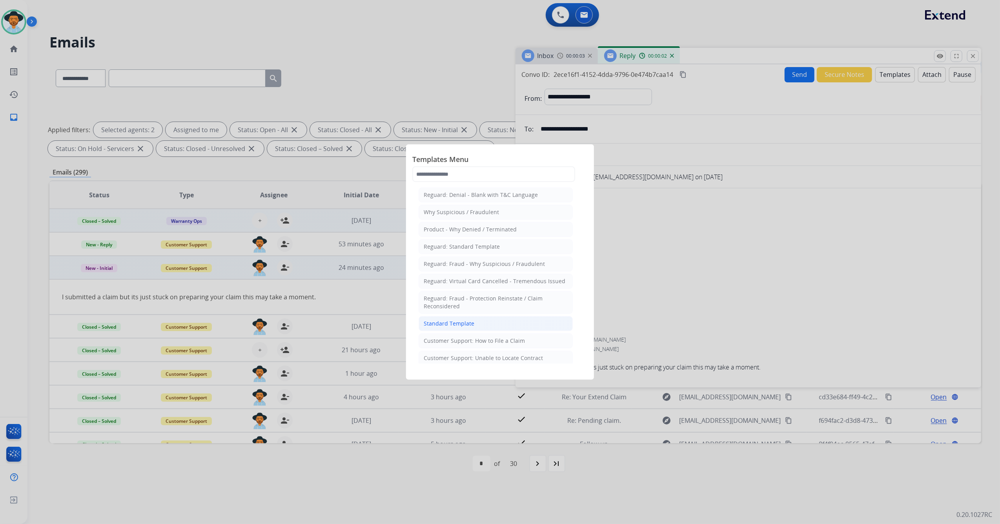
click at [465, 320] on li "Standard Template" at bounding box center [496, 323] width 154 height 15
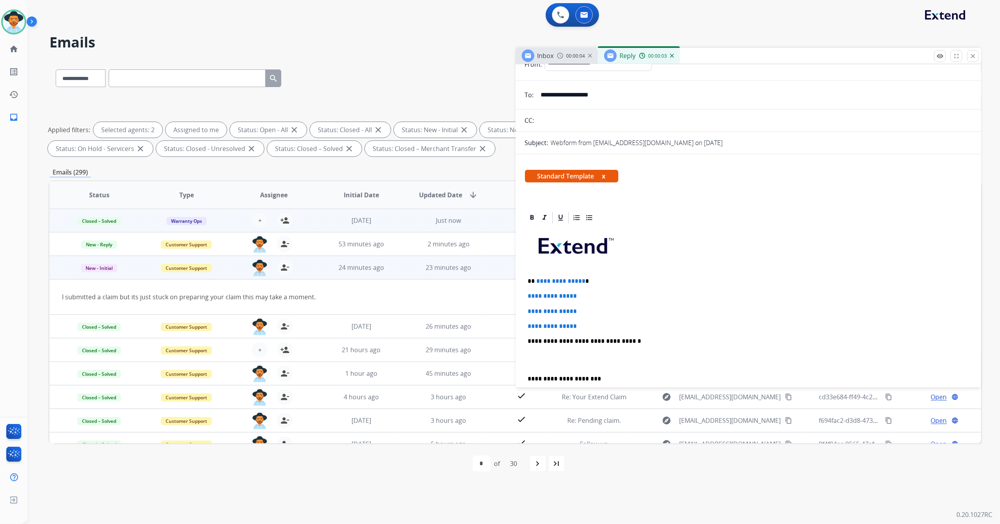
scroll to position [52, 0]
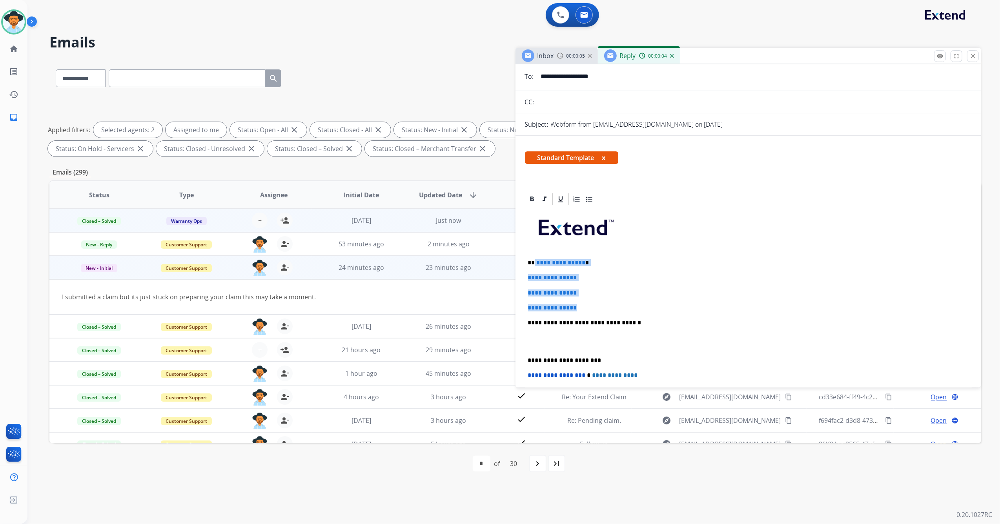
drag, startPoint x: 585, startPoint y: 308, endPoint x: 540, endPoint y: 257, distance: 68.4
click at [533, 257] on div "**********" at bounding box center [748, 341] width 447 height 270
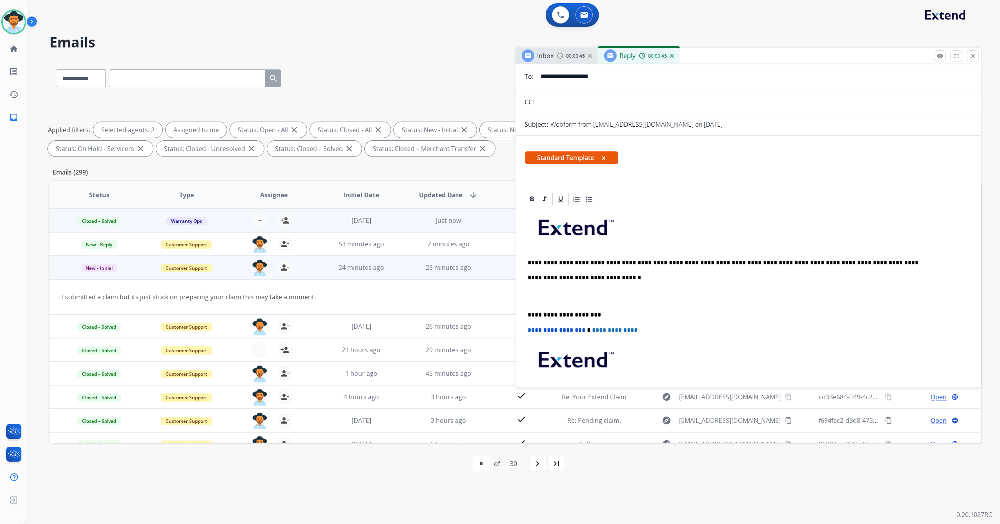
click at [525, 311] on div "**********" at bounding box center [748, 318] width 447 height 225
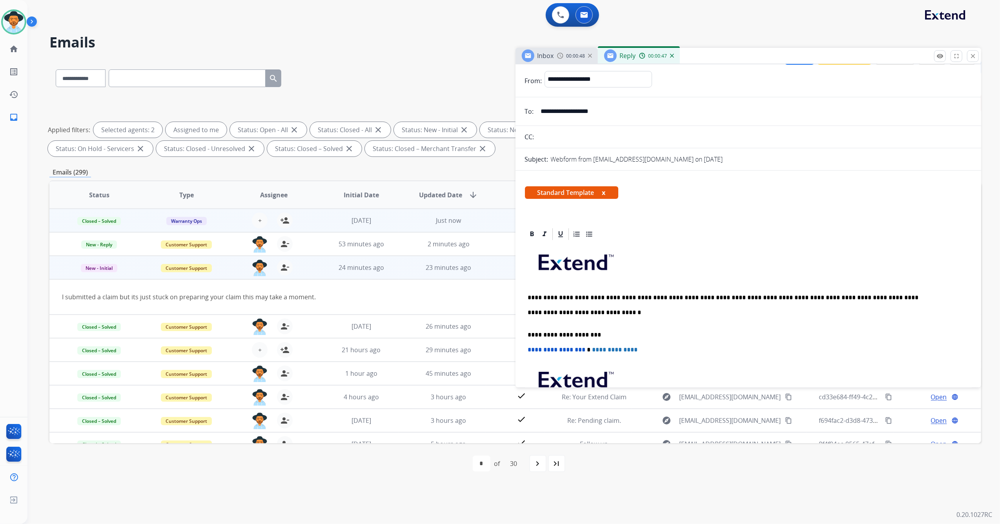
scroll to position [0, 0]
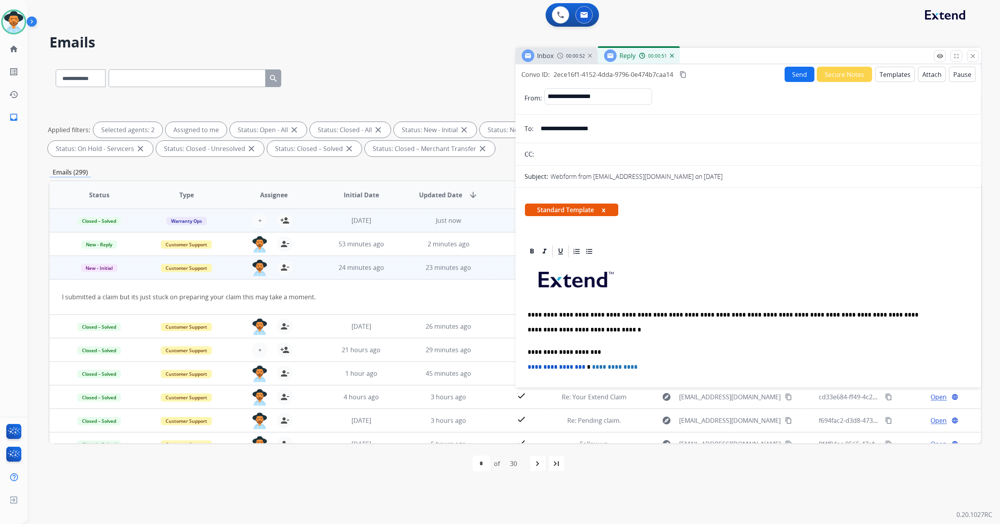
click at [795, 77] on button "Send" at bounding box center [799, 74] width 30 height 15
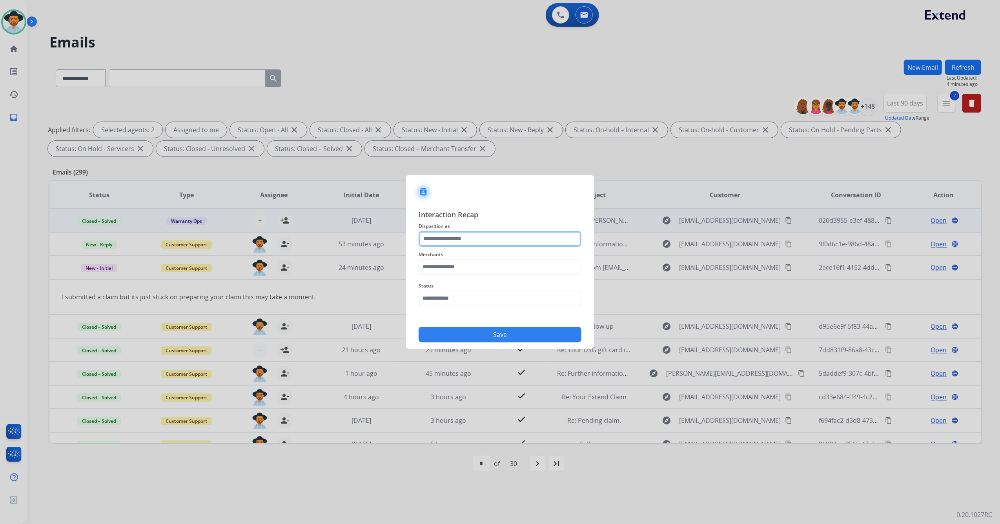
click at [462, 232] on input "text" at bounding box center [500, 239] width 163 height 16
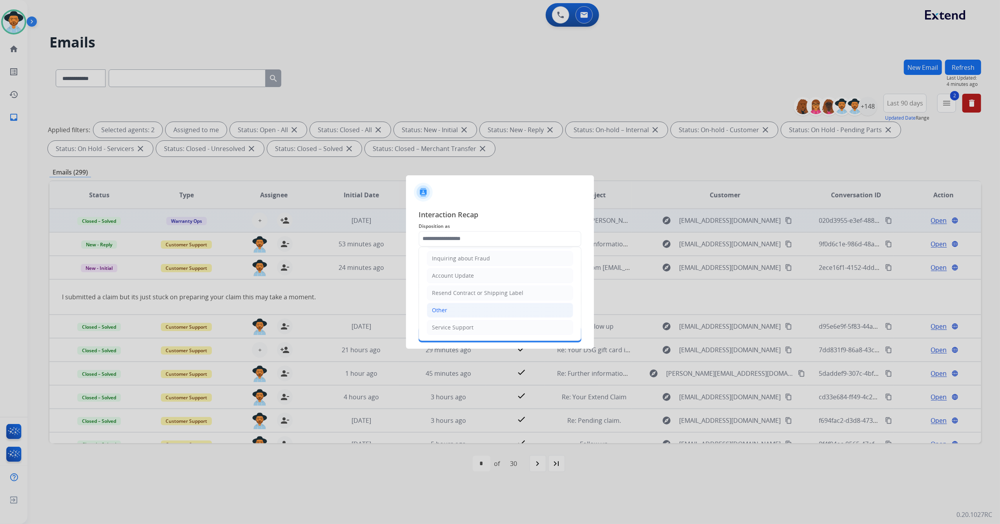
click at [459, 308] on li "Other" at bounding box center [500, 310] width 146 height 15
type input "*****"
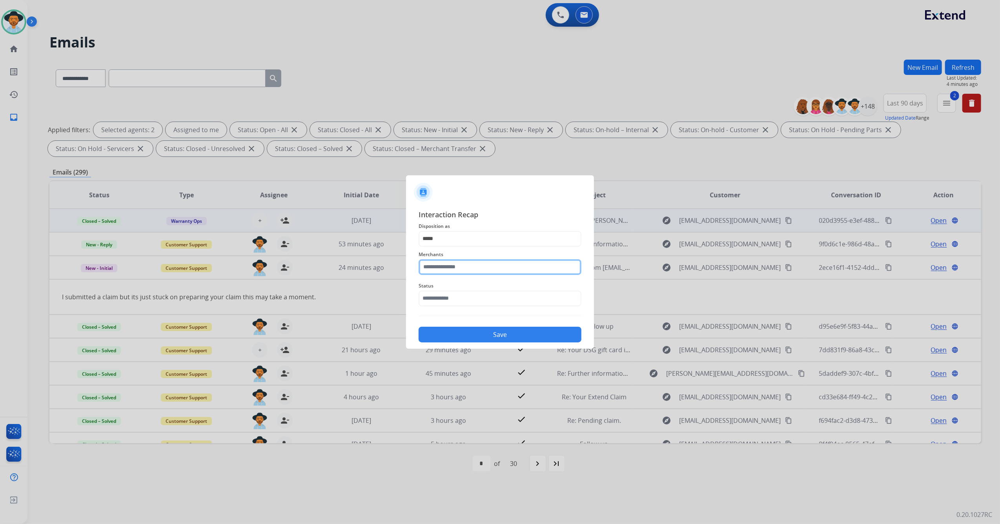
click at [468, 260] on input "text" at bounding box center [500, 267] width 163 height 16
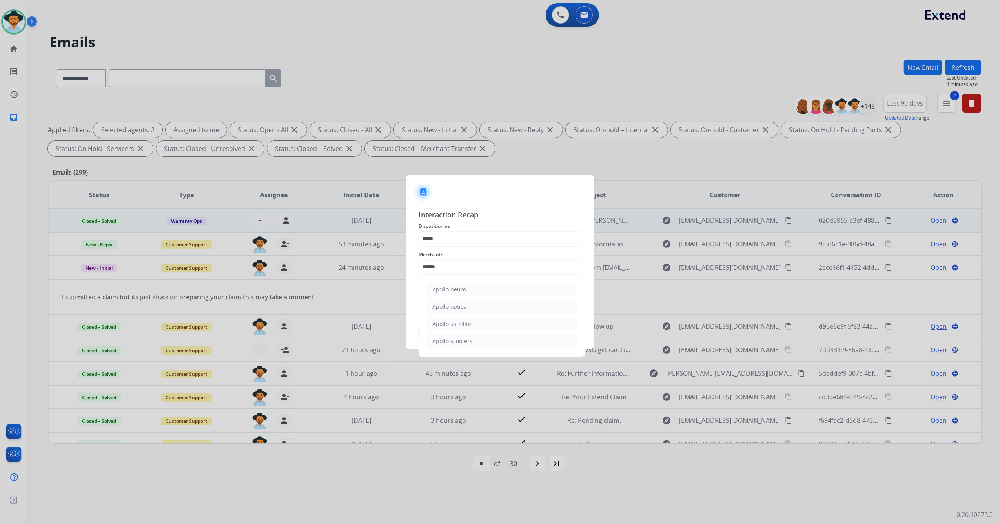
click at [471, 339] on div "Apollo scooters" at bounding box center [452, 341] width 40 height 8
type input "**********"
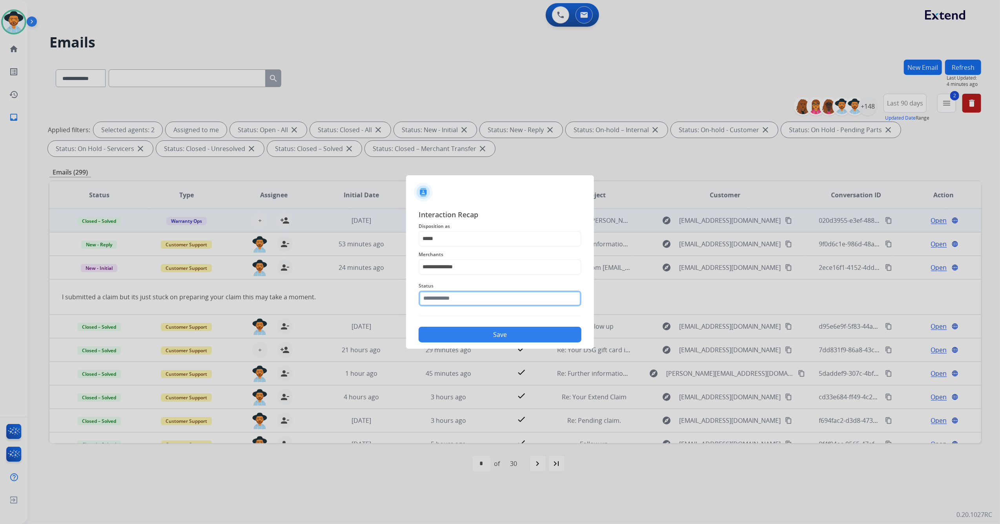
click at [459, 297] on input "text" at bounding box center [500, 299] width 163 height 16
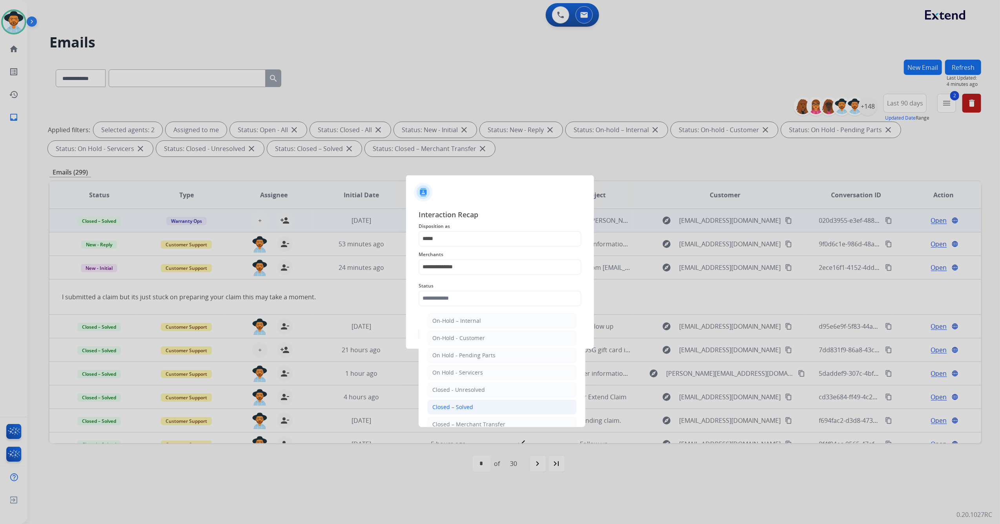
click at [456, 411] on div "Closed – Solved" at bounding box center [452, 407] width 41 height 8
type input "**********"
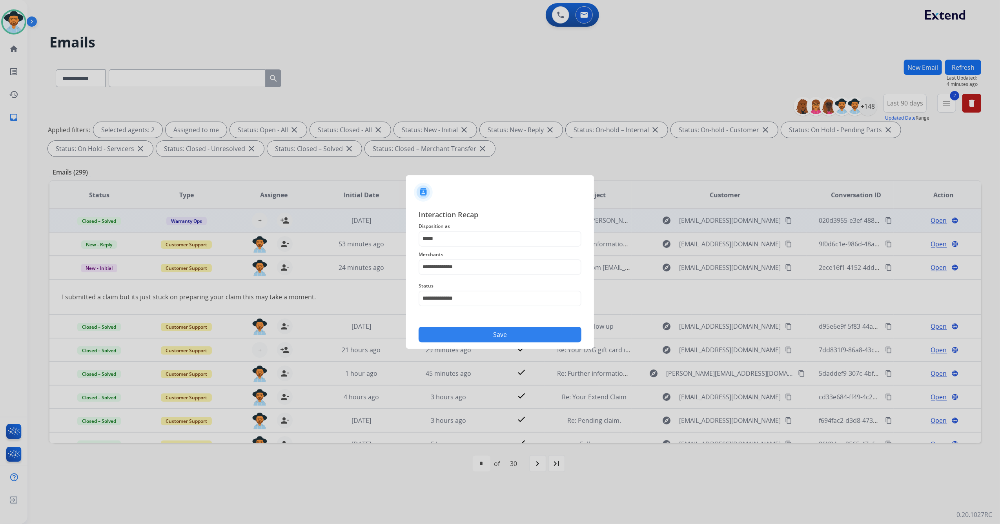
click at [493, 333] on button "Save" at bounding box center [500, 335] width 163 height 16
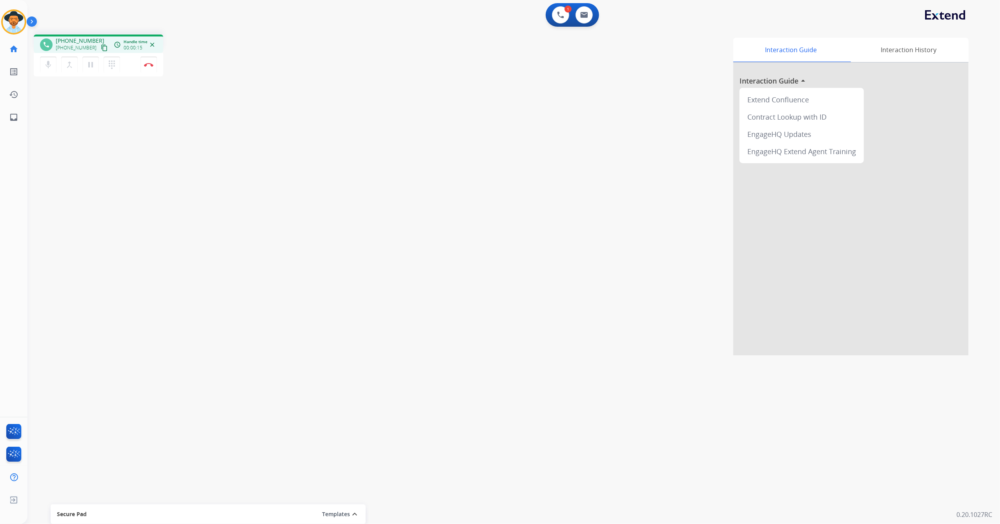
click at [101, 47] on mat-icon "content_copy" at bounding box center [104, 47] width 7 height 7
click at [101, 46] on mat-icon "content_copy" at bounding box center [104, 47] width 7 height 7
click at [90, 66] on mat-icon "pause" at bounding box center [90, 64] width 9 height 9
click at [112, 65] on mat-icon "dialpad" at bounding box center [111, 64] width 9 height 9
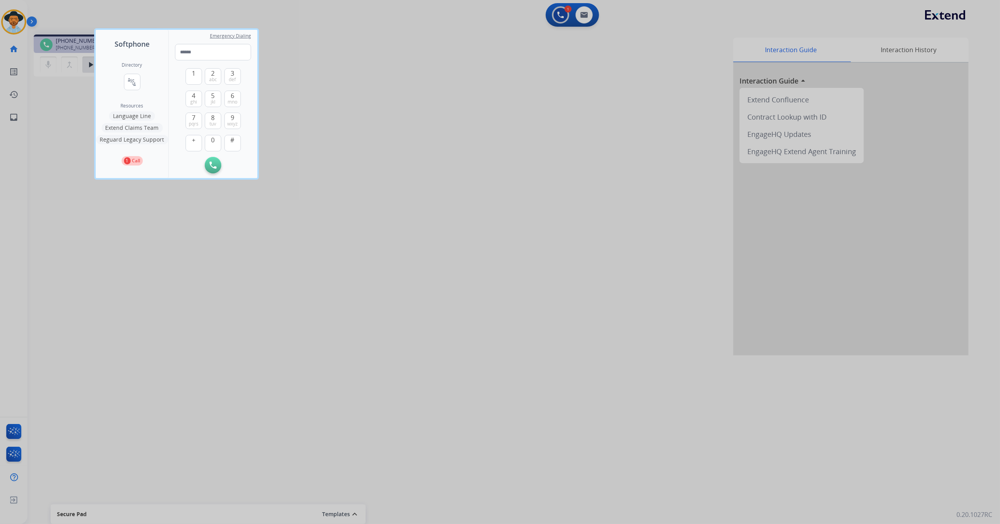
click at [134, 116] on button "Language Line" at bounding box center [132, 115] width 46 height 9
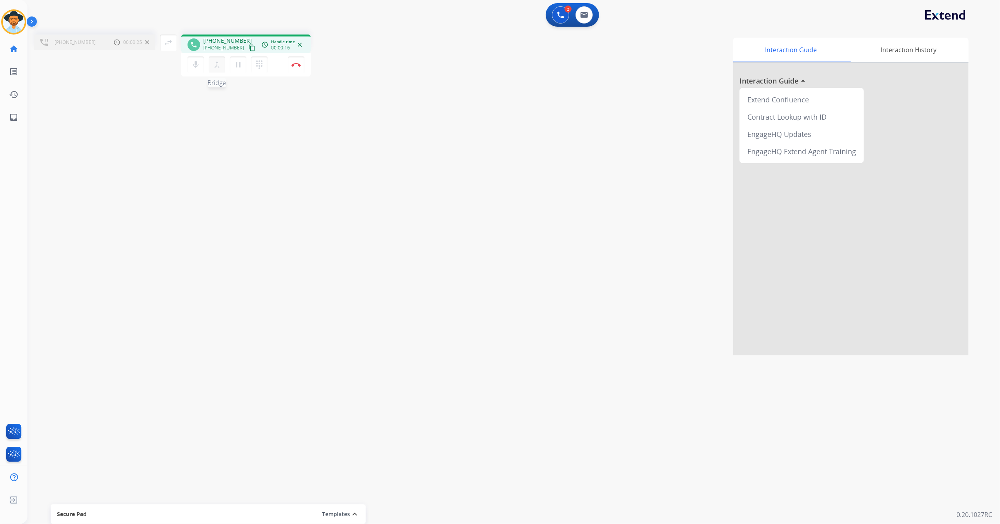
click at [217, 65] on mat-icon "merge_type" at bounding box center [216, 64] width 9 height 9
click at [95, 62] on mat-icon "pause" at bounding box center [90, 64] width 9 height 9
click at [95, 67] on mat-icon "pause" at bounding box center [90, 64] width 9 height 9
click at [93, 65] on mat-icon "pause" at bounding box center [90, 64] width 9 height 9
click at [82, 56] on button "pause Hold" at bounding box center [90, 64] width 16 height 16
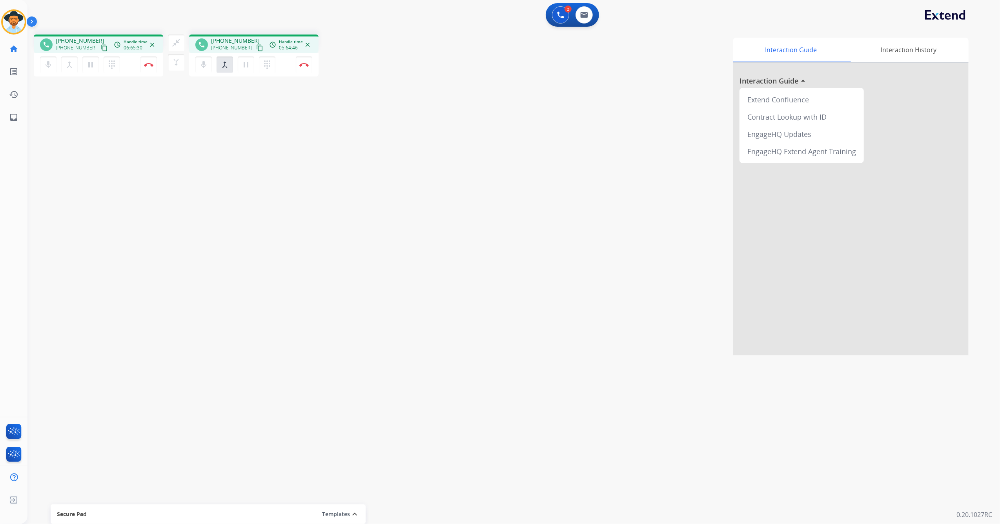
click at [145, 153] on div "phone [PHONE_NUMBER] [PHONE_NUMBER] content_copy access_time Call metrics Queue…" at bounding box center [504, 191] width 954 height 327
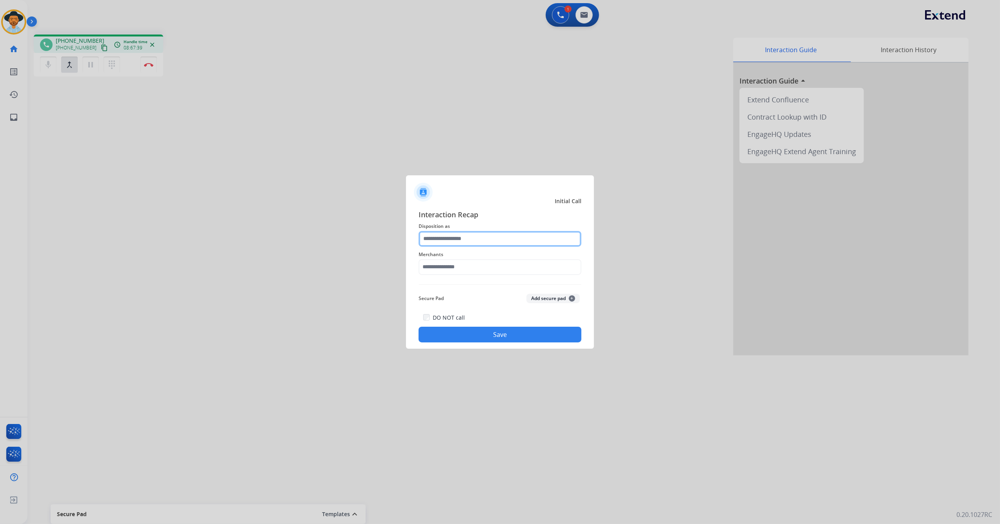
click at [459, 239] on input "text" at bounding box center [500, 239] width 163 height 16
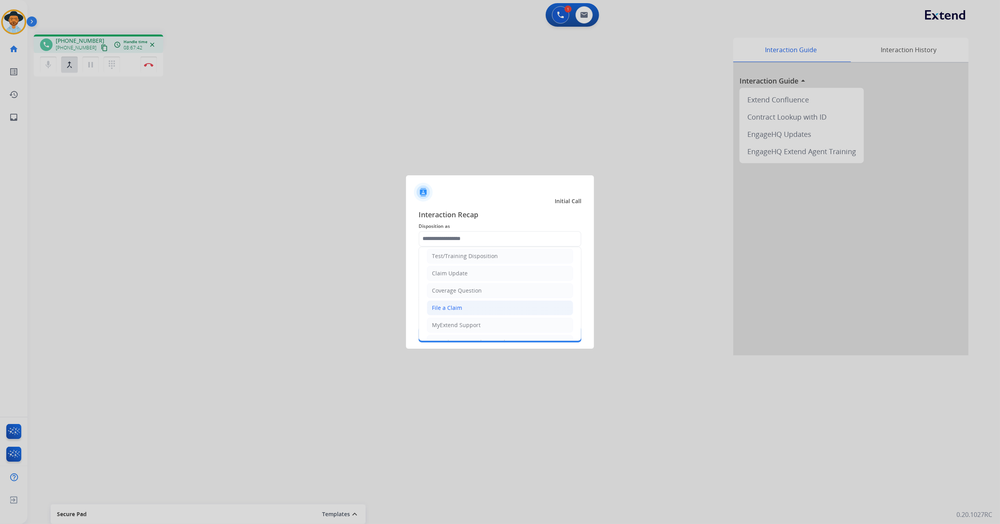
click at [462, 308] on li "File a Claim" at bounding box center [500, 307] width 146 height 15
type input "**********"
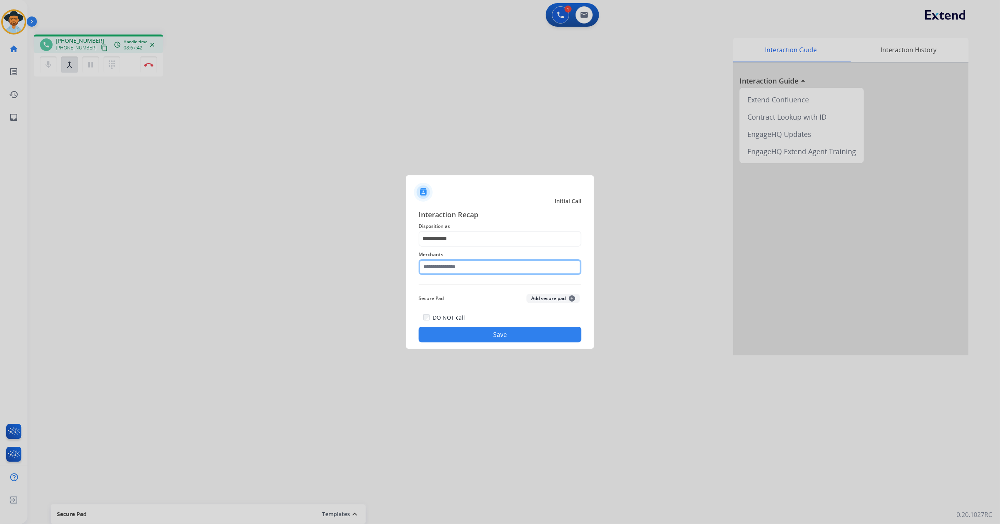
click at [463, 269] on input "text" at bounding box center [500, 267] width 163 height 16
drag, startPoint x: 469, startPoint y: 293, endPoint x: 474, endPoint y: 301, distance: 9.1
click at [471, 294] on li "[PERSON_NAME]" at bounding box center [501, 289] width 149 height 15
type input "**********"
click at [473, 336] on button "Save" at bounding box center [500, 335] width 163 height 16
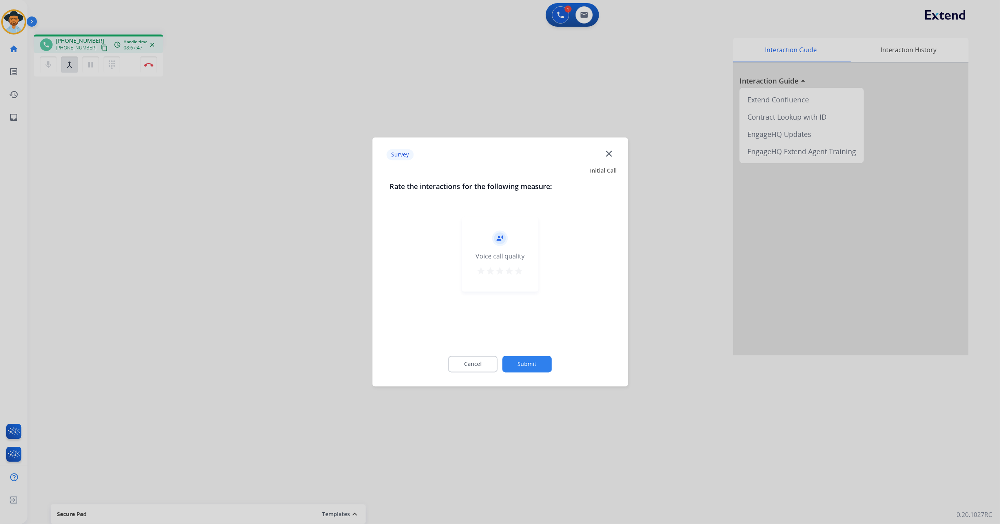
click at [530, 368] on button "Submit" at bounding box center [526, 364] width 49 height 16
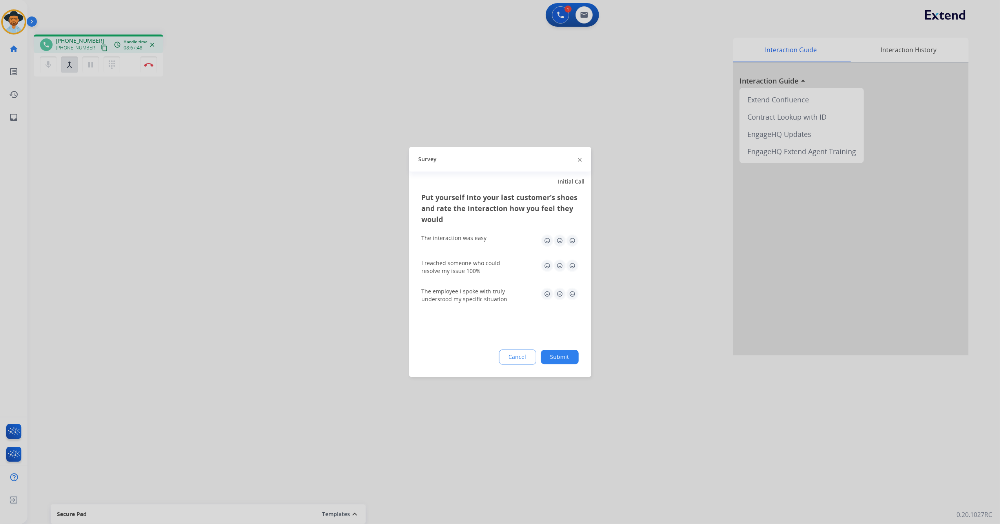
click at [559, 360] on button "Submit" at bounding box center [560, 357] width 38 height 14
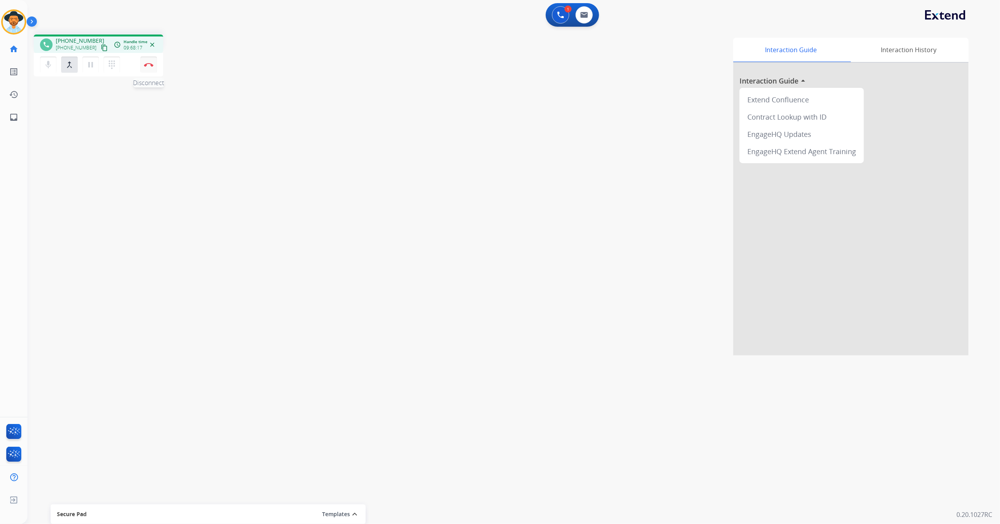
click at [151, 65] on img at bounding box center [148, 65] width 9 height 4
click at [10, 21] on img at bounding box center [14, 22] width 22 height 22
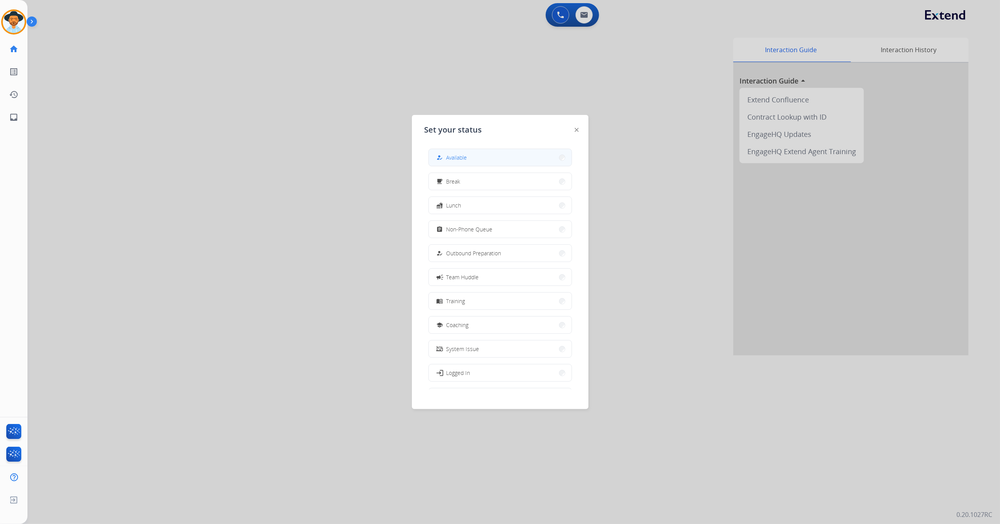
click at [483, 159] on button "how_to_reg Available" at bounding box center [500, 157] width 143 height 17
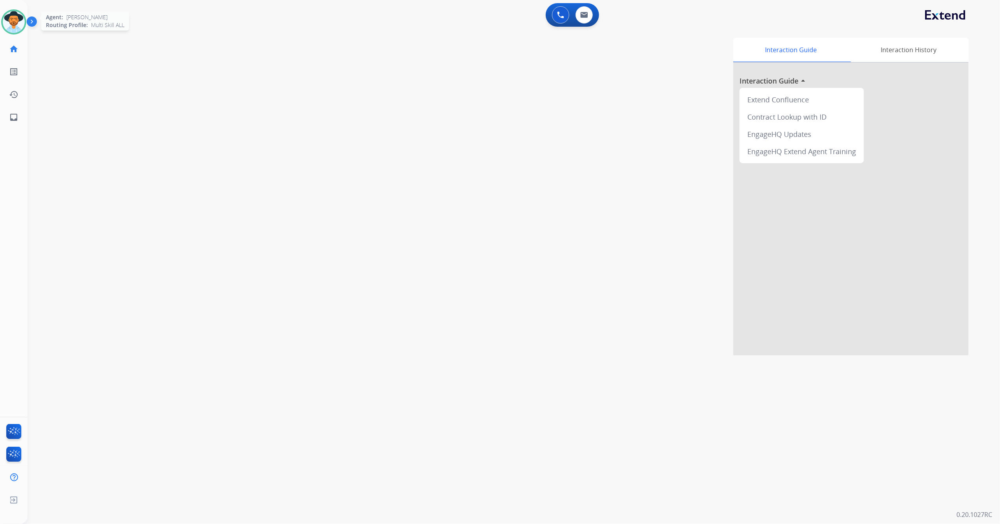
click at [14, 28] on img at bounding box center [14, 22] width 22 height 22
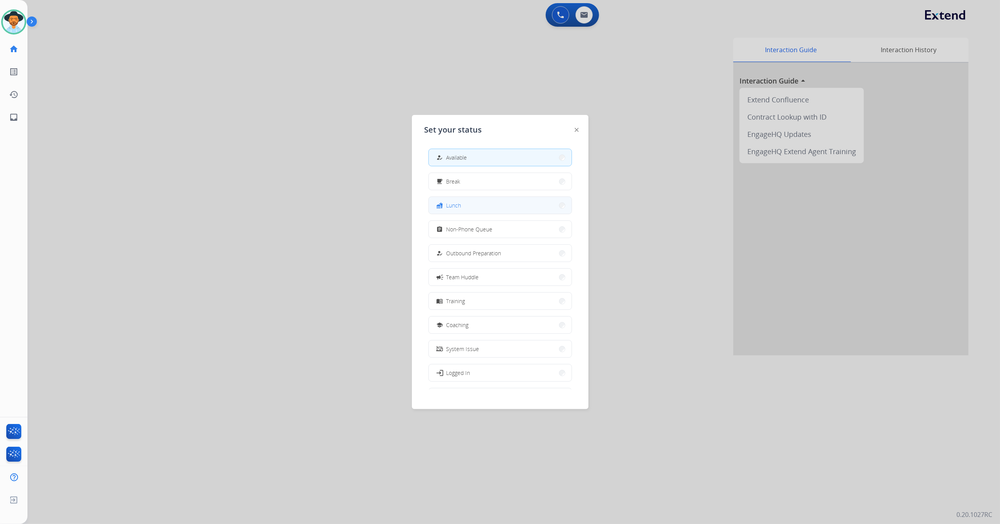
click at [477, 202] on button "fastfood Lunch" at bounding box center [500, 205] width 143 height 17
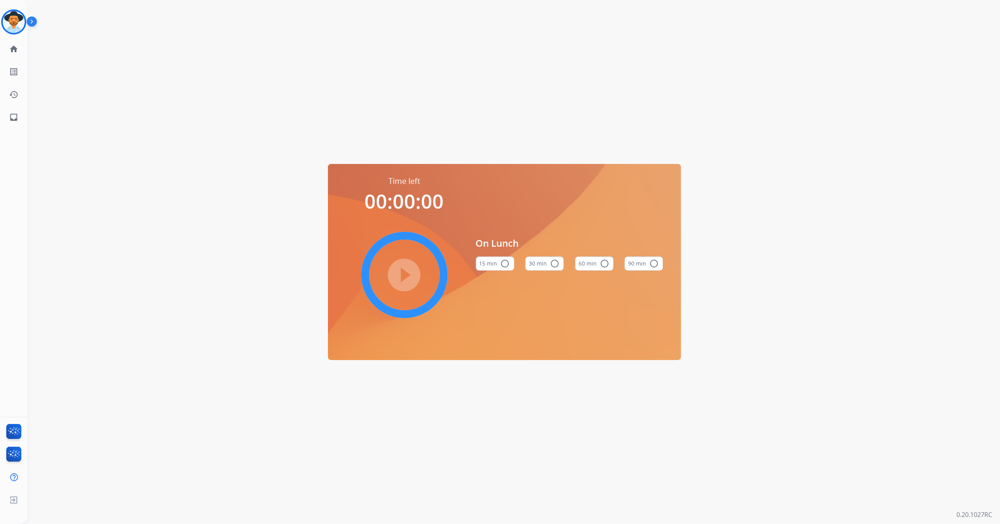
click at [581, 262] on button "60 min radio_button_unchecked" at bounding box center [594, 264] width 38 height 14
click at [408, 272] on mat-icon "play_circle_filled" at bounding box center [404, 274] width 9 height 9
